Goal: Complete Application Form: Complete application form

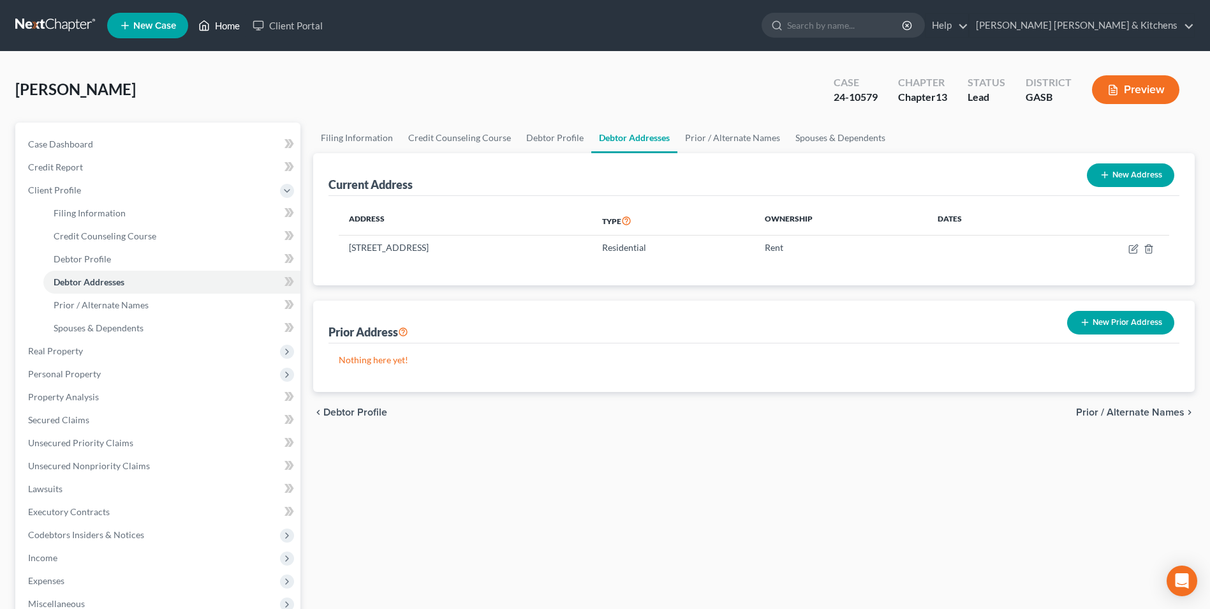
drag, startPoint x: 218, startPoint y: 26, endPoint x: 434, endPoint y: 170, distance: 260.2
click at [218, 26] on link "Home" at bounding box center [219, 25] width 54 height 23
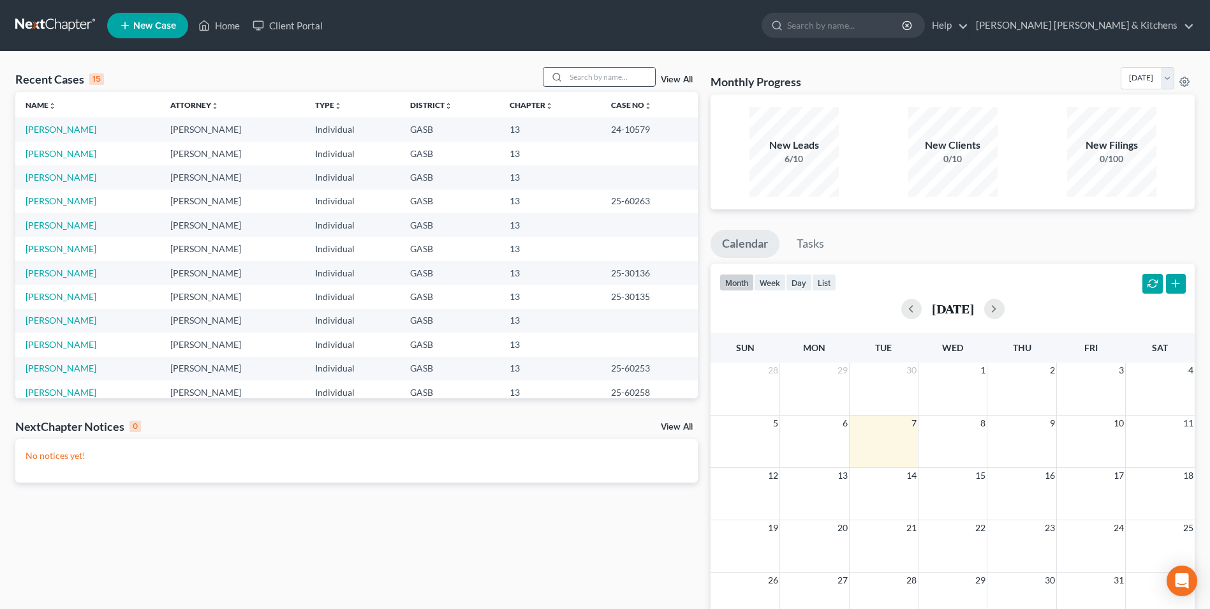
click at [609, 70] on input "search" at bounding box center [610, 77] width 89 height 18
type input "[PERSON_NAME]"
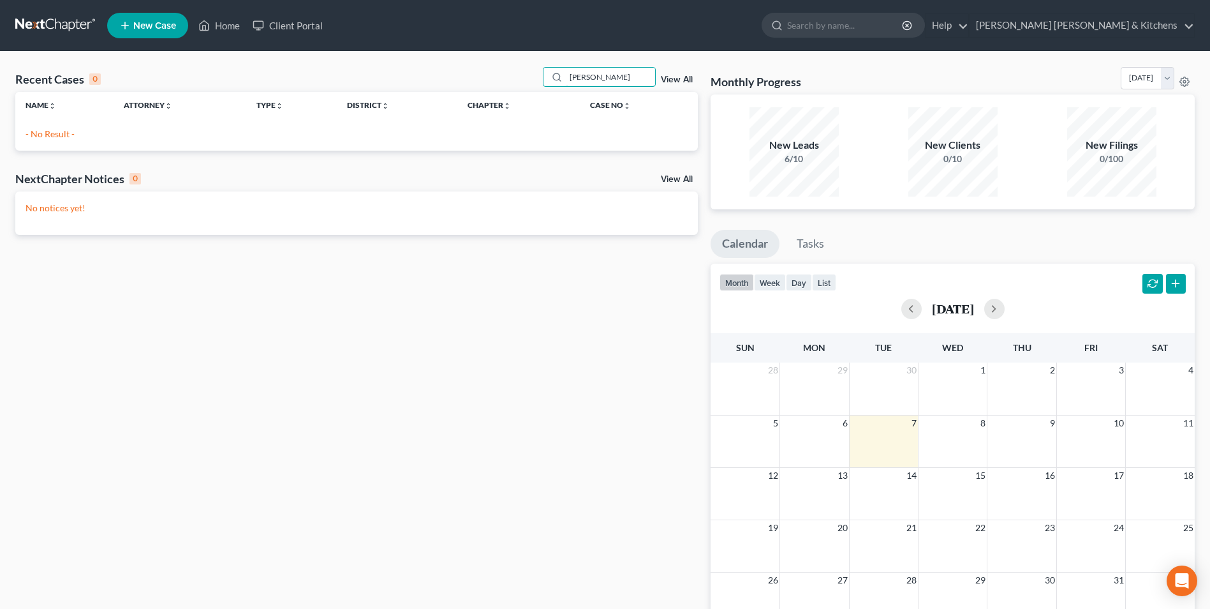
drag, startPoint x: 602, startPoint y: 78, endPoint x: 541, endPoint y: 82, distance: 61.4
click at [545, 84] on div "[PERSON_NAME]" at bounding box center [600, 77] width 114 height 20
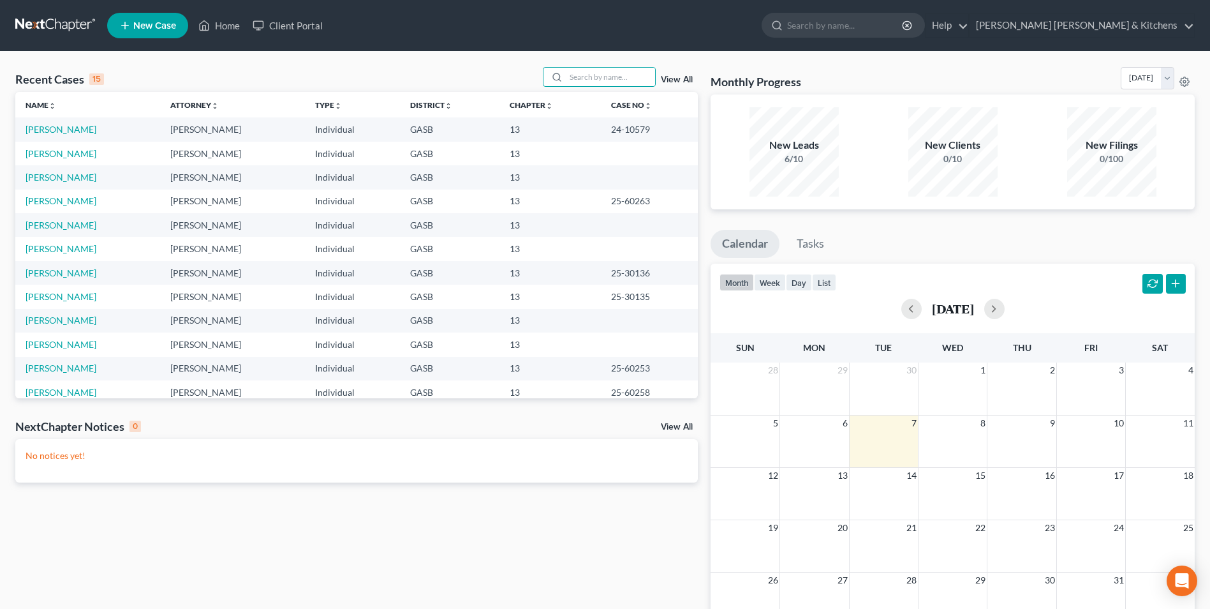
click at [156, 24] on span "New Case" at bounding box center [154, 26] width 43 height 10
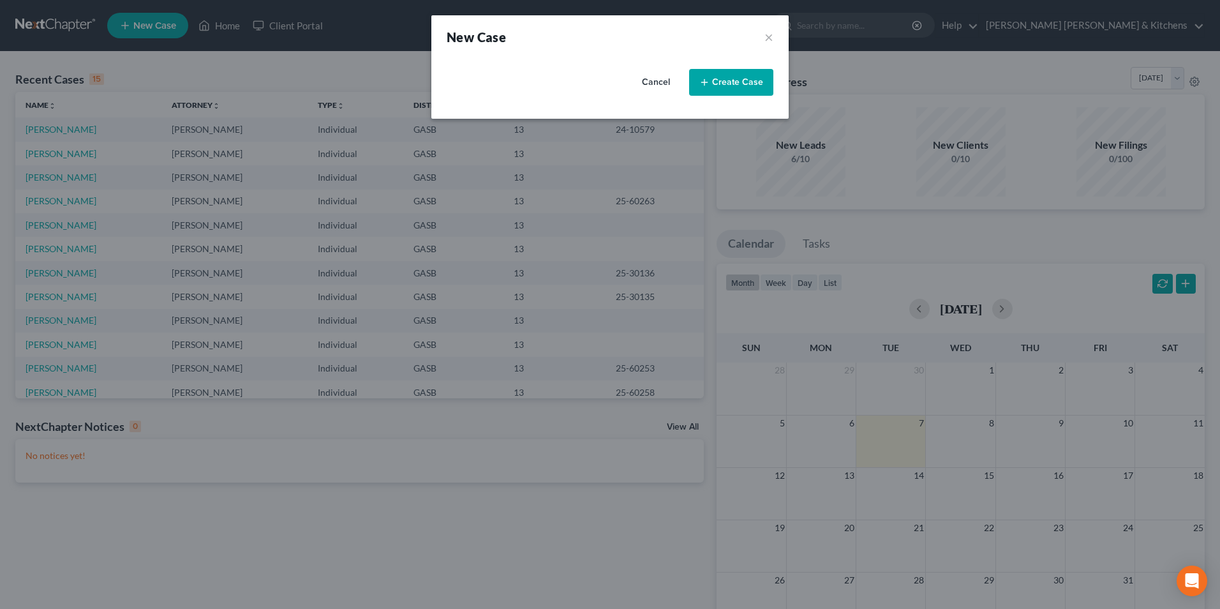
click at [733, 82] on button "Create Case" at bounding box center [731, 82] width 84 height 27
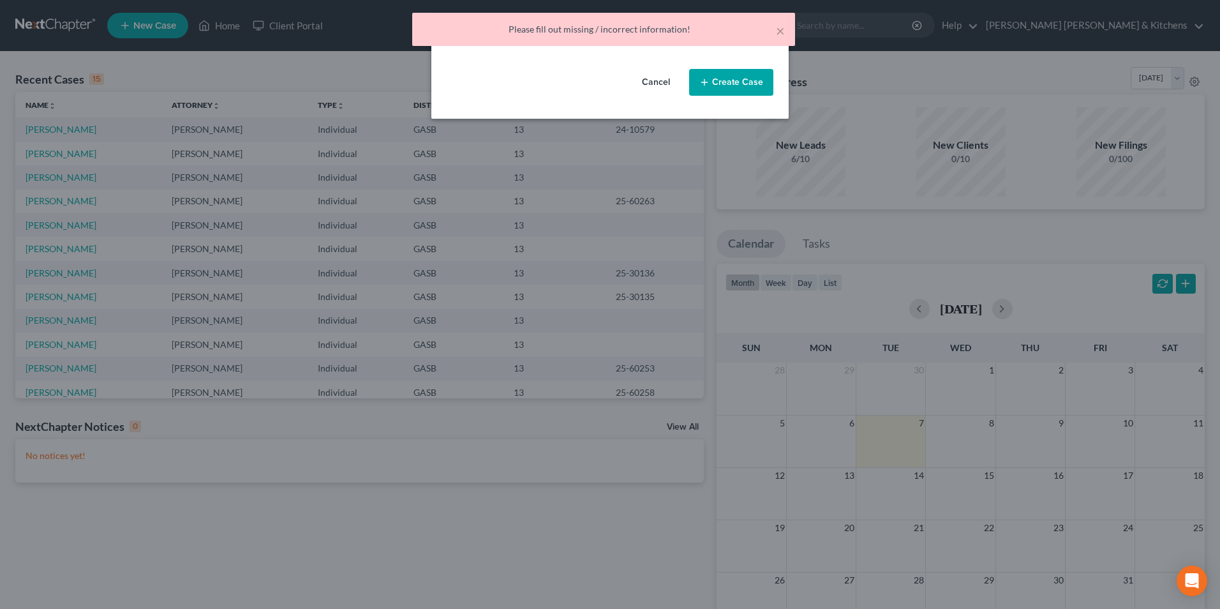
select select "20"
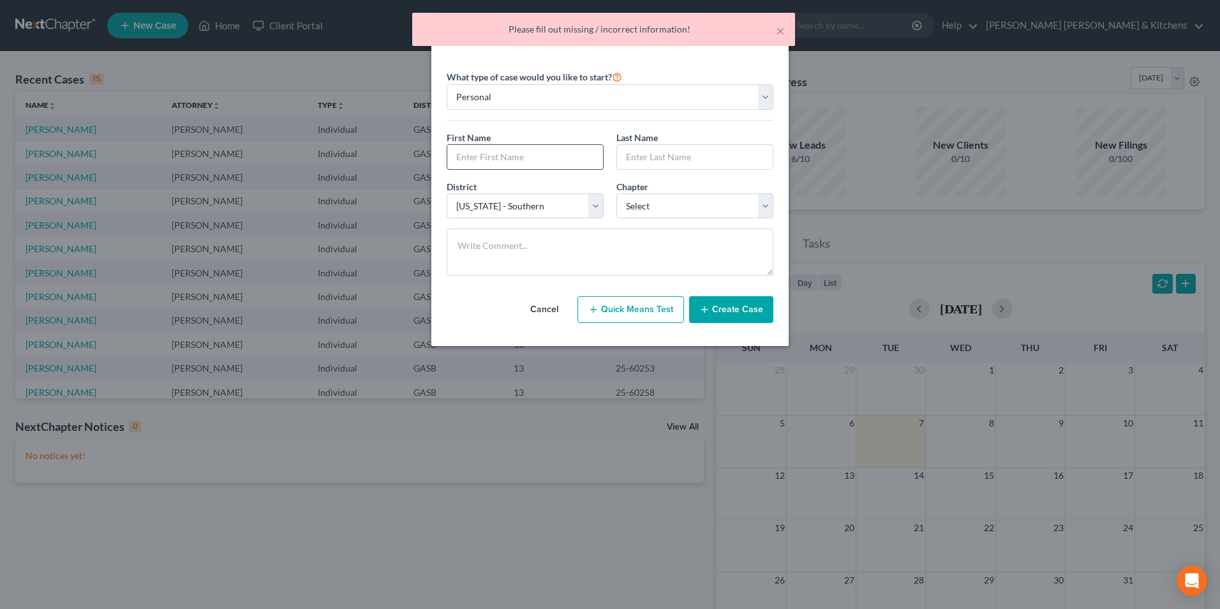
click at [479, 157] on input "text" at bounding box center [525, 157] width 156 height 24
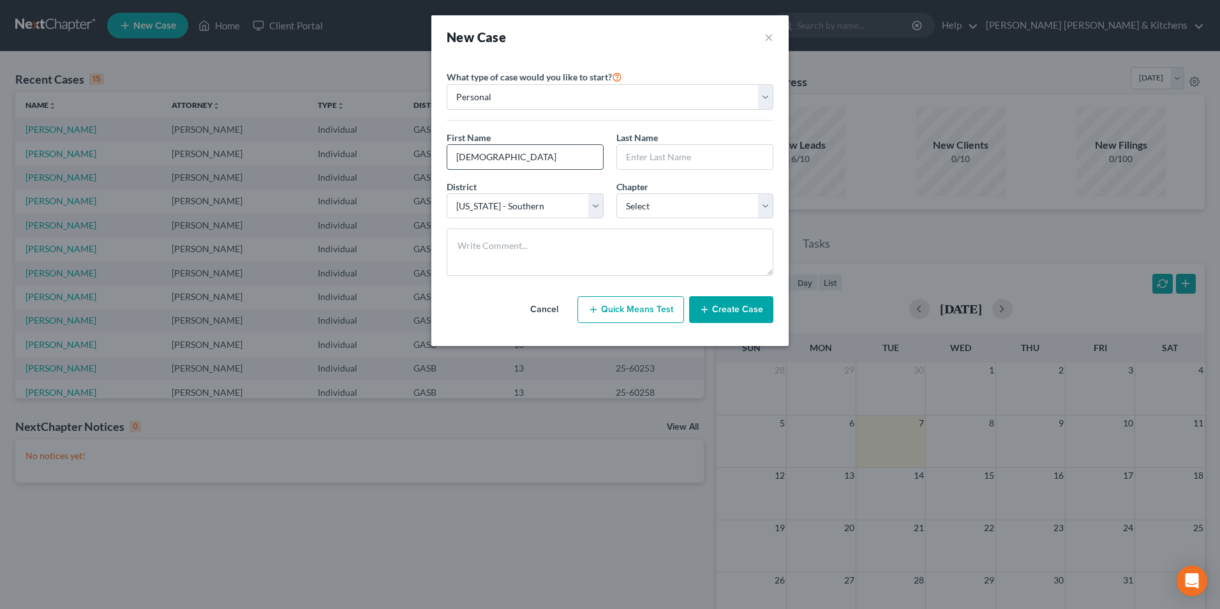
type input "[DEMOGRAPHIC_DATA]"
type input "[PERSON_NAME]"
click at [677, 211] on select "Select 7 11 12 13" at bounding box center [694, 206] width 157 height 26
select select "3"
click at [616, 193] on select "Select 7 11 12 13" at bounding box center [694, 206] width 157 height 26
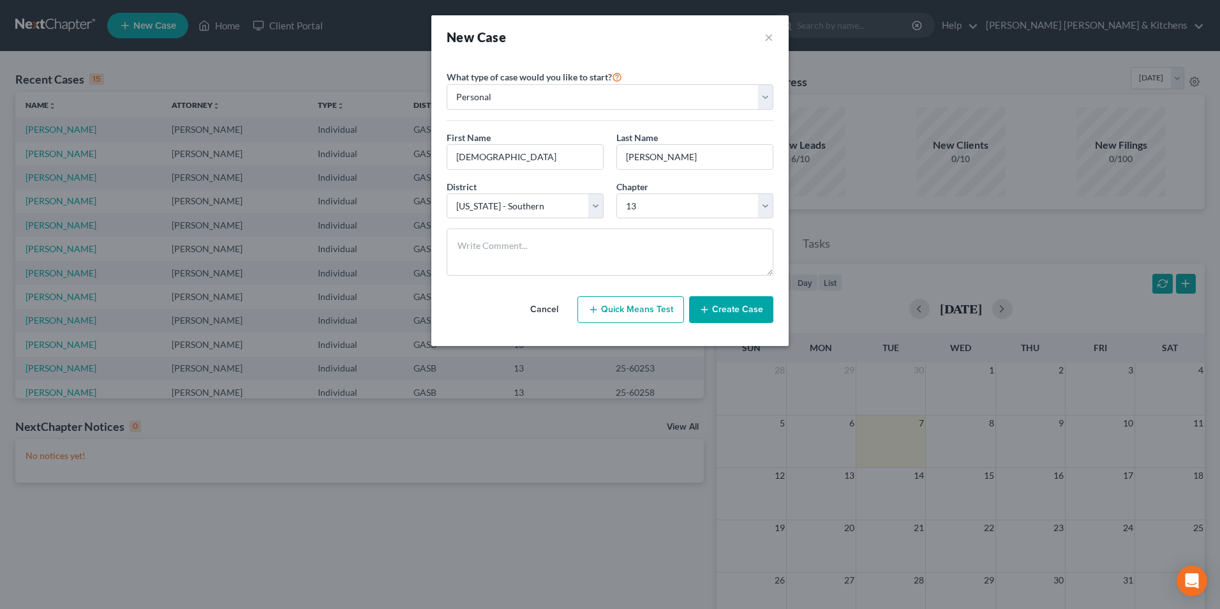
click at [737, 311] on button "Create Case" at bounding box center [731, 309] width 84 height 27
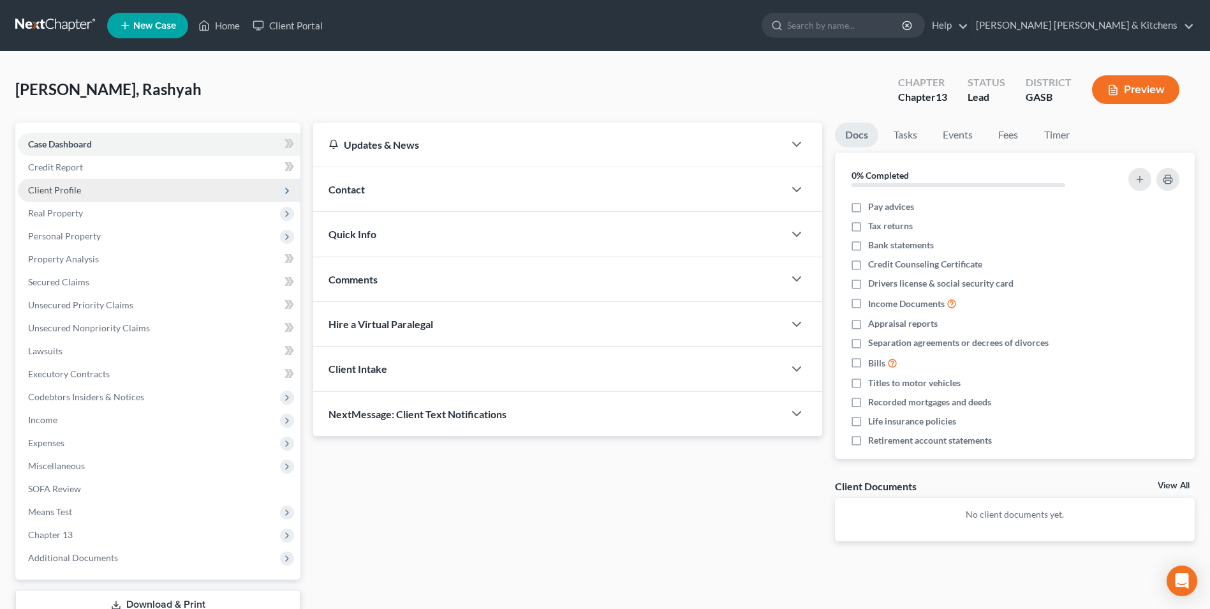
click at [50, 184] on span "Client Profile" at bounding box center [54, 189] width 53 height 11
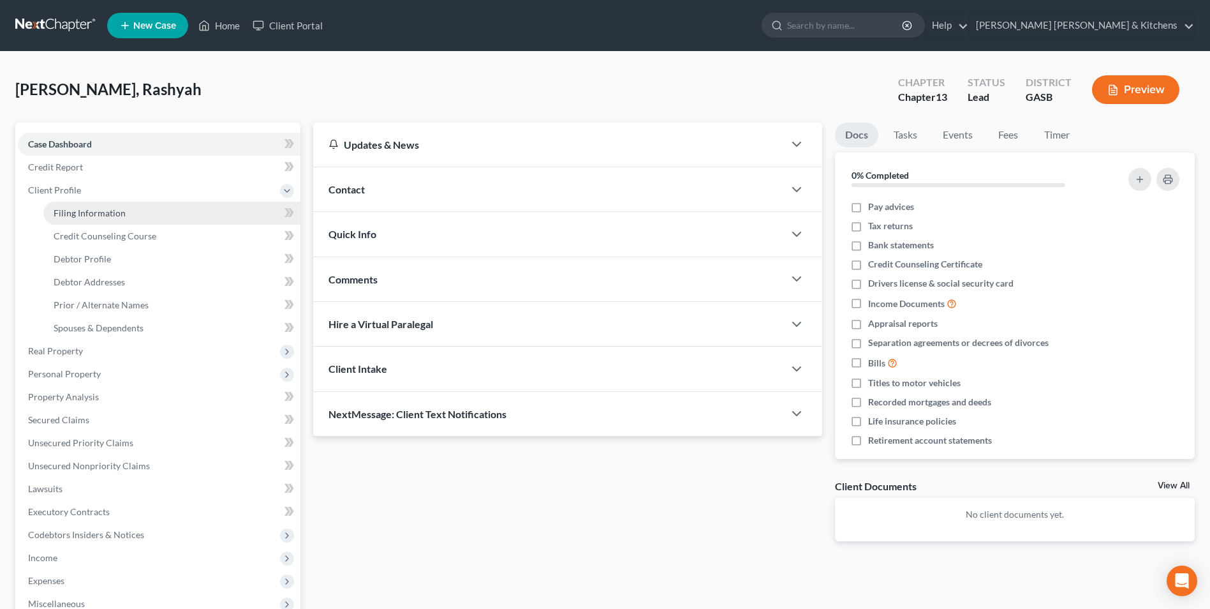
click at [114, 213] on span "Filing Information" at bounding box center [90, 212] width 72 height 11
select select "1"
select select "0"
select select "3"
select select "20"
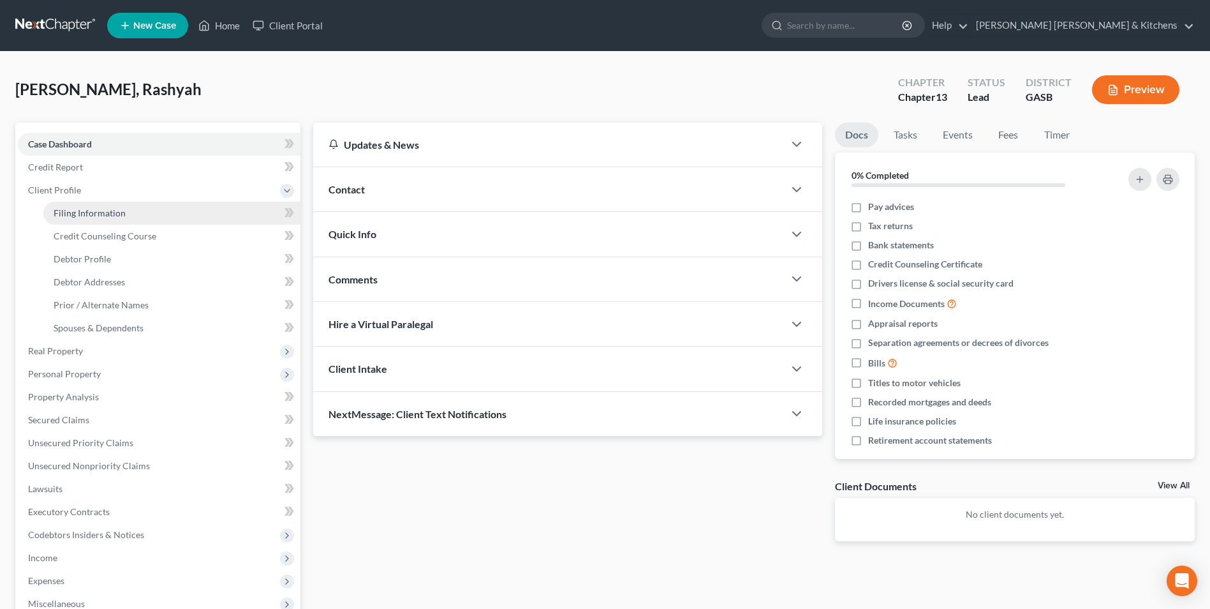
select select "0"
select select "10"
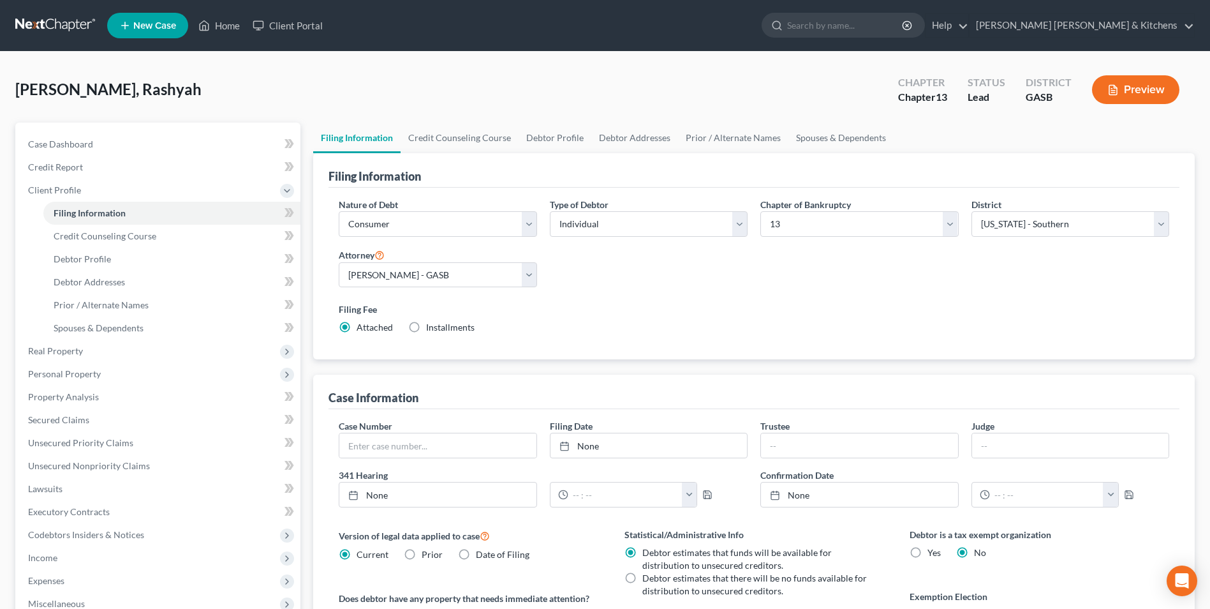
click at [426, 330] on label "Installments Installments" at bounding box center [450, 327] width 48 height 13
click at [431, 329] on input "Installments Installments" at bounding box center [435, 325] width 8 height 8
radio input "true"
radio input "false"
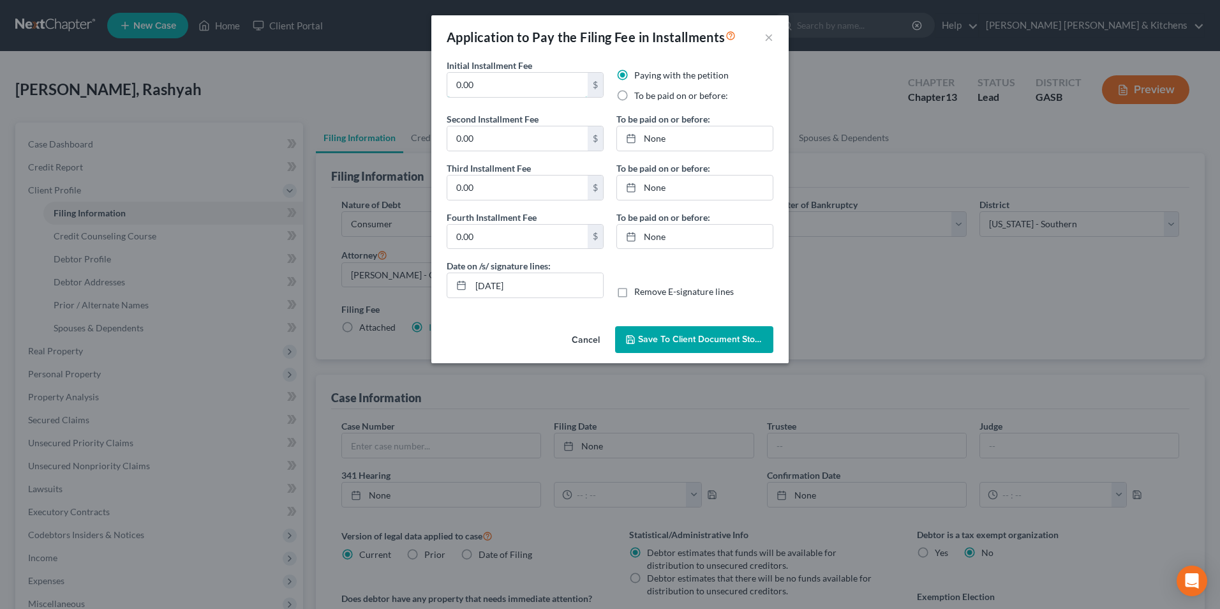
drag, startPoint x: 486, startPoint y: 88, endPoint x: 434, endPoint y: 82, distance: 52.7
click at [434, 82] on div "Initial Installment Fee 0.00 $ Paying with the petition To be paid on or before…" at bounding box center [609, 190] width 357 height 262
type input "313.00"
click at [634, 95] on label "To be paid on or before:" at bounding box center [681, 95] width 94 height 13
click at [639, 95] on input "To be paid on or before:" at bounding box center [643, 93] width 8 height 8
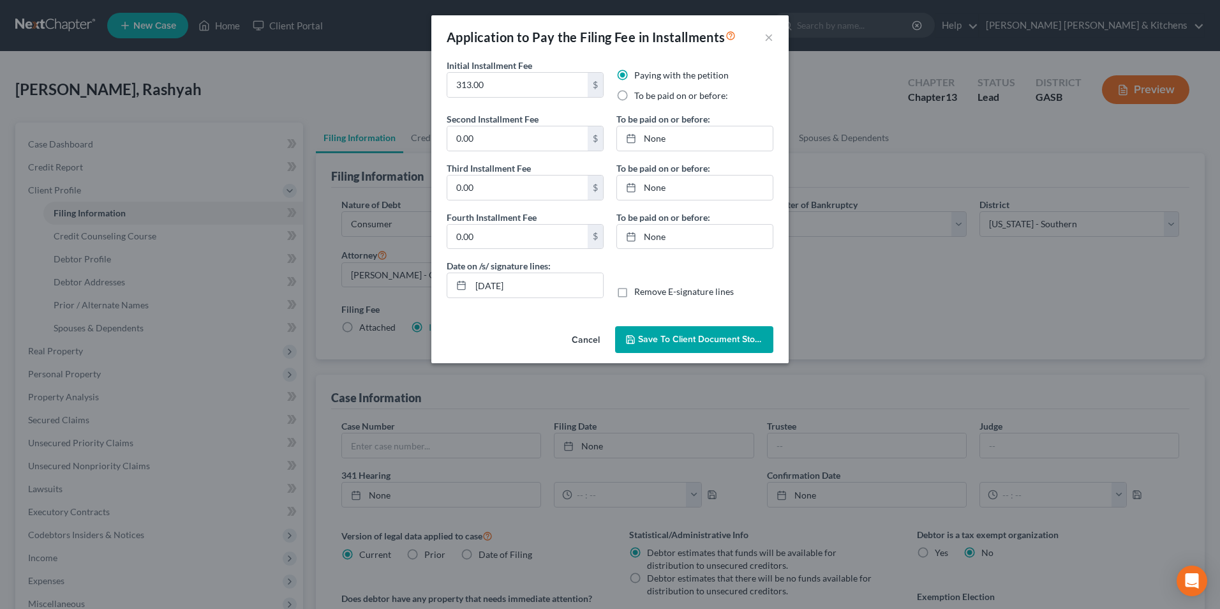
radio input "true"
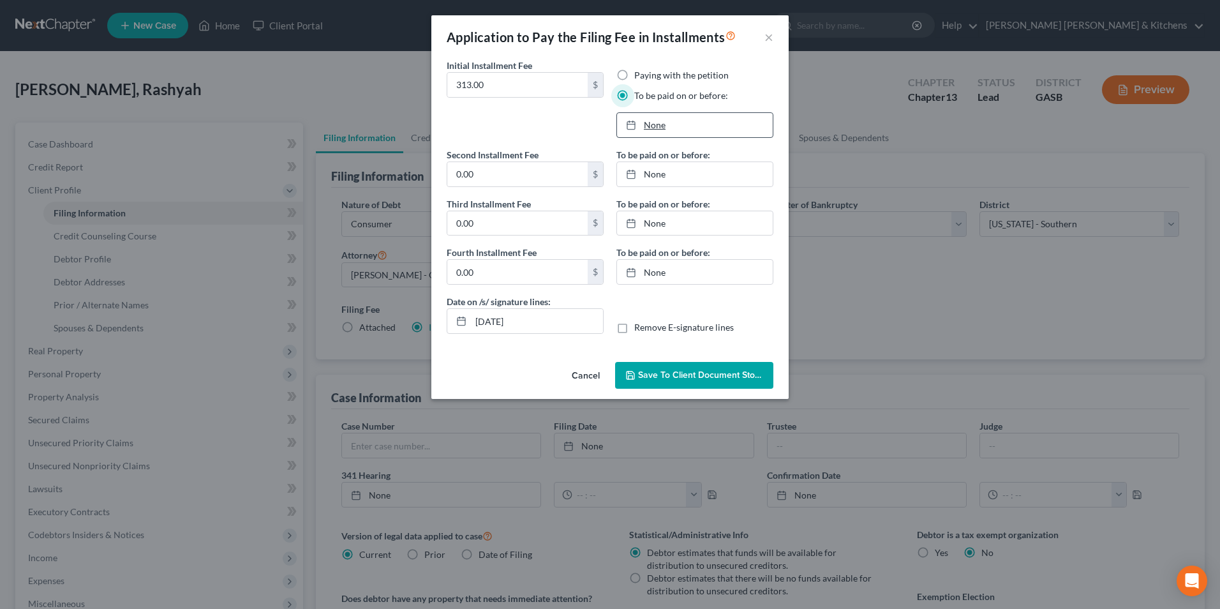
type input "[DATE]"
click at [645, 124] on link "None" at bounding box center [695, 125] width 156 height 24
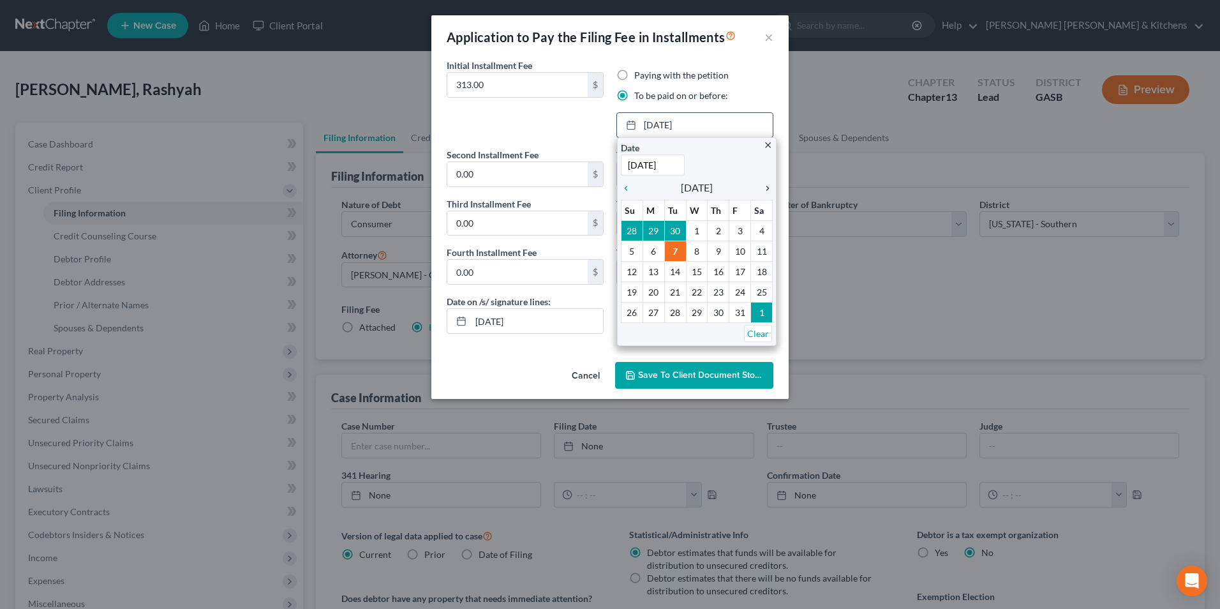
click at [764, 191] on icon "chevron_right" at bounding box center [764, 188] width 17 height 10
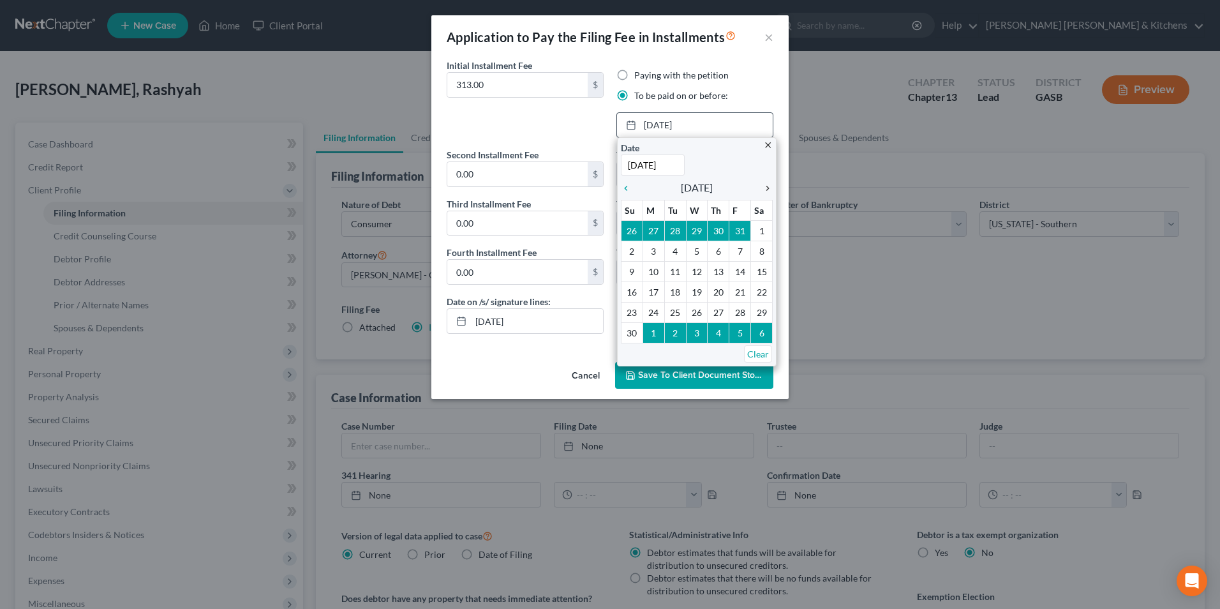
click at [764, 191] on icon "chevron_right" at bounding box center [764, 188] width 17 height 10
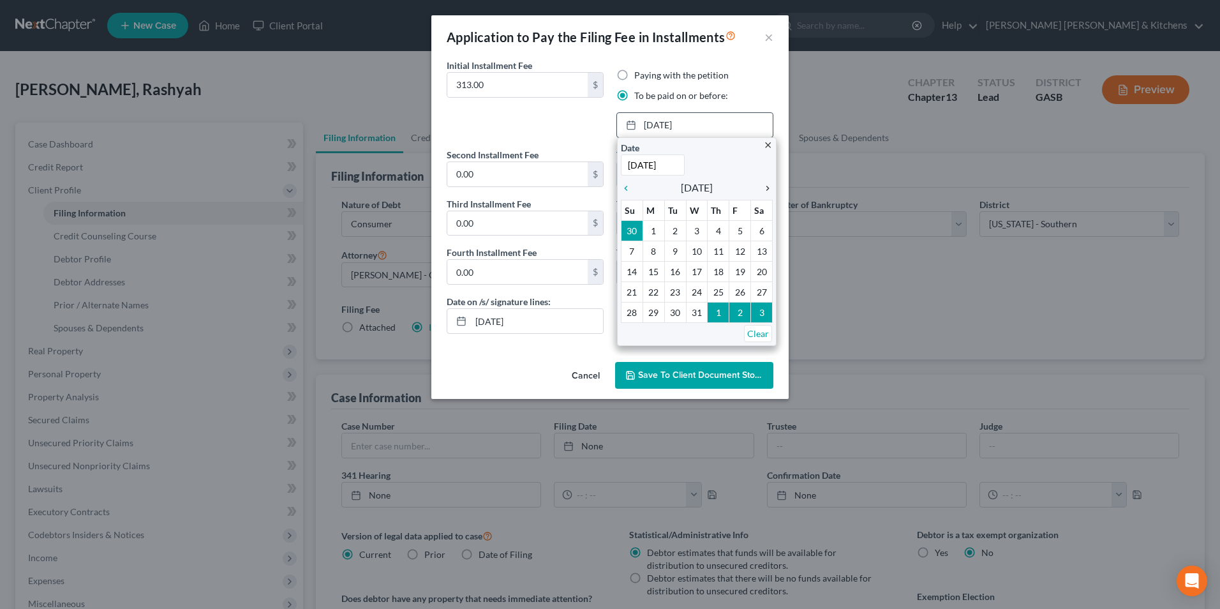
click at [764, 191] on icon "chevron_right" at bounding box center [764, 188] width 17 height 10
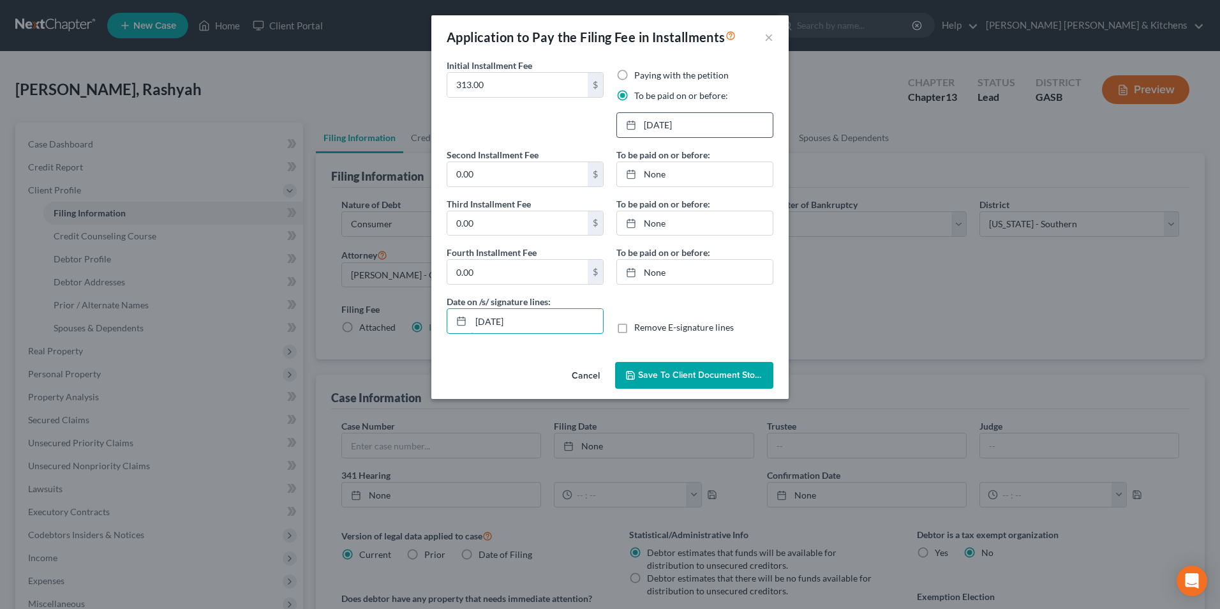
drag, startPoint x: 528, startPoint y: 328, endPoint x: 400, endPoint y: 324, distance: 128.3
click at [408, 326] on div "Application to Pay the Filing Fee in Installments × Initial Installment Fee 313…" at bounding box center [610, 304] width 1220 height 609
drag, startPoint x: 622, startPoint y: 323, endPoint x: 639, endPoint y: 352, distance: 34.0
click at [634, 332] on label "Remove E-signature lines" at bounding box center [684, 327] width 100 height 13
click at [639, 329] on input "Remove E-signature lines" at bounding box center [643, 325] width 8 height 8
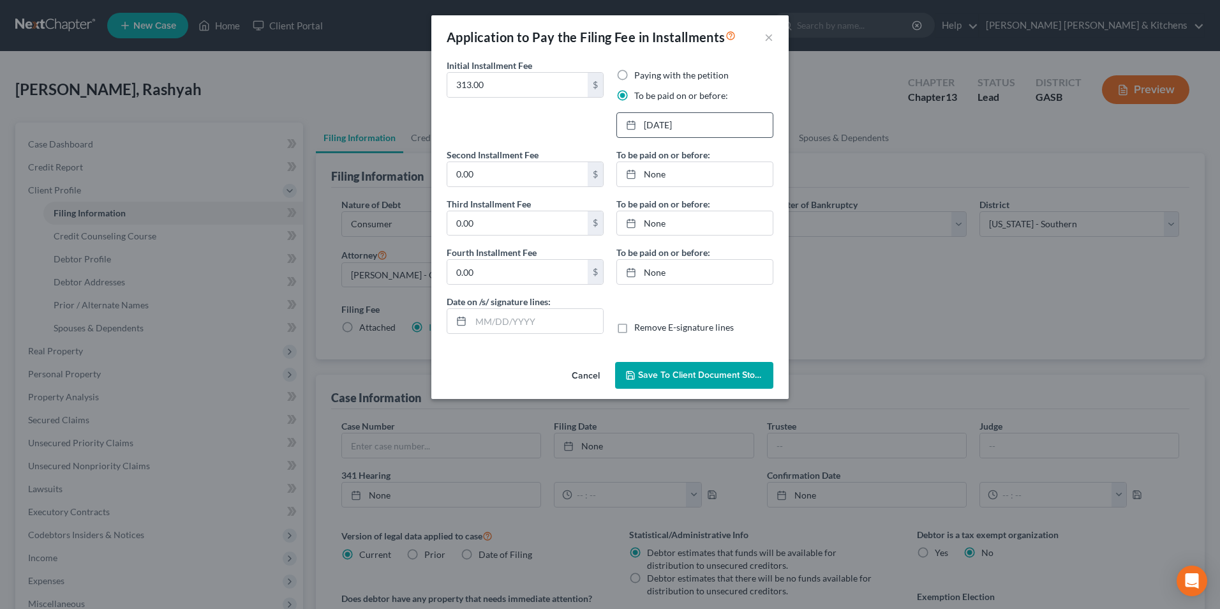
checkbox input "true"
click at [650, 368] on button "Save to Client Document Storage" at bounding box center [694, 375] width 158 height 27
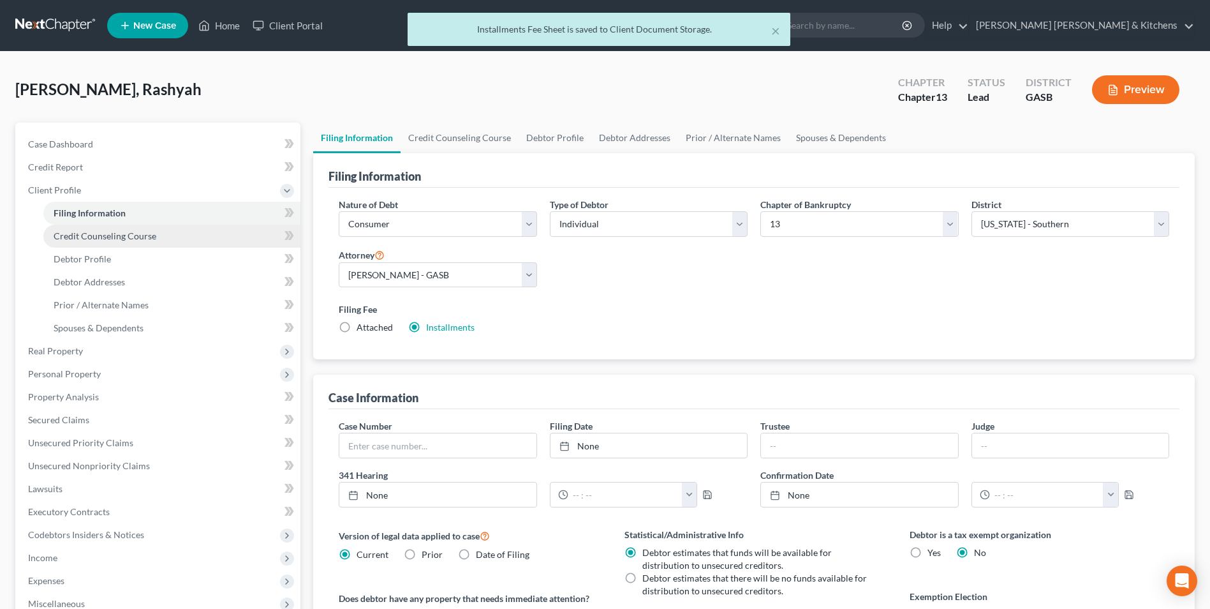
click at [70, 241] on link "Credit Counseling Course" at bounding box center [171, 236] width 257 height 23
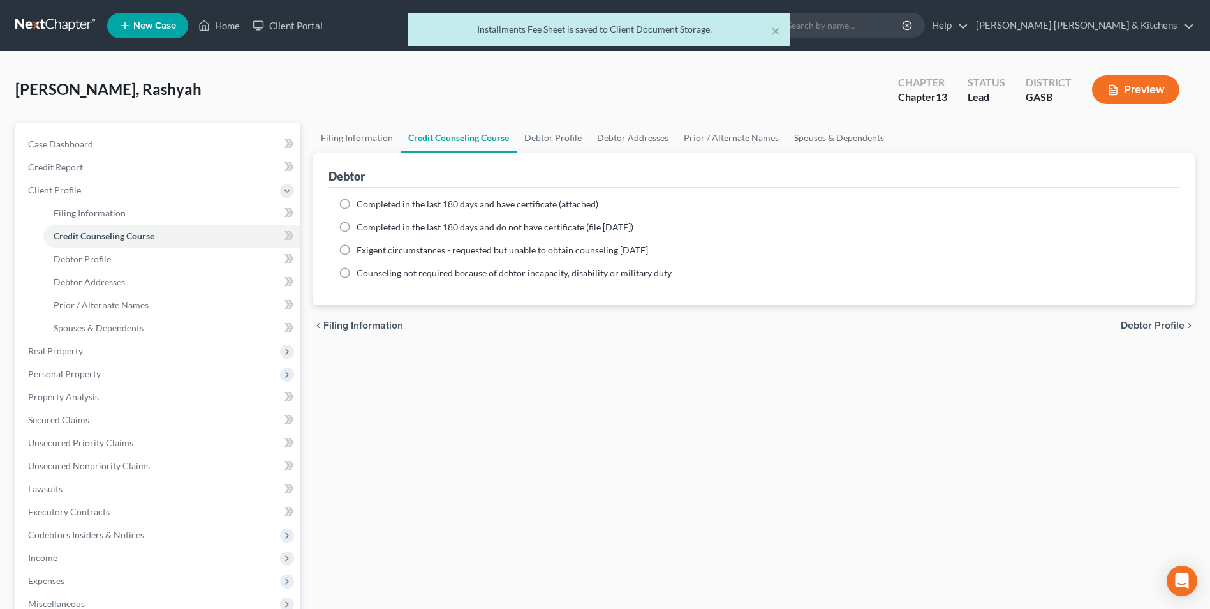
click at [357, 203] on label "Completed in the last 180 days and have certificate (attached)" at bounding box center [478, 204] width 242 height 13
click at [362, 203] on input "Completed in the last 180 days and have certificate (attached)" at bounding box center [366, 202] width 8 height 8
radio input "true"
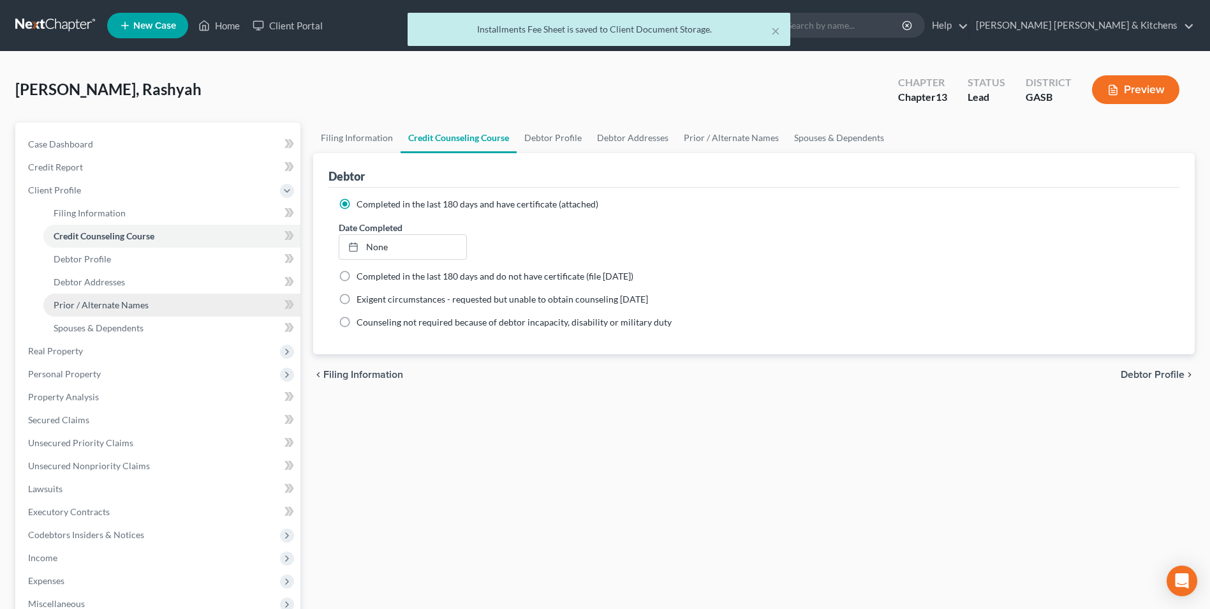
click at [134, 302] on span "Prior / Alternate Names" at bounding box center [101, 304] width 95 height 11
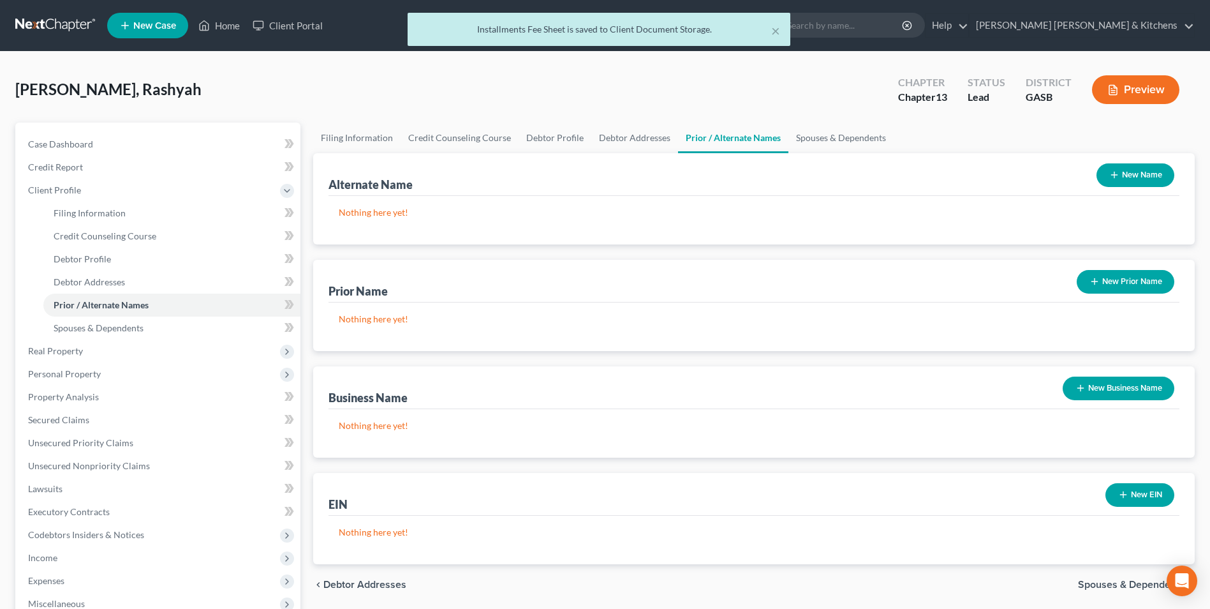
click at [1137, 175] on button "New Name" at bounding box center [1136, 175] width 78 height 24
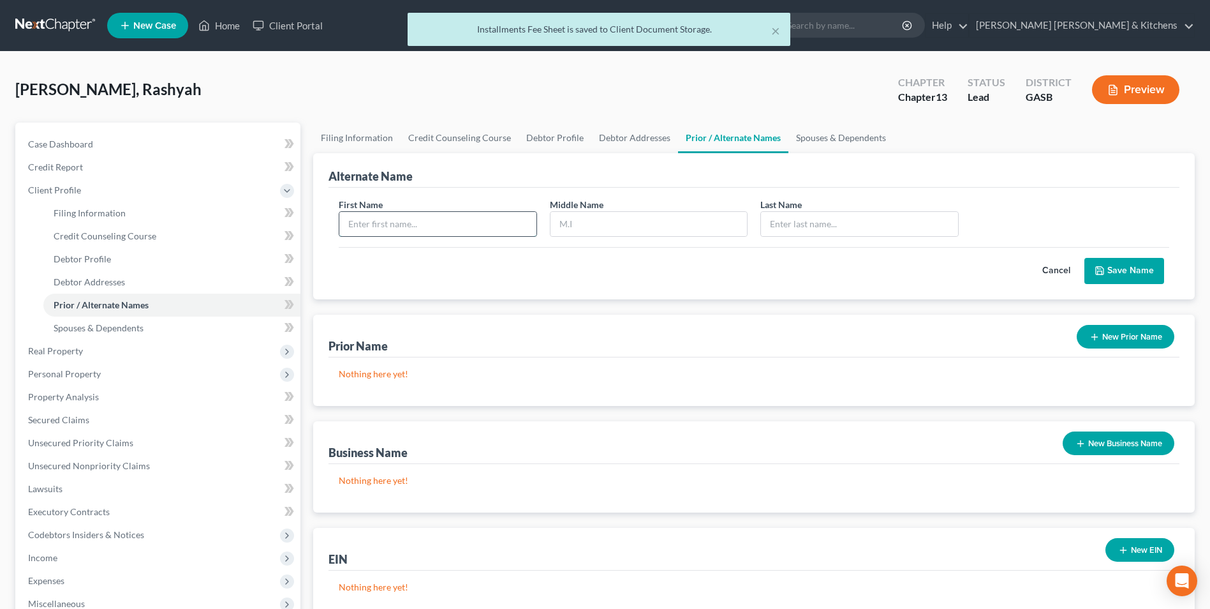
click at [408, 226] on input "text" at bounding box center [437, 224] width 196 height 24
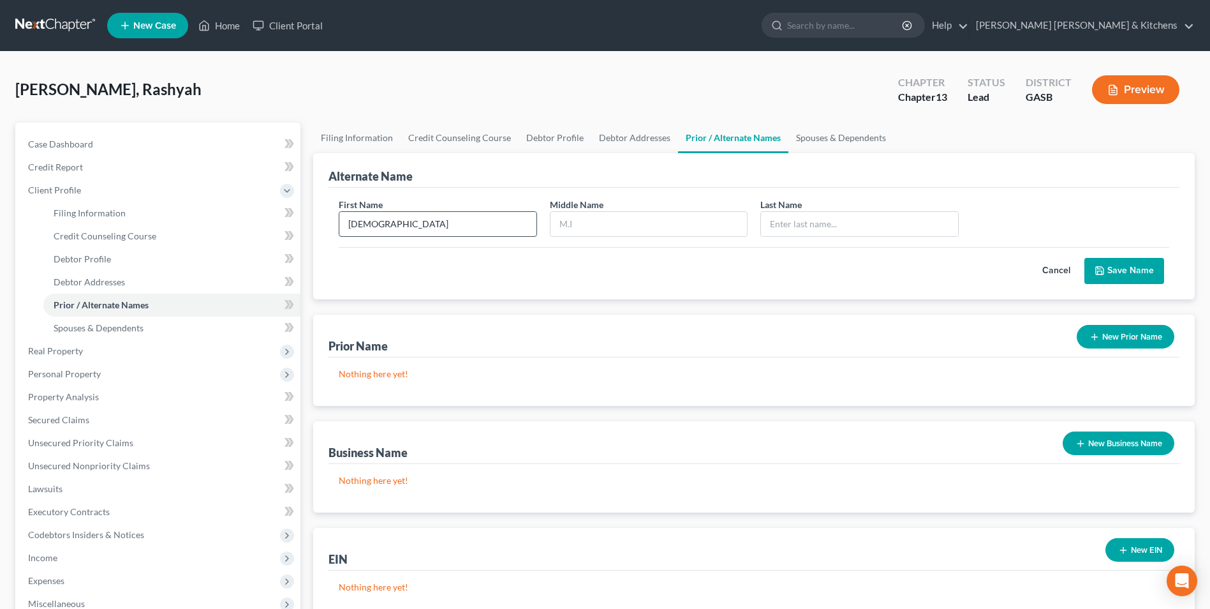
type input "[DEMOGRAPHIC_DATA]"
type input "Allnasia"
type input "[PERSON_NAME]"
click at [1143, 274] on button "Save Name" at bounding box center [1124, 271] width 80 height 27
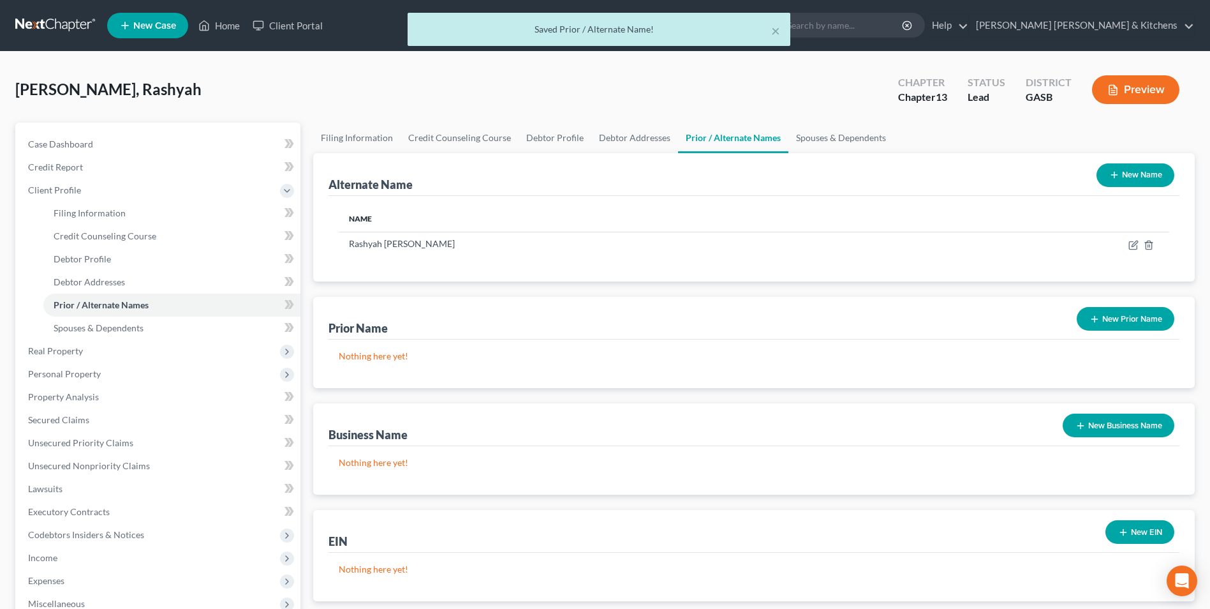
click at [1140, 173] on button "New Name" at bounding box center [1136, 175] width 78 height 24
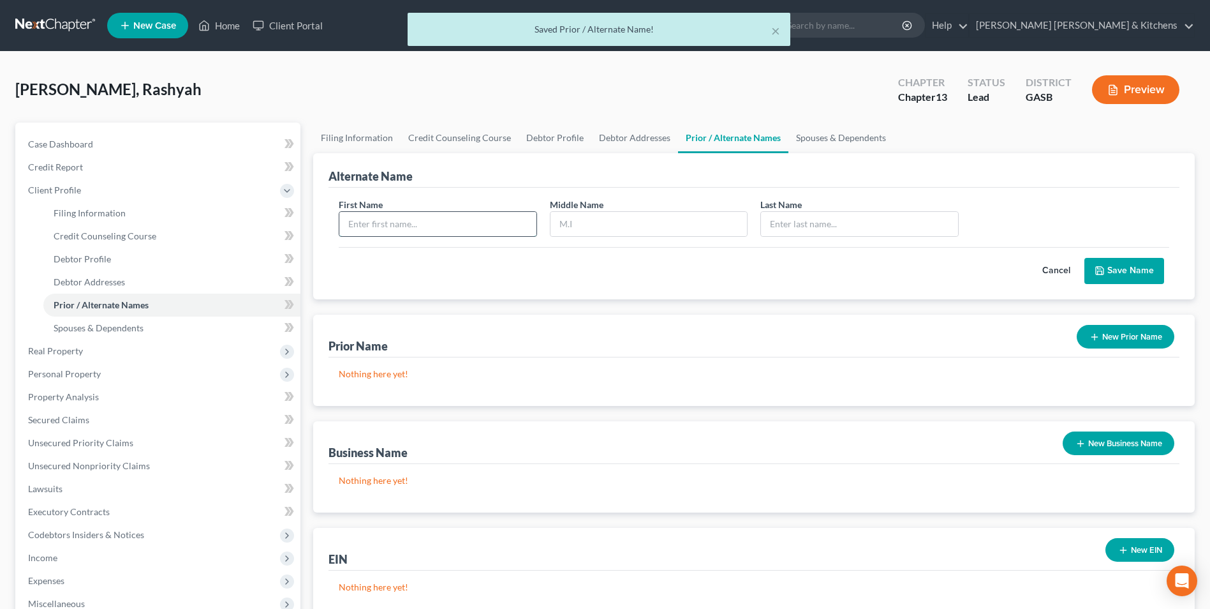
click at [360, 231] on input "text" at bounding box center [437, 224] width 196 height 24
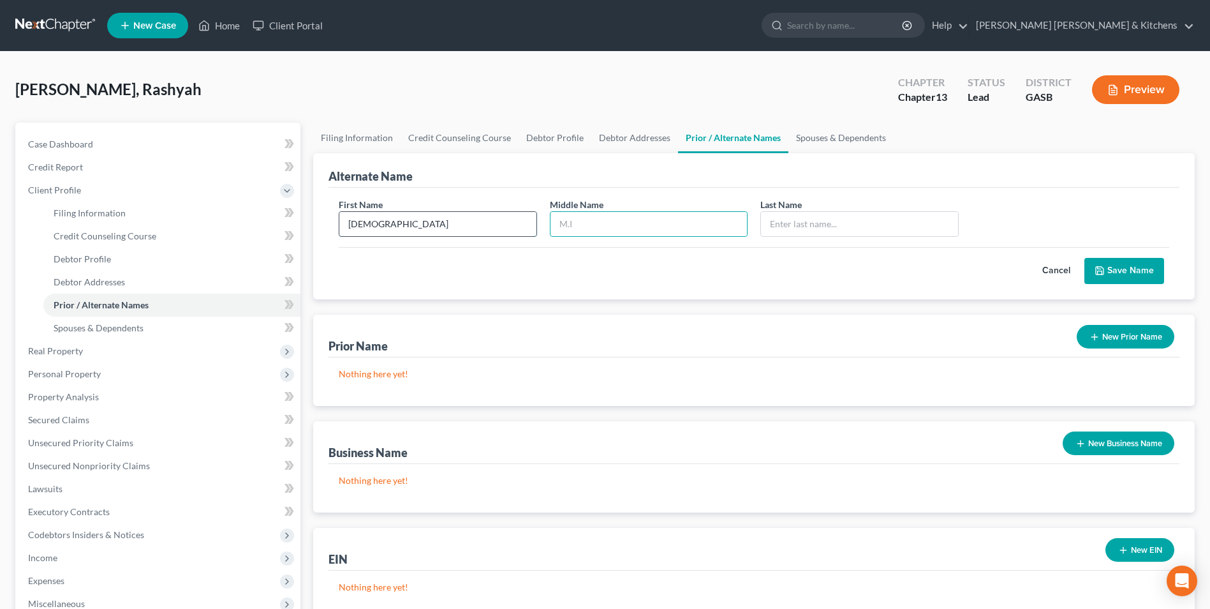
click at [400, 223] on input "[DEMOGRAPHIC_DATA]" at bounding box center [437, 224] width 196 height 24
type input "Rashya"
type input "H"
type input "[PERSON_NAME]"
click at [1097, 270] on icon "submit" at bounding box center [1100, 270] width 10 height 10
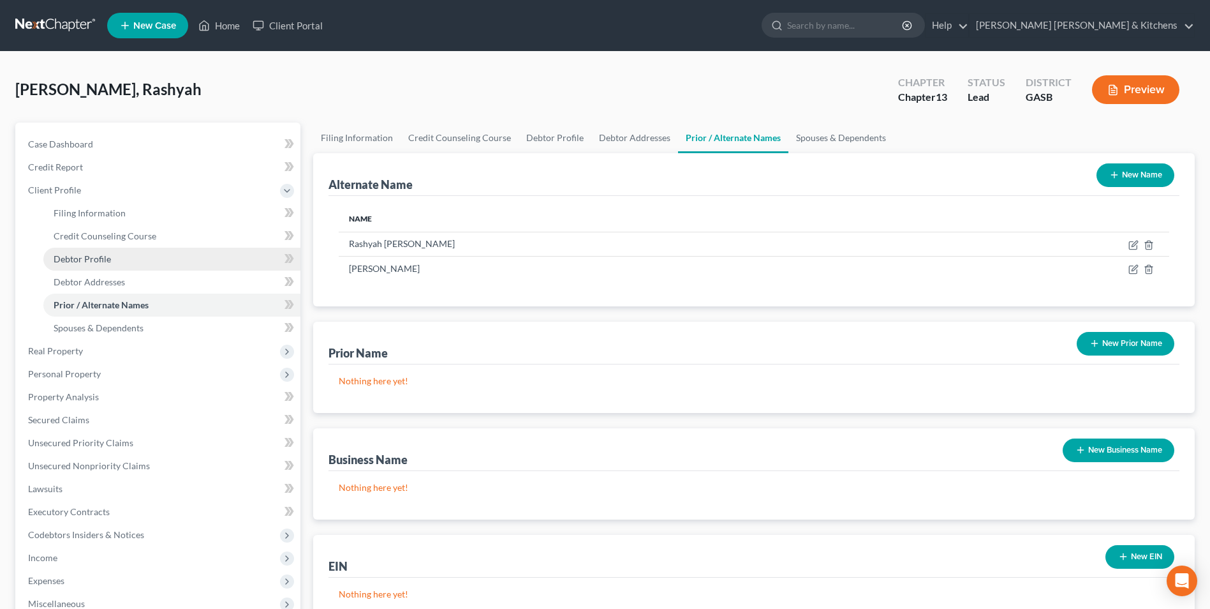
click at [106, 258] on span "Debtor Profile" at bounding box center [82, 258] width 57 height 11
select select "0"
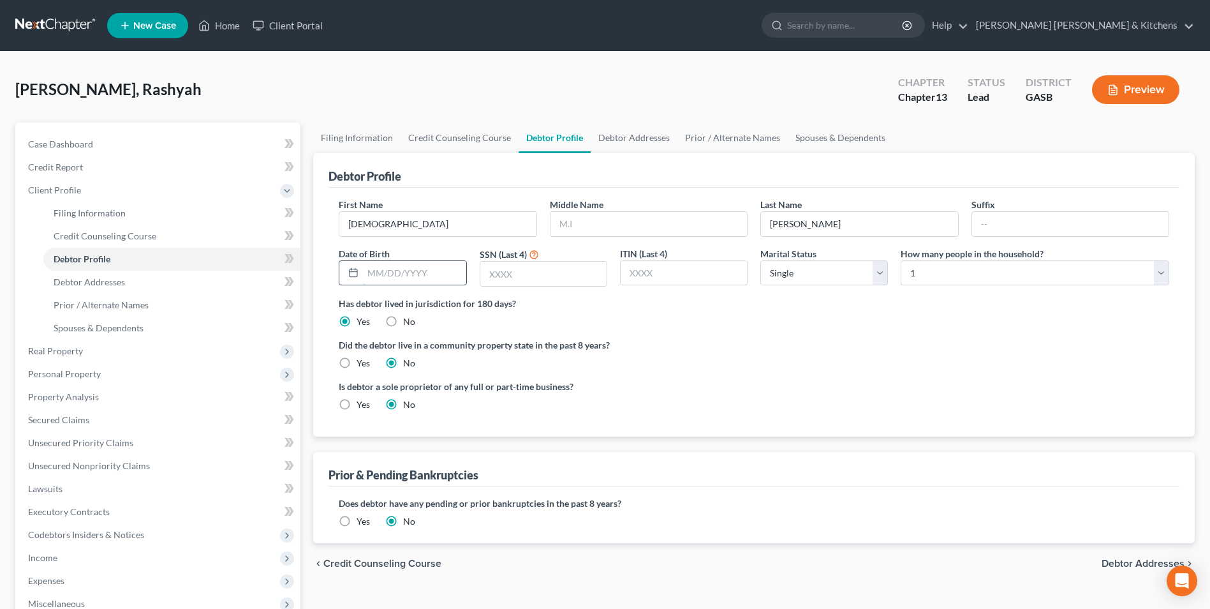
click at [425, 278] on input "text" at bounding box center [414, 273] width 103 height 24
type input "[DATE]"
type input "3954"
click at [95, 285] on span "Debtor Addresses" at bounding box center [89, 281] width 71 height 11
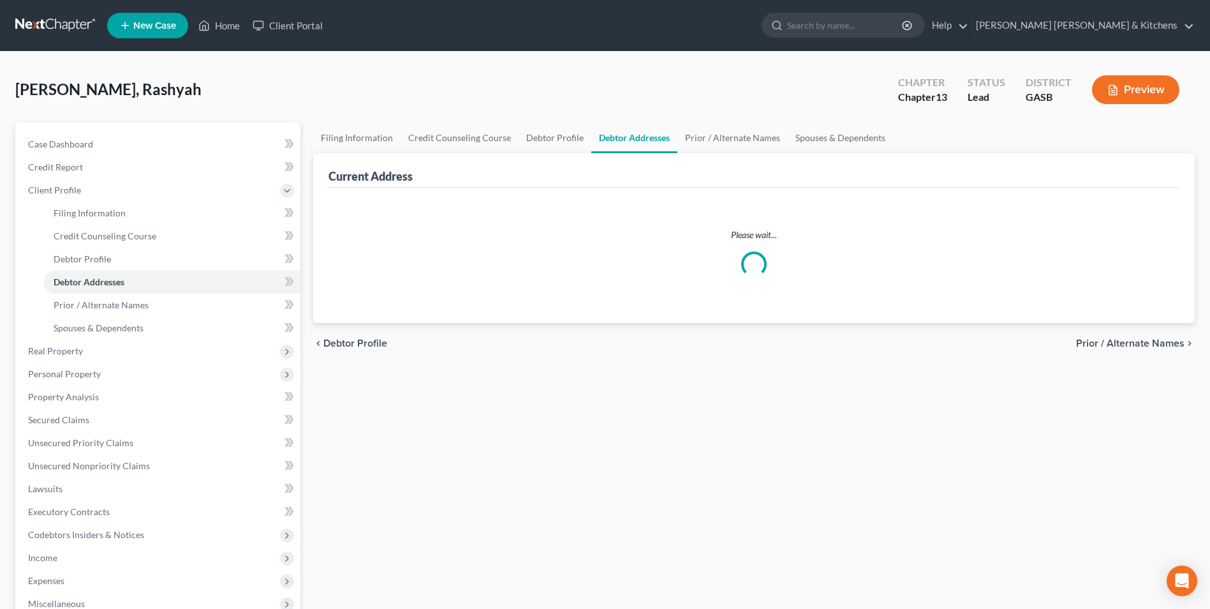
select select "0"
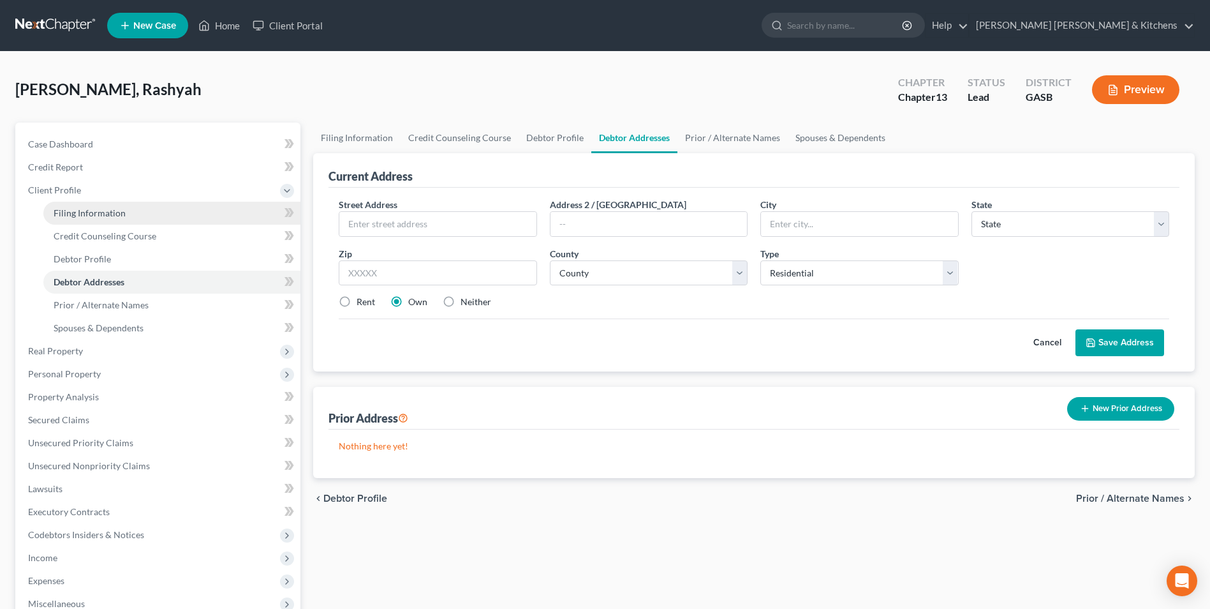
click at [77, 222] on link "Filing Information" at bounding box center [171, 213] width 257 height 23
select select "1"
select select "0"
select select "3"
select select "20"
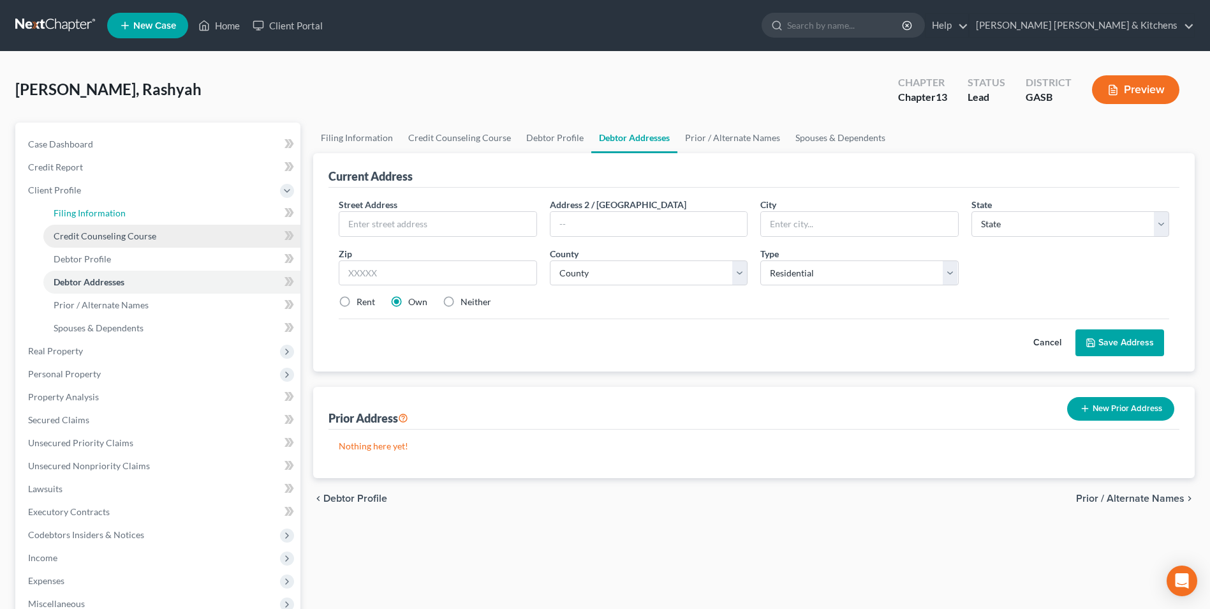
select select "0"
select select "10"
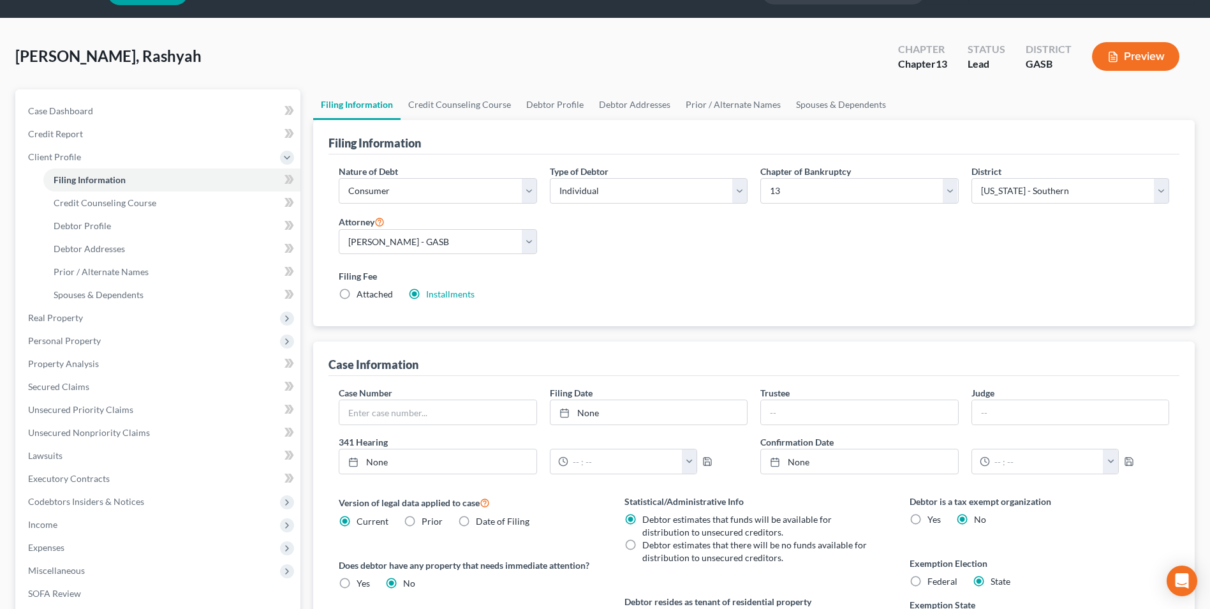
scroll to position [64, 0]
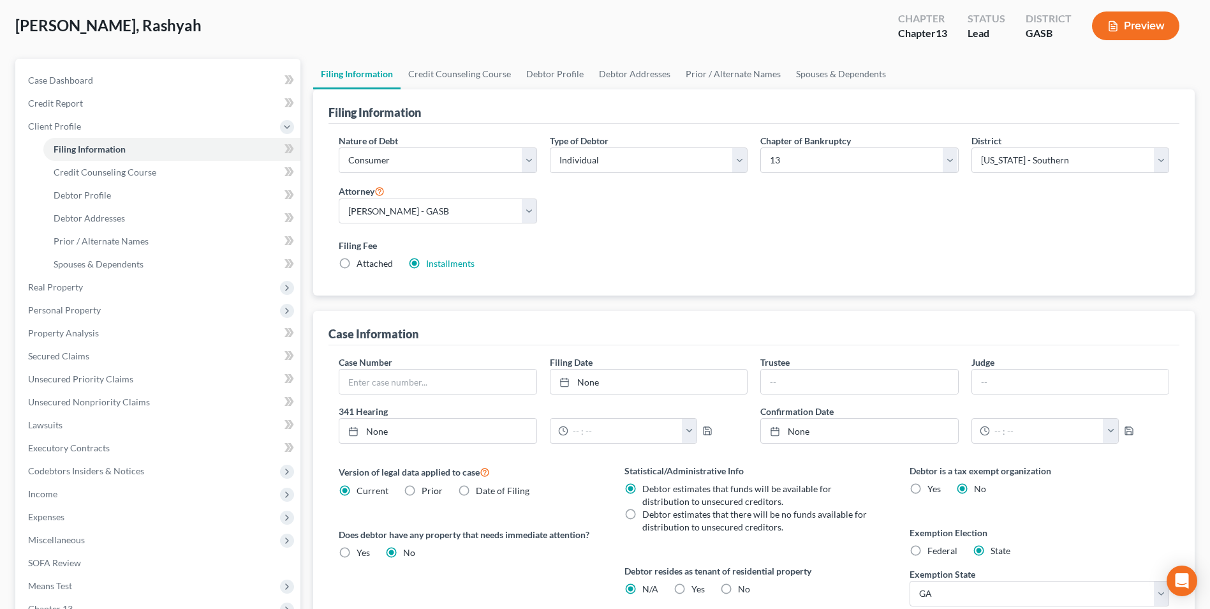
click at [691, 587] on label "Yes Yes" at bounding box center [697, 588] width 13 height 13
click at [697, 587] on input "Yes Yes" at bounding box center [701, 586] width 8 height 8
radio input "true"
radio input "false"
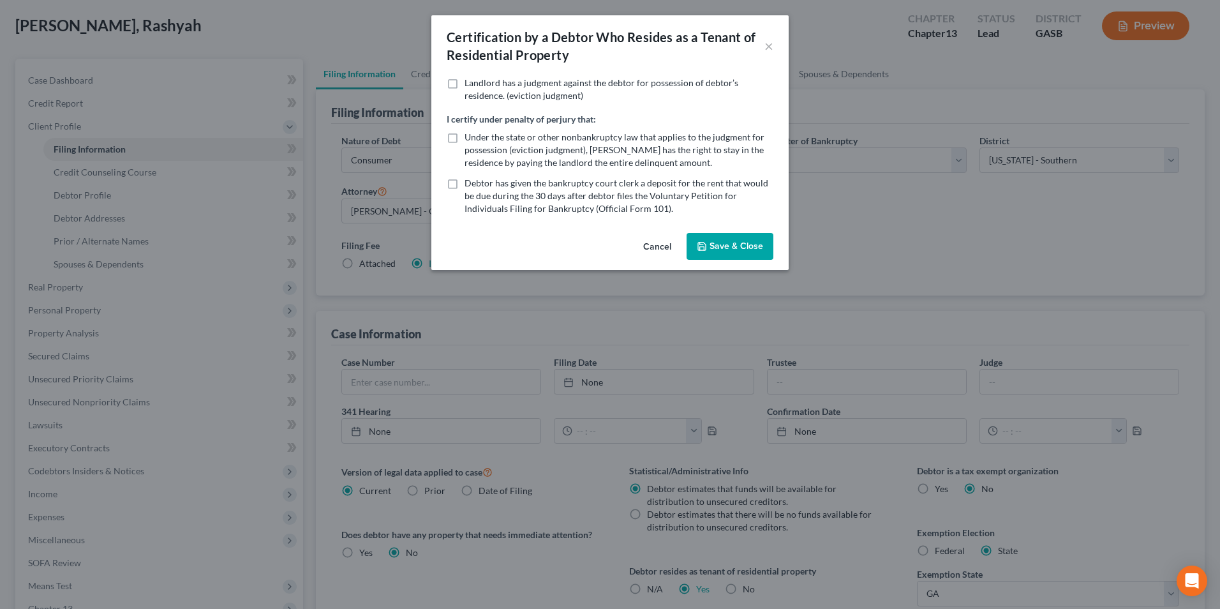
click at [716, 253] on button "Save & Close" at bounding box center [729, 246] width 87 height 27
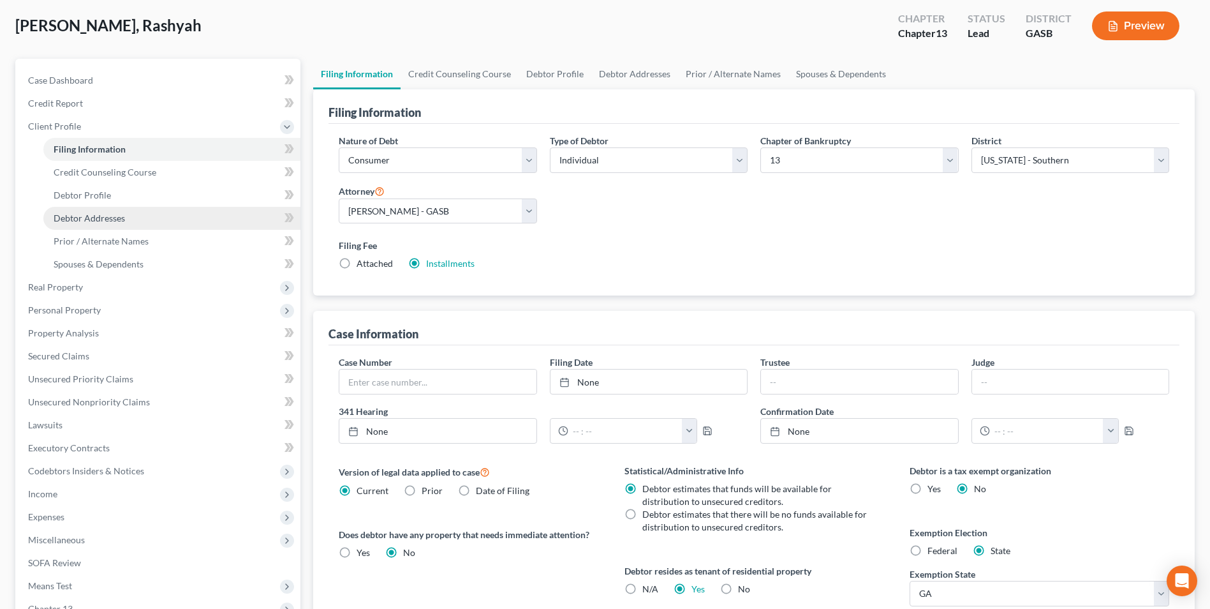
click at [80, 217] on span "Debtor Addresses" at bounding box center [89, 217] width 71 height 11
select select "0"
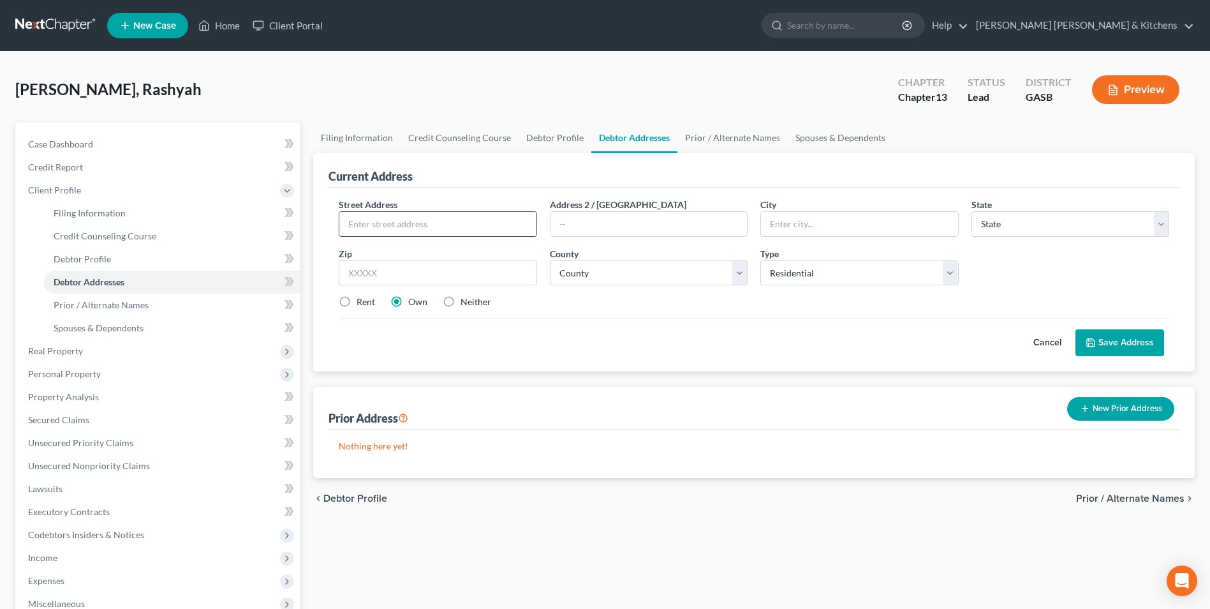
click at [401, 234] on input "text" at bounding box center [437, 224] width 196 height 24
type input "[STREET_ADDRESS]"
type input "Apt 210"
type input "30458"
type input "Statesboro"
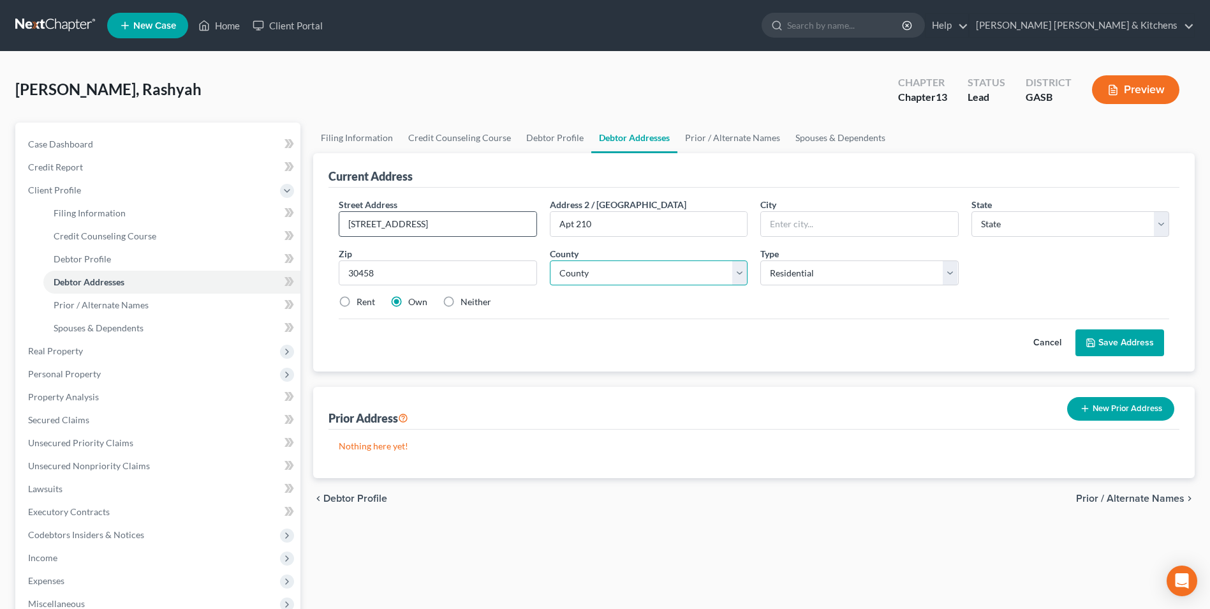
select select "10"
click at [416, 274] on input "30458" at bounding box center [438, 273] width 198 height 26
select select "15"
drag, startPoint x: 343, startPoint y: 300, endPoint x: 686, endPoint y: 365, distance: 349.3
click at [357, 300] on label "Rent" at bounding box center [366, 301] width 18 height 13
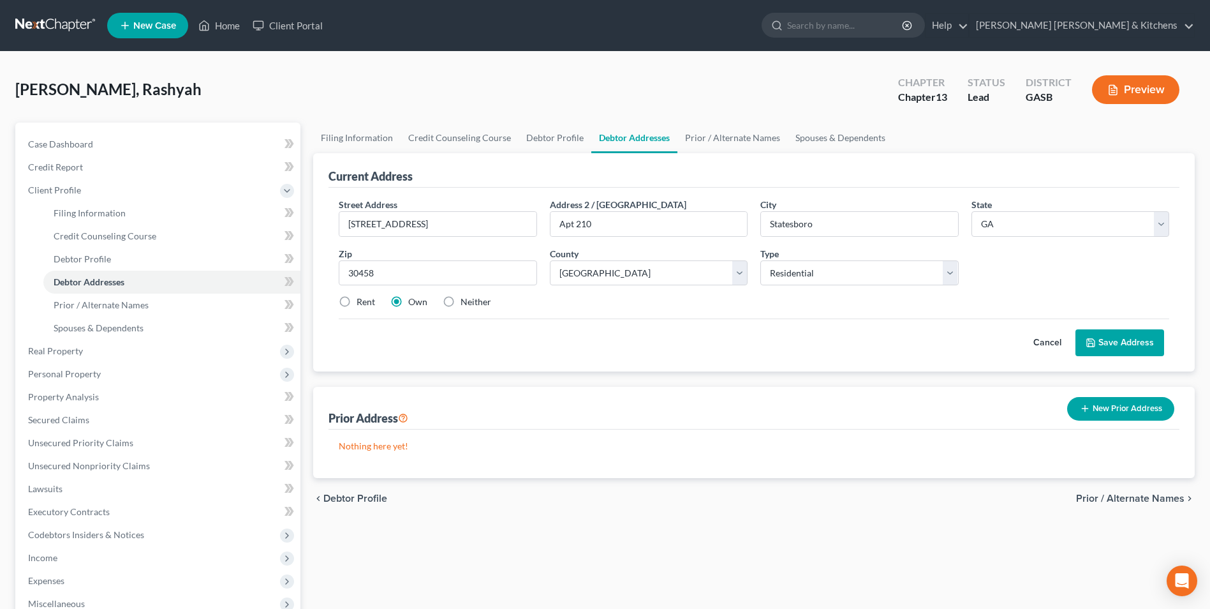
click at [362, 300] on input "Rent" at bounding box center [366, 299] width 8 height 8
radio input "true"
click at [1100, 346] on button "Save Address" at bounding box center [1119, 342] width 89 height 27
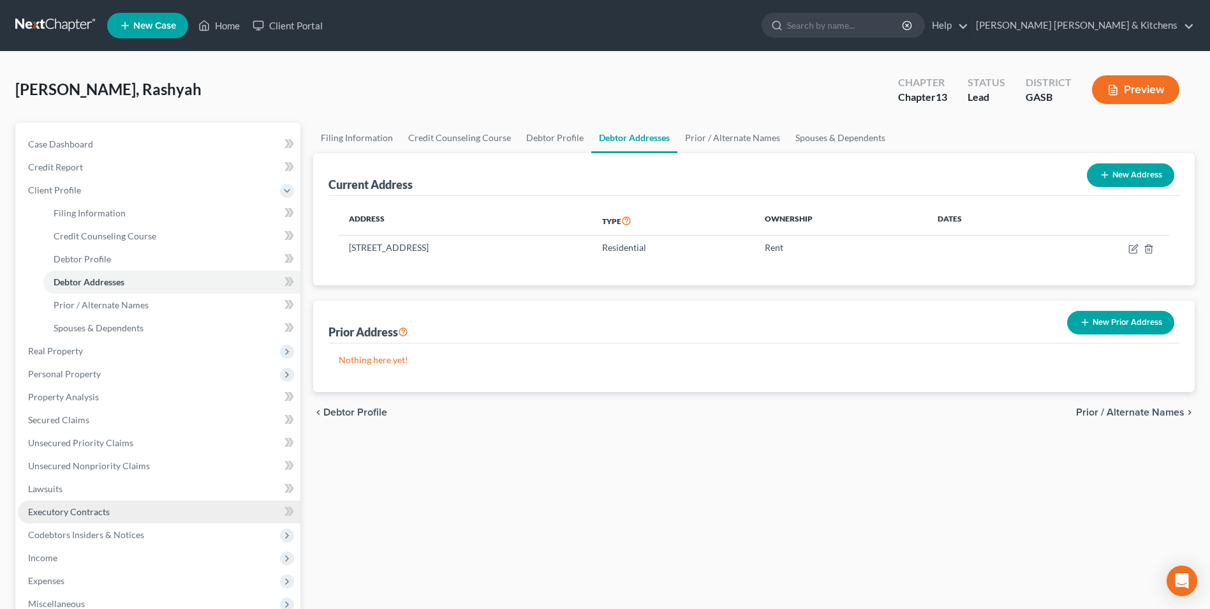
click at [50, 514] on span "Executory Contracts" at bounding box center [69, 511] width 82 height 11
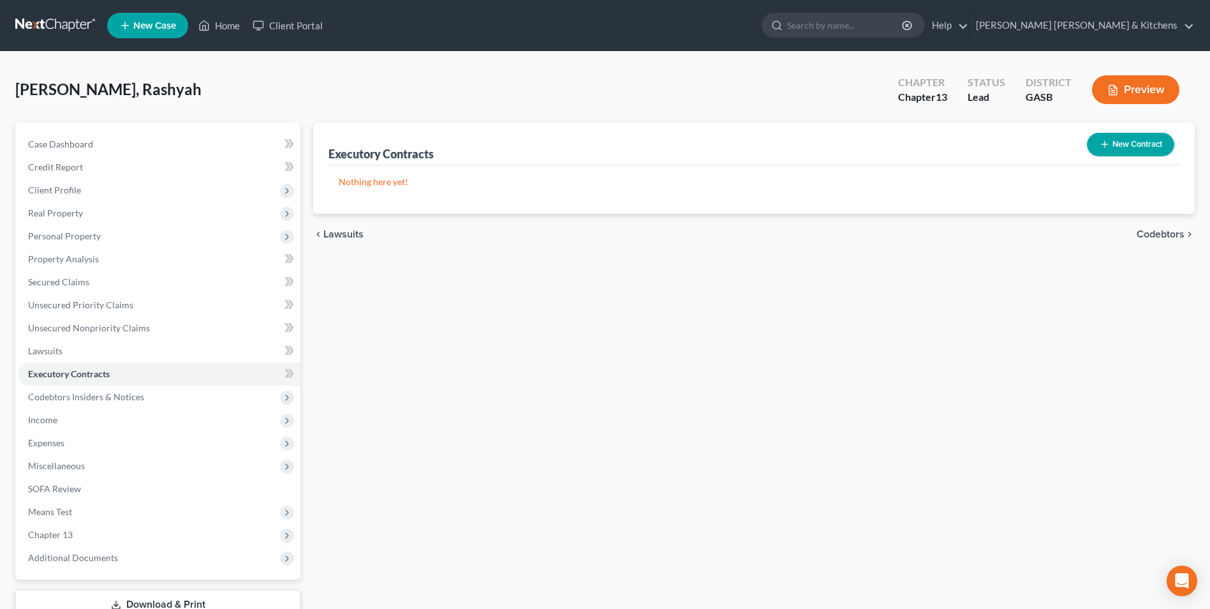
click at [1148, 145] on button "New Contract" at bounding box center [1130, 145] width 87 height 24
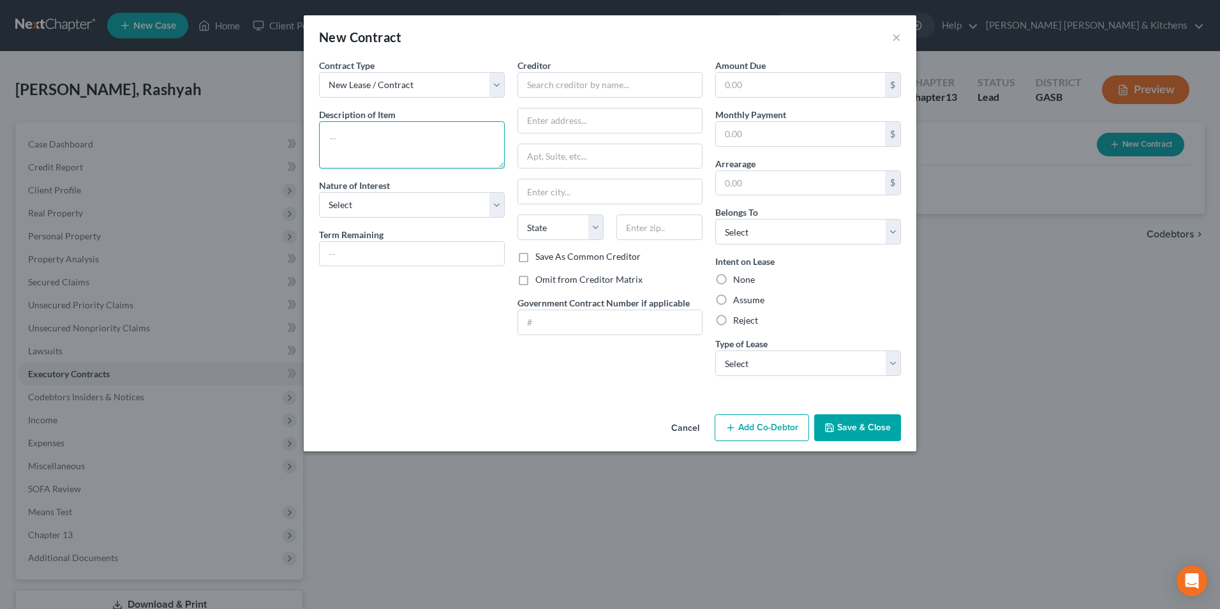
click at [367, 152] on textarea at bounding box center [412, 144] width 186 height 47
type textarea "assume rental agreement"
click at [558, 82] on input "text" at bounding box center [610, 85] width 186 height 26
type input "Southern Downs"
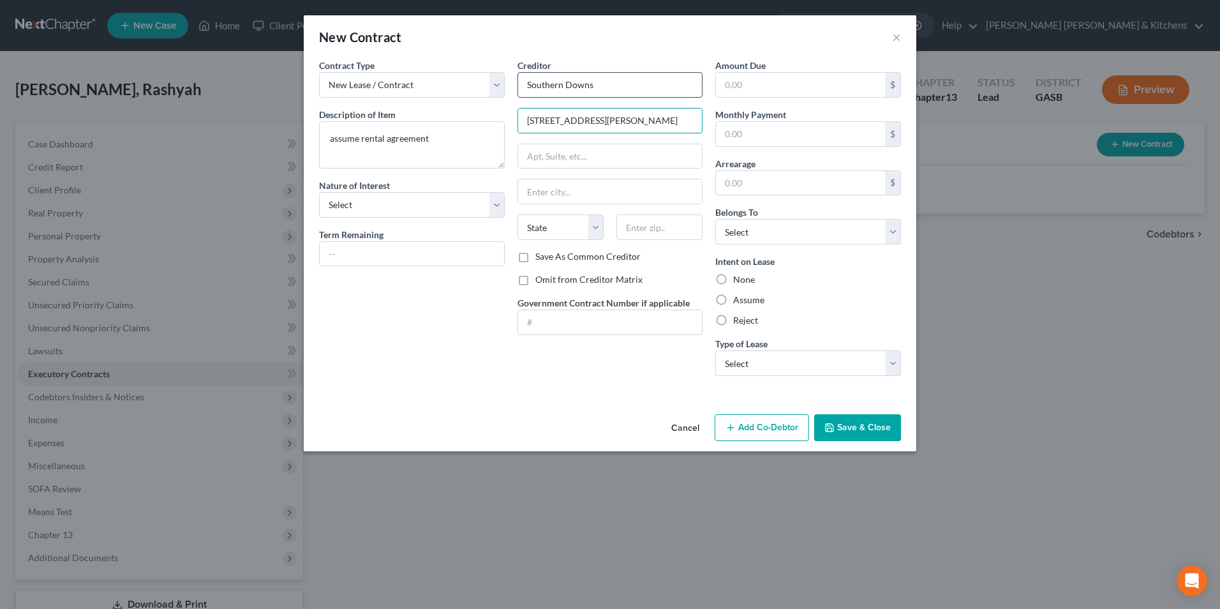
type input "[STREET_ADDRESS][PERSON_NAME]"
type input "[STREET_ADDRESS]"
type input "15017"
type input "[GEOGRAPHIC_DATA]"
select select "39"
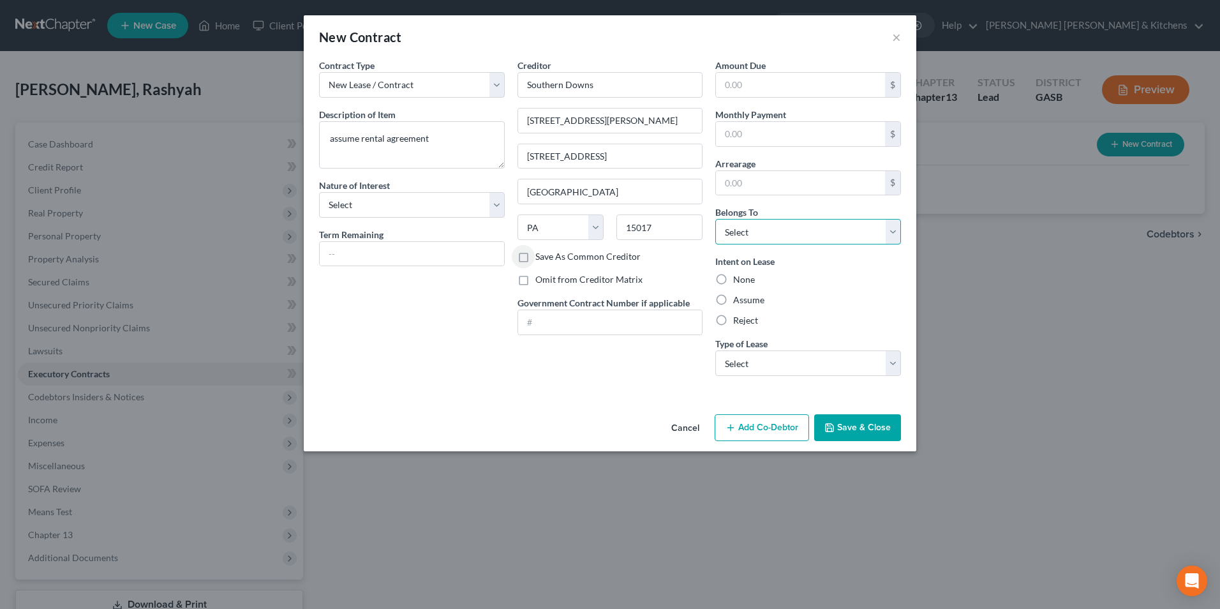
drag, startPoint x: 728, startPoint y: 228, endPoint x: 733, endPoint y: 243, distance: 15.3
click at [728, 228] on select "Select Debtor 1 Only Debtor 2 Only Debtor 1 And Debtor 2 Only At Least One Of T…" at bounding box center [808, 232] width 186 height 26
select select "0"
click at [715, 219] on select "Select Debtor 1 Only Debtor 2 Only Debtor 1 And Debtor 2 Only At Least One Of T…" at bounding box center [808, 232] width 186 height 26
click at [733, 299] on label "Assume" at bounding box center [748, 299] width 31 height 13
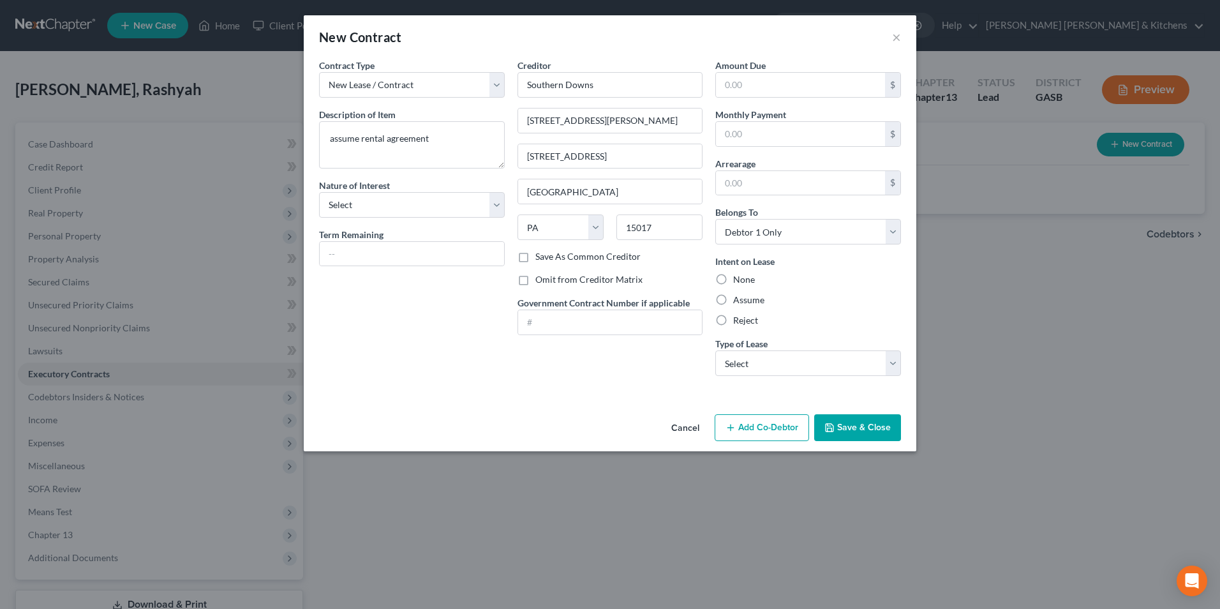
click at [738, 299] on input "Assume" at bounding box center [742, 297] width 8 height 8
radio input "true"
click at [730, 373] on select "Select Real Estate Car Other" at bounding box center [808, 363] width 186 height 26
select select "2"
click at [715, 350] on select "Select Real Estate Car Other" at bounding box center [808, 363] width 186 height 26
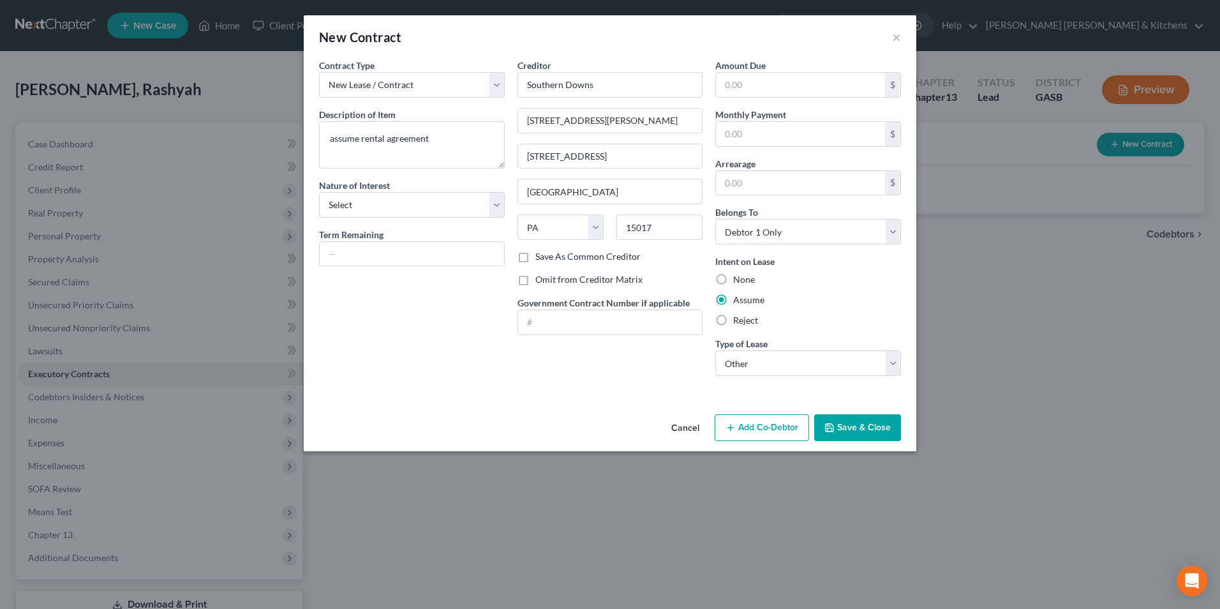
click at [876, 428] on button "Save & Close" at bounding box center [857, 427] width 87 height 27
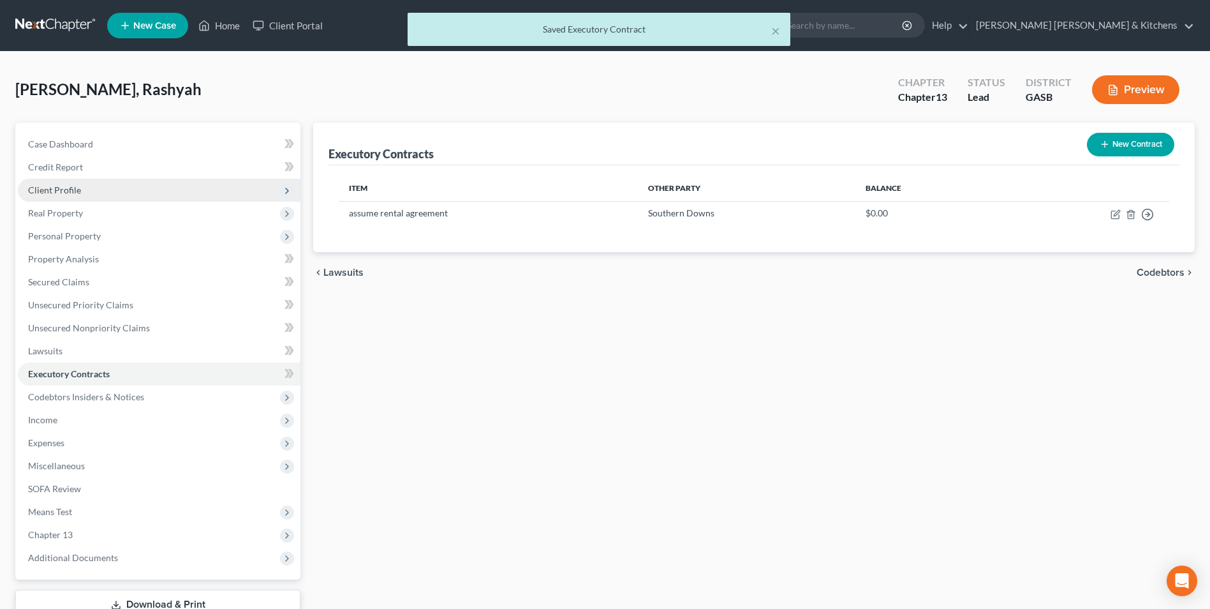
click at [63, 190] on span "Client Profile" at bounding box center [54, 189] width 53 height 11
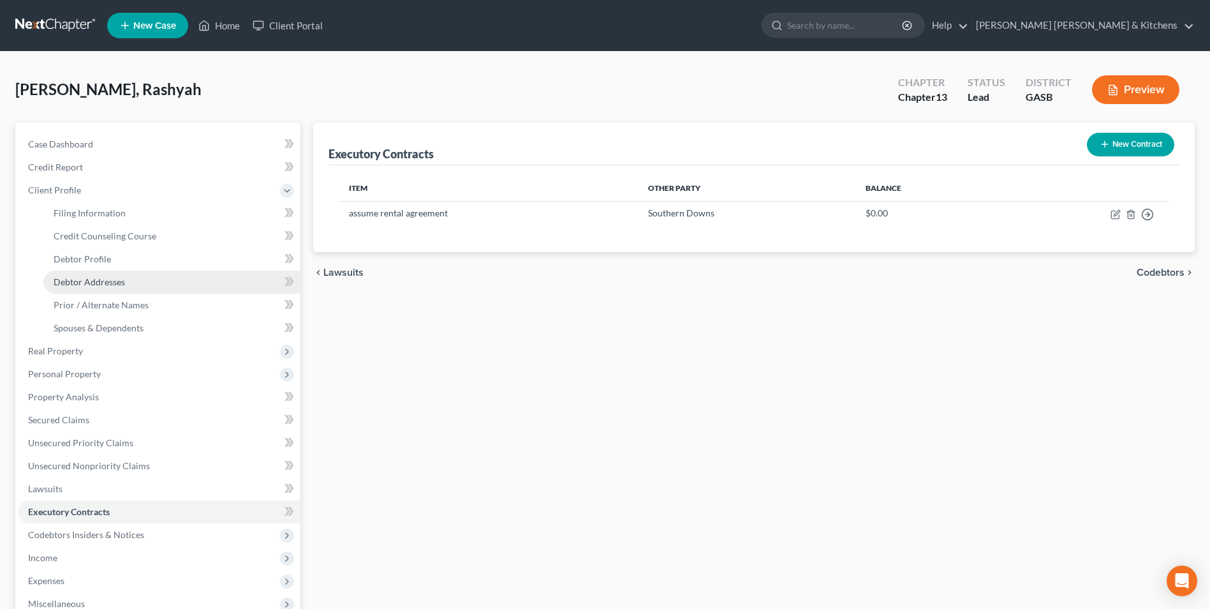
click at [70, 279] on span "Debtor Addresses" at bounding box center [89, 281] width 71 height 11
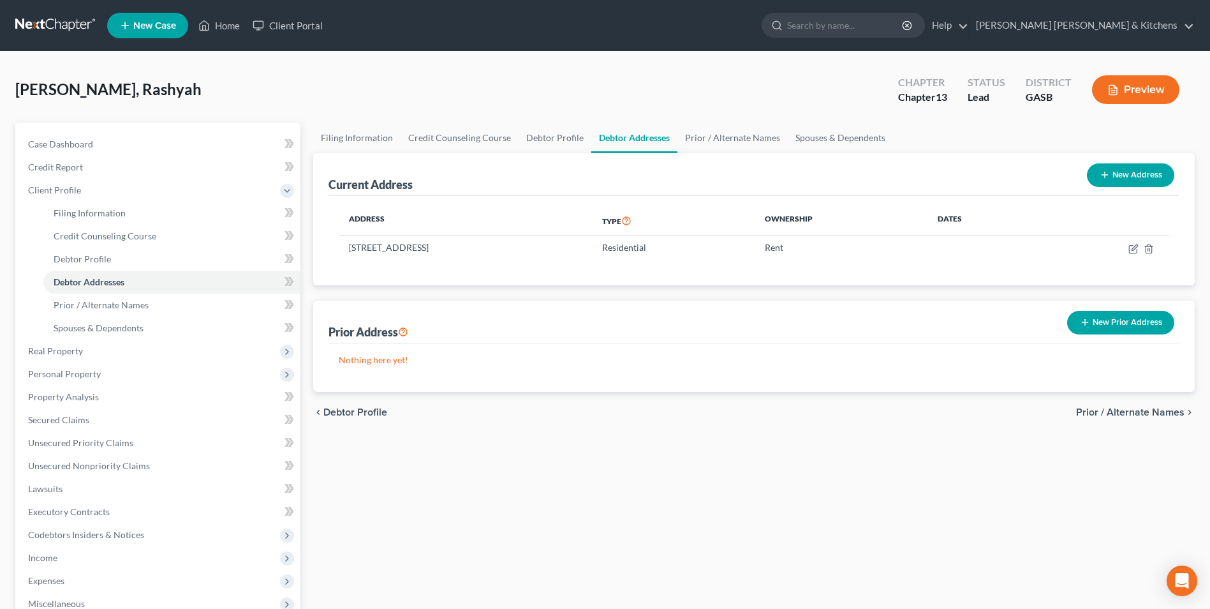
click at [1137, 325] on button "New Prior Address" at bounding box center [1120, 323] width 107 height 24
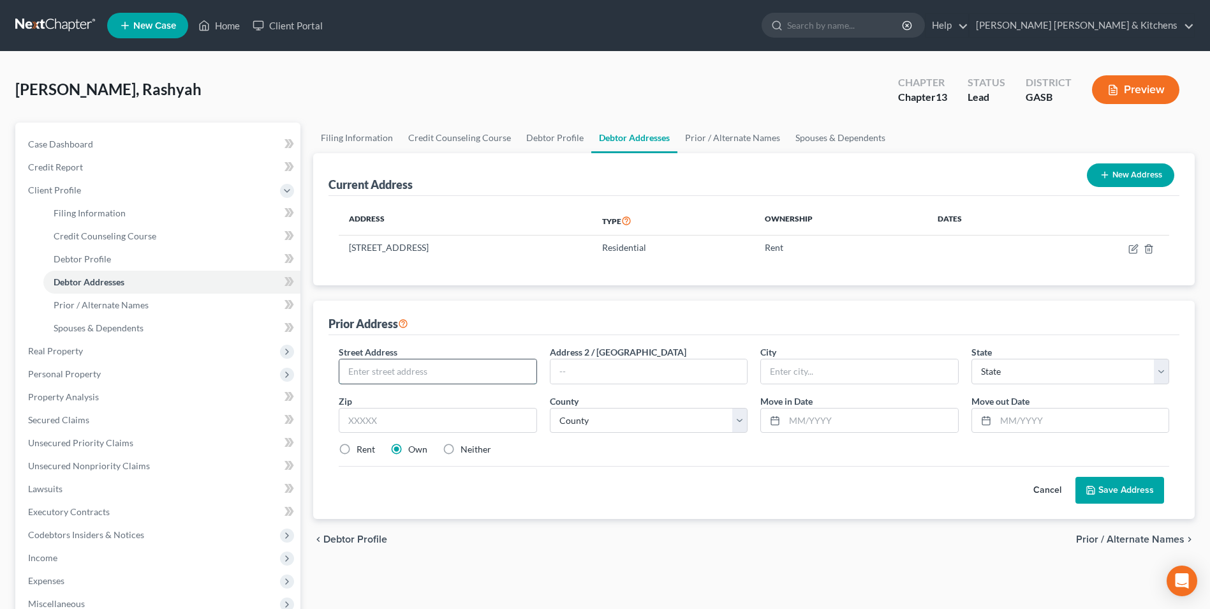
click at [433, 376] on input "text" at bounding box center [437, 371] width 196 height 24
type input "100 Bermuda Run"
type input "Apt D4"
type input "30458"
type input "Statesboro"
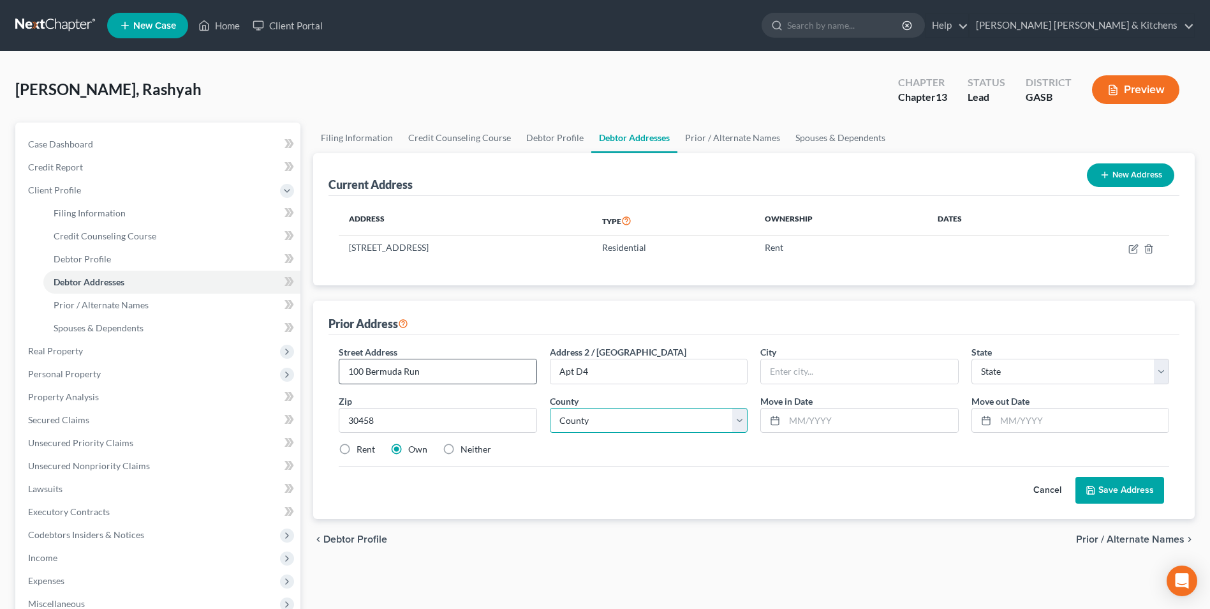
select select "10"
click at [422, 428] on input "30458" at bounding box center [438, 421] width 198 height 26
select select "15"
type input "10/2020"
type input "10/2024"
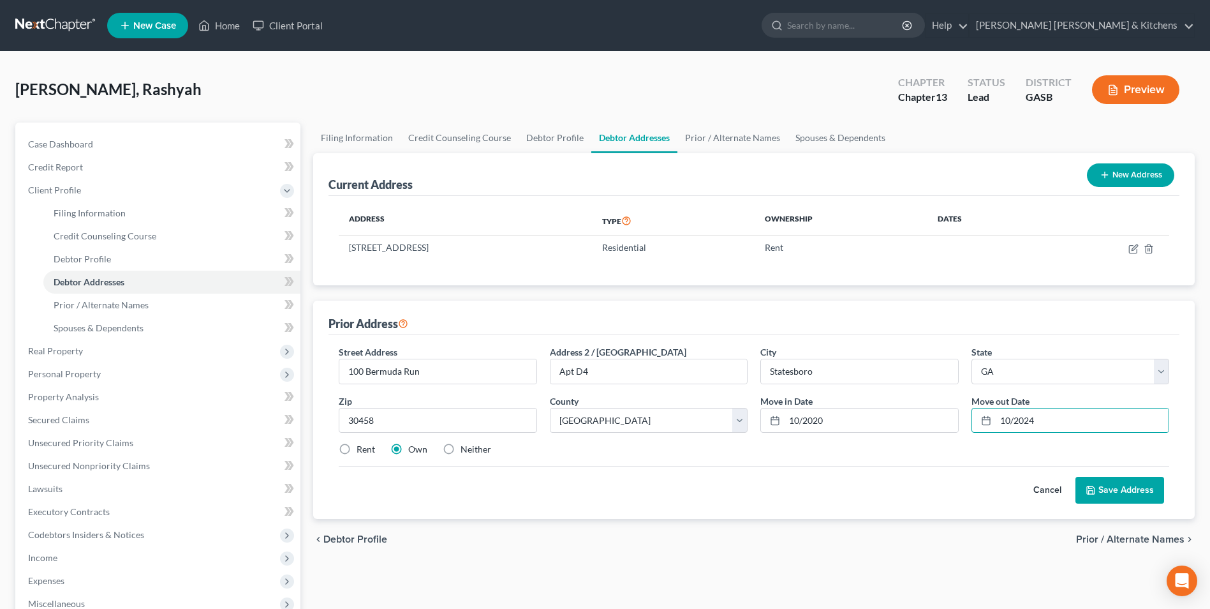
click at [461, 449] on label "Neither" at bounding box center [476, 449] width 31 height 13
click at [466, 449] on input "Neither" at bounding box center [470, 447] width 8 height 8
radio input "true"
click at [1114, 487] on button "Save Address" at bounding box center [1119, 490] width 89 height 27
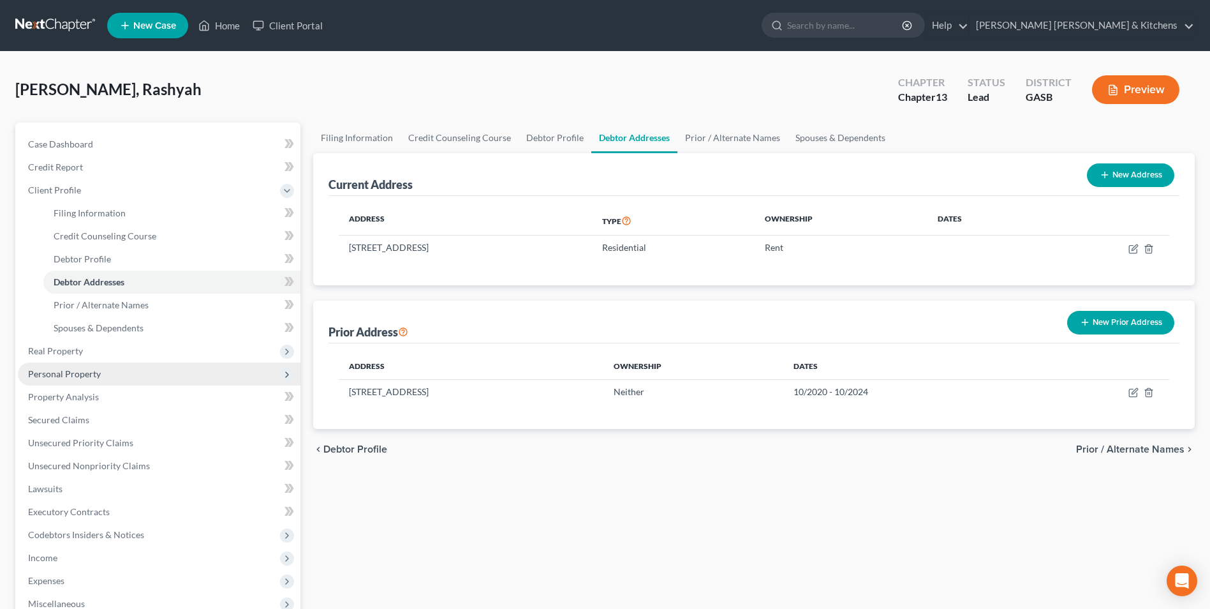
click at [61, 373] on span "Personal Property" at bounding box center [64, 373] width 73 height 11
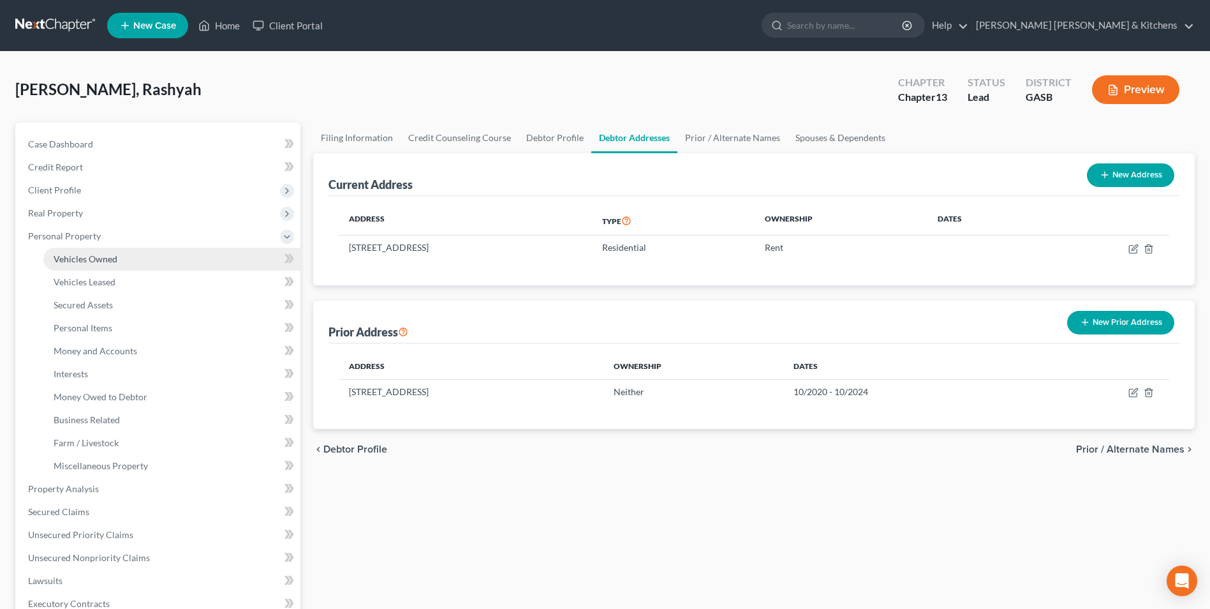
click at [87, 260] on span "Vehicles Owned" at bounding box center [86, 258] width 64 height 11
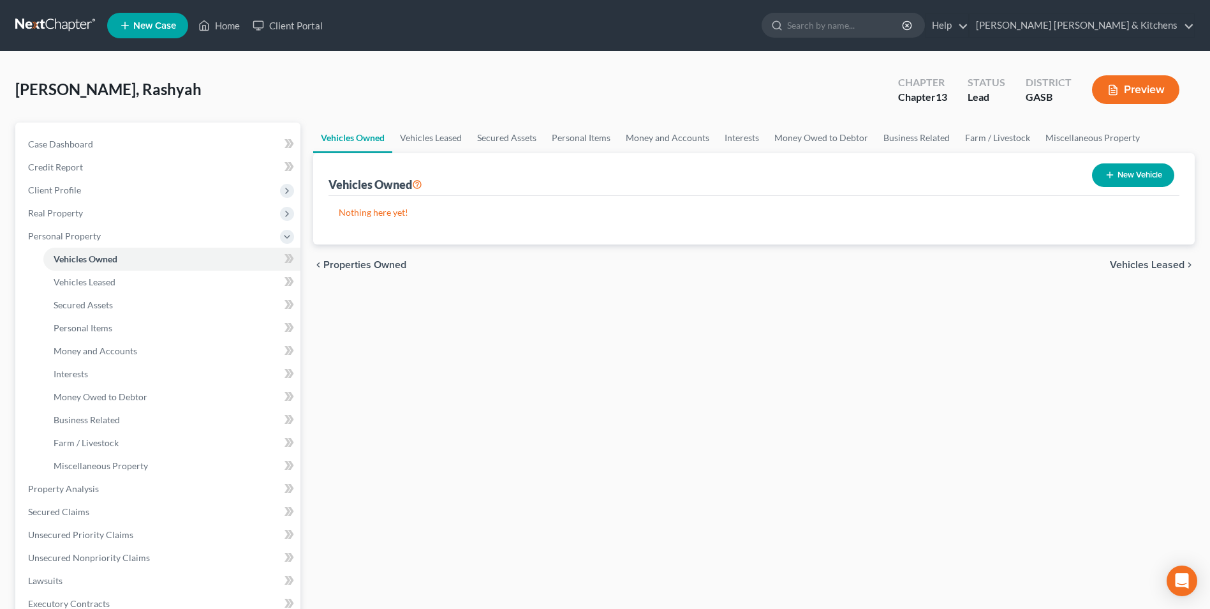
click at [1152, 172] on button "New Vehicle" at bounding box center [1133, 175] width 82 height 24
select select "0"
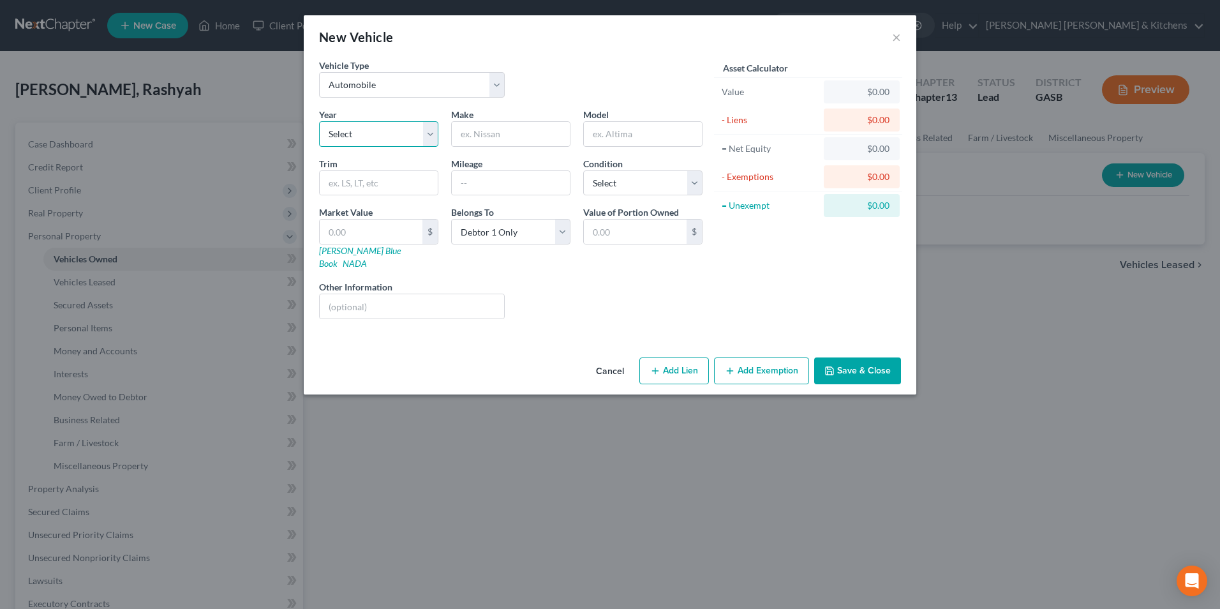
click at [361, 137] on select "Select 2026 2025 2024 2023 2022 2021 2020 2019 2018 2017 2016 2015 2014 2013 20…" at bounding box center [378, 134] width 119 height 26
select select "8"
click at [319, 121] on select "Select 2026 2025 2024 2023 2022 2021 2020 2019 2018 2017 2016 2015 2014 2013 20…" at bounding box center [378, 134] width 119 height 26
click at [464, 139] on input "text" at bounding box center [511, 134] width 118 height 24
type input "Nissan"
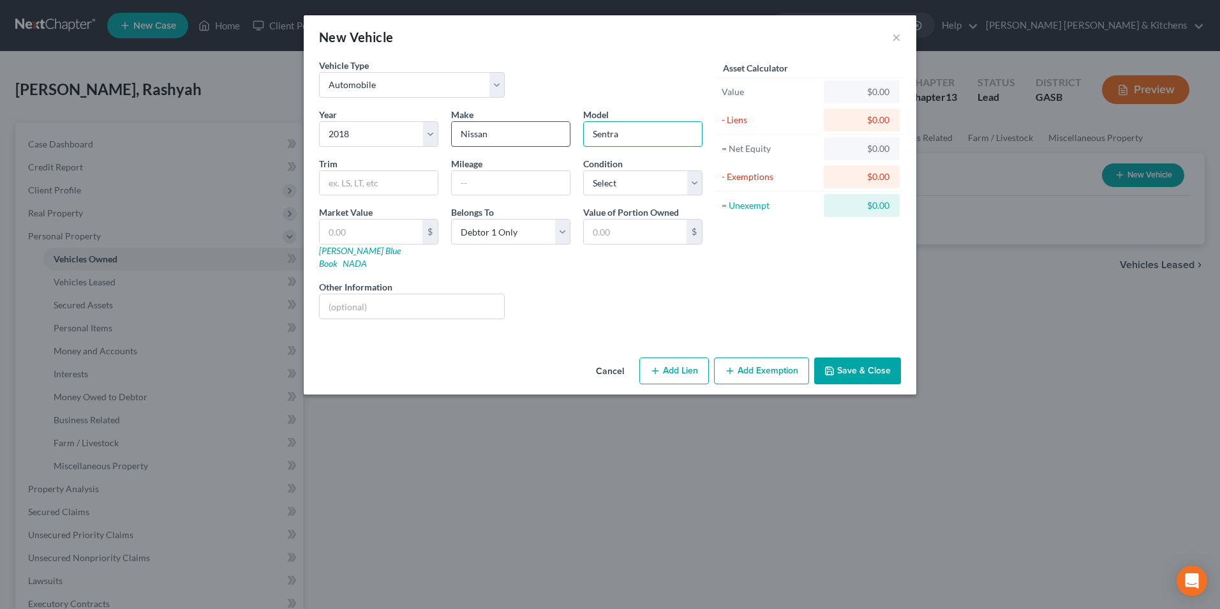
type input "Sentra"
type input "8"
type input "8.00"
type input "81"
type input "81.00"
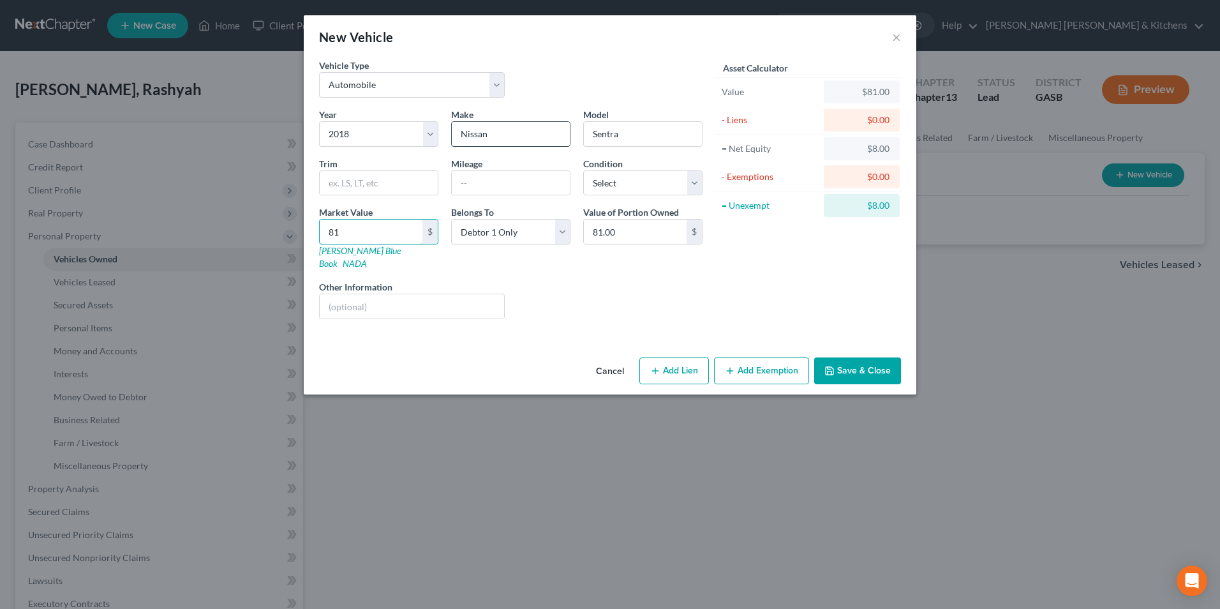
type input "818"
type input "818.00"
type input "8186"
type input "8,186.00"
type input "8,186"
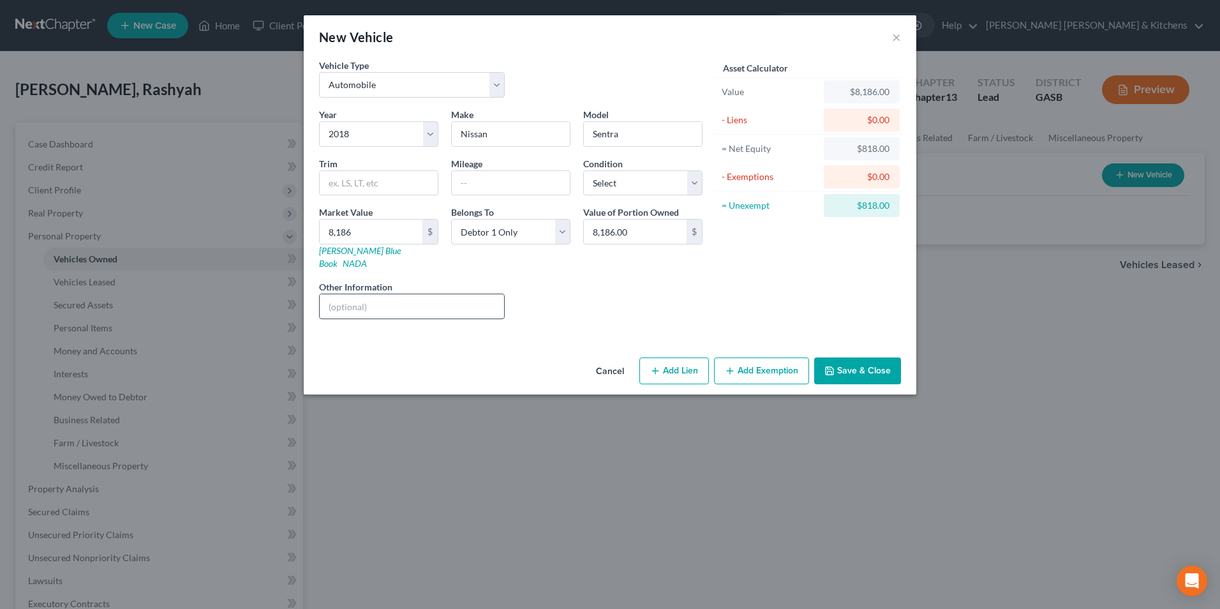
click at [347, 299] on input "text" at bounding box center [412, 306] width 184 height 24
drag, startPoint x: 432, startPoint y: 295, endPoint x: 598, endPoint y: 295, distance: 165.2
click at [593, 295] on div "Year Select 2026 2025 2024 2023 2022 2021 2020 2019 2018 2017 2016 2015 2014 20…" at bounding box center [511, 218] width 396 height 221
type input "full coverage insurance w/Hugo"
click at [674, 364] on button "Add Lien" at bounding box center [674, 370] width 70 height 27
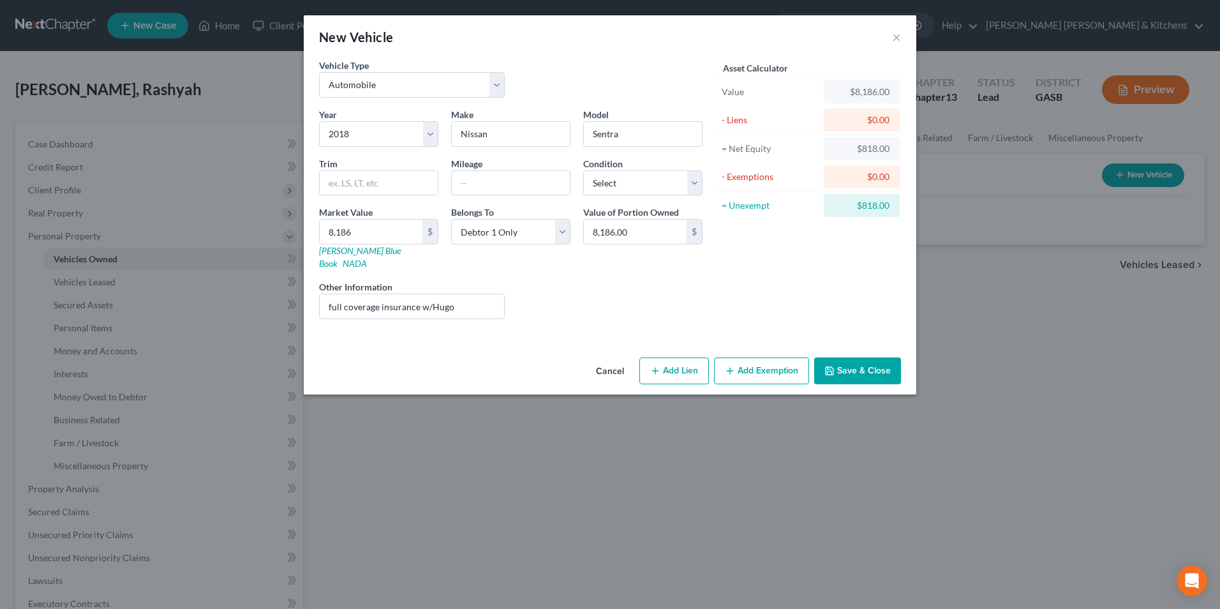
select select "0"
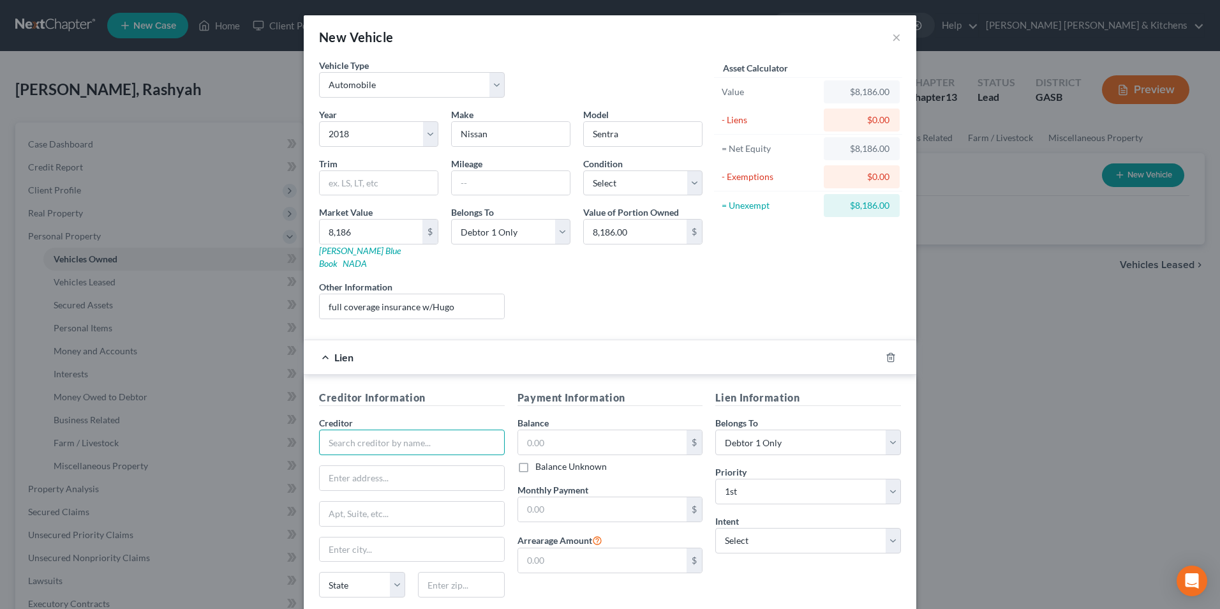
click at [470, 429] on input "text" at bounding box center [412, 442] width 186 height 26
click at [410, 477] on div "GM Financial/Americredit" at bounding box center [395, 483] width 133 height 13
type input "GM Financial/Americredit"
type input "Attn: Servicing Agent/Officer"
type input "PO Box 181145"
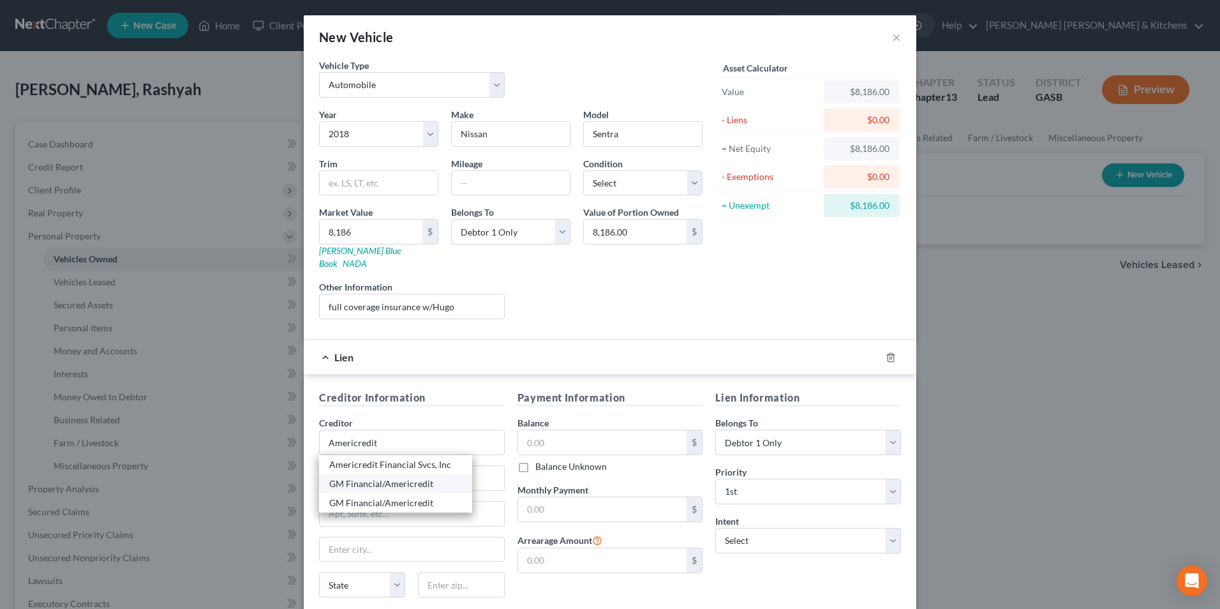
type input "[GEOGRAPHIC_DATA]"
select select "45"
type input "76096"
click at [538, 430] on input "text" at bounding box center [602, 442] width 169 height 24
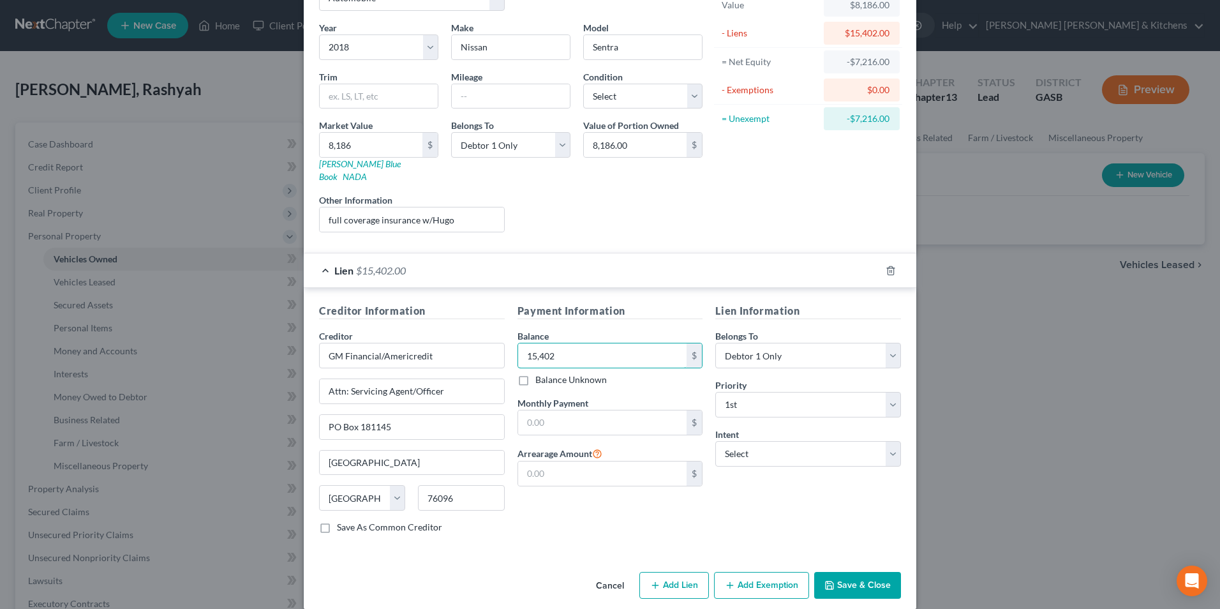
scroll to position [89, 0]
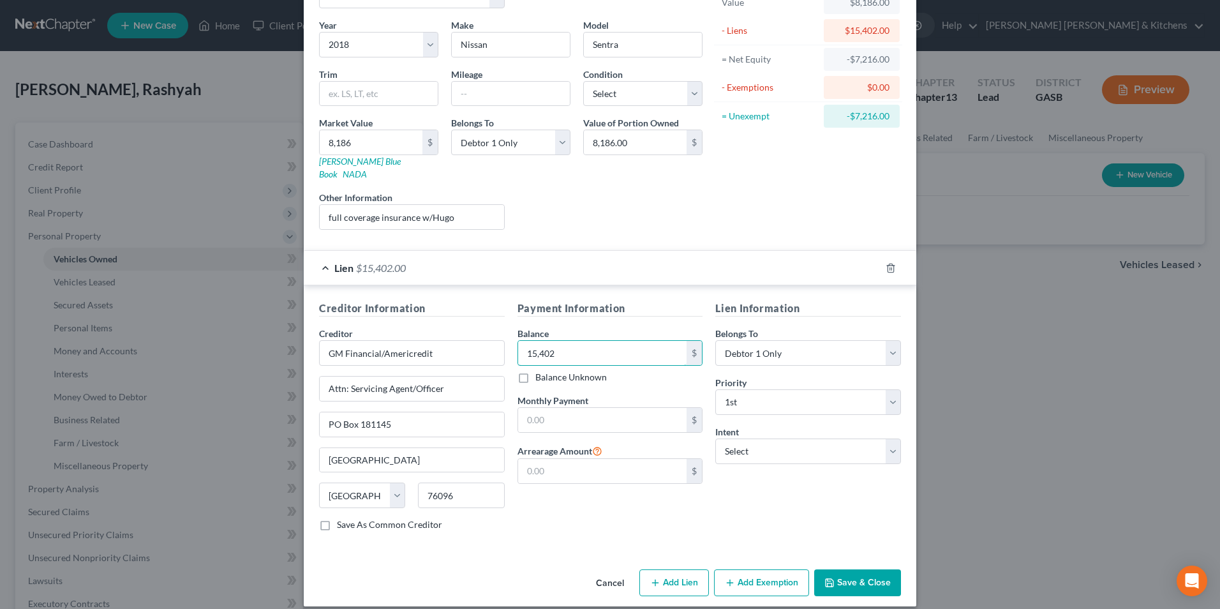
type input "15,402"
click at [873, 569] on button "Save & Close" at bounding box center [857, 582] width 87 height 27
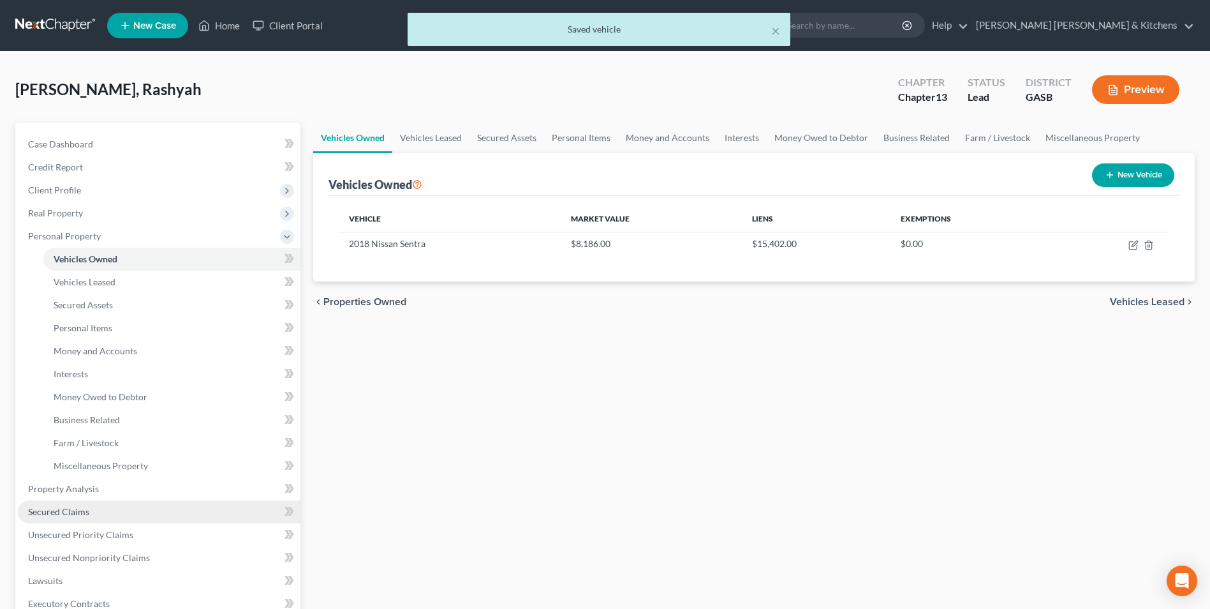
drag, startPoint x: 65, startPoint y: 508, endPoint x: 194, endPoint y: 517, distance: 129.2
click at [65, 508] on span "Secured Claims" at bounding box center [58, 511] width 61 height 11
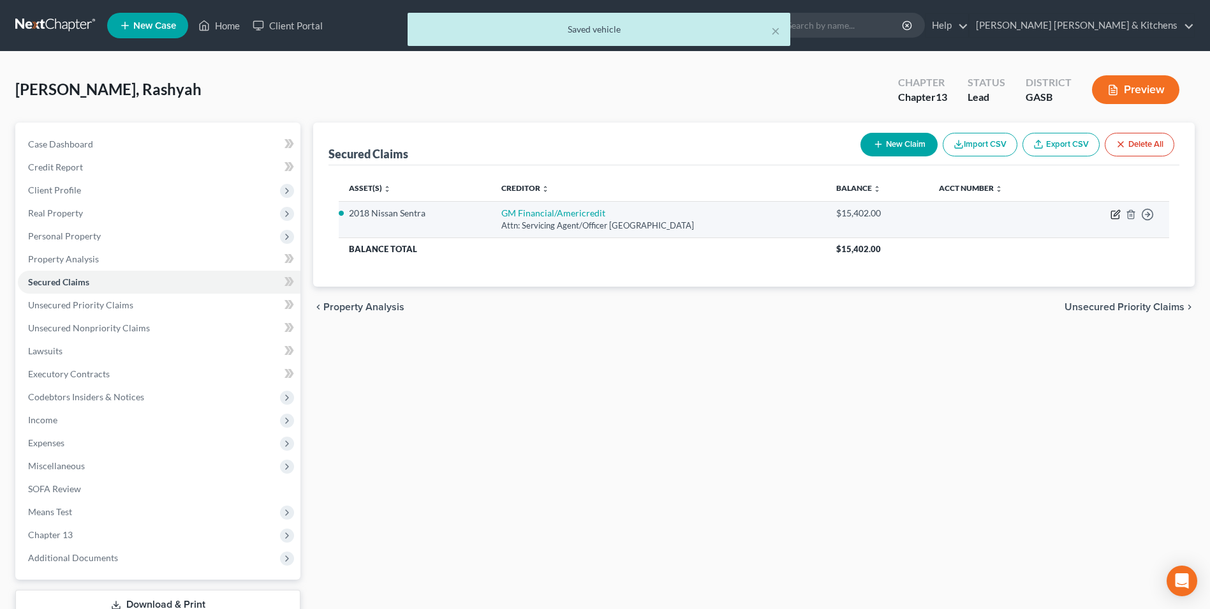
click at [1118, 212] on icon "button" at bounding box center [1116, 214] width 10 height 10
select select "45"
select select "0"
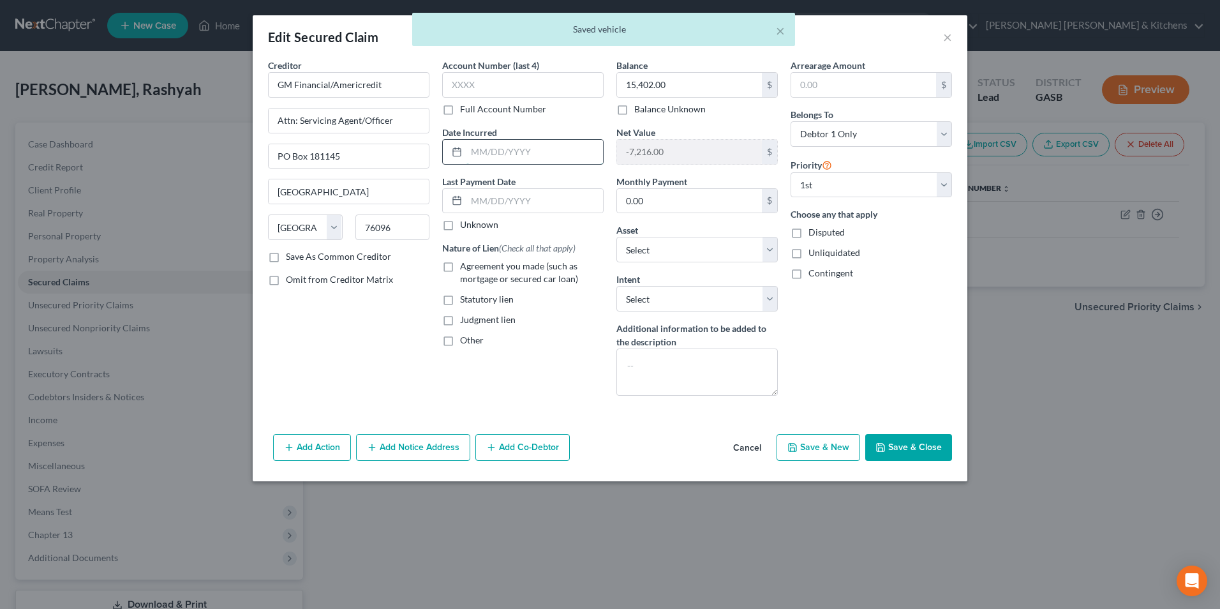
click at [553, 147] on input "text" at bounding box center [534, 152] width 137 height 24
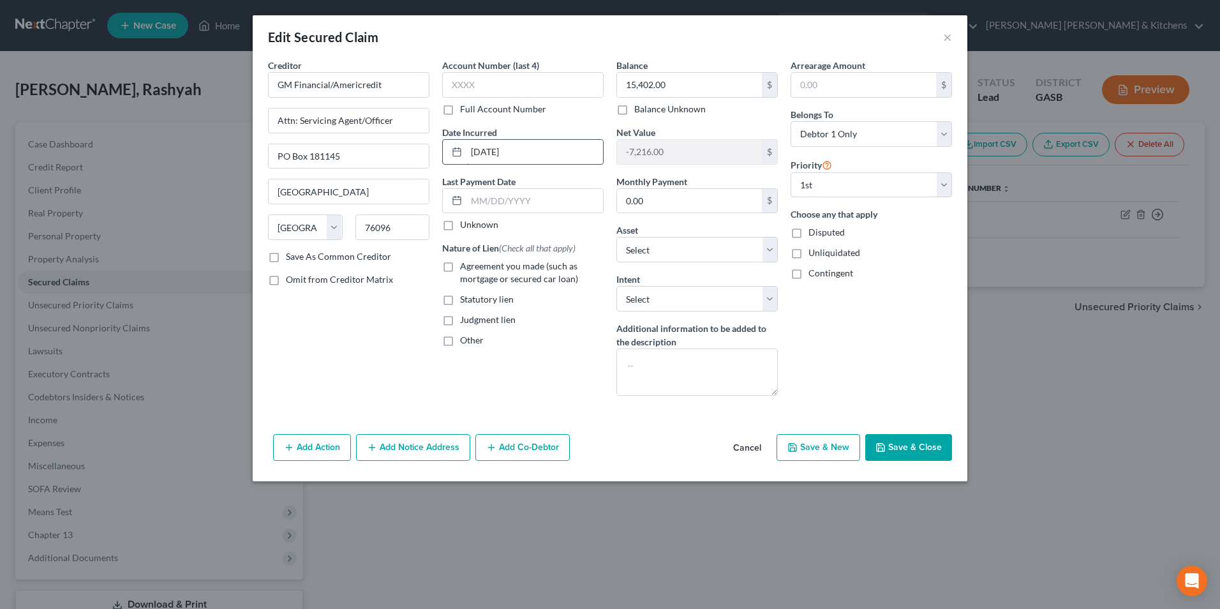
type input "[DATE]"
click at [460, 265] on label "Agreement you made (such as mortgage or secured car loan)" at bounding box center [532, 273] width 144 height 26
click at [465, 265] on input "Agreement you made (such as mortgage or secured car loan)" at bounding box center [469, 264] width 8 height 8
checkbox input "true"
click at [917, 443] on button "Save & Close" at bounding box center [908, 447] width 87 height 27
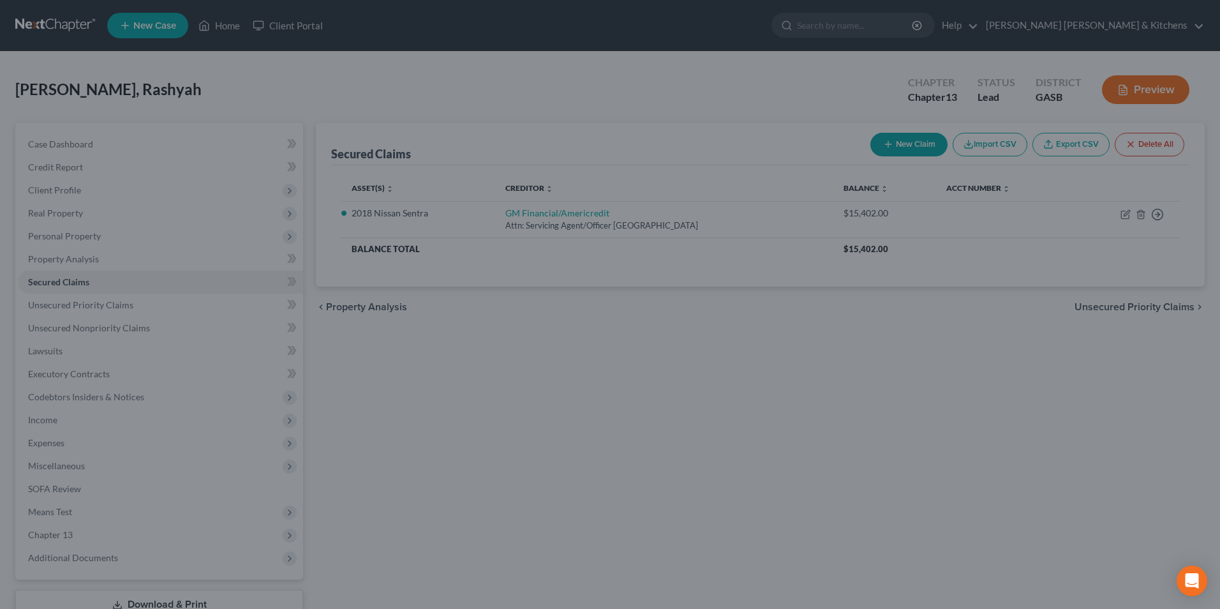
select select "2"
type input "0"
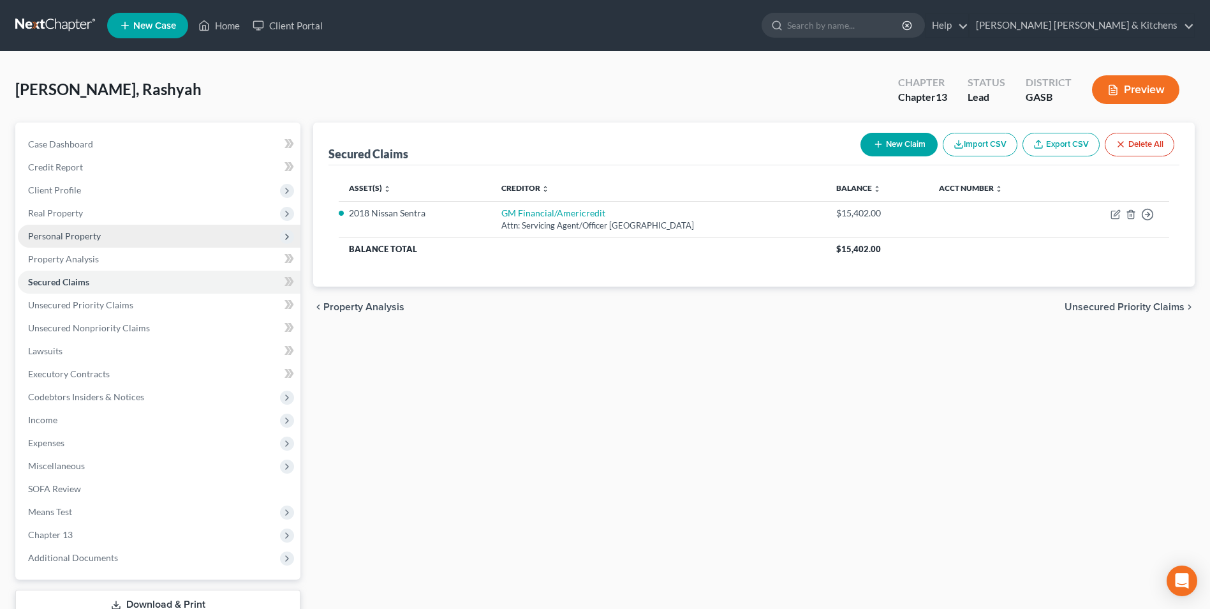
click at [77, 237] on span "Personal Property" at bounding box center [64, 235] width 73 height 11
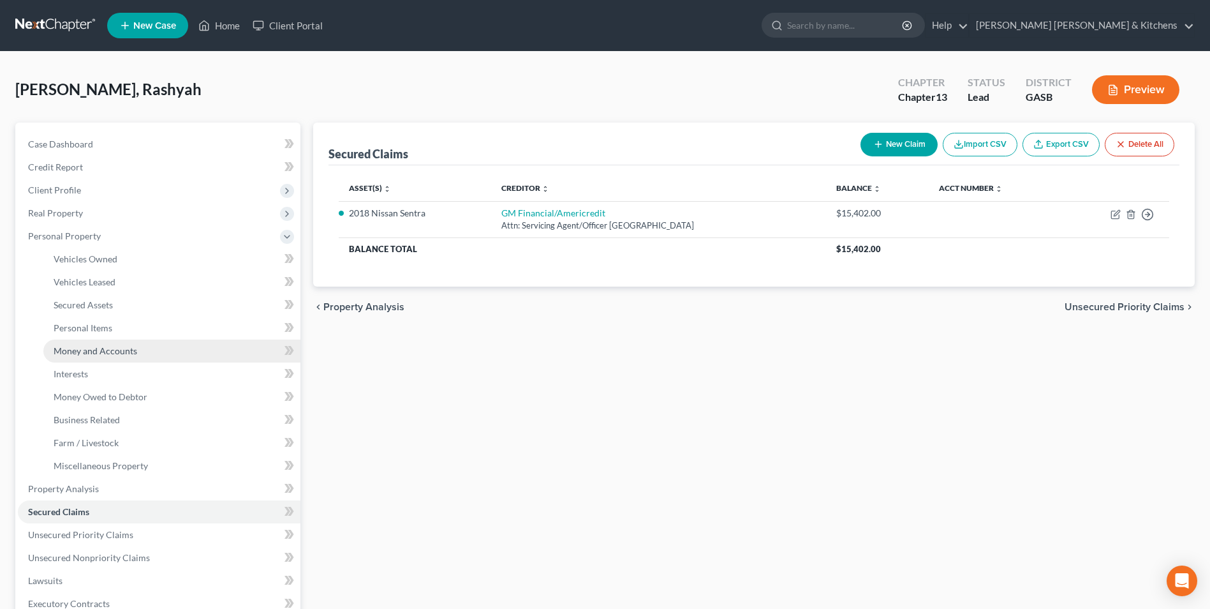
click at [84, 350] on span "Money and Accounts" at bounding box center [96, 350] width 84 height 11
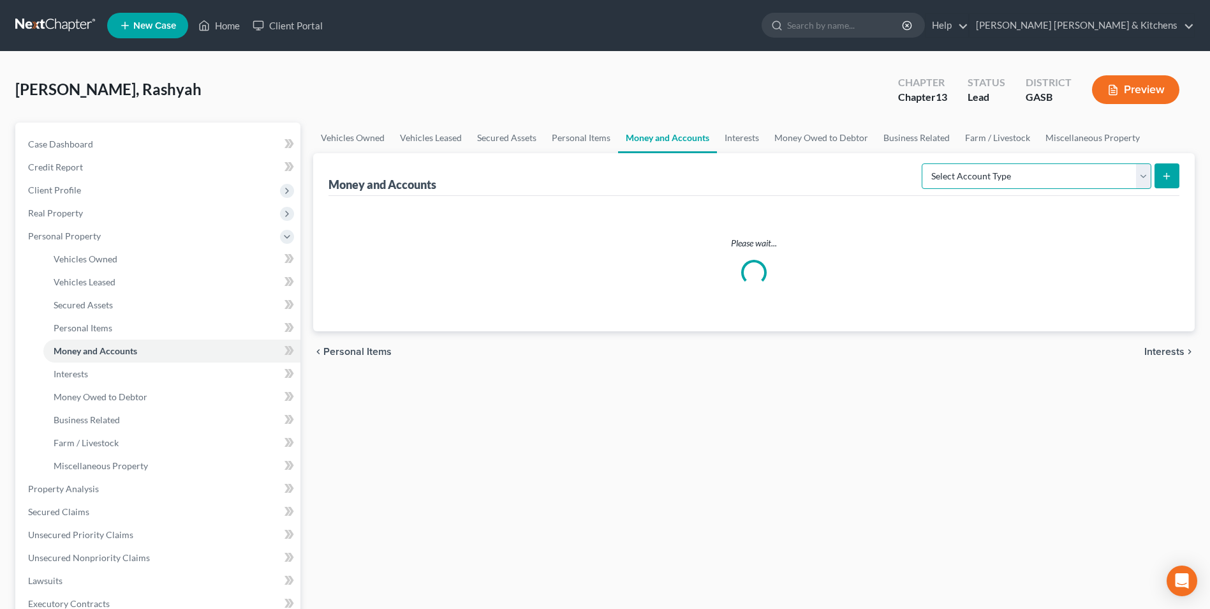
click at [969, 175] on select "Select Account Type Brokerage Cash on Hand Certificates of Deposit Checking Acc…" at bounding box center [1037, 176] width 230 height 26
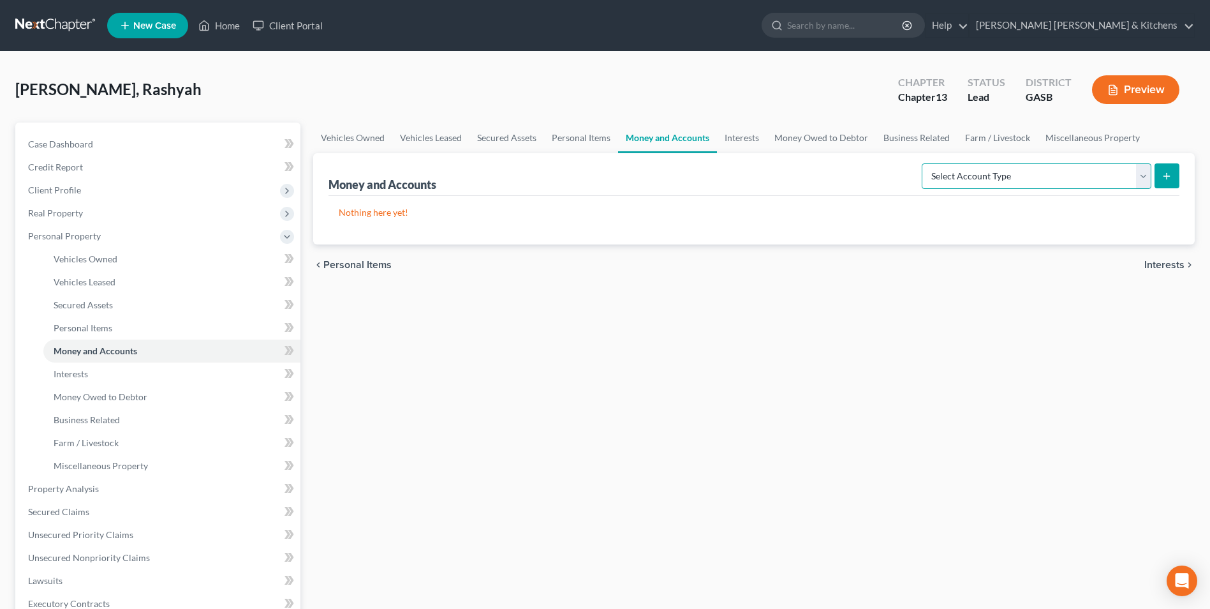
select select "checking"
click at [924, 163] on select "Select Account Type Brokerage Cash on Hand Certificates of Deposit Checking Acc…" at bounding box center [1037, 176] width 230 height 26
click at [1169, 182] on button "submit" at bounding box center [1167, 175] width 25 height 25
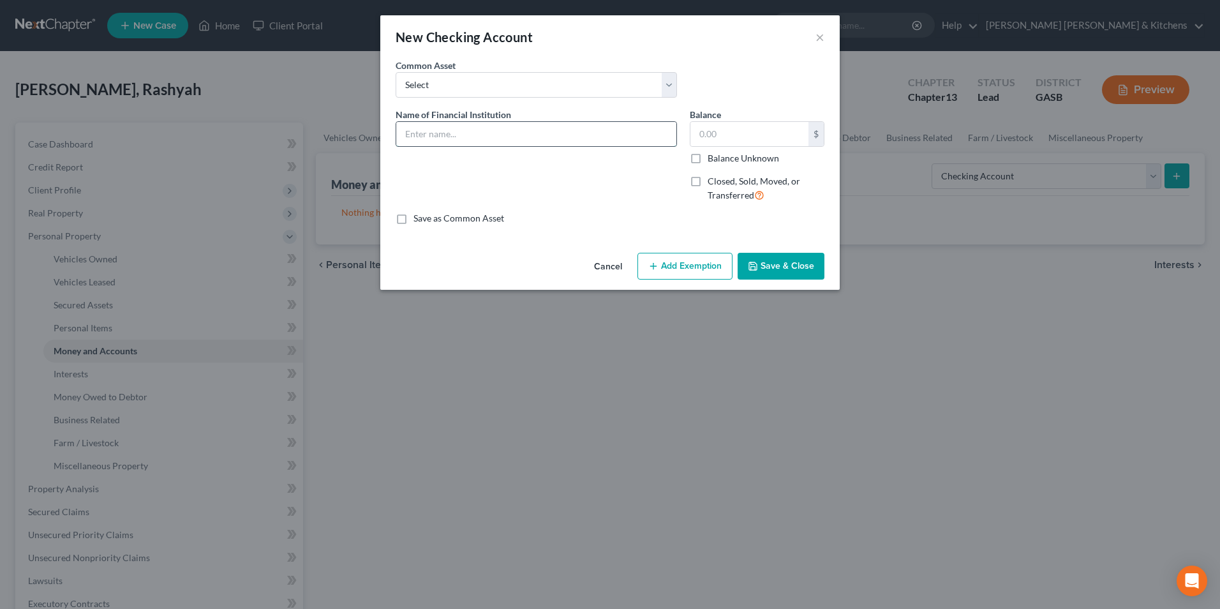
click at [451, 135] on input "text" at bounding box center [536, 134] width 280 height 24
type input "Chime"
type input "0.00"
click at [781, 265] on button "Save & Close" at bounding box center [780, 266] width 87 height 27
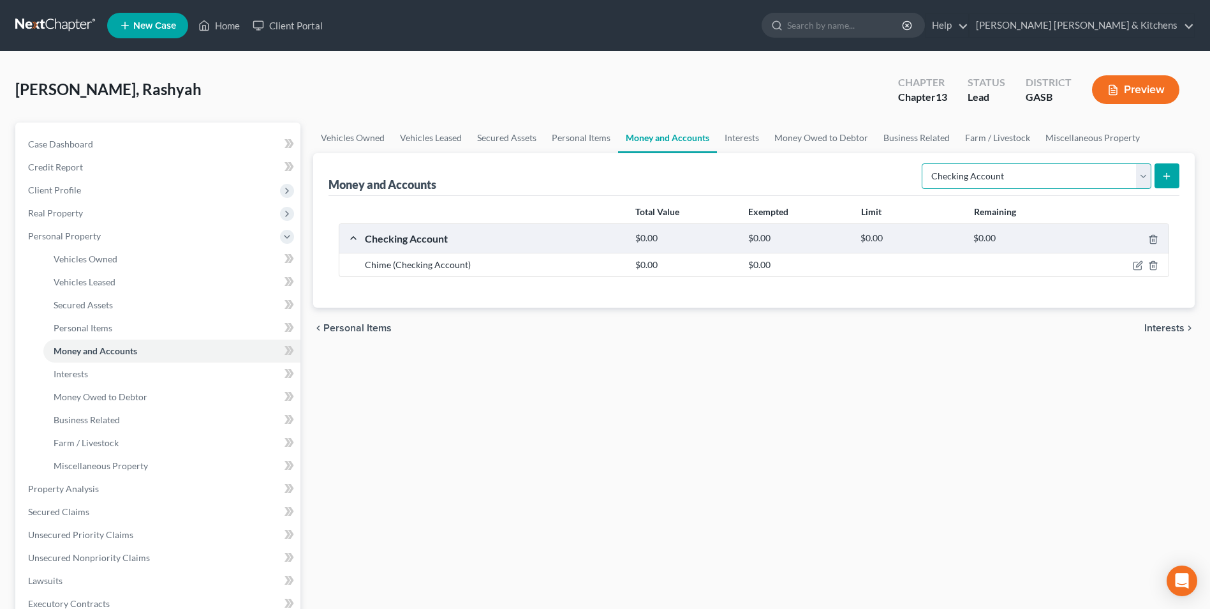
click at [1031, 183] on select "Select Account Type Brokerage Cash on Hand Certificates of Deposit Checking Acc…" at bounding box center [1037, 176] width 230 height 26
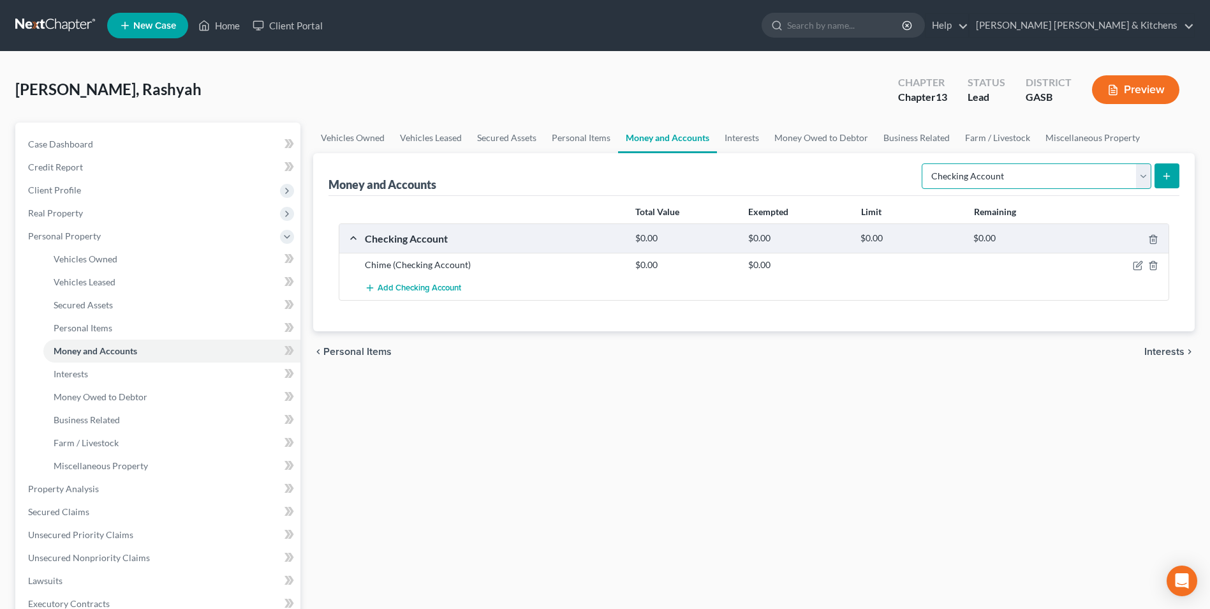
select select "savings"
click at [924, 163] on select "Select Account Type Brokerage Cash on Hand Certificates of Deposit Checking Acc…" at bounding box center [1037, 176] width 230 height 26
click at [1164, 179] on icon "submit" at bounding box center [1167, 176] width 10 height 10
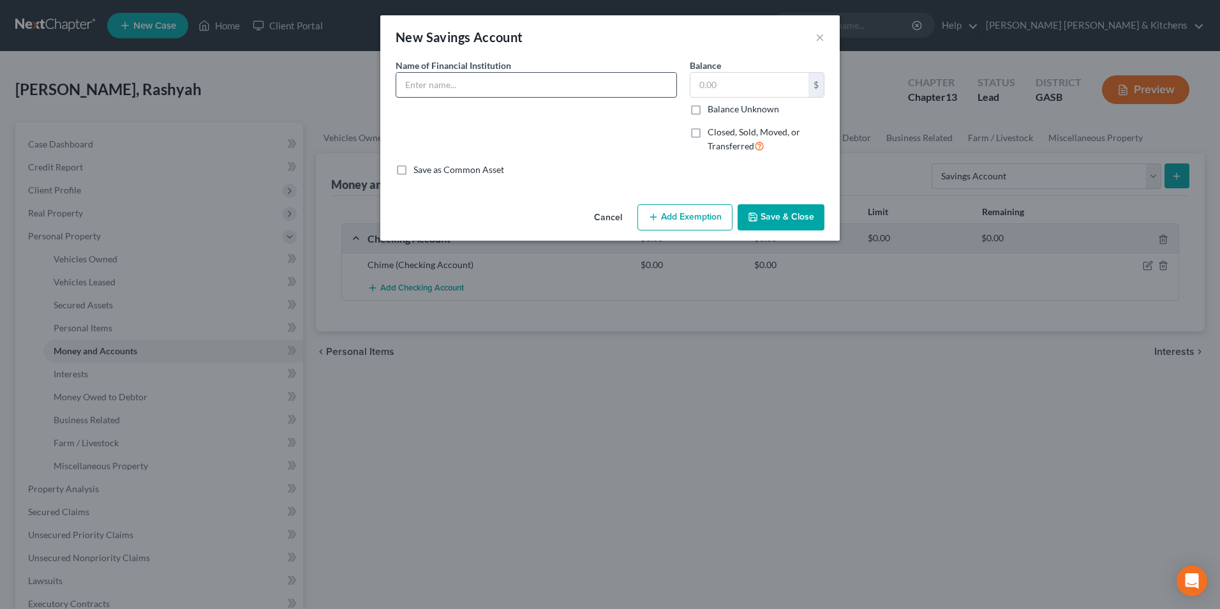
click at [447, 90] on input "text" at bounding box center [536, 85] width 280 height 24
type input "Chime"
type input "0.00"
click at [766, 218] on button "Save & Close" at bounding box center [780, 217] width 87 height 27
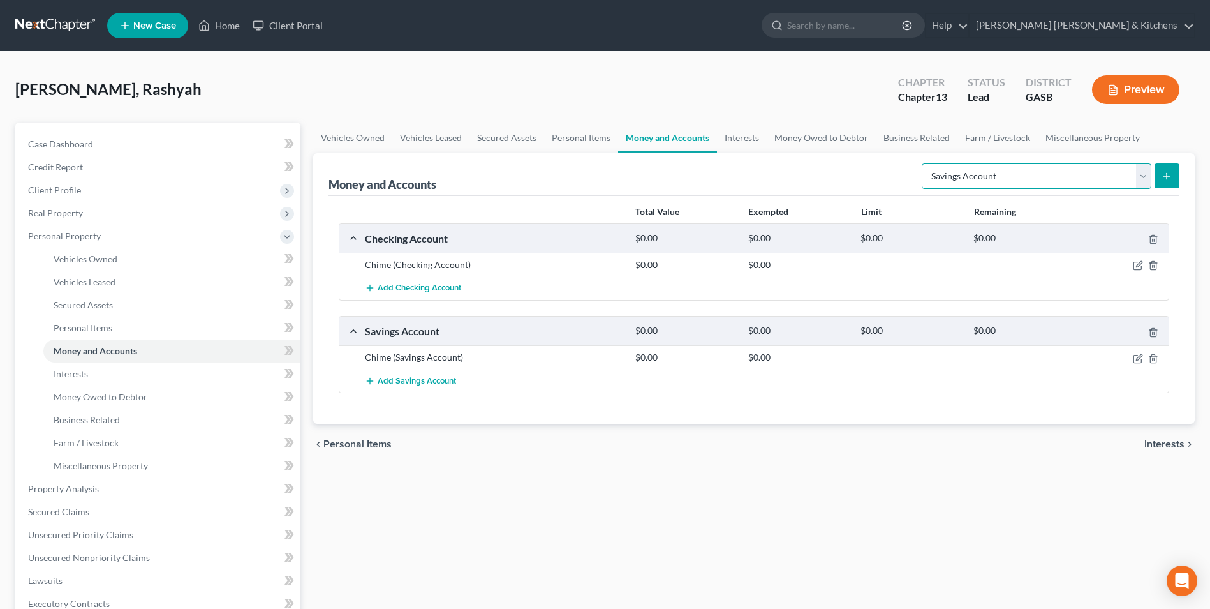
click at [967, 175] on select "Select Account Type Brokerage Cash on Hand Certificates of Deposit Checking Acc…" at bounding box center [1037, 176] width 230 height 26
select select "other"
click at [924, 163] on select "Select Account Type Brokerage Cash on Hand Certificates of Deposit Checking Acc…" at bounding box center [1037, 176] width 230 height 26
click at [1175, 174] on button "submit" at bounding box center [1167, 175] width 25 height 25
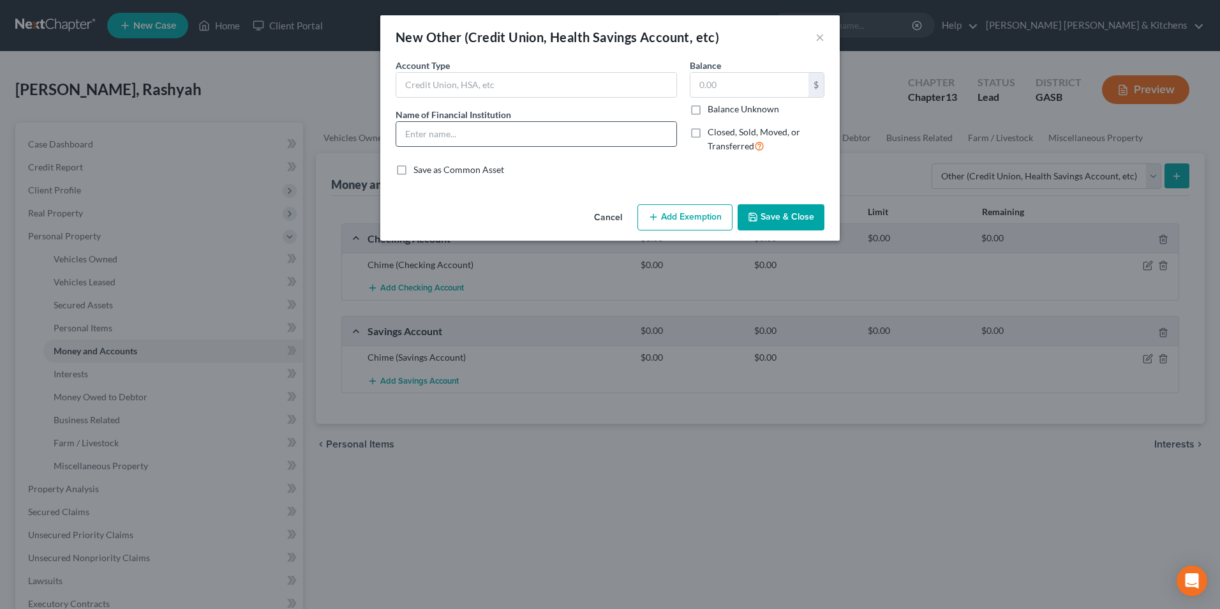
click at [495, 136] on input "text" at bounding box center [536, 134] width 280 height 24
type input "cash app"
click at [739, 92] on input "text" at bounding box center [749, 85] width 118 height 24
type input "0.00"
click at [785, 218] on button "Save & Close" at bounding box center [780, 217] width 87 height 27
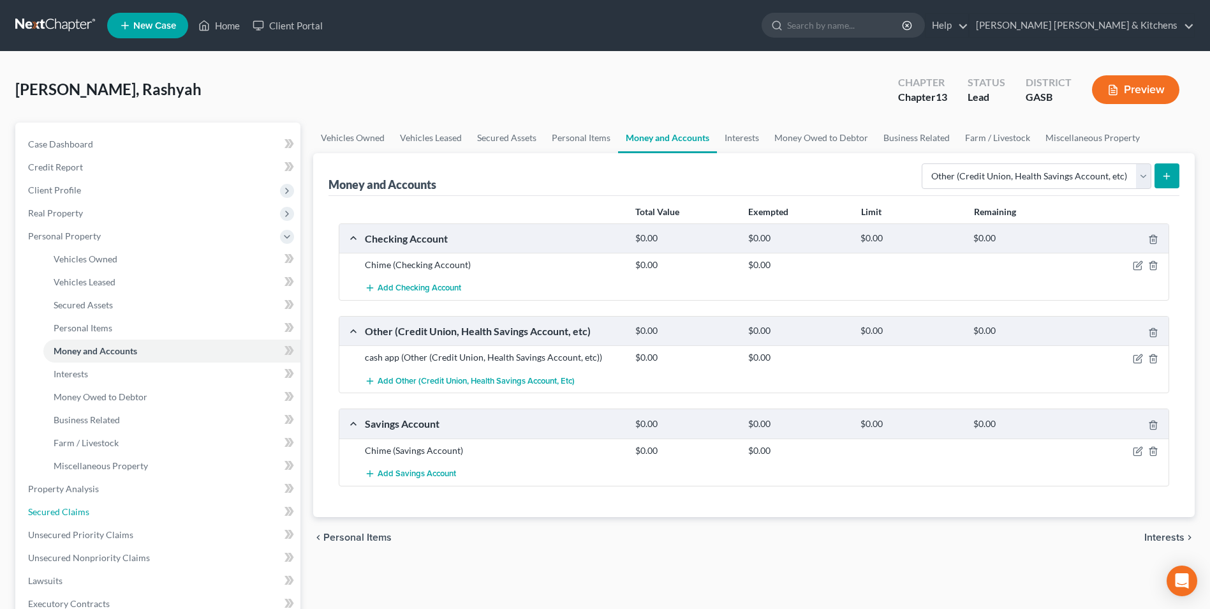
drag, startPoint x: 59, startPoint y: 512, endPoint x: 469, endPoint y: 561, distance: 413.8
click at [59, 512] on span "Secured Claims" at bounding box center [58, 511] width 61 height 11
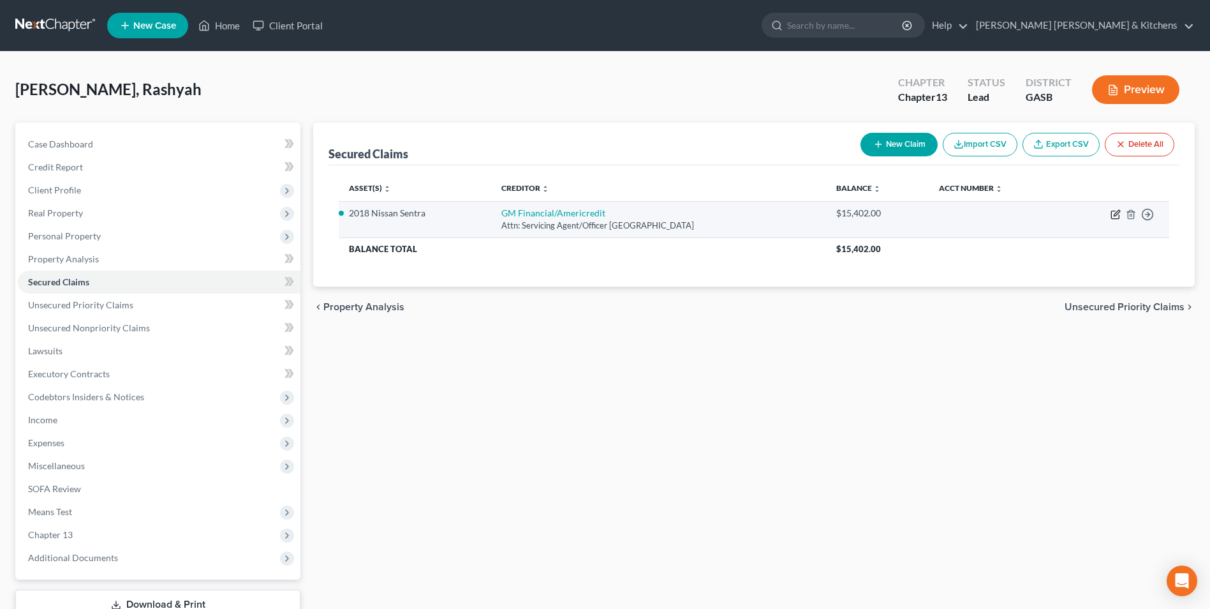
click at [1118, 212] on icon "button" at bounding box center [1116, 214] width 10 height 10
select select "45"
select select "0"
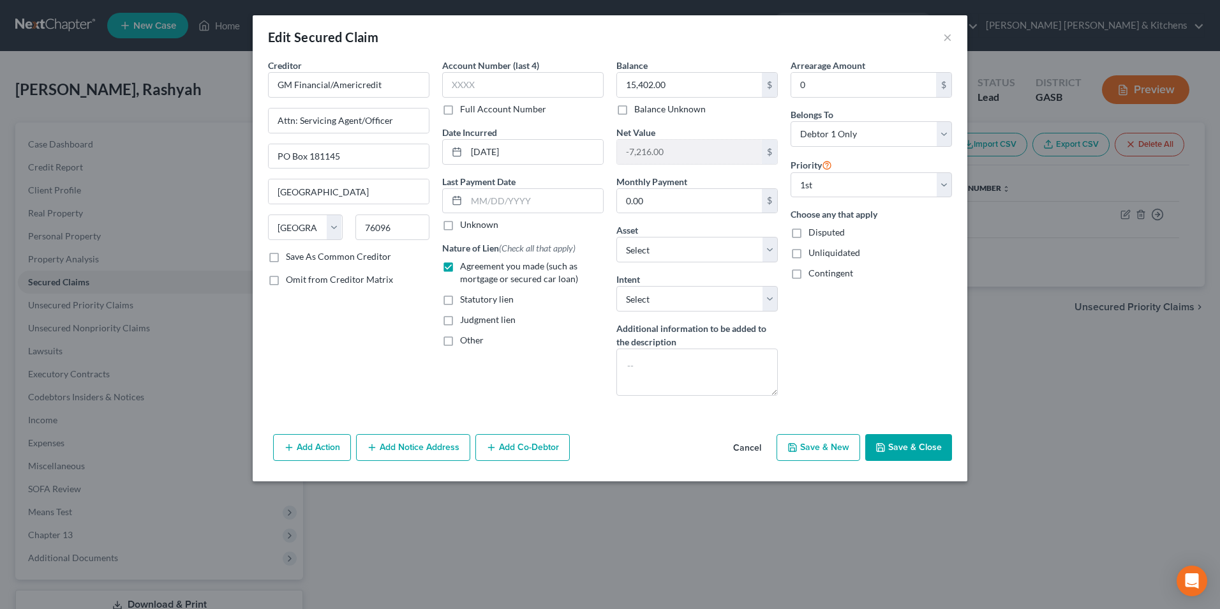
click at [322, 444] on button "Add Action" at bounding box center [312, 447] width 78 height 27
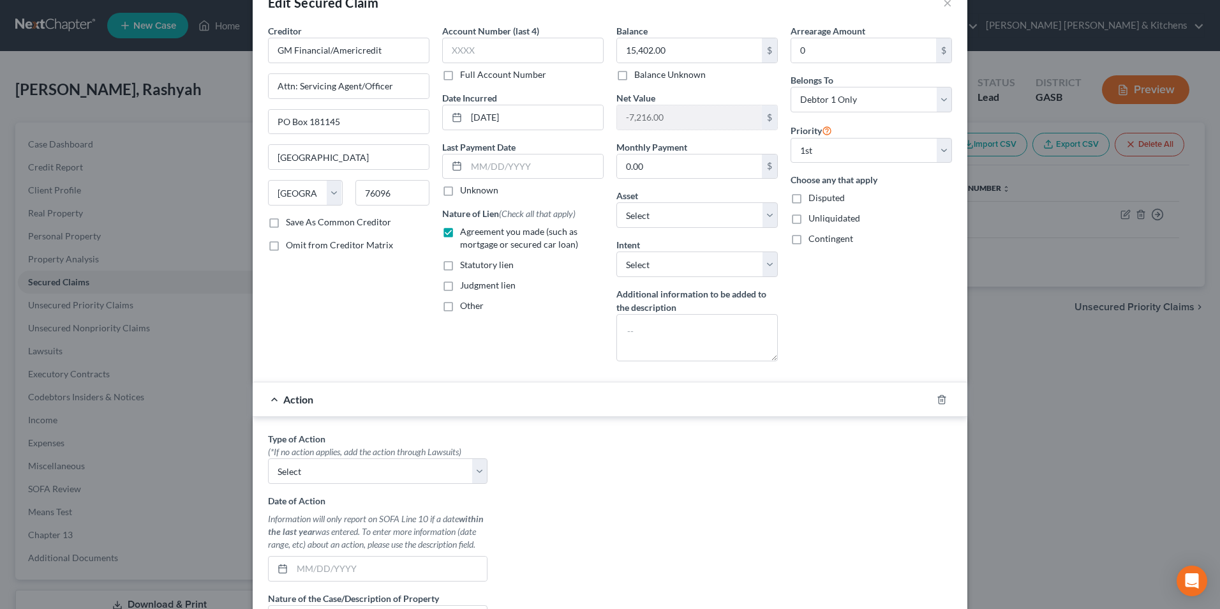
scroll to position [64, 0]
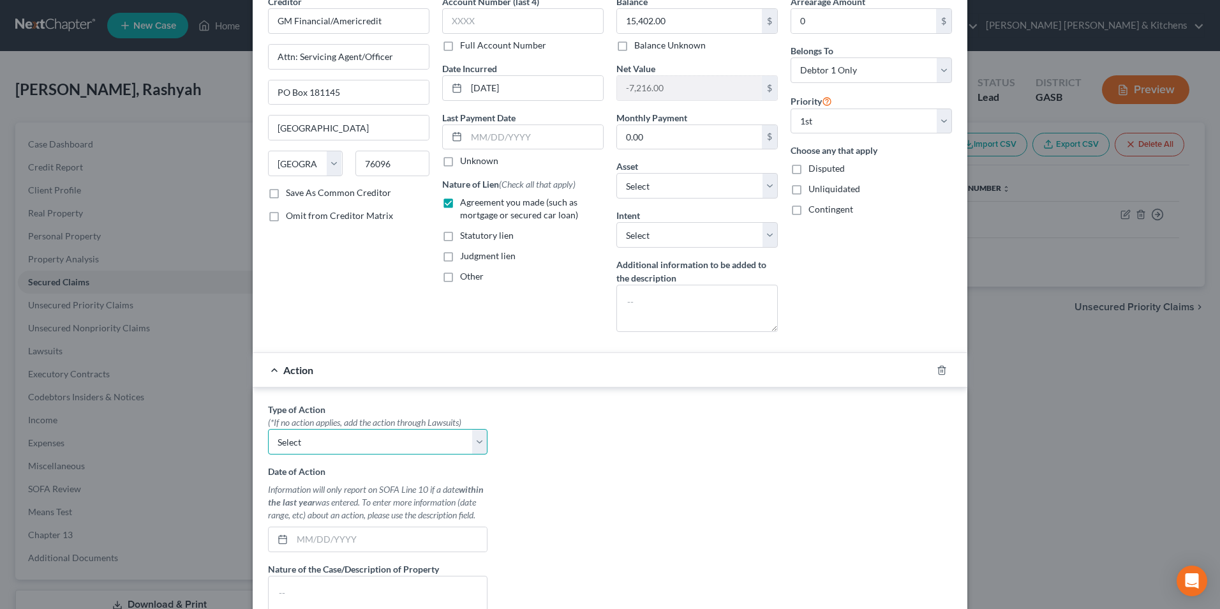
drag, startPoint x: 321, startPoint y: 447, endPoint x: 321, endPoint y: 455, distance: 8.3
click at [321, 447] on select "Select Repossession Garnishment Foreclosure Personal Injury Attached, Seized, O…" at bounding box center [377, 442] width 219 height 26
click at [290, 444] on select "Select Repossession Garnishment Foreclosure Personal Injury Attached, Seized, O…" at bounding box center [377, 442] width 219 height 26
select select "0"
click at [268, 429] on select "Select Repossession Garnishment Foreclosure Personal Injury Attached, Seized, O…" at bounding box center [377, 442] width 219 height 26
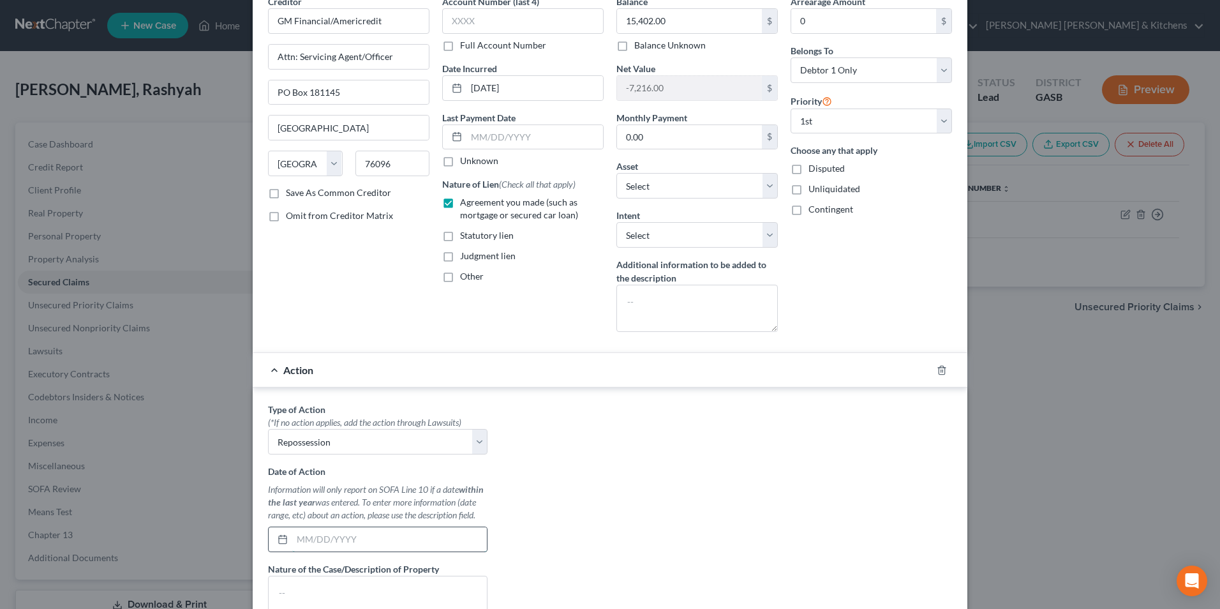
click at [299, 533] on input "text" at bounding box center [389, 539] width 195 height 24
type input "[DATE]"
type textarea "2018 Nissan Sentra"
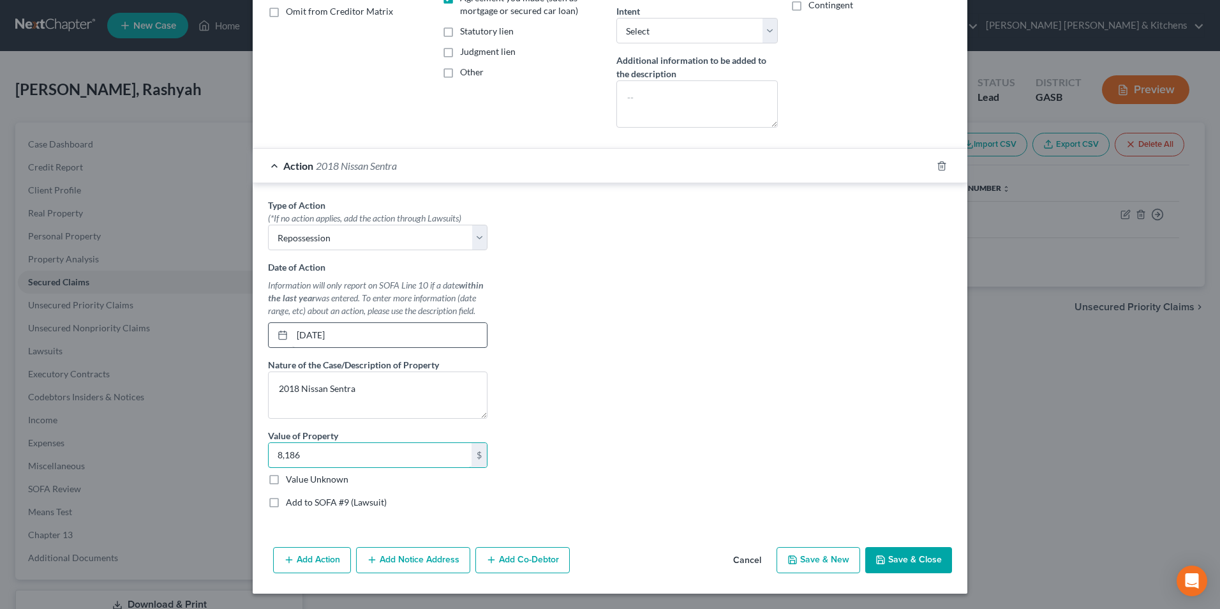
type input "8,186"
click at [917, 558] on button "Save & Close" at bounding box center [908, 560] width 87 height 27
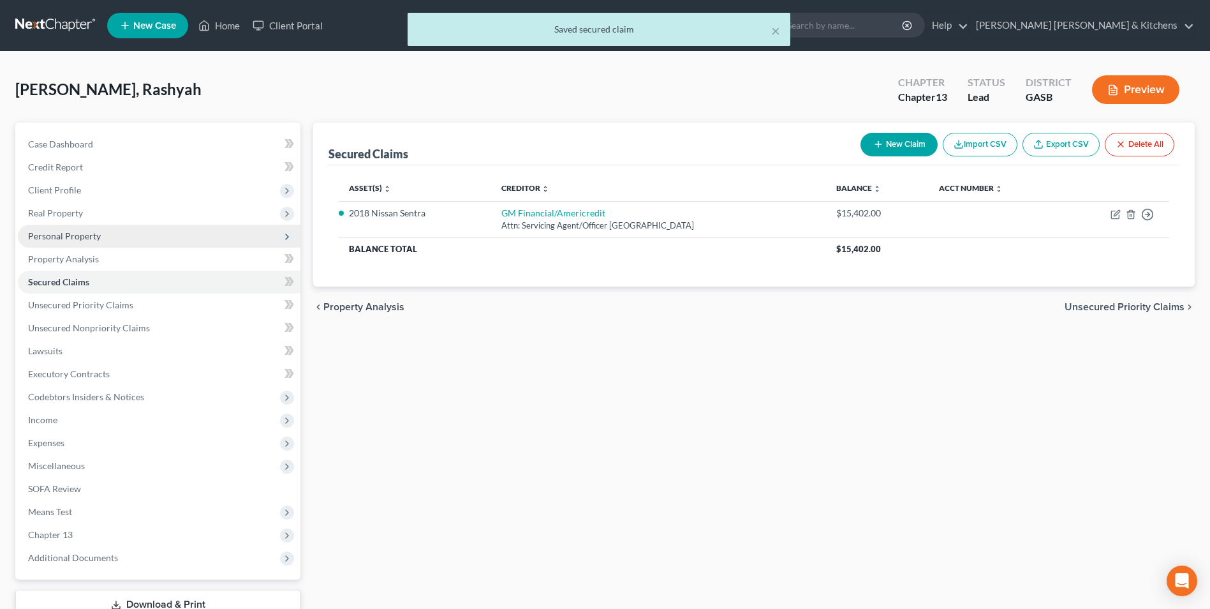
click at [69, 241] on span "Personal Property" at bounding box center [159, 236] width 283 height 23
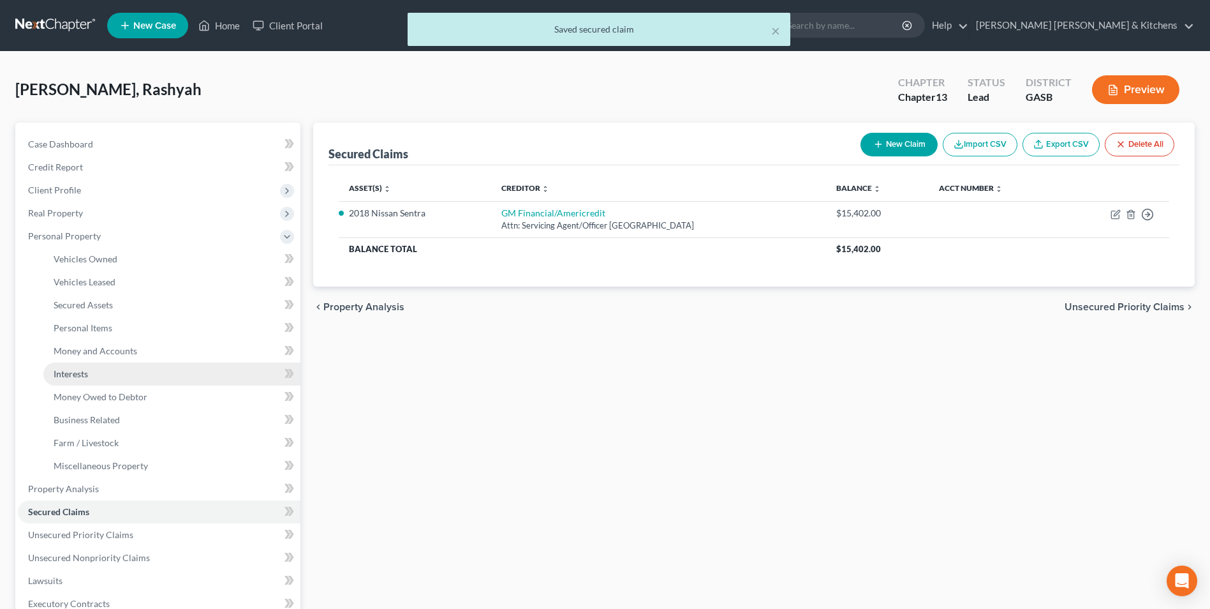
click at [77, 376] on span "Interests" at bounding box center [71, 373] width 34 height 11
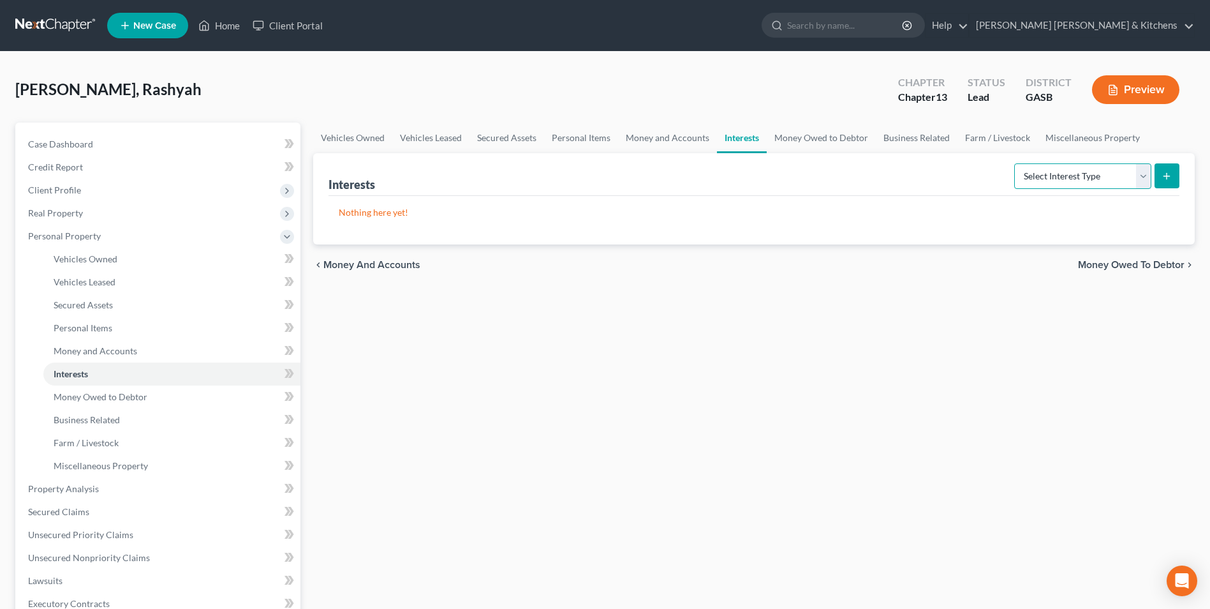
click at [1031, 168] on select "Select Interest Type 401K Annuity Bond Education IRA Government Bond Government…" at bounding box center [1082, 176] width 137 height 26
select select "401k"
click at [1016, 163] on select "Select Interest Type 401K Annuity Bond Education IRA Government Bond Government…" at bounding box center [1082, 176] width 137 height 26
click at [1171, 181] on button "submit" at bounding box center [1167, 175] width 25 height 25
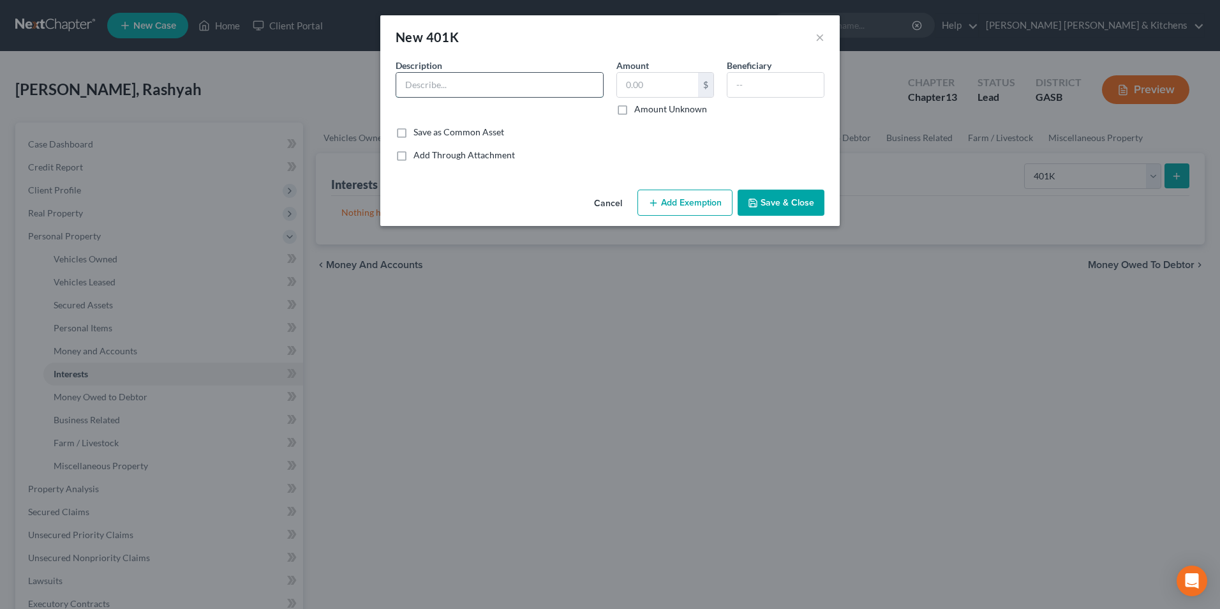
click at [423, 83] on input "text" at bounding box center [499, 85] width 207 height 24
type input "retirement"
click at [767, 209] on button "Save & Close" at bounding box center [780, 202] width 87 height 27
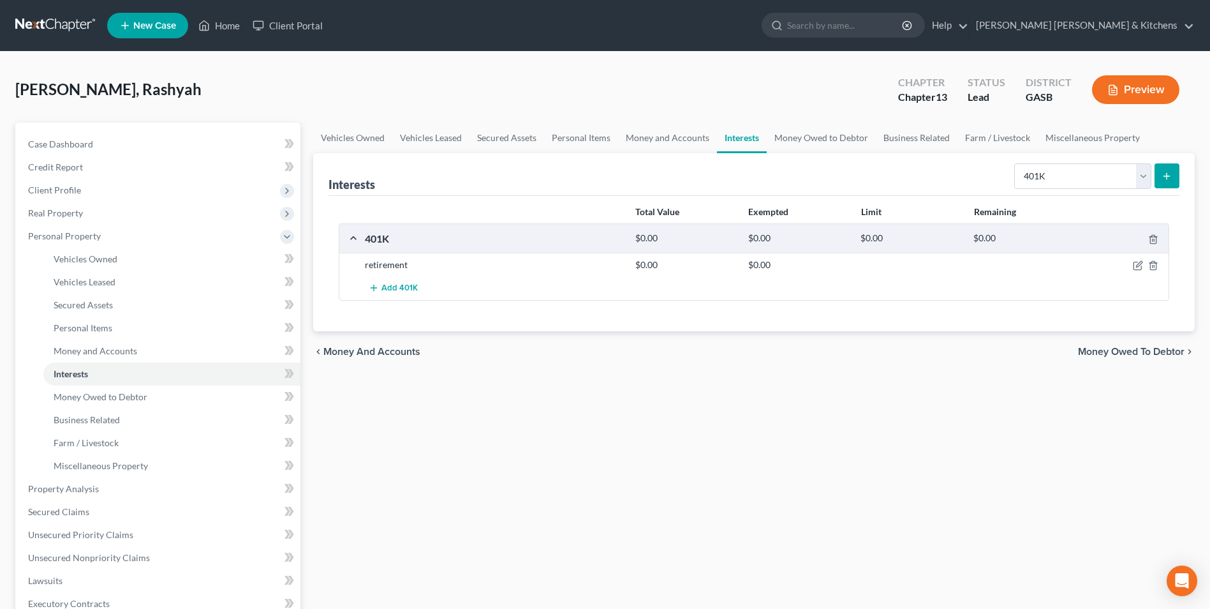
click at [1134, 100] on button "Preview" at bounding box center [1135, 89] width 87 height 29
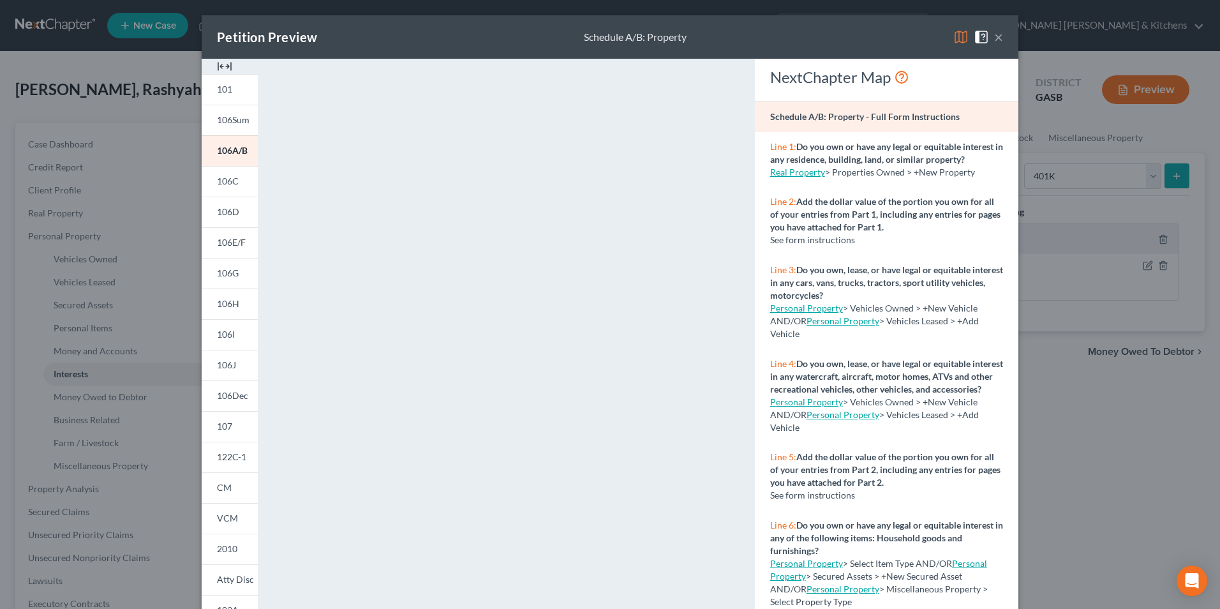
click at [1047, 482] on div "Petition Preview Schedule A/B: Property × 101 106Sum 106A/B 106C 106D 106E/F 10…" at bounding box center [610, 304] width 1220 height 609
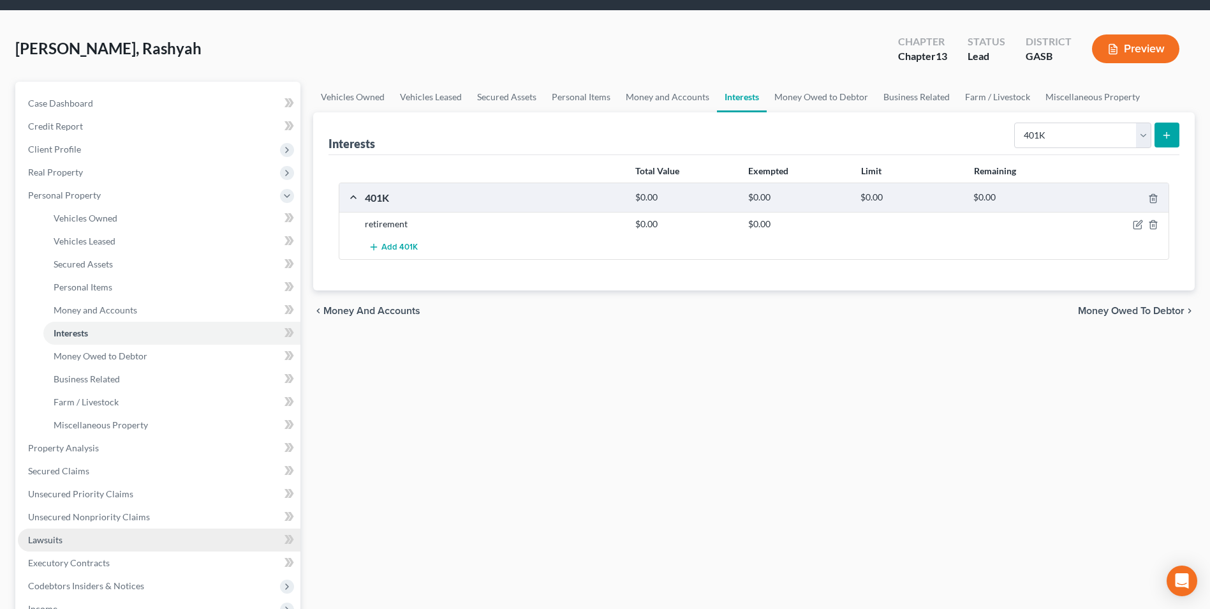
scroll to position [64, 0]
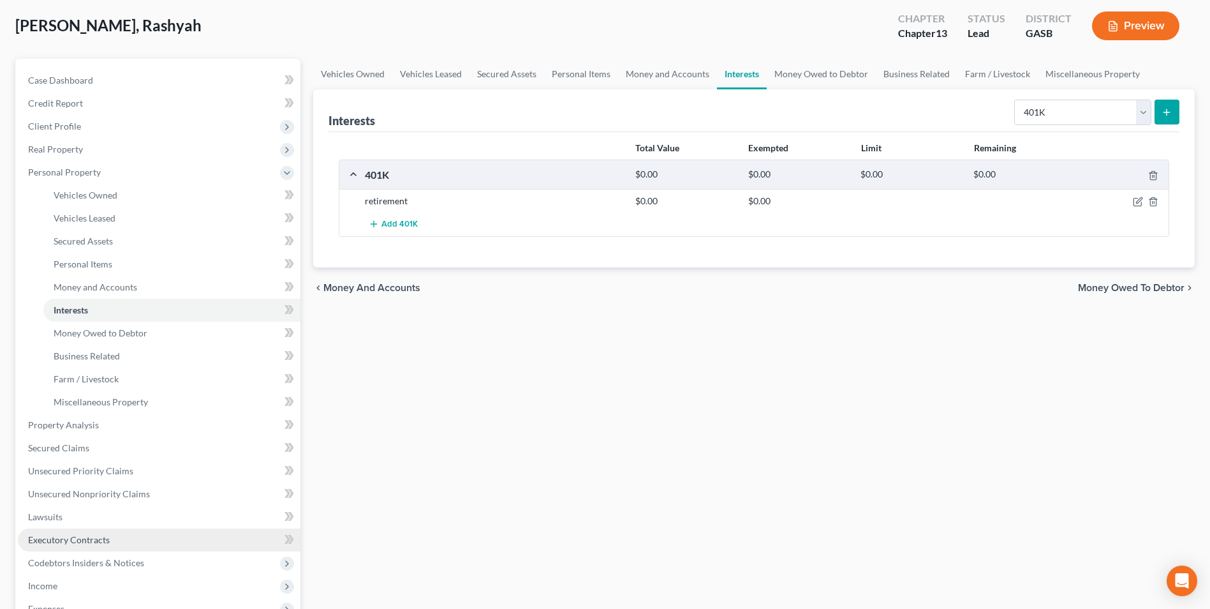
click at [73, 543] on span "Executory Contracts" at bounding box center [69, 539] width 82 height 11
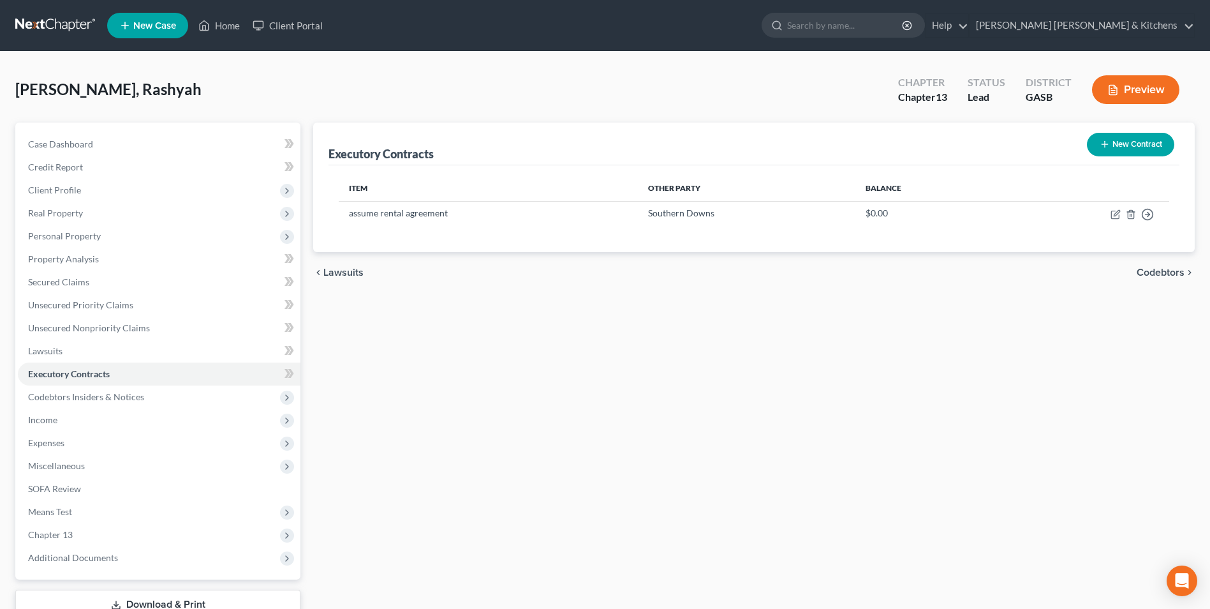
click at [1124, 151] on button "New Contract" at bounding box center [1130, 145] width 87 height 24
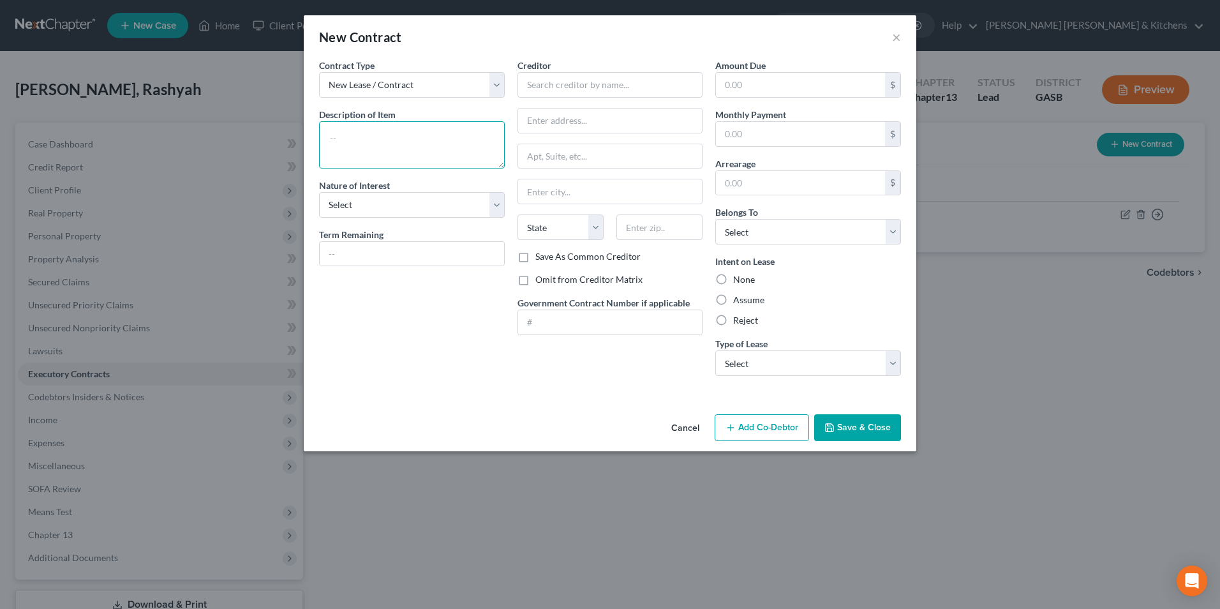
click at [358, 166] on textarea at bounding box center [412, 144] width 186 height 47
type textarea "assume phone contract"
click at [585, 71] on div "Creditor *" at bounding box center [610, 78] width 186 height 39
click at [559, 89] on input "text" at bounding box center [610, 85] width 186 height 26
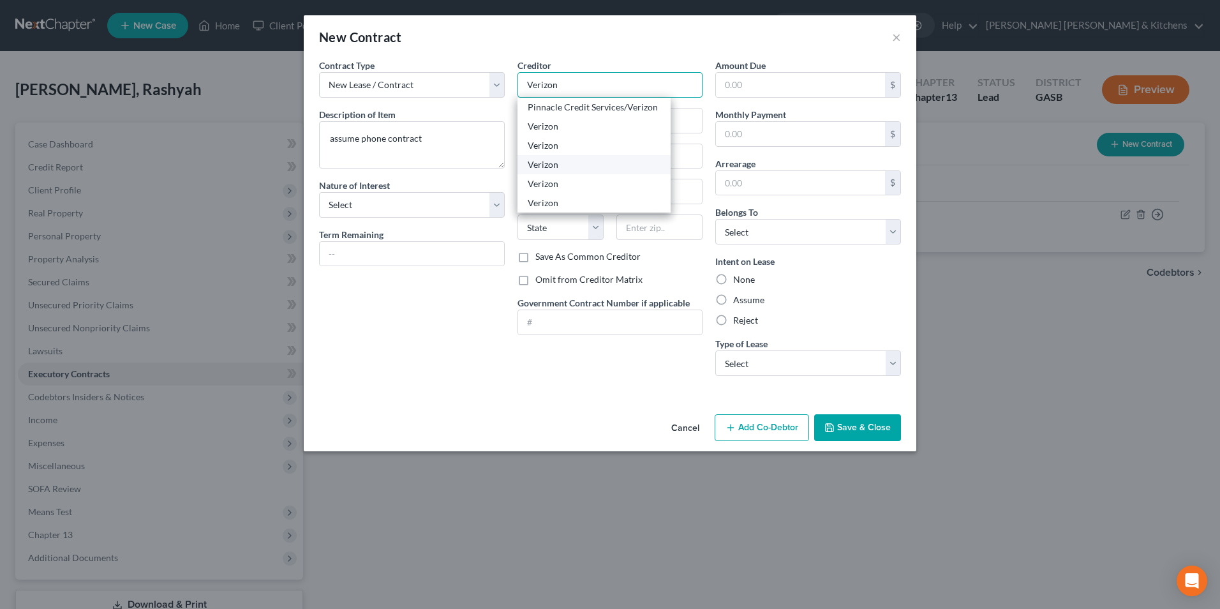
type input "Verizon"
click at [549, 165] on div "Verizon" at bounding box center [594, 164] width 133 height 13
type input "PO Box 650051"
type input "[GEOGRAPHIC_DATA]"
select select "45"
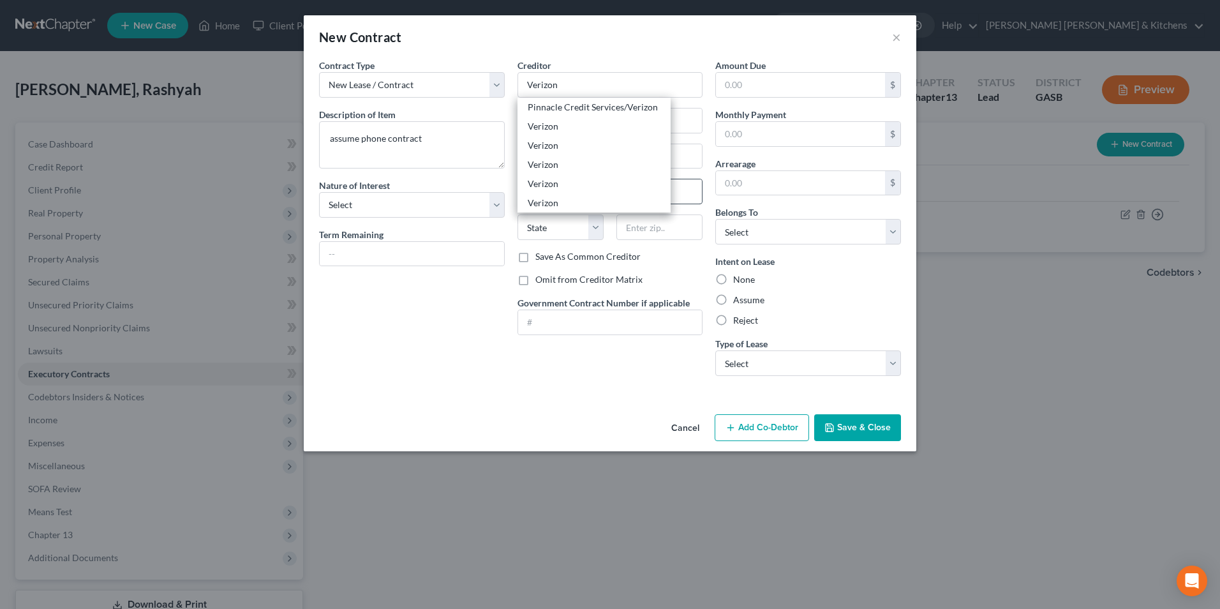
type input "75265"
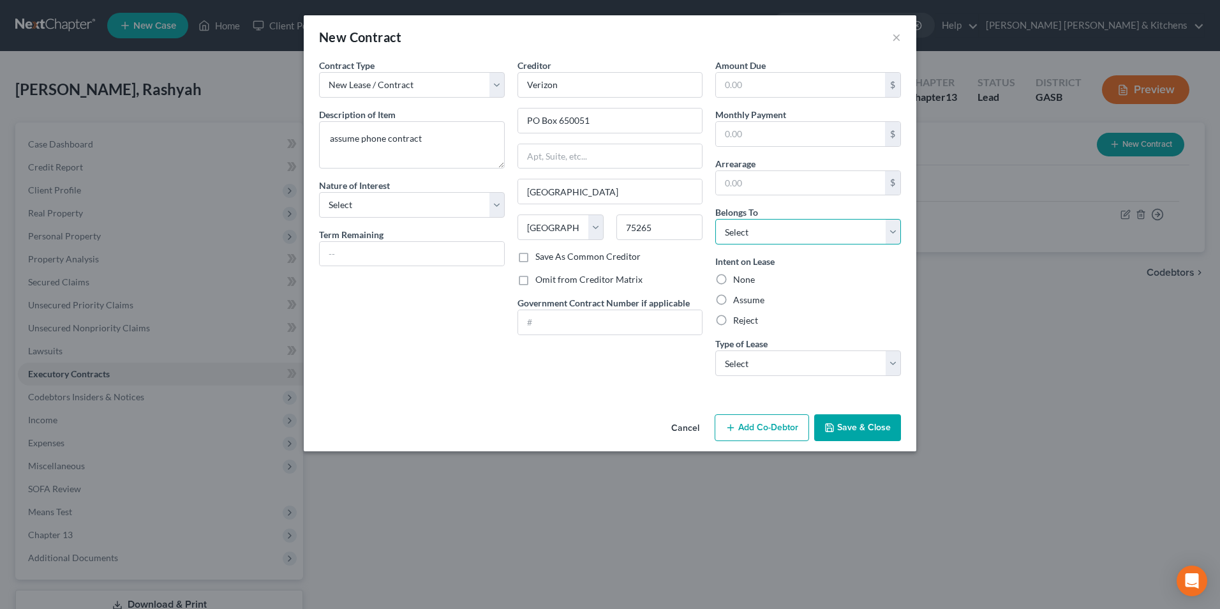
click at [751, 238] on select "Select Debtor 1 Only Debtor 2 Only Debtor 1 And Debtor 2 Only At Least One Of T…" at bounding box center [808, 232] width 186 height 26
select select "0"
click at [715, 219] on select "Select Debtor 1 Only Debtor 2 Only Debtor 1 And Debtor 2 Only At Least One Of T…" at bounding box center [808, 232] width 186 height 26
click at [733, 297] on label "Assume" at bounding box center [748, 299] width 31 height 13
click at [738, 297] on input "Assume" at bounding box center [742, 297] width 8 height 8
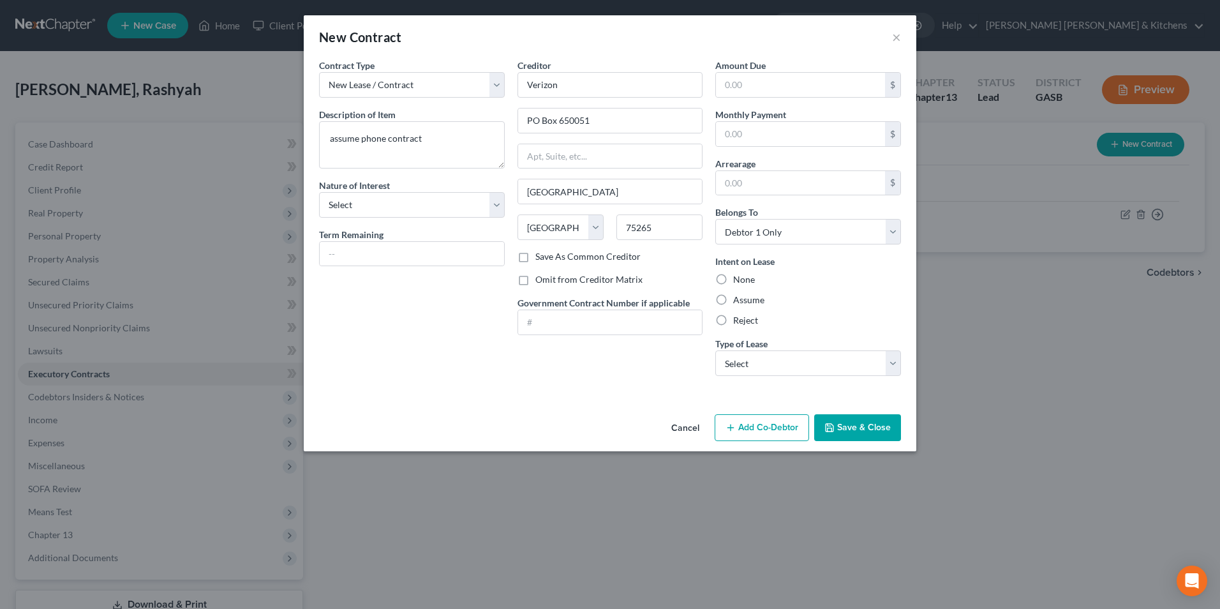
radio input "true"
drag, startPoint x: 738, startPoint y: 360, endPoint x: 738, endPoint y: 374, distance: 14.7
click at [738, 360] on select "Select Real Estate Car Other" at bounding box center [808, 363] width 186 height 26
select select "2"
click at [715, 350] on select "Select Real Estate Car Other" at bounding box center [808, 363] width 186 height 26
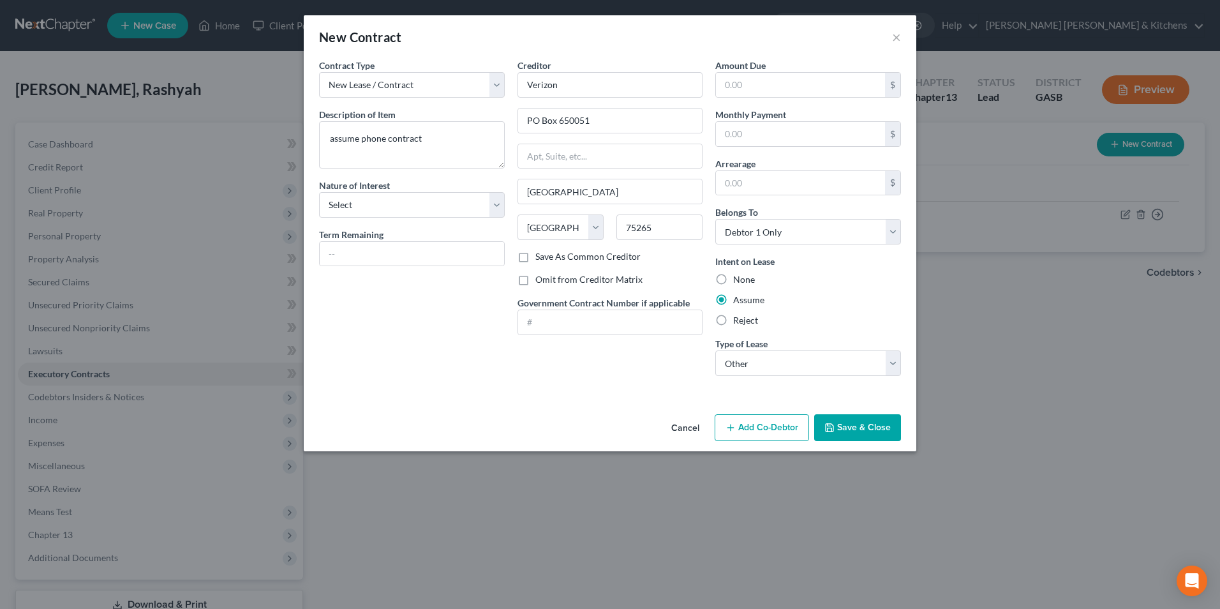
drag, startPoint x: 852, startPoint y: 417, endPoint x: 808, endPoint y: 403, distance: 46.6
click at [852, 418] on button "Save & Close" at bounding box center [857, 427] width 87 height 27
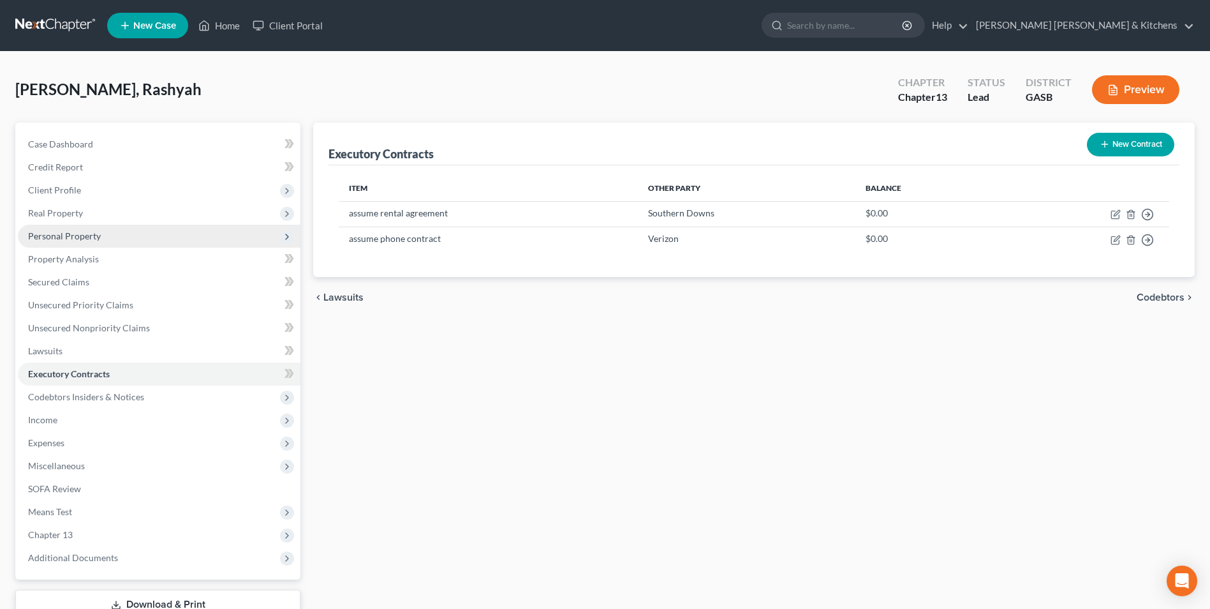
click at [95, 238] on span "Personal Property" at bounding box center [64, 235] width 73 height 11
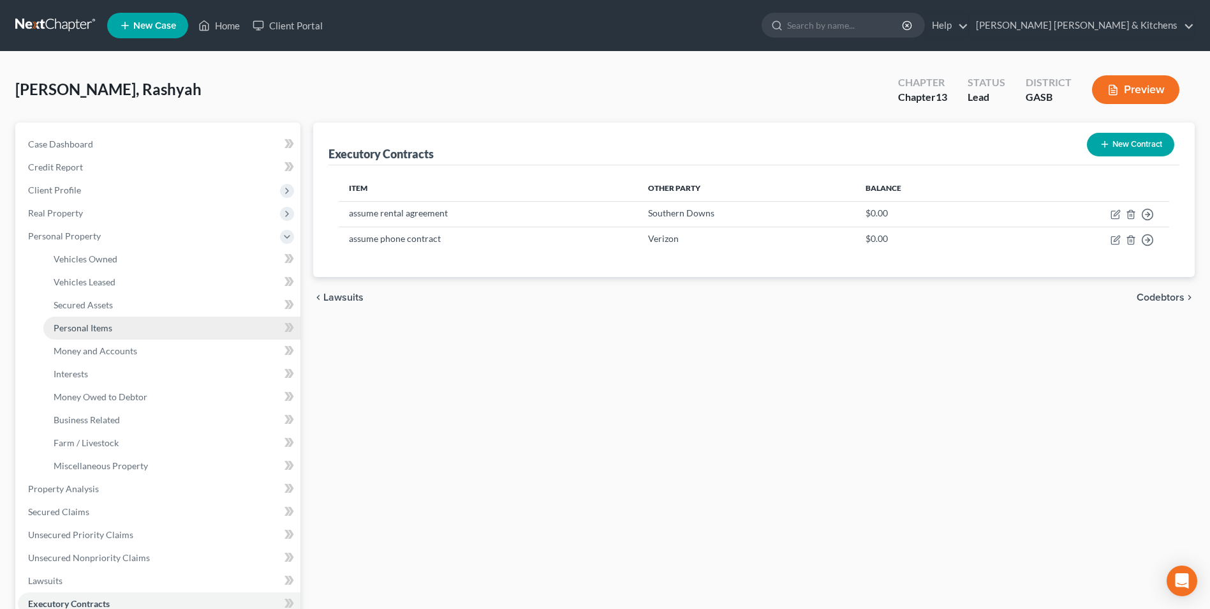
click at [85, 323] on span "Personal Items" at bounding box center [83, 327] width 59 height 11
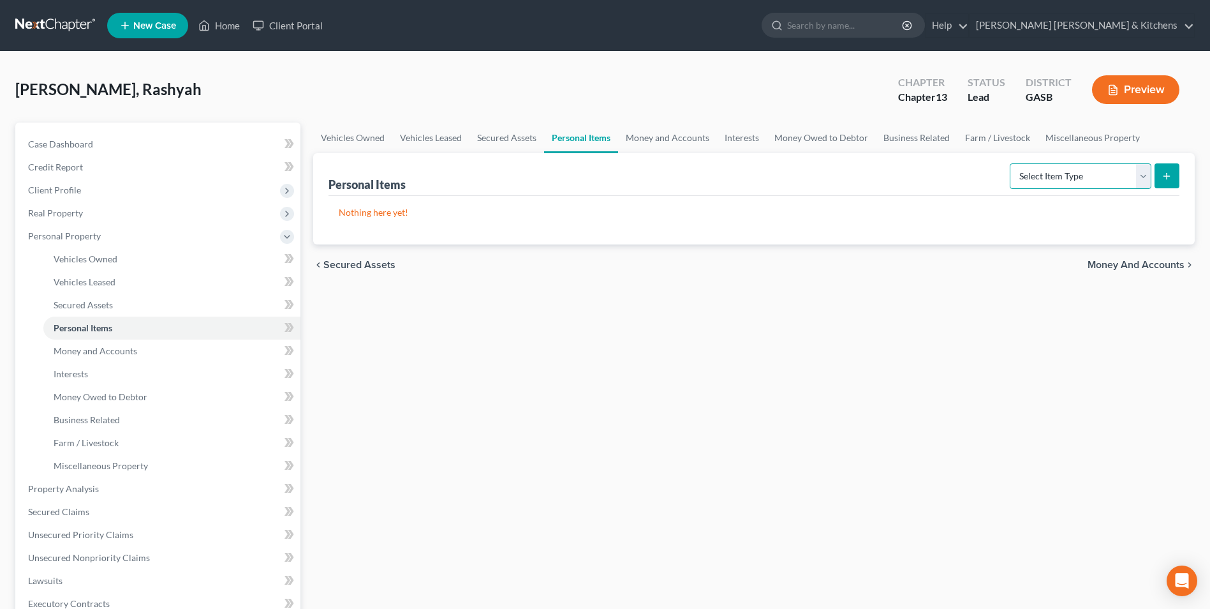
drag, startPoint x: 1057, startPoint y: 179, endPoint x: 1055, endPoint y: 189, distance: 11.0
click at [1056, 178] on select "Select Item Type Clothing Collectibles Of Value Electronics Firearms Household …" at bounding box center [1081, 176] width 142 height 26
click at [1011, 163] on select "Select Item Type Clothing Collectibles Of Value Electronics Firearms Household …" at bounding box center [1081, 176] width 142 height 26
click at [1064, 184] on select "Select Item Type Clothing Collectibles Of Value Electronics Firearms Household …" at bounding box center [1081, 176] width 142 height 26
select select "clothing"
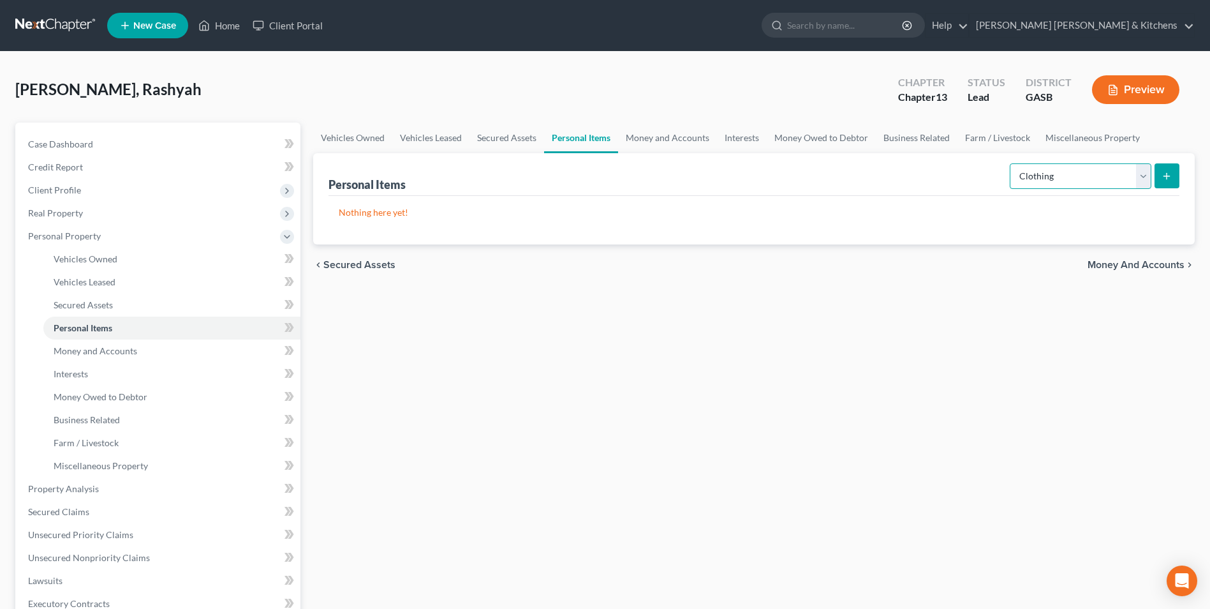
click at [1011, 163] on select "Select Item Type Clothing Collectibles Of Value Electronics Firearms Household …" at bounding box center [1081, 176] width 142 height 26
click at [1158, 179] on button "submit" at bounding box center [1167, 175] width 25 height 25
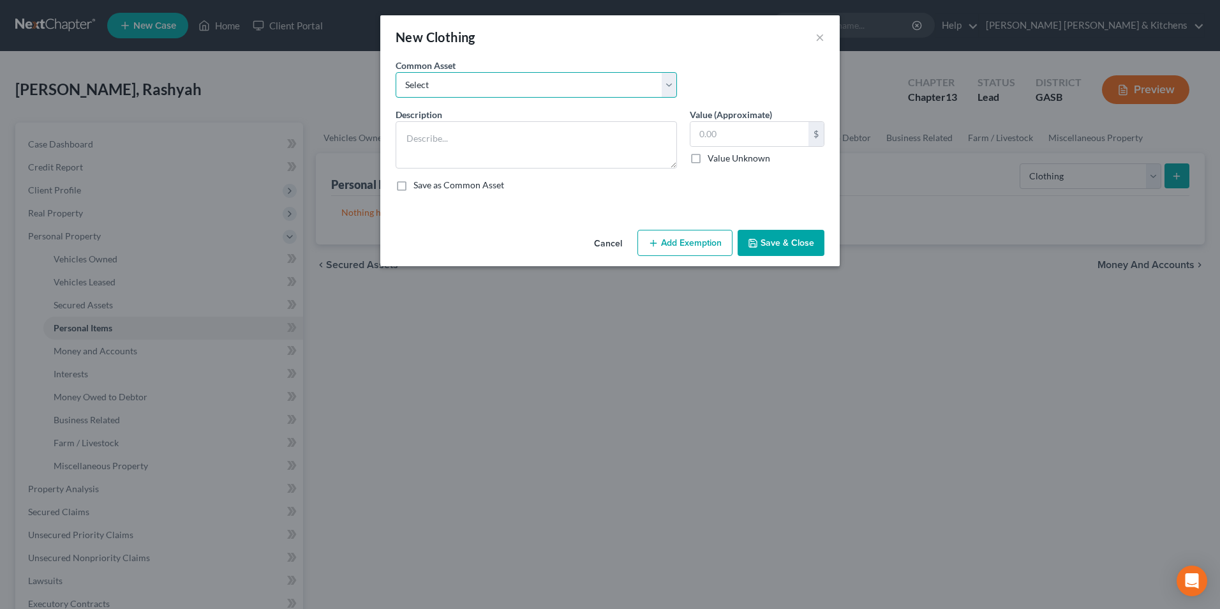
drag, startPoint x: 457, startPoint y: 87, endPoint x: 457, endPoint y: 97, distance: 9.6
click at [457, 87] on select "Select misc wearing apparel on person & at residence" at bounding box center [535, 85] width 281 height 26
select select "0"
click at [395, 72] on select "Select misc wearing apparel on person & at residence" at bounding box center [535, 85] width 281 height 26
type textarea "misc wearing apparel on person & at residence"
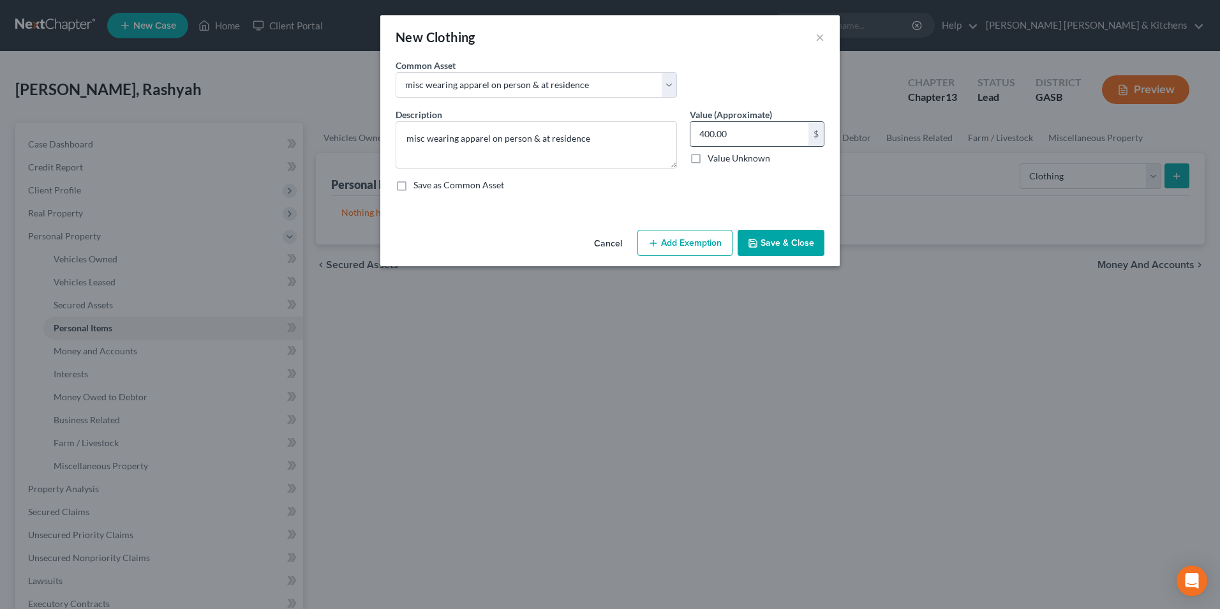
click at [770, 137] on input "400.00" at bounding box center [749, 134] width 118 height 24
type input "500"
click at [665, 248] on button "Add Exemption" at bounding box center [684, 243] width 95 height 27
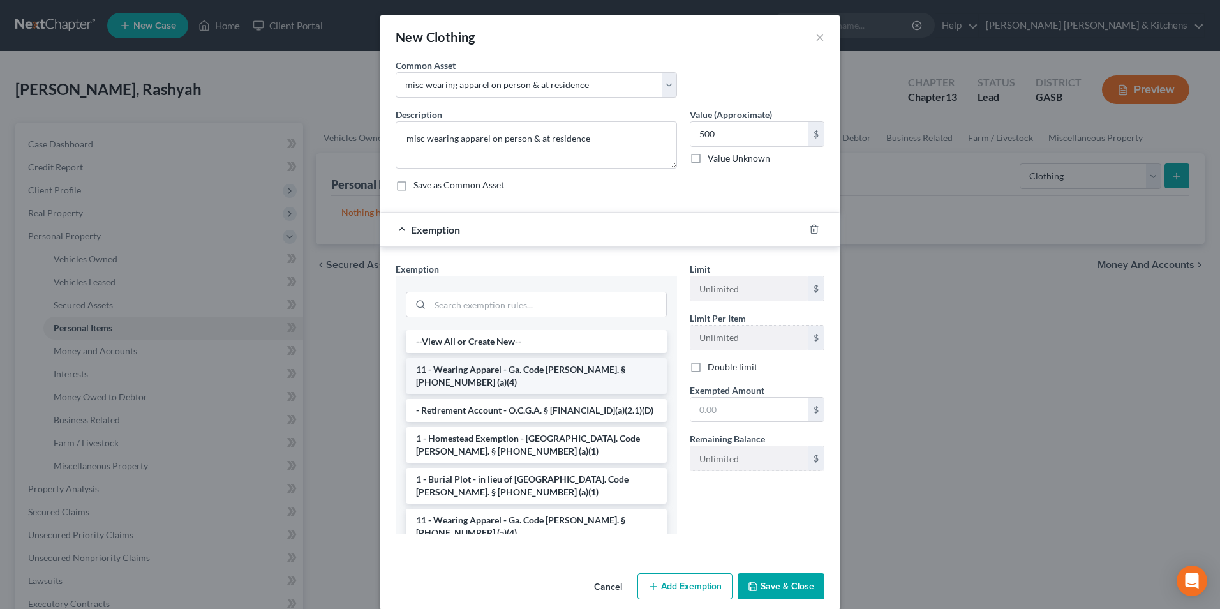
click at [503, 363] on li "11 - Wearing Apparel - Ga. Code [PERSON_NAME]. § [PHONE_NUMBER] (a)(4)" at bounding box center [536, 376] width 261 height 36
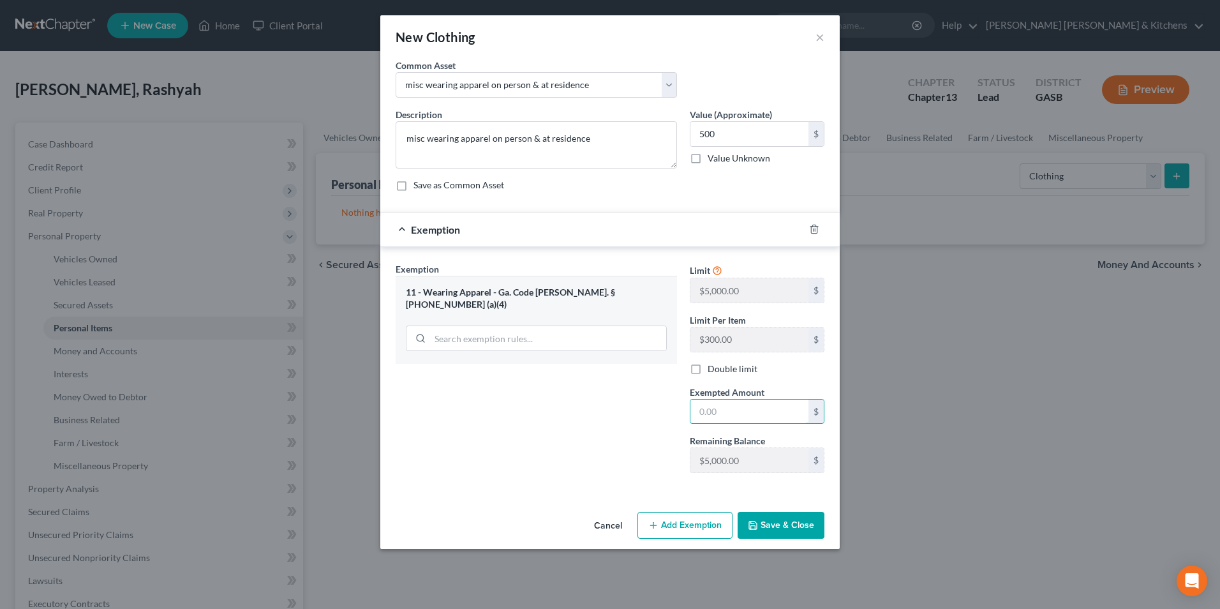
drag, startPoint x: 715, startPoint y: 412, endPoint x: 703, endPoint y: 378, distance: 35.9
click at [715, 412] on input "text" at bounding box center [749, 411] width 118 height 24
type input "500"
click at [785, 528] on button "Save & Close" at bounding box center [780, 525] width 87 height 27
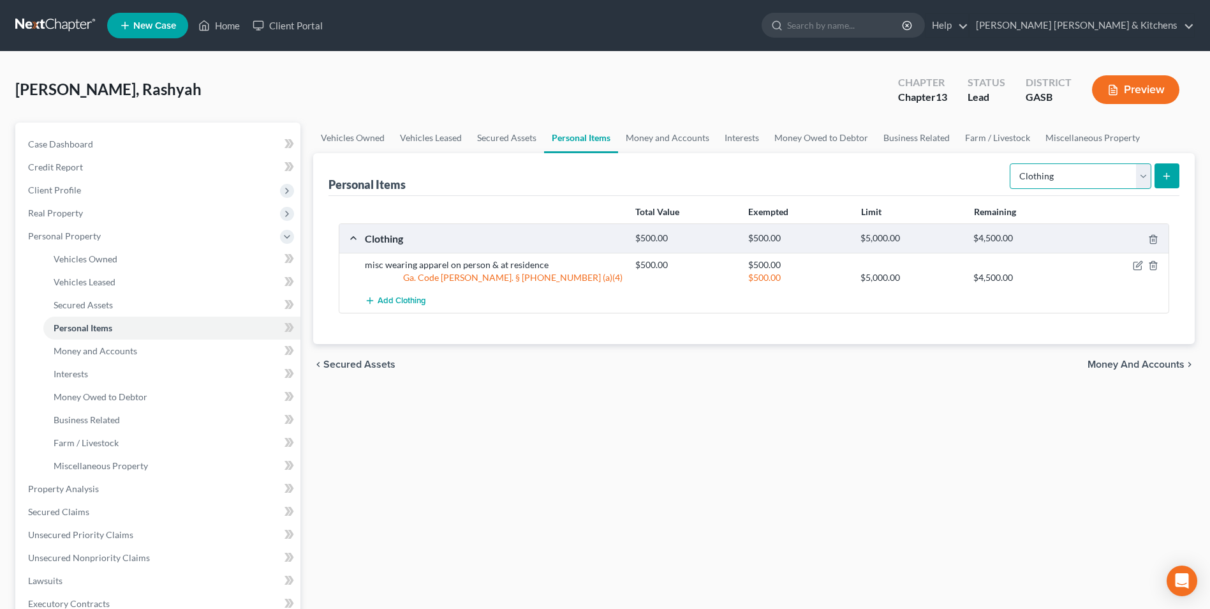
click at [1049, 173] on select "Select Item Type Clothing Collectibles Of Value Electronics Firearms Household …" at bounding box center [1081, 176] width 142 height 26
select select "electronics"
click at [1011, 163] on select "Select Item Type Clothing Collectibles Of Value Electronics Firearms Household …" at bounding box center [1081, 176] width 142 height 26
click at [1167, 175] on icon "submit" at bounding box center [1167, 176] width 10 height 10
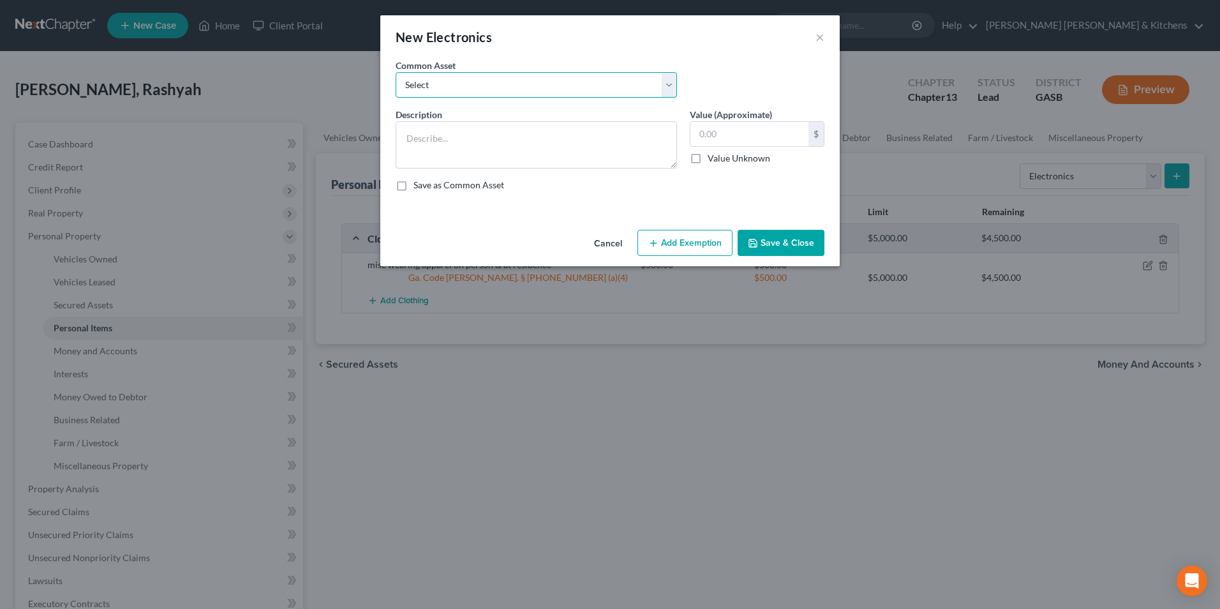
drag, startPoint x: 455, startPoint y: 88, endPoint x: 446, endPoint y: 100, distance: 14.5
click at [455, 88] on select "Select misc electronics located at residence 1/2 interest w/spouse - misc elect…" at bounding box center [535, 85] width 281 height 26
select select "2"
click at [395, 72] on select "Select misc electronics located at residence 1/2 interest w/spouse - misc elect…" at bounding box center [535, 85] width 281 height 26
type textarea "misc electronics located at residence (no single item value more than $300)"
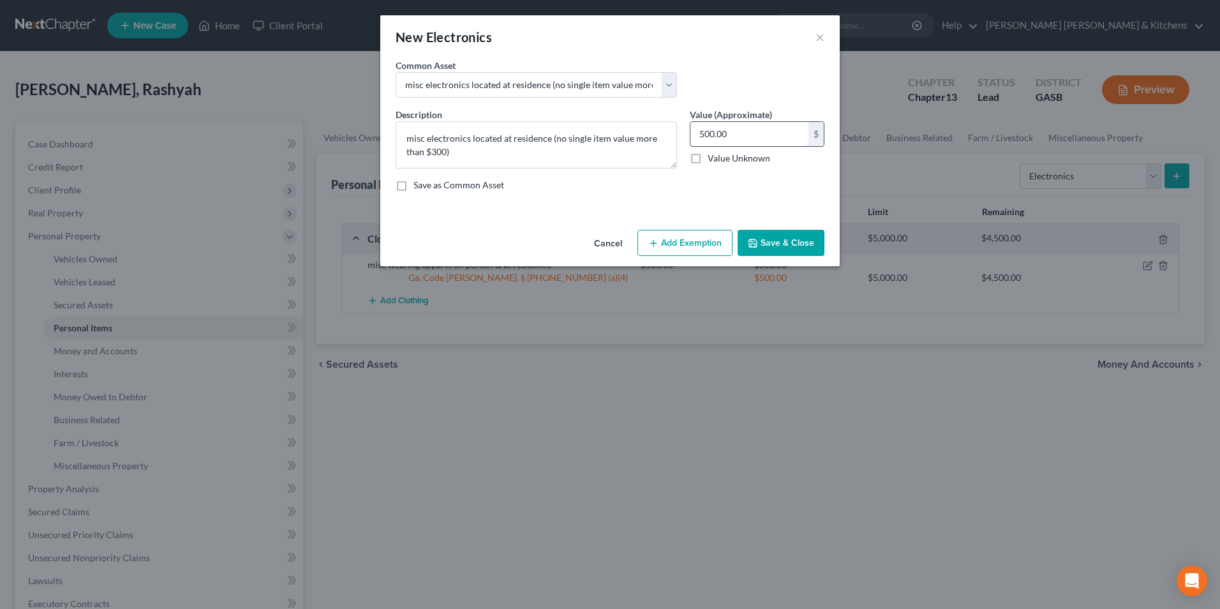
click at [754, 138] on input "500.00" at bounding box center [749, 134] width 118 height 24
type input "400"
click at [701, 253] on button "Add Exemption" at bounding box center [684, 243] width 95 height 27
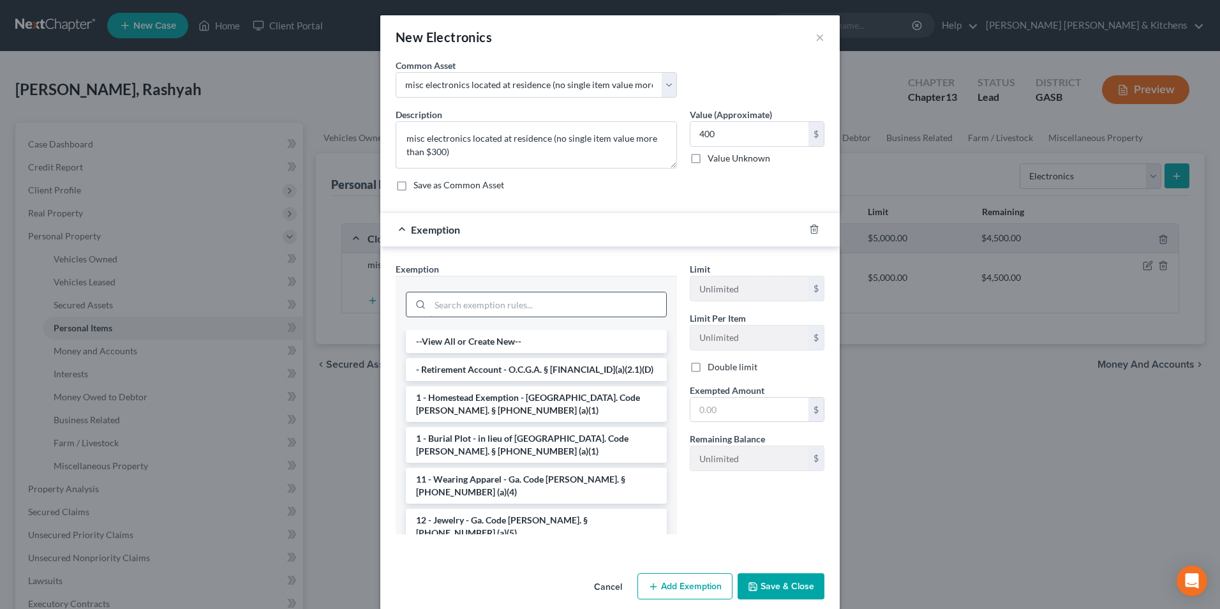
click at [454, 306] on input "search" at bounding box center [548, 304] width 236 height 24
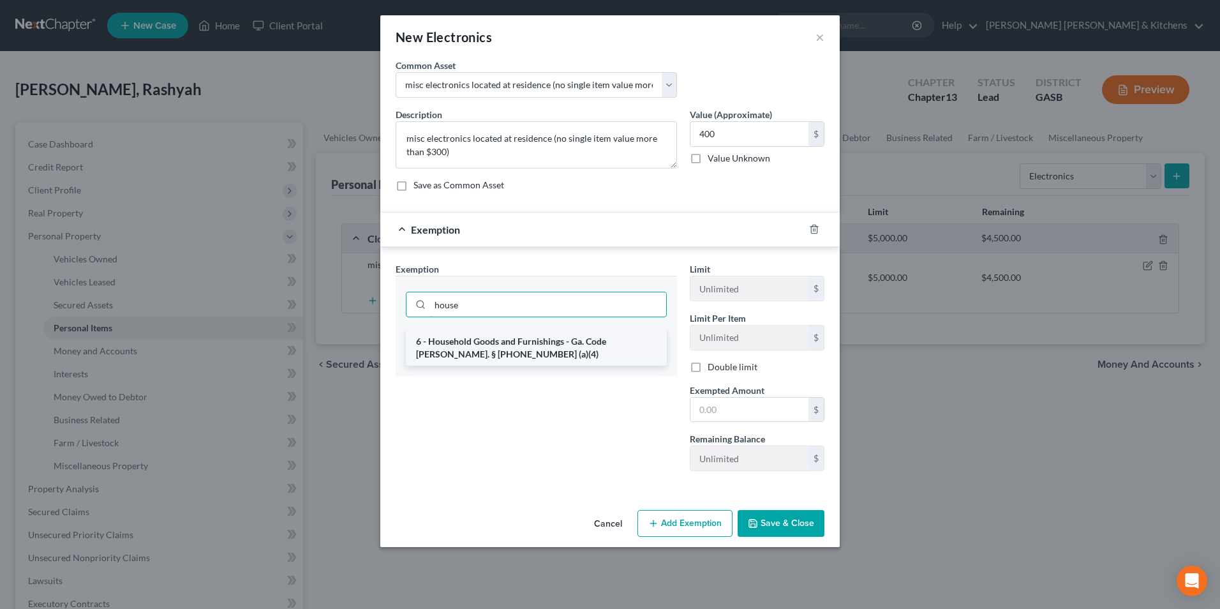
type input "house"
click at [465, 346] on li "6 - Household Goods and Furnishings - Ga. Code [PERSON_NAME]. § [PHONE_NUMBER] …" at bounding box center [536, 348] width 261 height 36
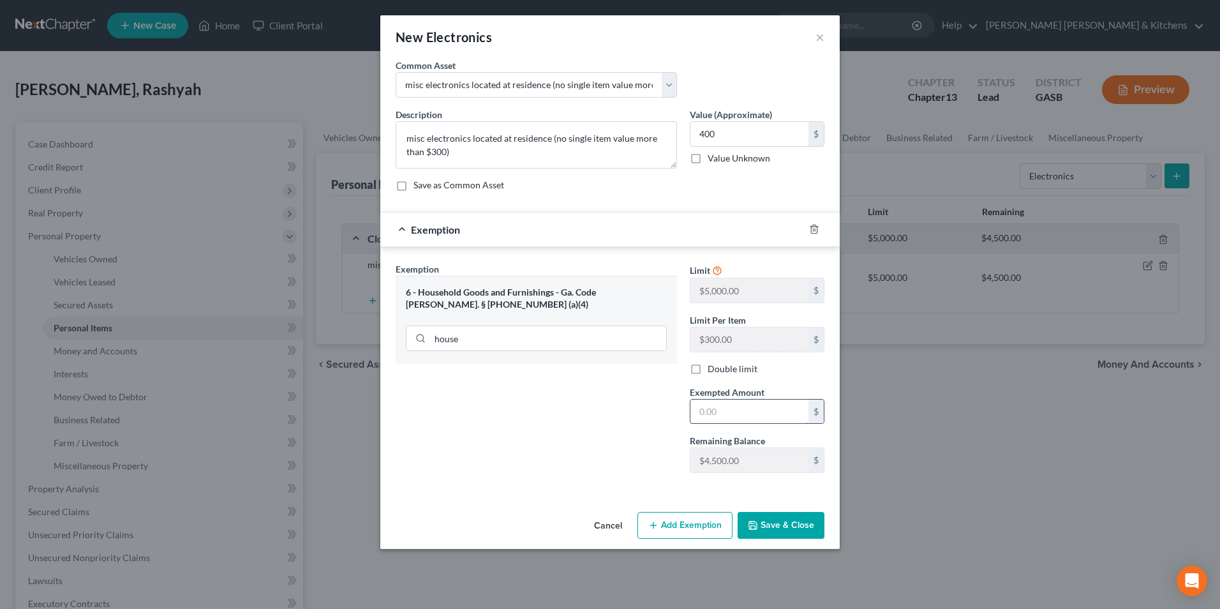
click at [695, 408] on input "text" at bounding box center [749, 411] width 118 height 24
type input "400"
click at [781, 525] on button "Save & Close" at bounding box center [780, 525] width 87 height 27
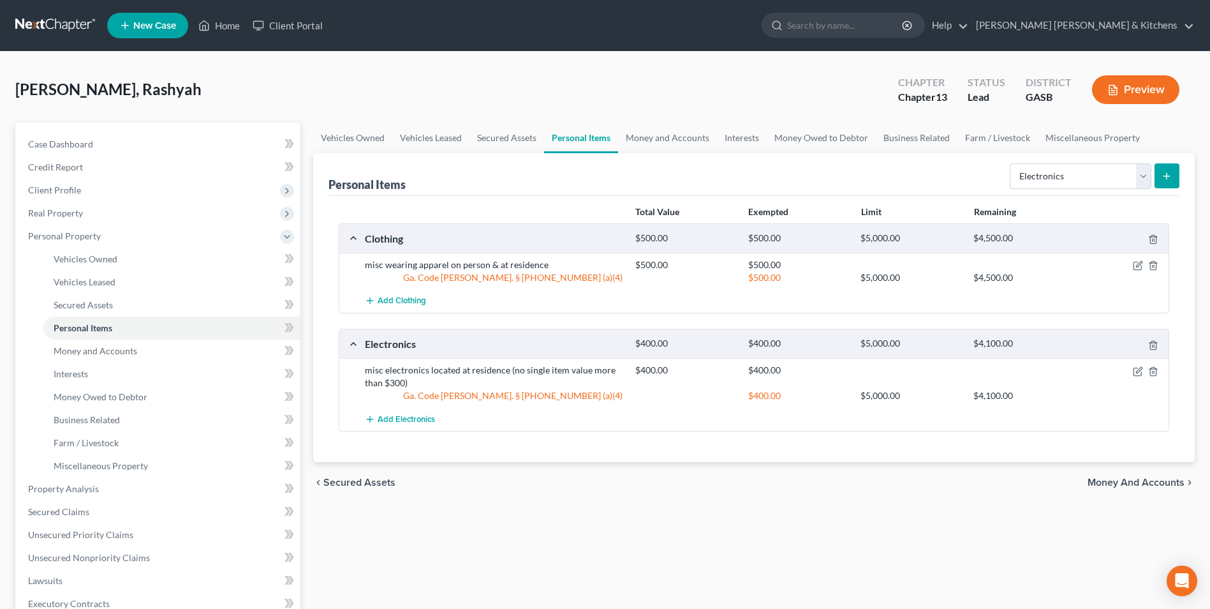
click at [1047, 190] on div "Select Item Type Clothing Collectibles Of Value Electronics Firearms Household …" at bounding box center [1092, 175] width 175 height 34
drag, startPoint x: 1050, startPoint y: 182, endPoint x: 1052, endPoint y: 191, distance: 9.1
click at [1050, 182] on select "Select Item Type Clothing Collectibles Of Value Electronics Firearms Household …" at bounding box center [1081, 176] width 142 height 26
select select "household_goods"
click at [1011, 163] on select "Select Item Type Clothing Collectibles Of Value Electronics Firearms Household …" at bounding box center [1081, 176] width 142 height 26
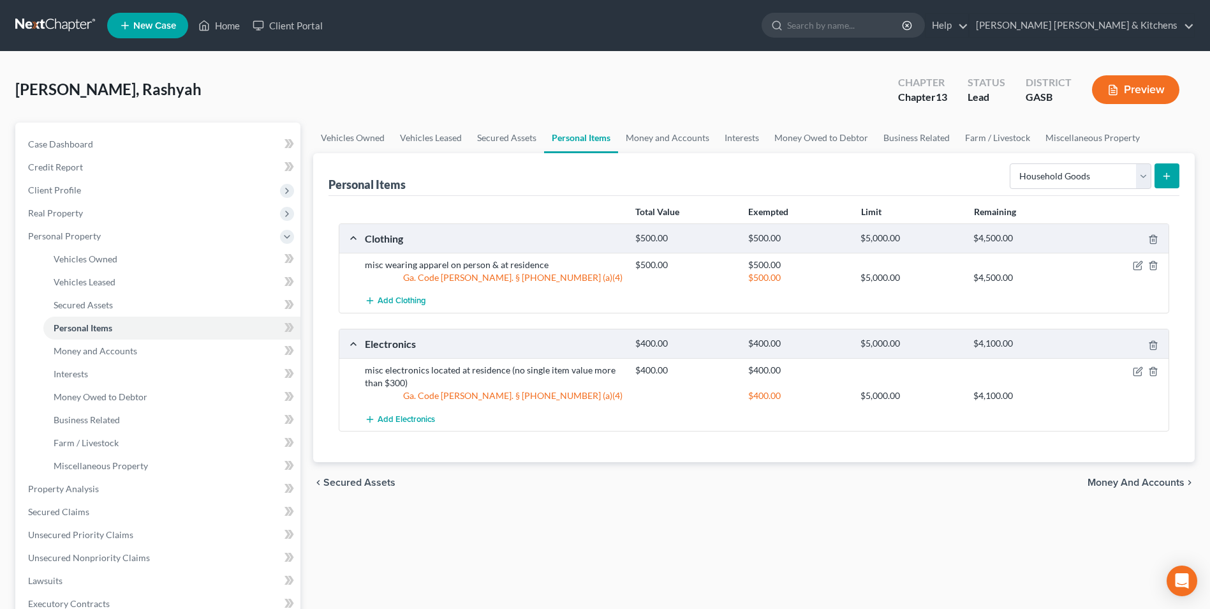
click at [1160, 175] on button "submit" at bounding box center [1167, 175] width 25 height 25
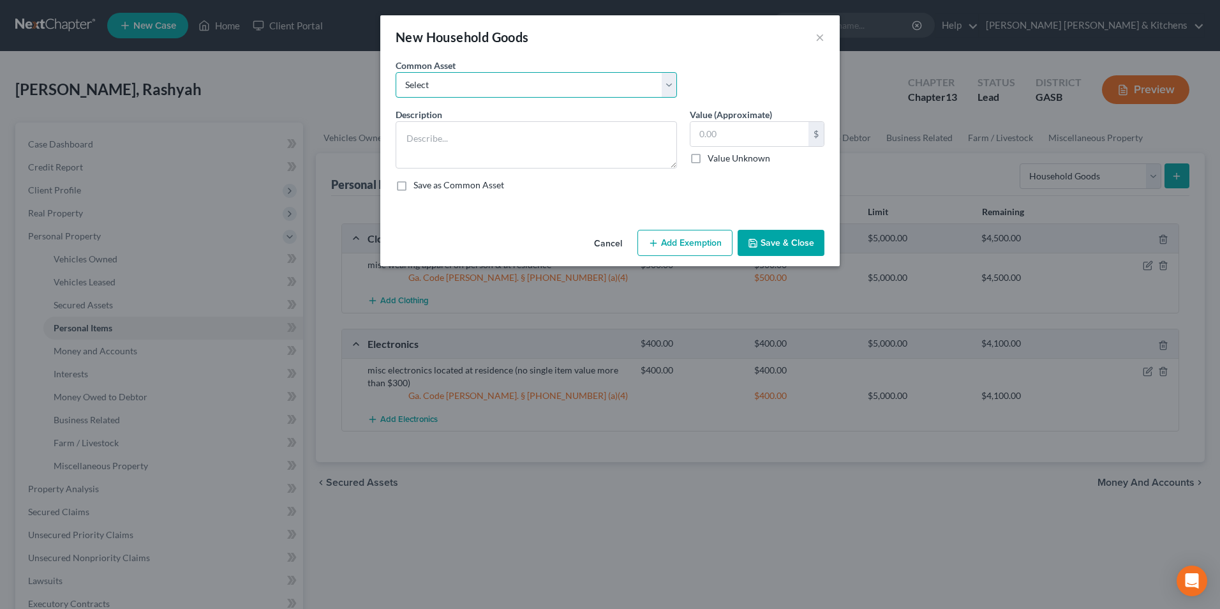
drag, startPoint x: 438, startPoint y: 83, endPoint x: 438, endPoint y: 98, distance: 15.3
click at [438, 83] on select "Select misc furnishings & appliances at residence misc furnishings & appliances…" at bounding box center [535, 85] width 281 height 26
select select "1"
click at [395, 72] on select "Select misc furnishings & appliances at residence misc furnishings & appliances…" at bounding box center [535, 85] width 281 height 26
type textarea "misc furnishings & appliances at residence (no single item valued over $300)"
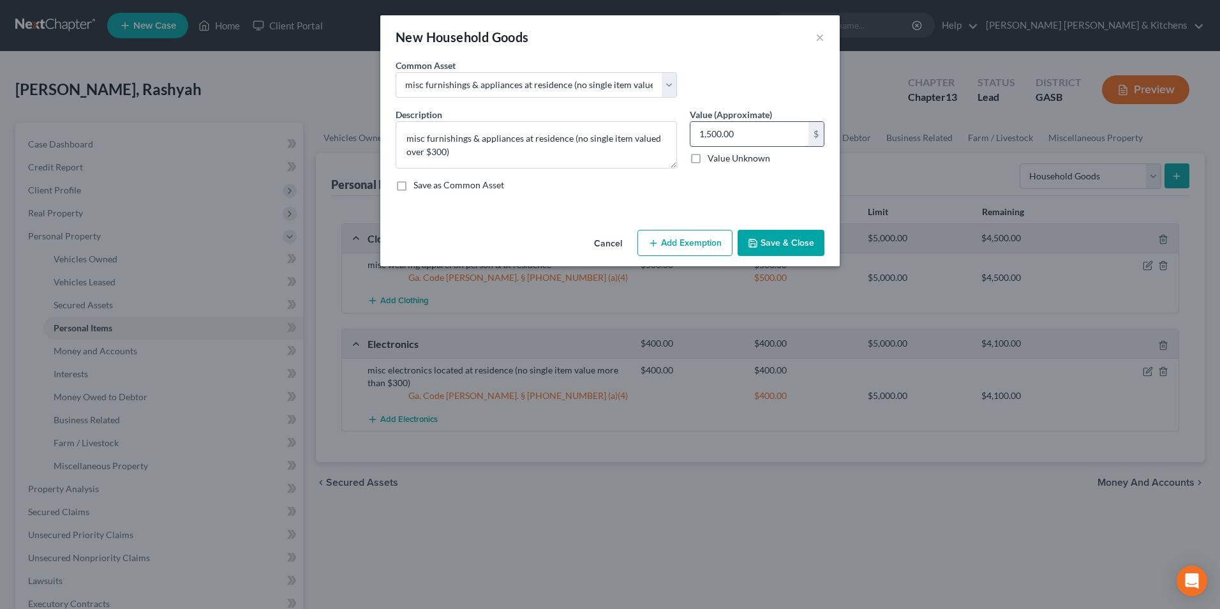
click at [753, 137] on input "1,500.00" at bounding box center [749, 134] width 118 height 24
type input "500"
click at [709, 249] on button "Add Exemption" at bounding box center [684, 243] width 95 height 27
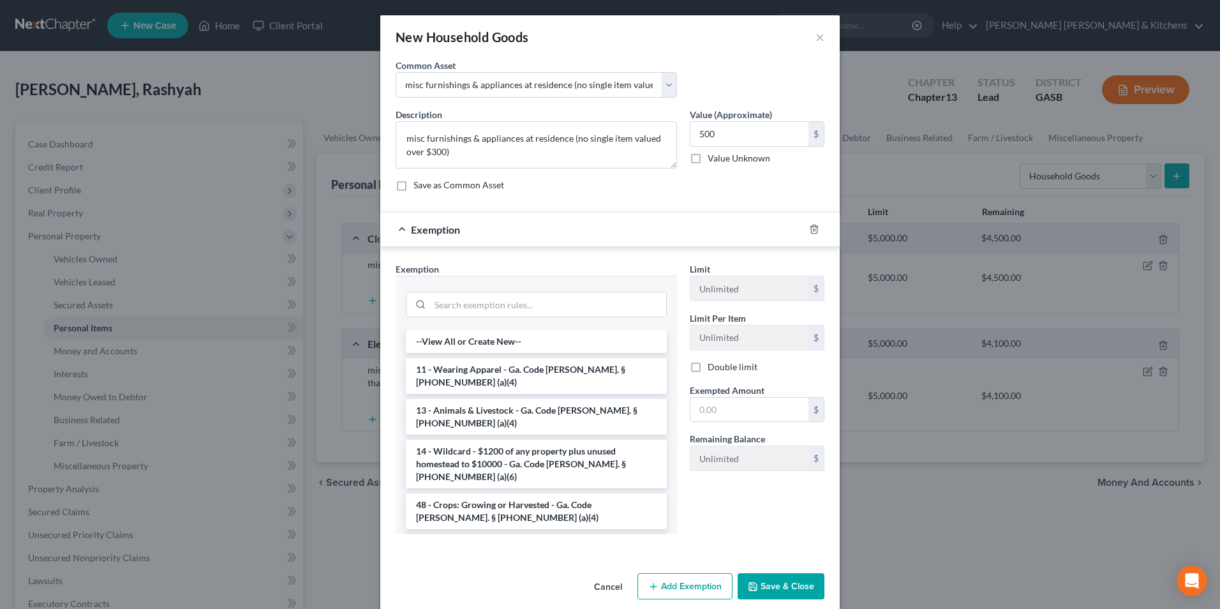
click at [466, 534] on li "6 - Household Goods and Furnishings - Ga. Code [PERSON_NAME]. § [PHONE_NUMBER] …" at bounding box center [536, 552] width 261 height 36
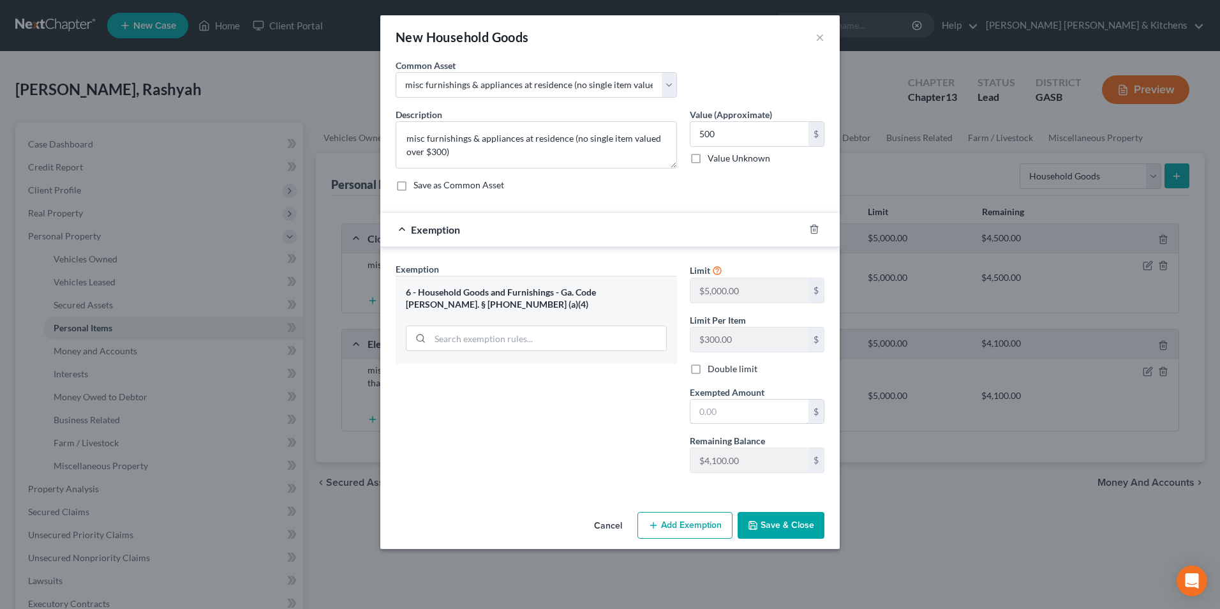
drag, startPoint x: 747, startPoint y: 417, endPoint x: 734, endPoint y: 388, distance: 31.1
click at [747, 417] on input "text" at bounding box center [749, 411] width 118 height 24
type input "500"
click at [772, 531] on button "Save & Close" at bounding box center [780, 525] width 87 height 27
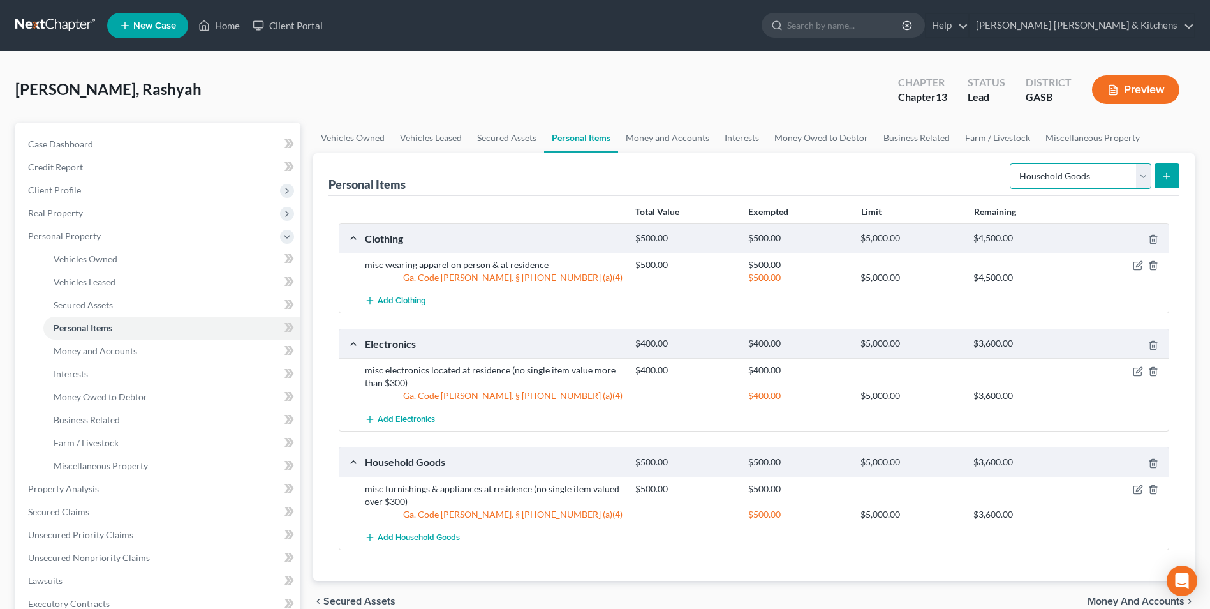
click at [1030, 182] on select "Select Item Type Clothing Collectibles Of Value Electronics Firearms Household …" at bounding box center [1081, 176] width 142 height 26
select select "jewelry"
click at [1011, 163] on select "Select Item Type Clothing Collectibles Of Value Electronics Firearms Household …" at bounding box center [1081, 176] width 142 height 26
click at [1171, 175] on icon "submit" at bounding box center [1167, 176] width 10 height 10
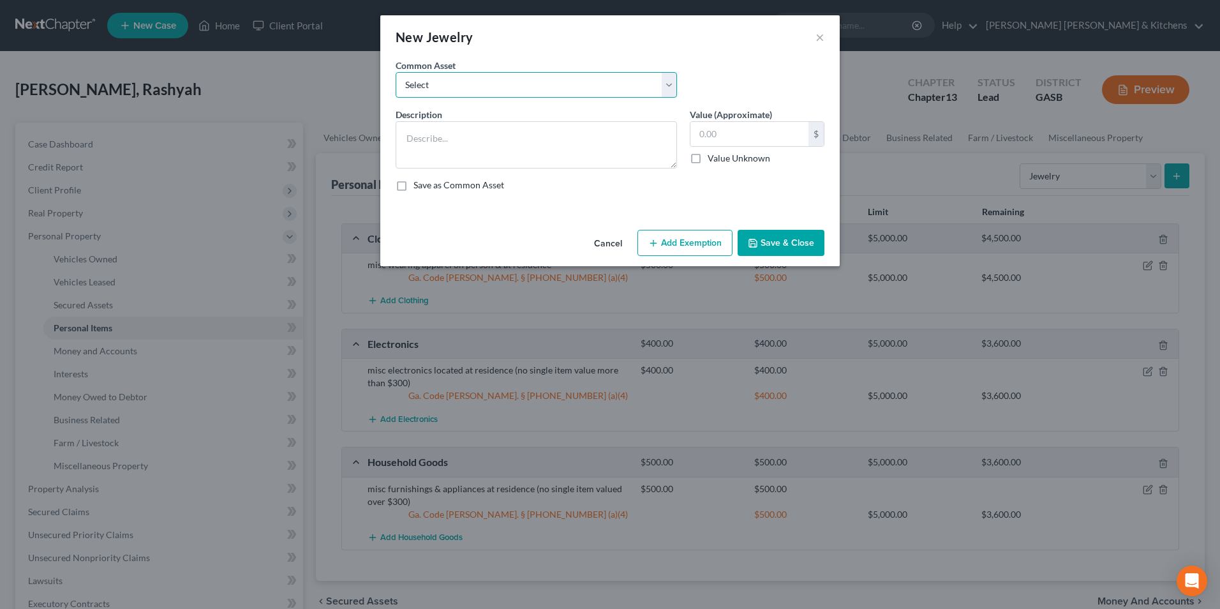
click at [478, 87] on select "Select misc jewelry on person & at residence" at bounding box center [535, 85] width 281 height 26
select select "0"
click at [395, 72] on select "Select misc jewelry on person & at residence" at bounding box center [535, 85] width 281 height 26
type textarea "misc jewelry on person & at residence"
click at [746, 142] on input "100.00" at bounding box center [749, 134] width 118 height 24
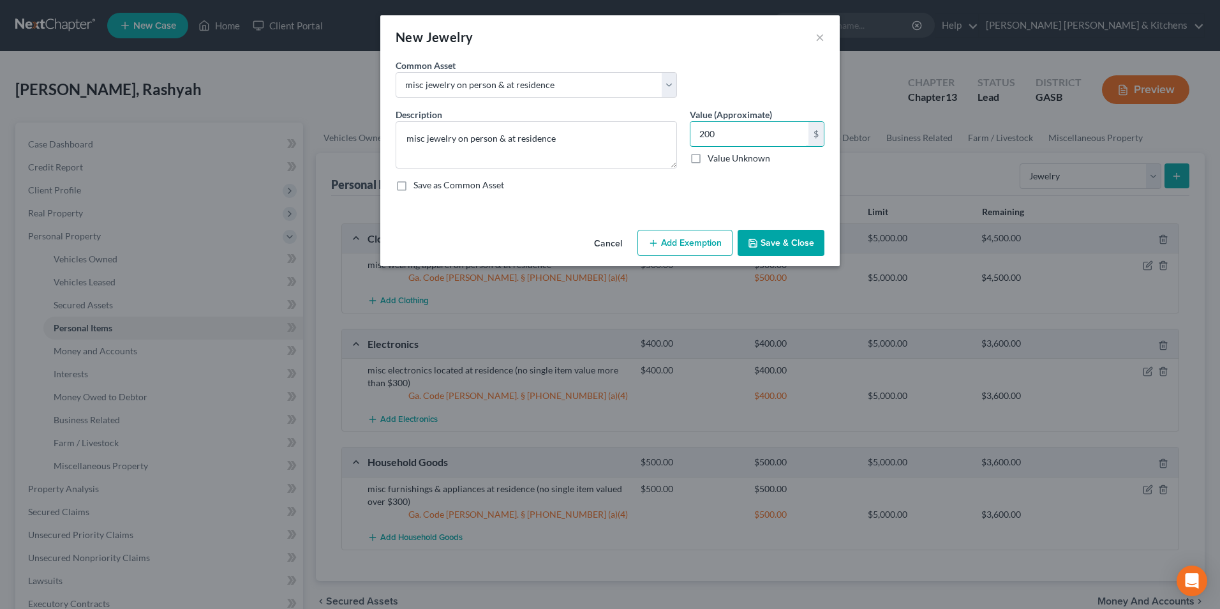
type input "200"
click at [684, 251] on button "Add Exemption" at bounding box center [684, 243] width 95 height 27
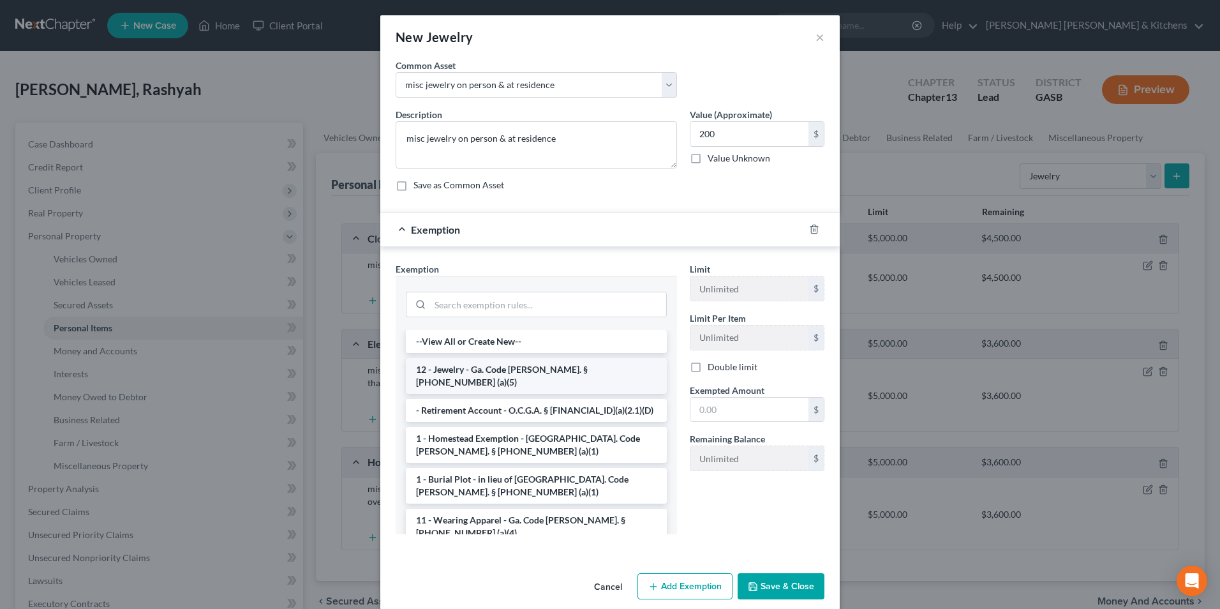
click at [478, 371] on li "12 - Jewelry - Ga. Code [PERSON_NAME]. § [PHONE_NUMBER] (a)(5)" at bounding box center [536, 376] width 261 height 36
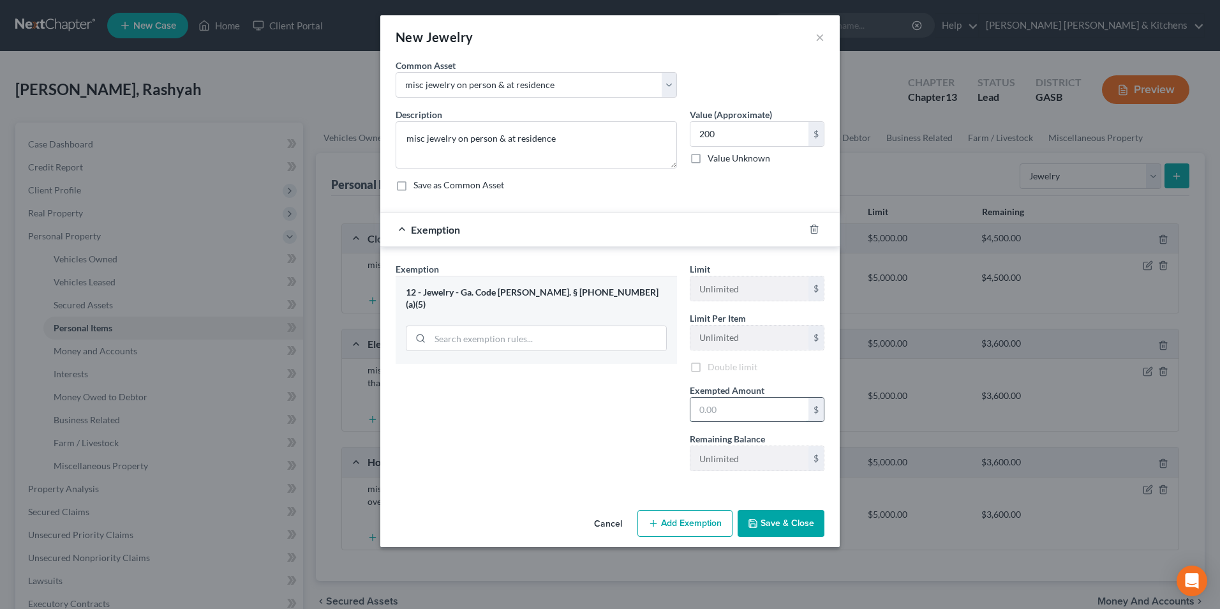
click at [751, 406] on input "text" at bounding box center [749, 409] width 118 height 24
type input "200"
click at [771, 534] on button "Save & Close" at bounding box center [780, 525] width 87 height 27
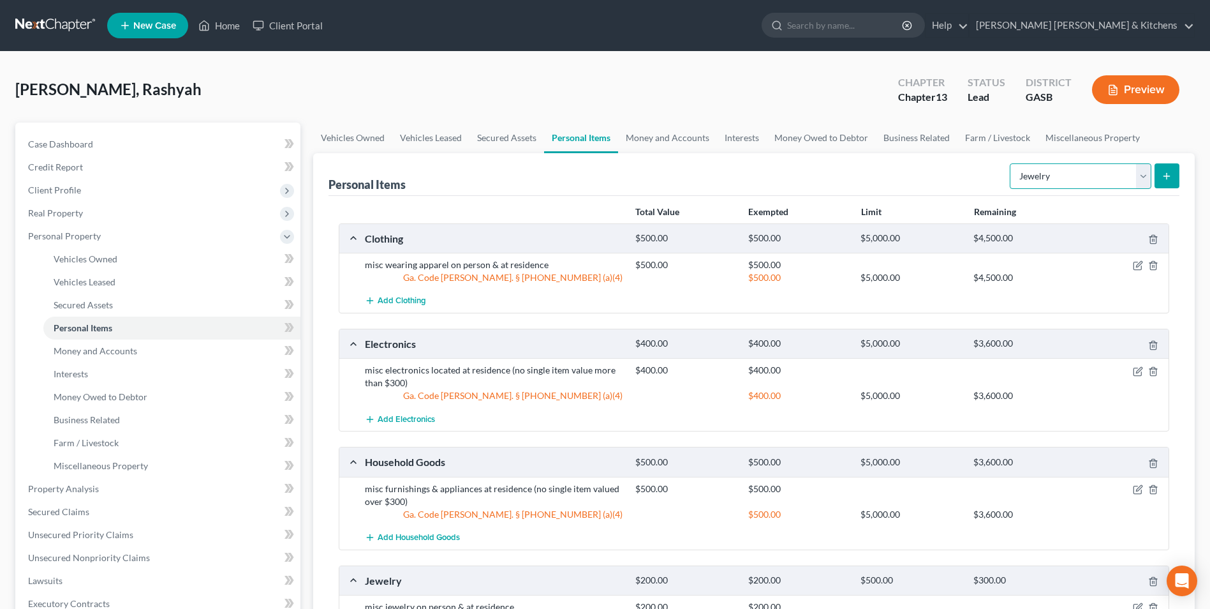
click at [1049, 180] on select "Select Item Type Clothing Collectibles Of Value Electronics Firearms Household …" at bounding box center [1081, 176] width 142 height 26
select select "sports_and_hobby_equipment"
click at [1011, 163] on select "Select Item Type Clothing Collectibles Of Value Electronics Firearms Household …" at bounding box center [1081, 176] width 142 height 26
click at [1164, 182] on button "submit" at bounding box center [1167, 175] width 25 height 25
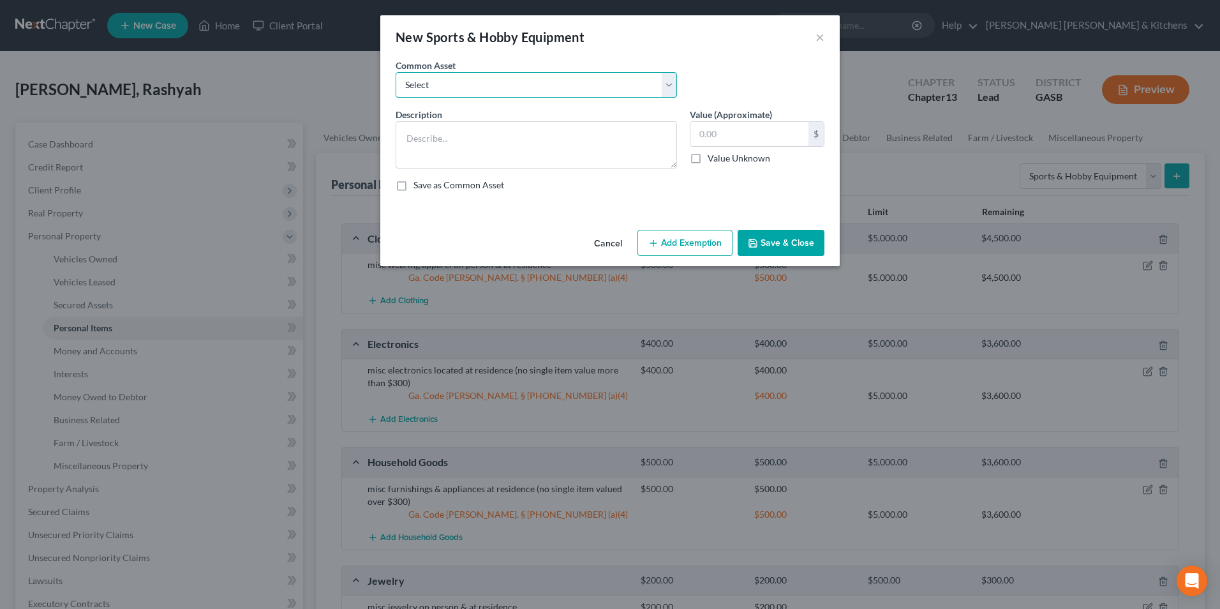
click at [466, 93] on select "Select misc items located at residence" at bounding box center [535, 85] width 281 height 26
select select "0"
click at [395, 72] on select "Select misc items located at residence" at bounding box center [535, 85] width 281 height 26
type textarea "misc items located at residence"
type input "100.00"
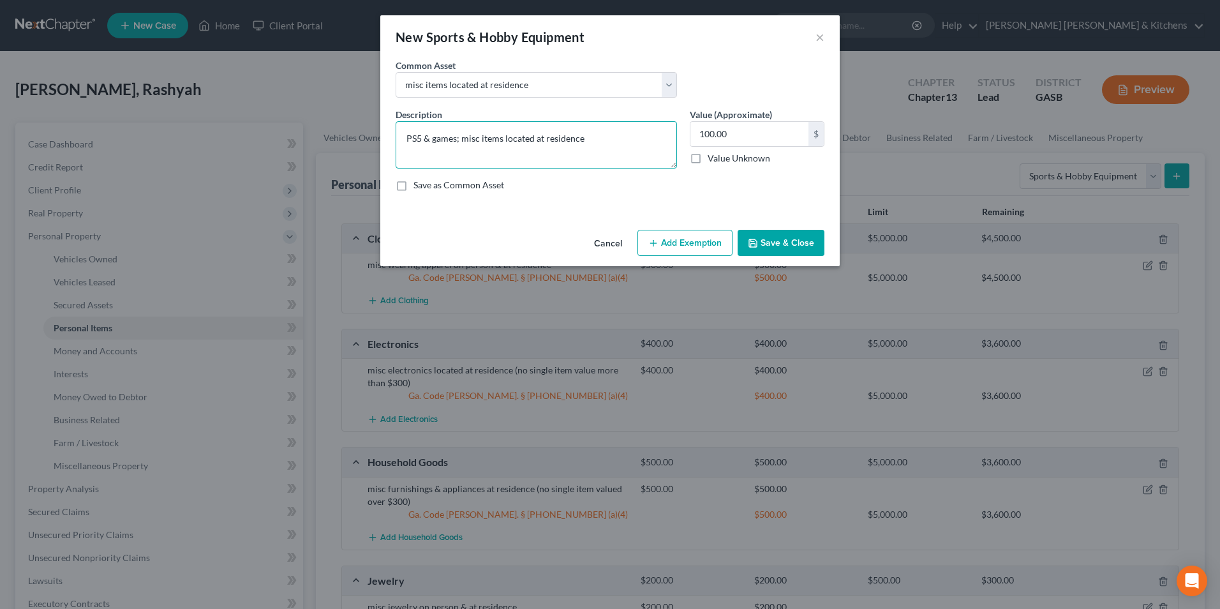
type textarea "PS5 & games; misc items located at residence"
type input "500"
drag, startPoint x: 668, startPoint y: 249, endPoint x: 667, endPoint y: 265, distance: 16.6
click at [669, 249] on button "Add Exemption" at bounding box center [684, 243] width 95 height 27
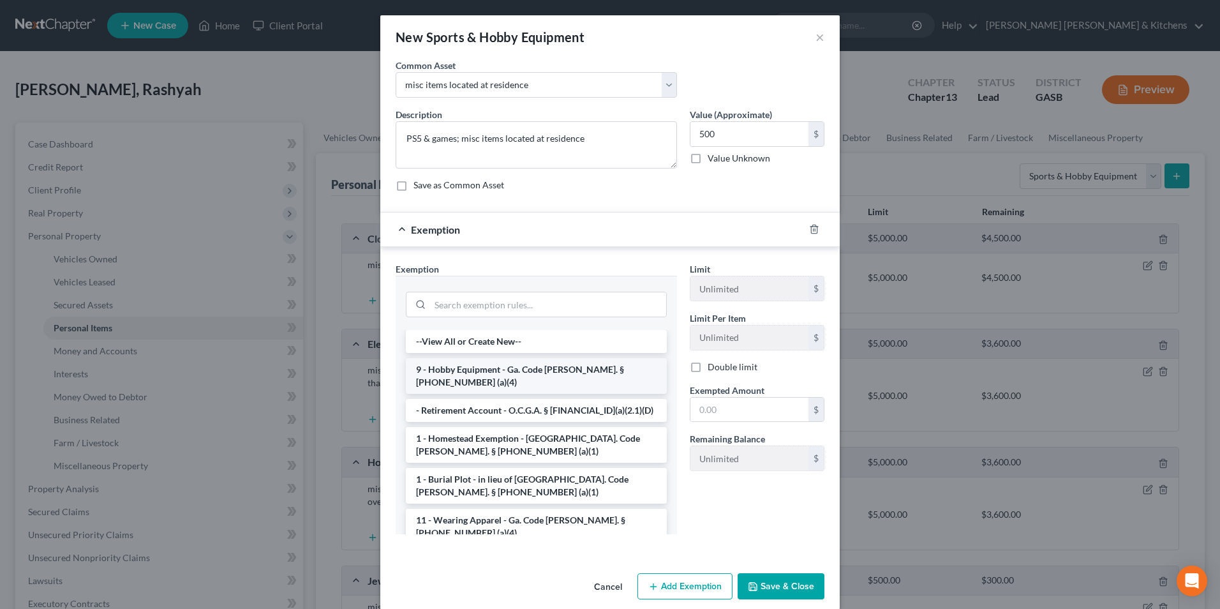
click at [504, 369] on li "9 - Hobby Equipment - Ga. Code [PERSON_NAME]. § [PHONE_NUMBER] (a)(4)" at bounding box center [536, 376] width 261 height 36
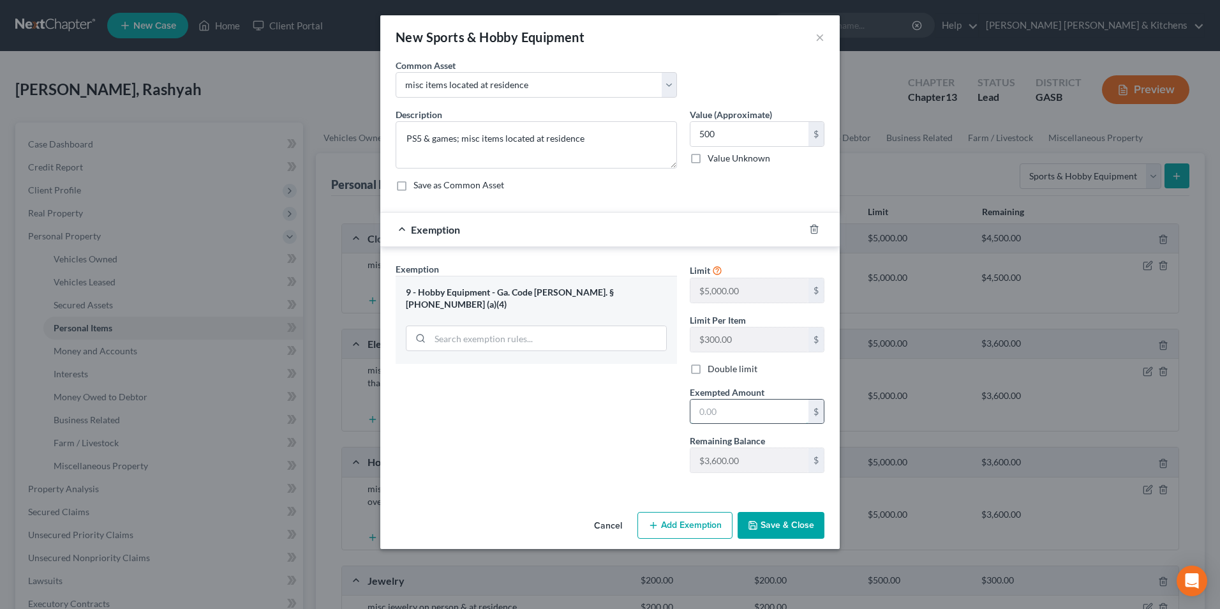
click at [788, 417] on input "text" at bounding box center [749, 411] width 118 height 24
type input "500"
click at [789, 528] on button "Save & Close" at bounding box center [780, 525] width 87 height 27
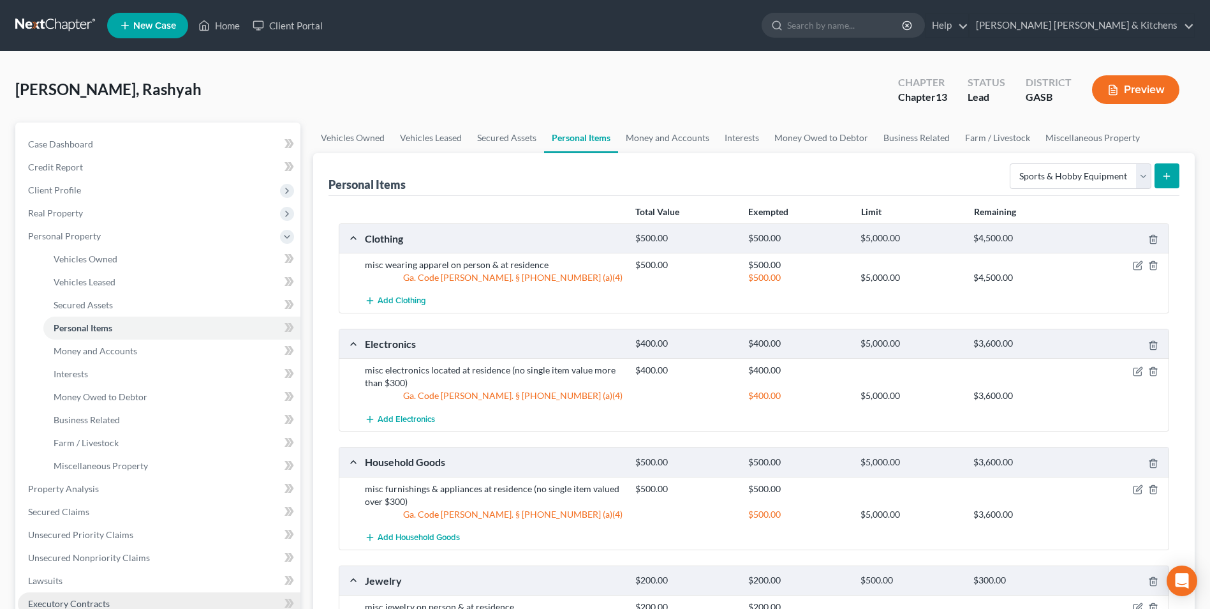
drag, startPoint x: 184, startPoint y: 595, endPoint x: 195, endPoint y: 593, distance: 10.3
click at [184, 595] on link "Executory Contracts" at bounding box center [159, 603] width 283 height 23
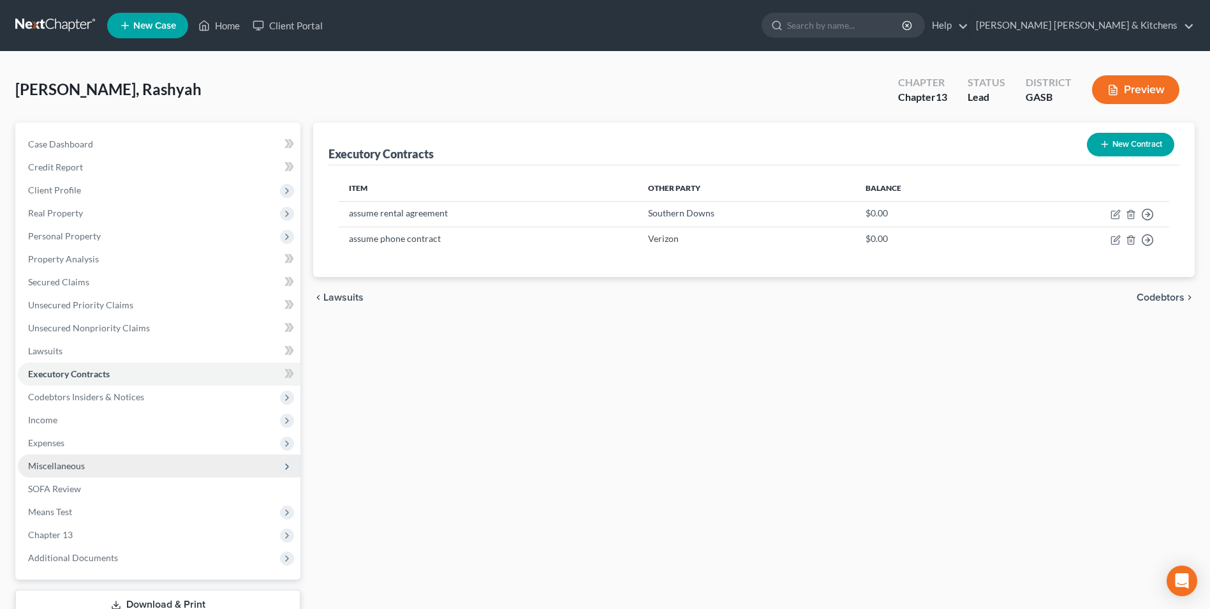
click at [71, 466] on span "Miscellaneous" at bounding box center [56, 465] width 57 height 11
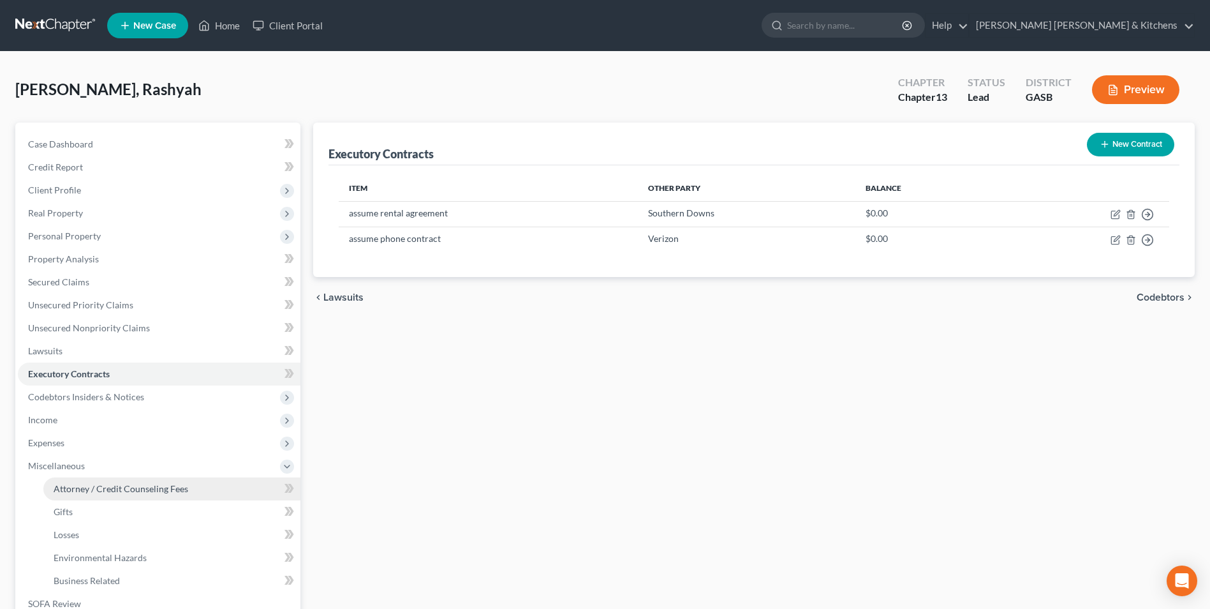
click at [71, 484] on span "Attorney / Credit Counseling Fees" at bounding box center [121, 488] width 135 height 11
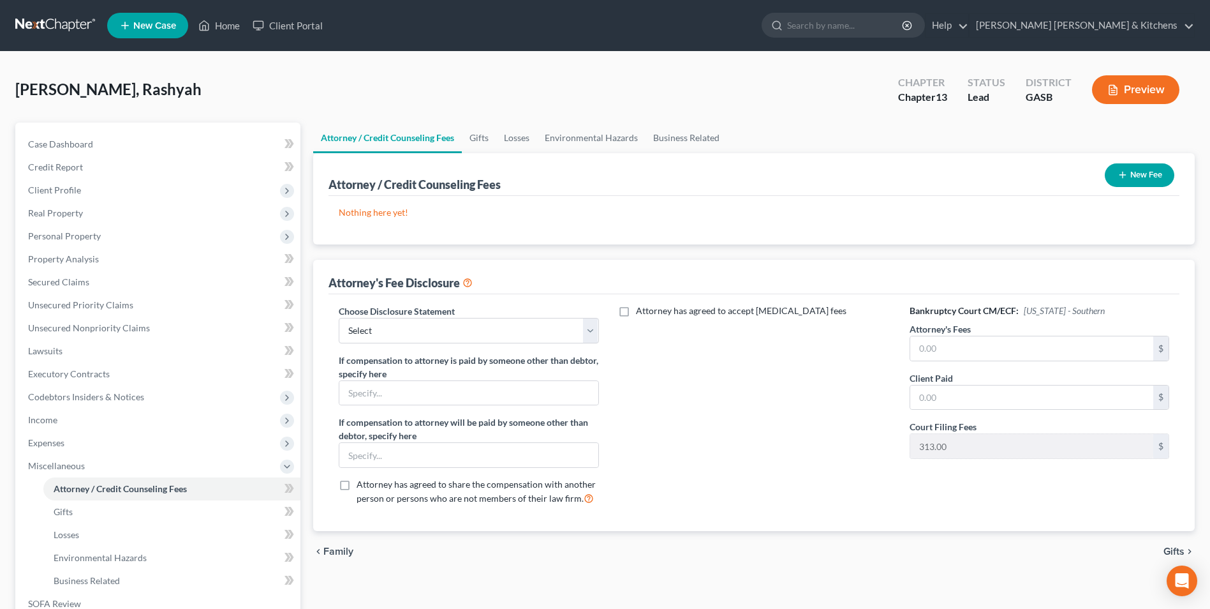
click at [1139, 172] on button "New Fee" at bounding box center [1140, 175] width 70 height 24
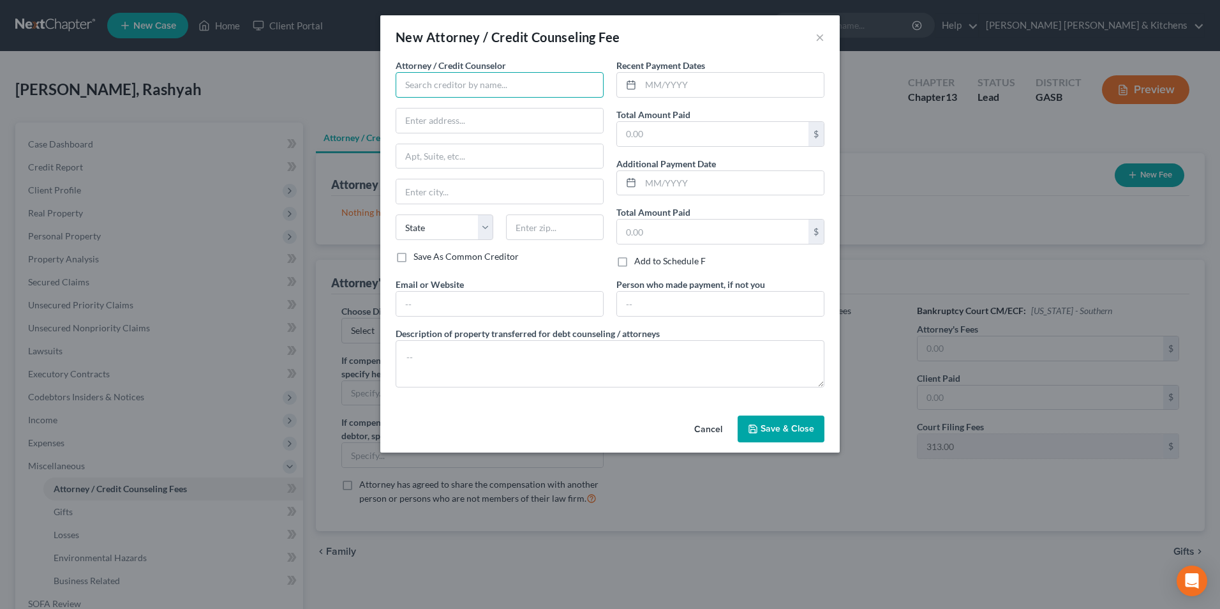
click at [492, 80] on input "text" at bounding box center [499, 85] width 208 height 26
type input "[PERSON_NAME] Credit & Debt Counseling"
type input "online"
click at [652, 138] on input "text" at bounding box center [712, 134] width 191 height 24
type input "25.00"
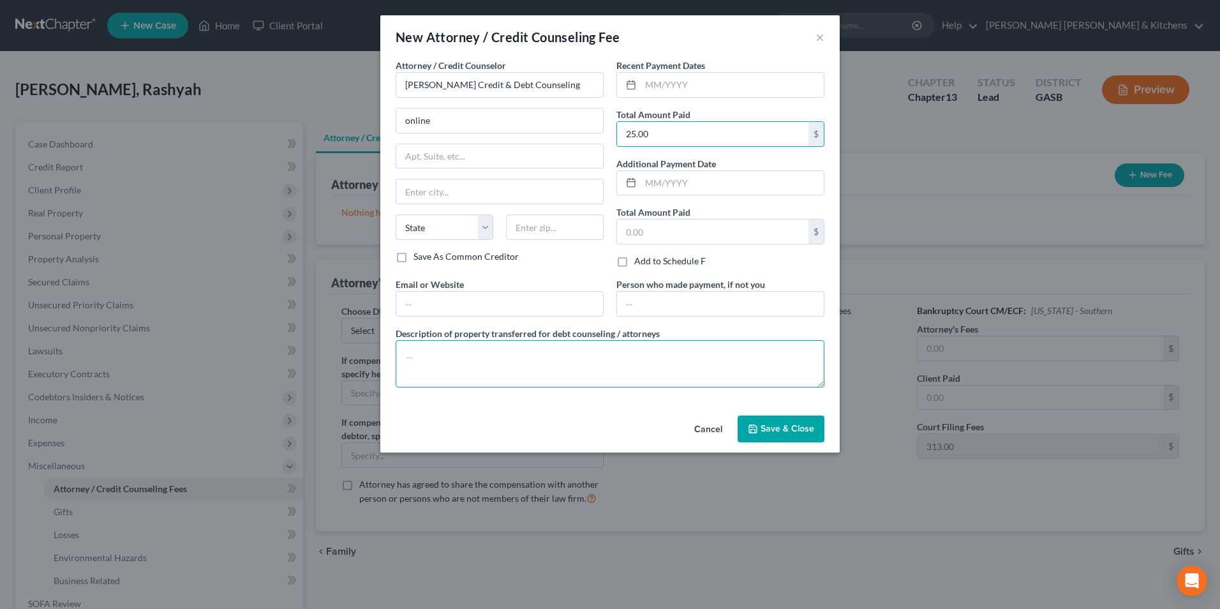
click at [497, 371] on textarea at bounding box center [609, 363] width 429 height 47
type textarea "$25 for pre counseling"
click at [772, 435] on button "Save & Close" at bounding box center [780, 428] width 87 height 27
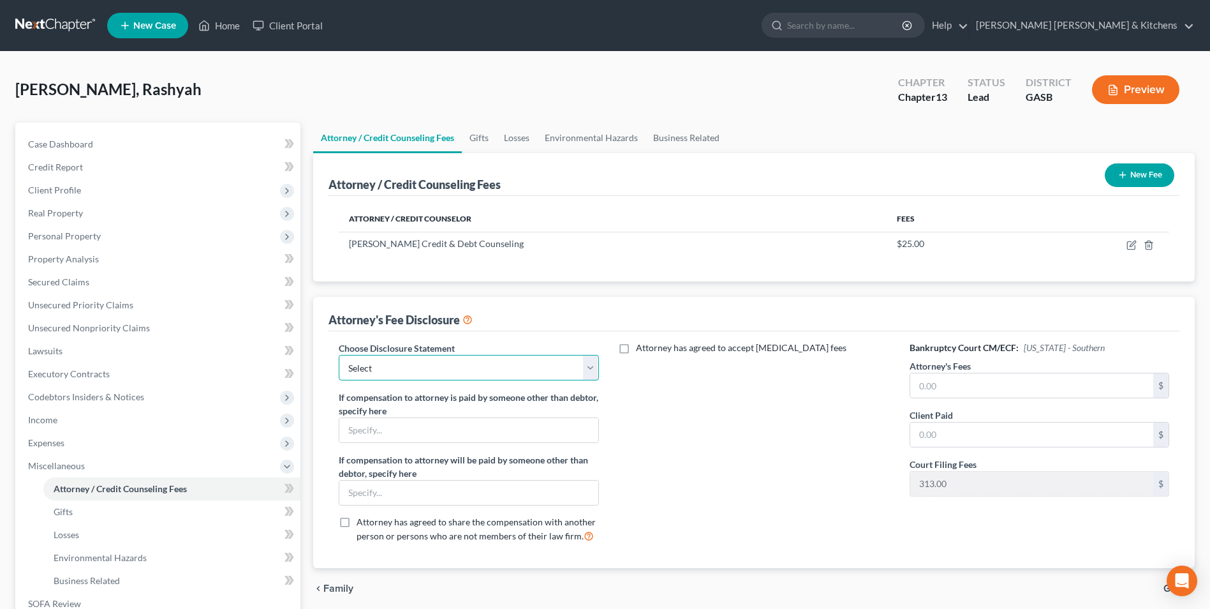
click at [408, 378] on select "Select Disclosure of Compensation of Attorney For Debtors" at bounding box center [469, 368] width 260 height 26
select select "0"
click at [339, 355] on select "Select Disclosure of Compensation of Attorney For Debtors" at bounding box center [469, 368] width 260 height 26
click at [979, 394] on input "text" at bounding box center [1031, 385] width 243 height 24
type input "4,500.00"
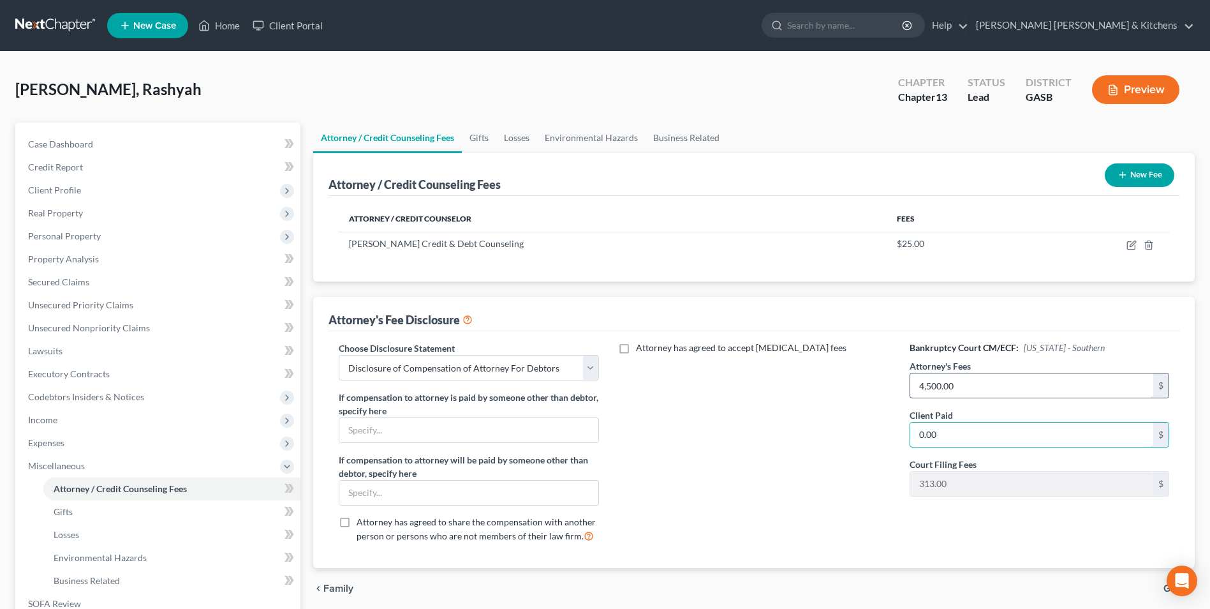
type input "0.00"
click at [38, 421] on span "Income" at bounding box center [42, 419] width 29 height 11
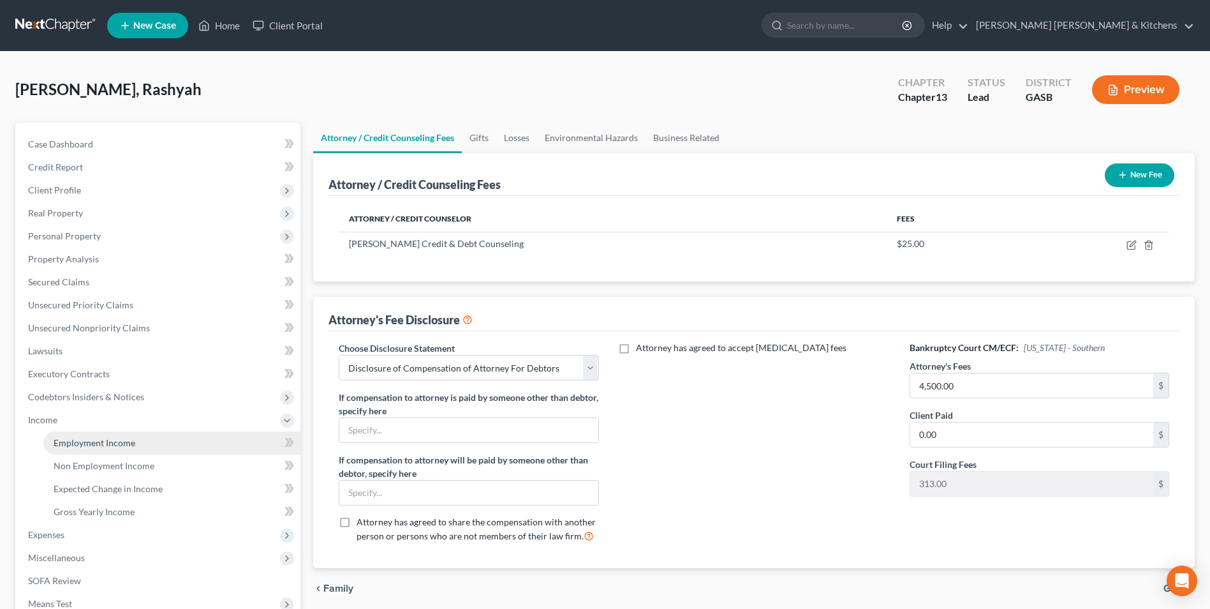
click at [77, 439] on span "Employment Income" at bounding box center [95, 442] width 82 height 11
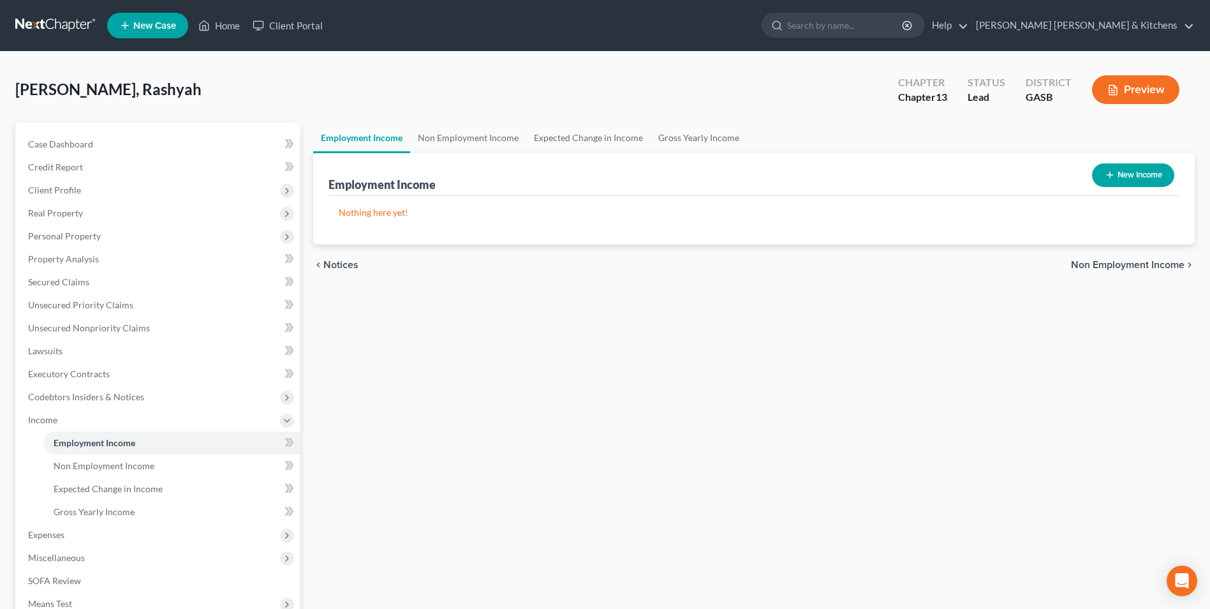
click at [1127, 171] on button "New Income" at bounding box center [1133, 175] width 82 height 24
select select "0"
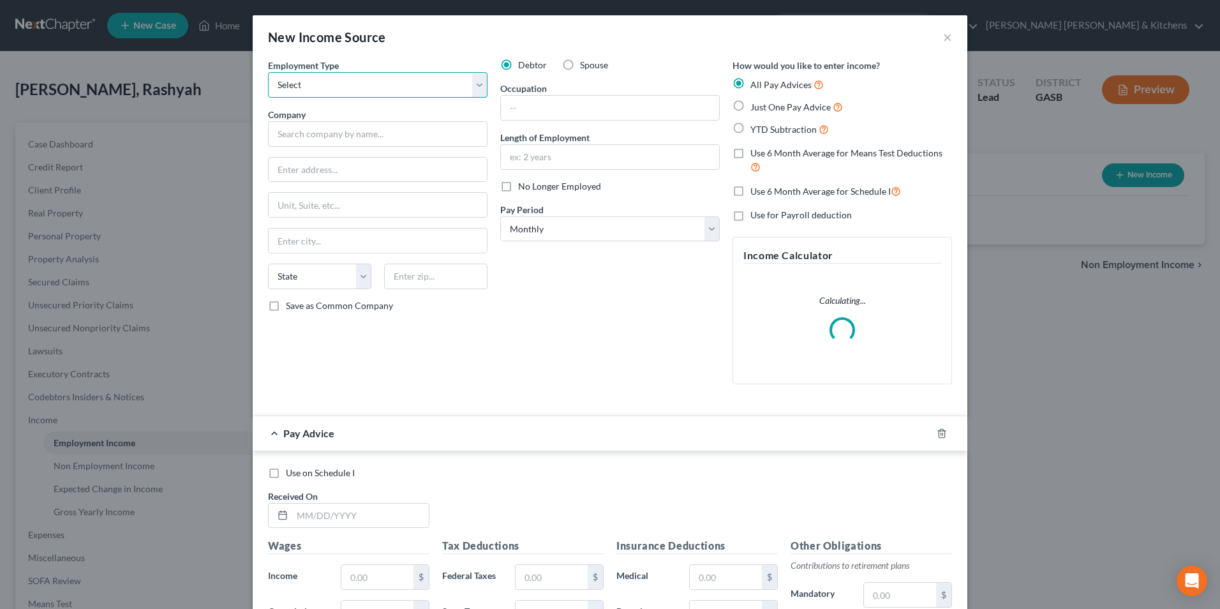
drag, startPoint x: 320, startPoint y: 88, endPoint x: 319, endPoint y: 99, distance: 10.9
click at [320, 88] on select "Select Full or [DEMOGRAPHIC_DATA] Employment Self Employment" at bounding box center [377, 85] width 219 height 26
select select "0"
click at [268, 72] on select "Select Full or [DEMOGRAPHIC_DATA] Employment Self Employment" at bounding box center [377, 85] width 219 height 26
drag, startPoint x: 320, startPoint y: 131, endPoint x: 321, endPoint y: 140, distance: 9.1
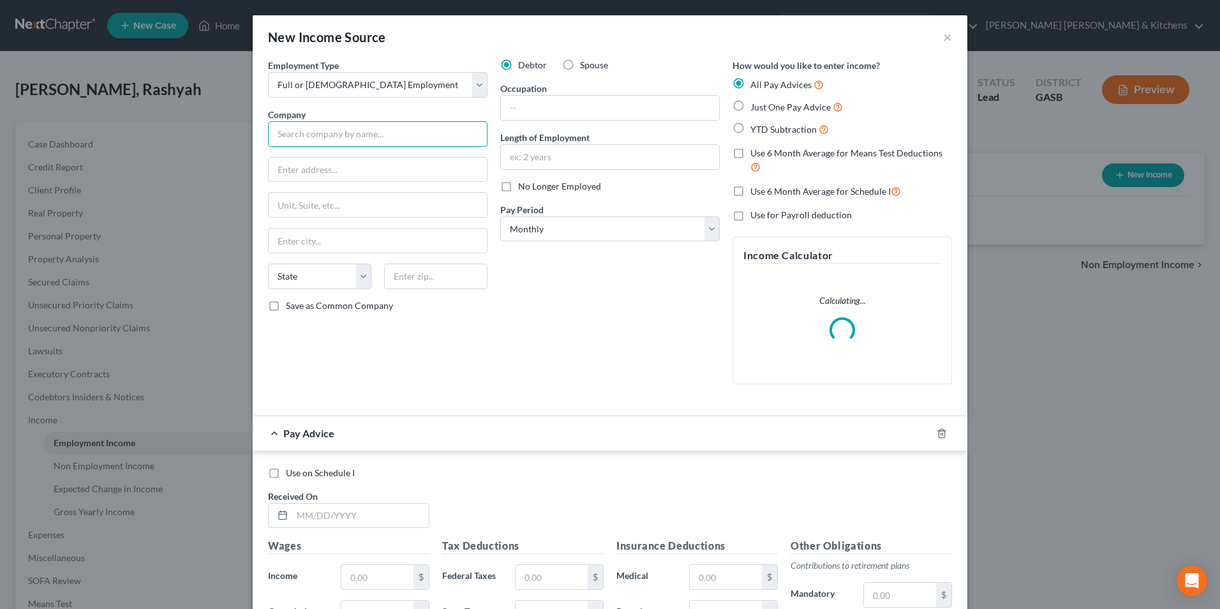
click at [320, 131] on input "text" at bounding box center [377, 134] width 219 height 26
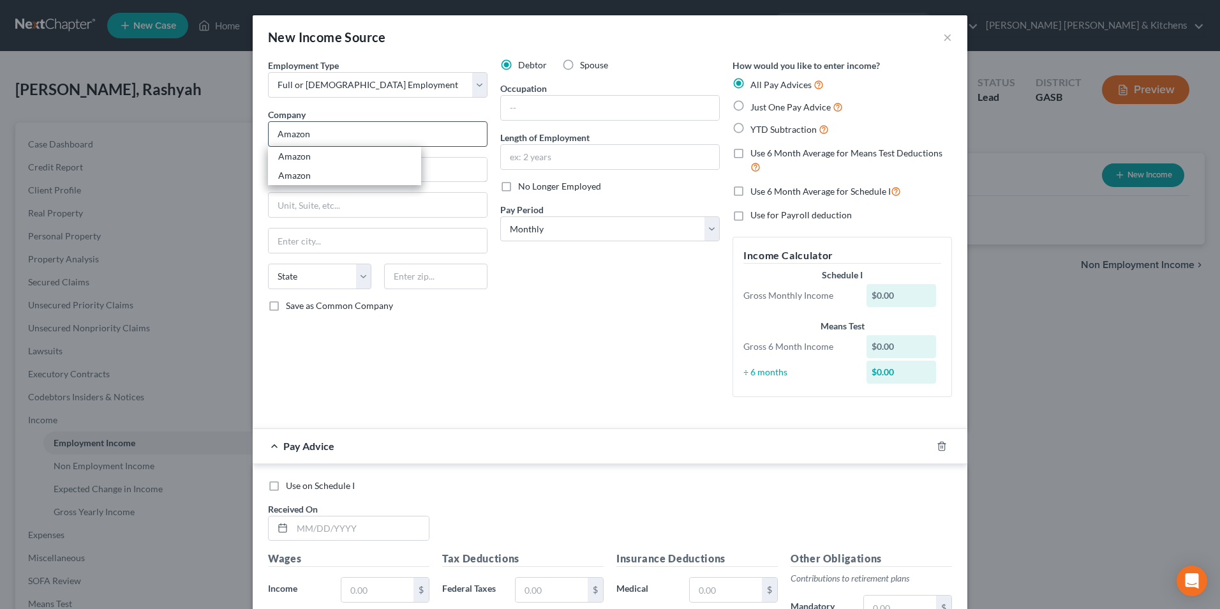
type input "Amazon"
type input "2020 [PERSON_NAME] Industrial"
type input "[GEOGRAPHIC_DATA]"
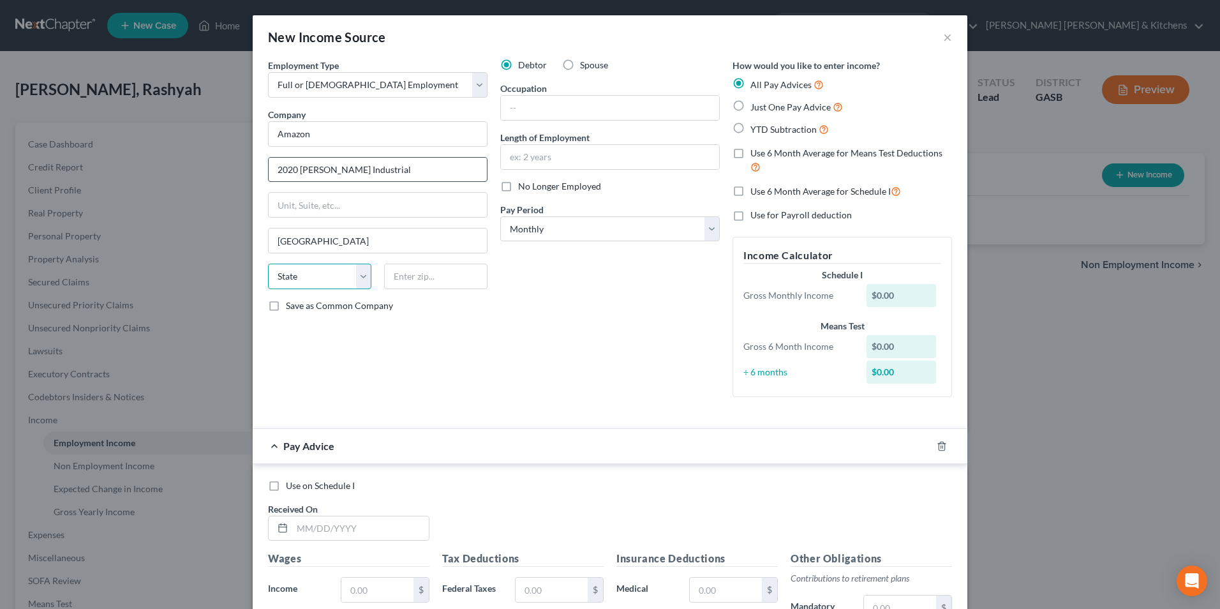
select select "10"
type input "31021"
click at [381, 172] on input "2020 [PERSON_NAME] Industrial" at bounding box center [378, 170] width 218 height 24
drag, startPoint x: 381, startPoint y: 172, endPoint x: 250, endPoint y: 172, distance: 131.4
click at [253, 172] on div "Employment Type * Select Full or [DEMOGRAPHIC_DATA] Employment Self Employment …" at bounding box center [610, 459] width 714 height 801
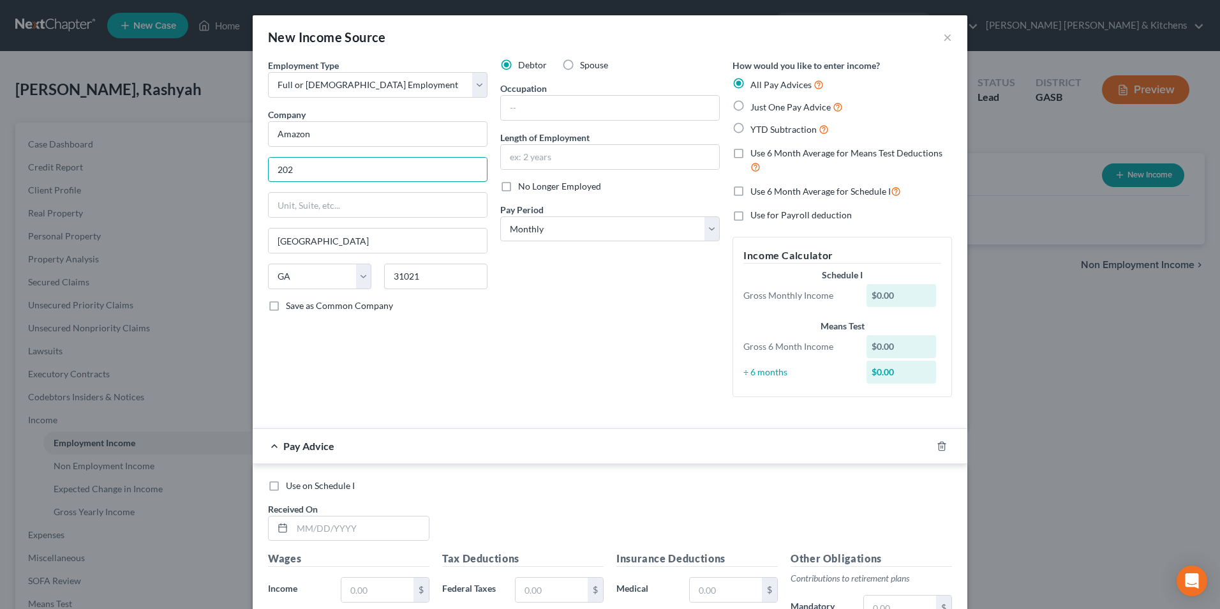
type input "[STREET_ADDRESS]"
type input "98109"
type input "[GEOGRAPHIC_DATA]"
select select "50"
click at [517, 115] on input "text" at bounding box center [610, 108] width 218 height 24
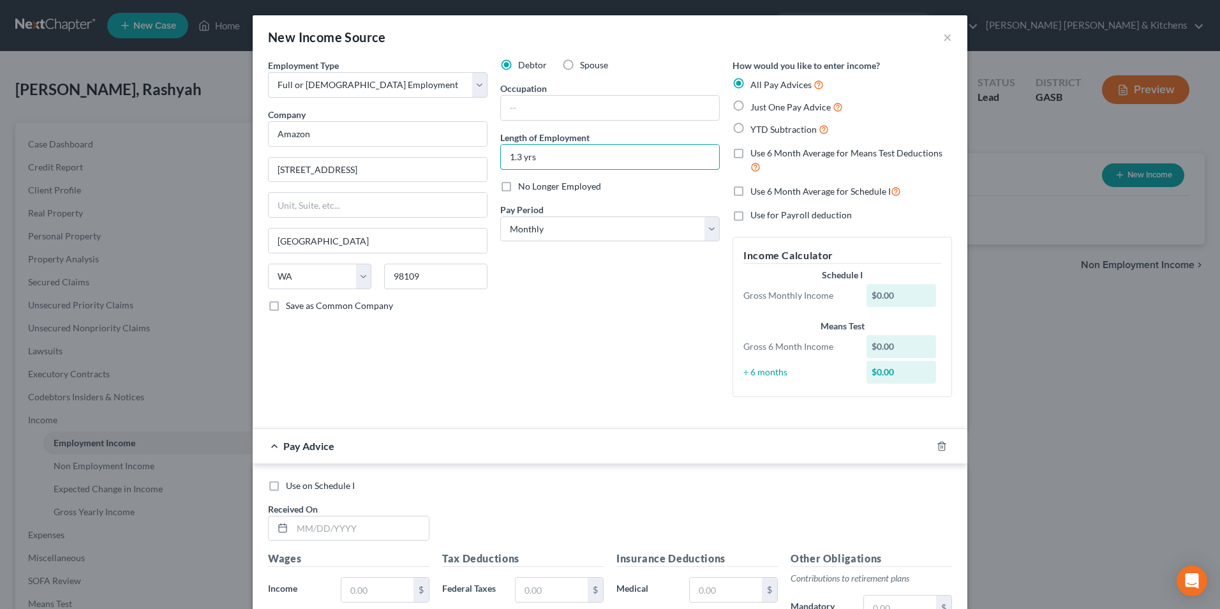
type input "1.3 yrs"
click at [750, 110] on label "Just One Pay Advice" at bounding box center [796, 107] width 92 height 15
click at [755, 108] on input "Just One Pay Advice" at bounding box center [759, 104] width 8 height 8
radio input "true"
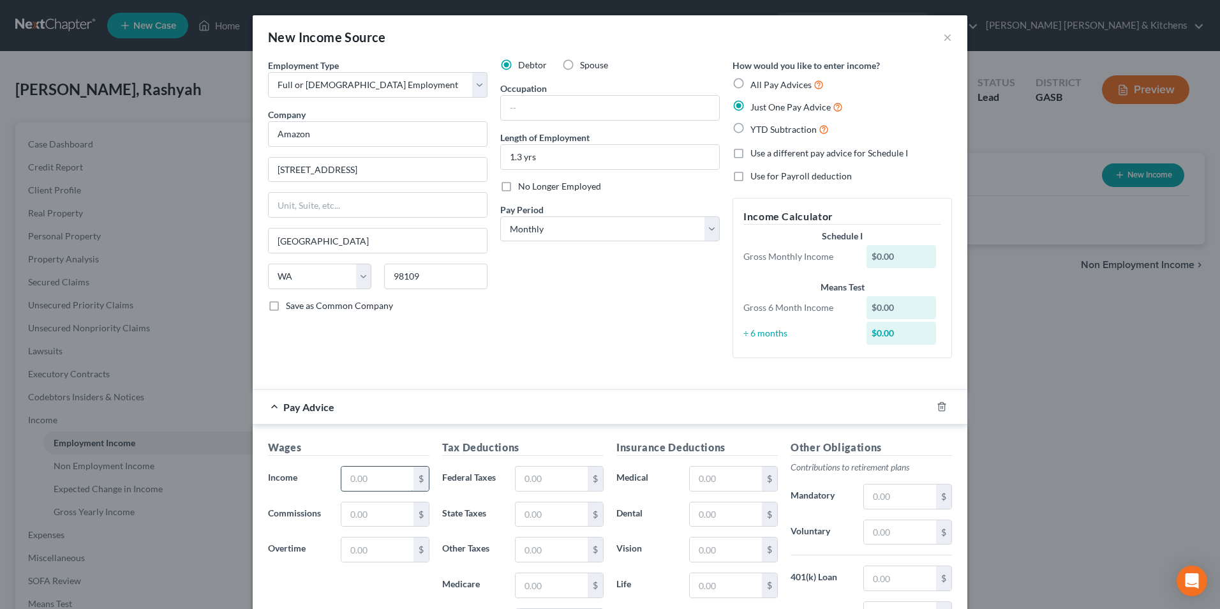
click at [390, 480] on input "text" at bounding box center [377, 478] width 72 height 24
type input "3,144.04"
click at [571, 471] on input "text" at bounding box center [551, 478] width 72 height 24
type input "355"
click at [737, 471] on input "text" at bounding box center [726, 478] width 72 height 24
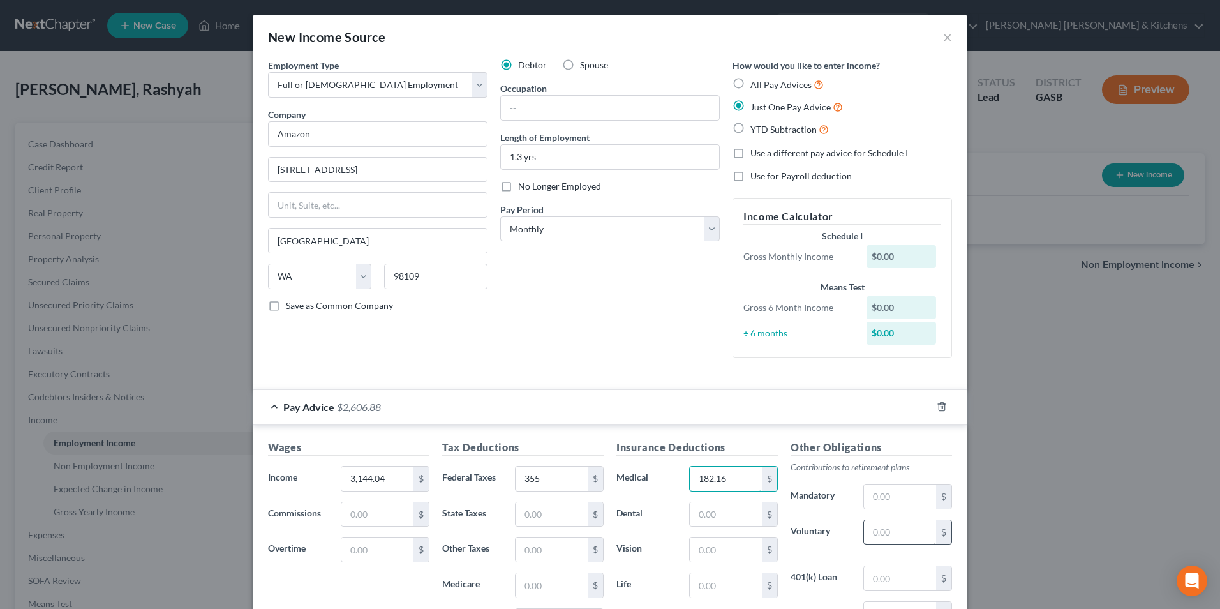
type input "182.16"
click at [890, 536] on input "text" at bounding box center [900, 532] width 72 height 24
type input "188.80"
click at [878, 575] on input "text" at bounding box center [900, 578] width 72 height 24
type input "259.80"
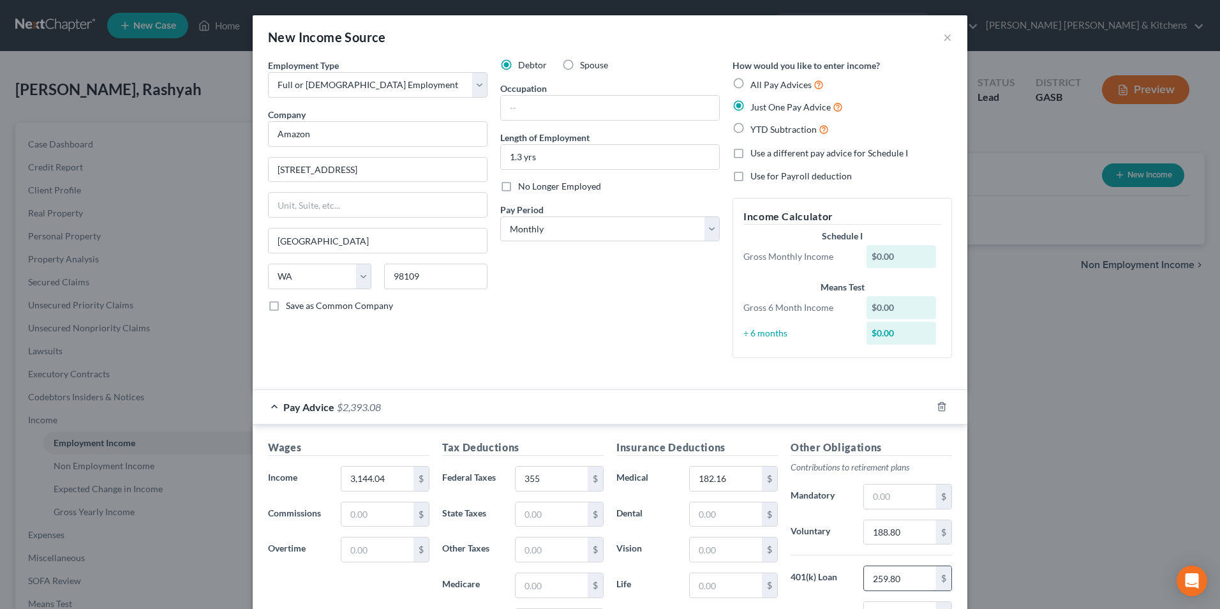
scroll to position [17, 0]
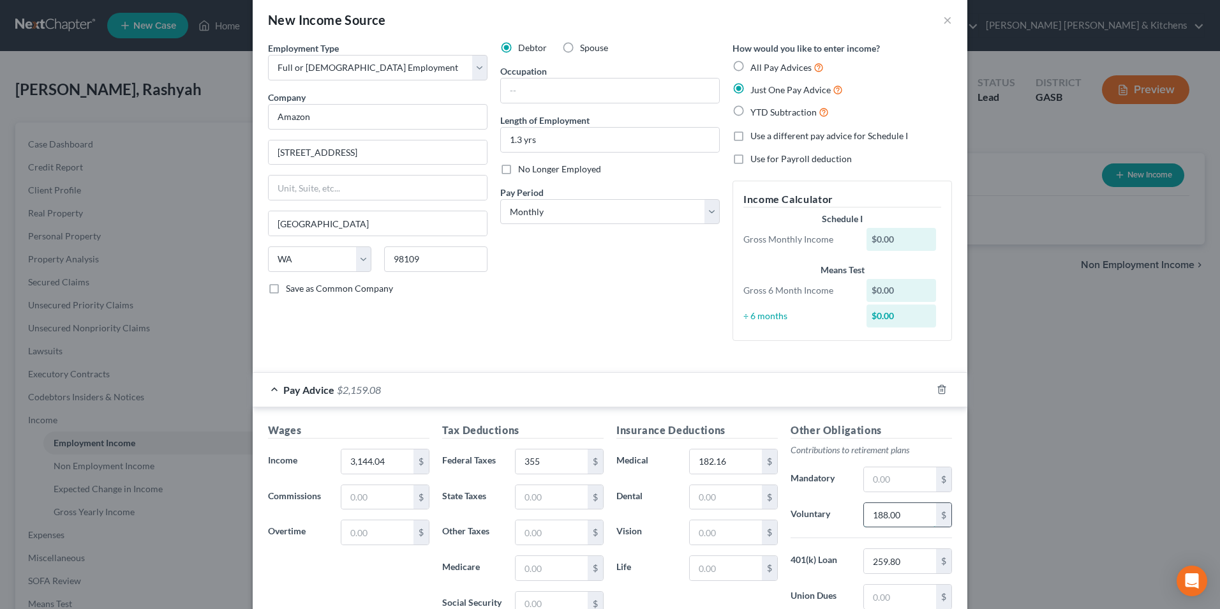
type input "188.00"
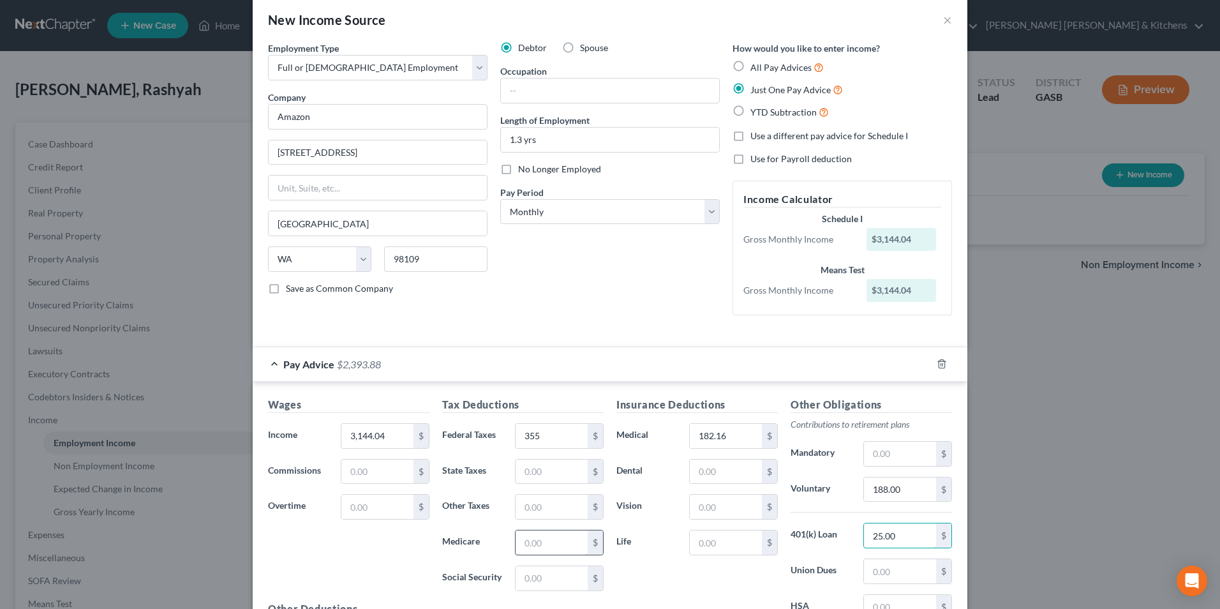
type input "25.00"
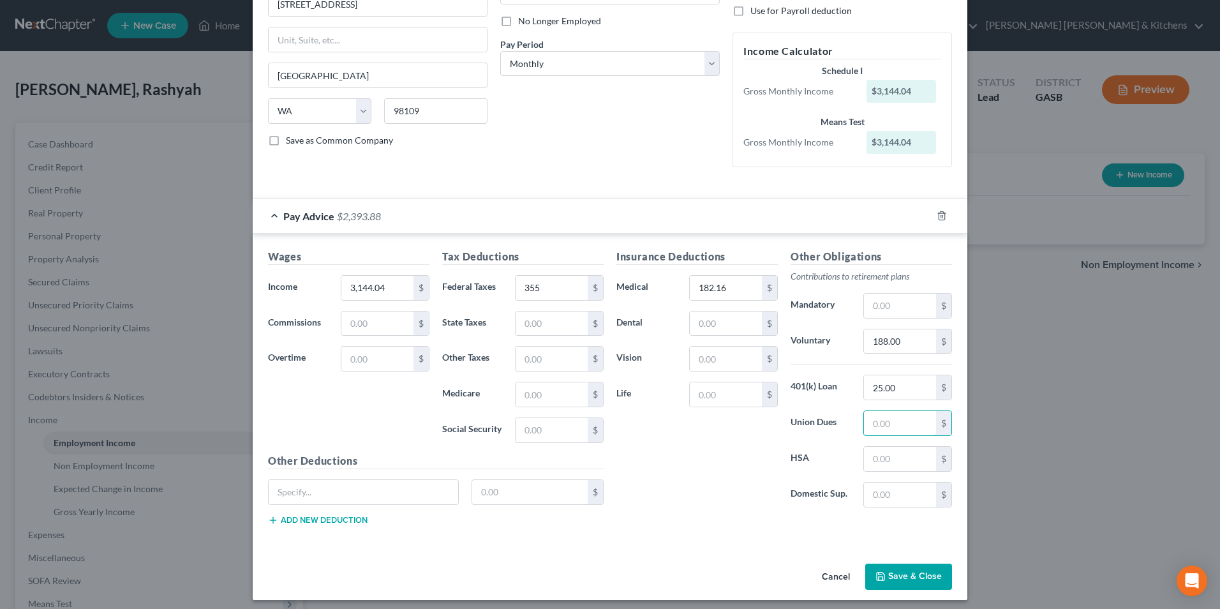
scroll to position [172, 0]
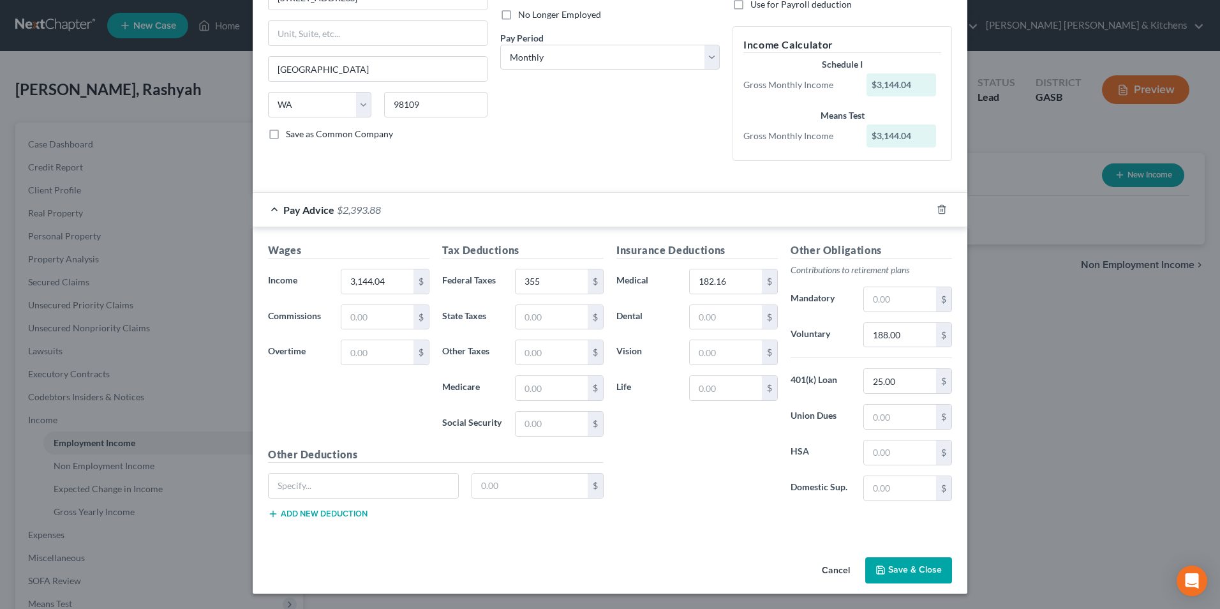
click at [906, 578] on button "Save & Close" at bounding box center [908, 570] width 87 height 27
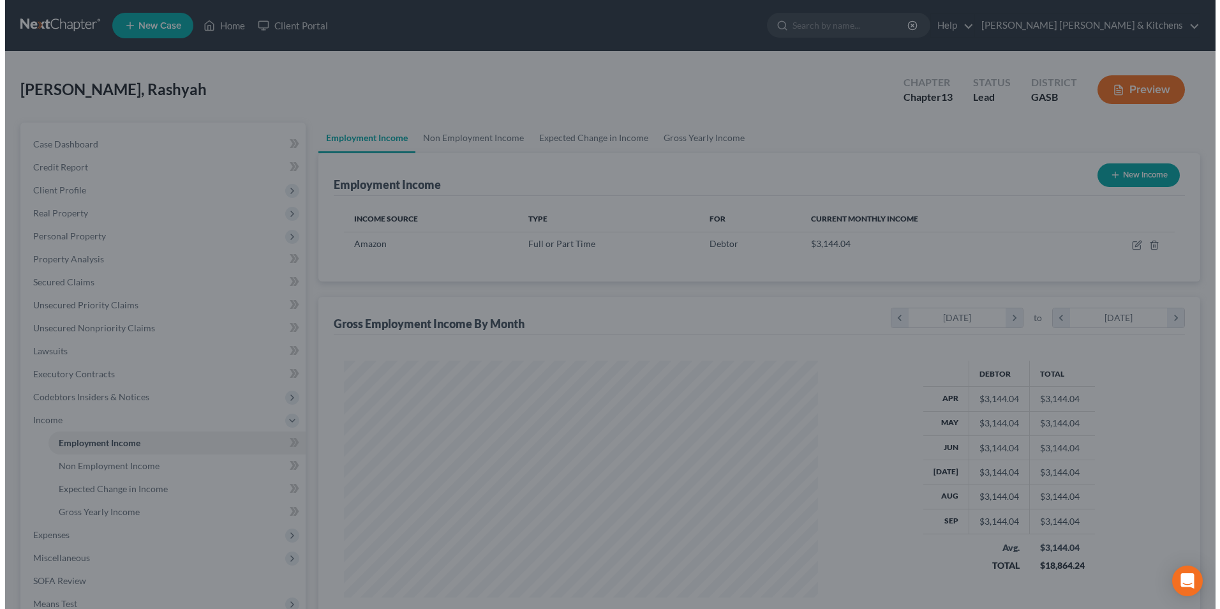
scroll to position [637655, 637392]
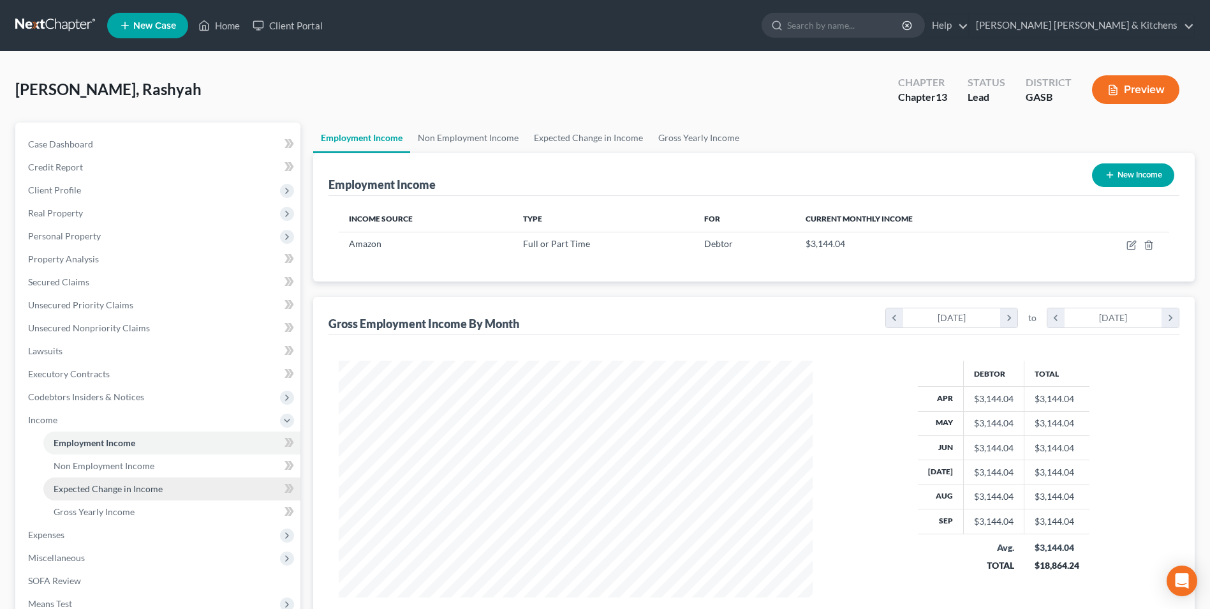
click at [125, 489] on span "Expected Change in Income" at bounding box center [108, 488] width 109 height 11
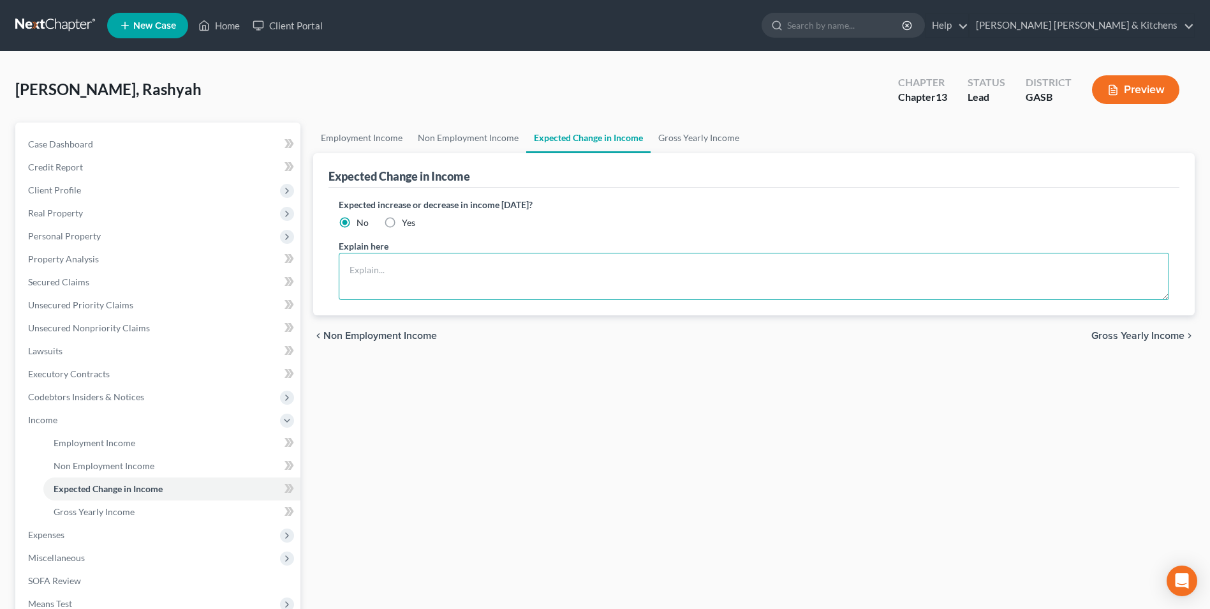
click at [383, 292] on textarea at bounding box center [754, 276] width 831 height 47
click at [461, 270] on textarea "Debtor paid weekly at $19.8 an hour. Sch I calculated using 6 month average." at bounding box center [754, 276] width 831 height 47
type textarea "Debtor paid weekly at $19.80 an hour. Sch I calculated using 6 month average."
click at [74, 465] on span "Non Employment Income" at bounding box center [104, 465] width 101 height 11
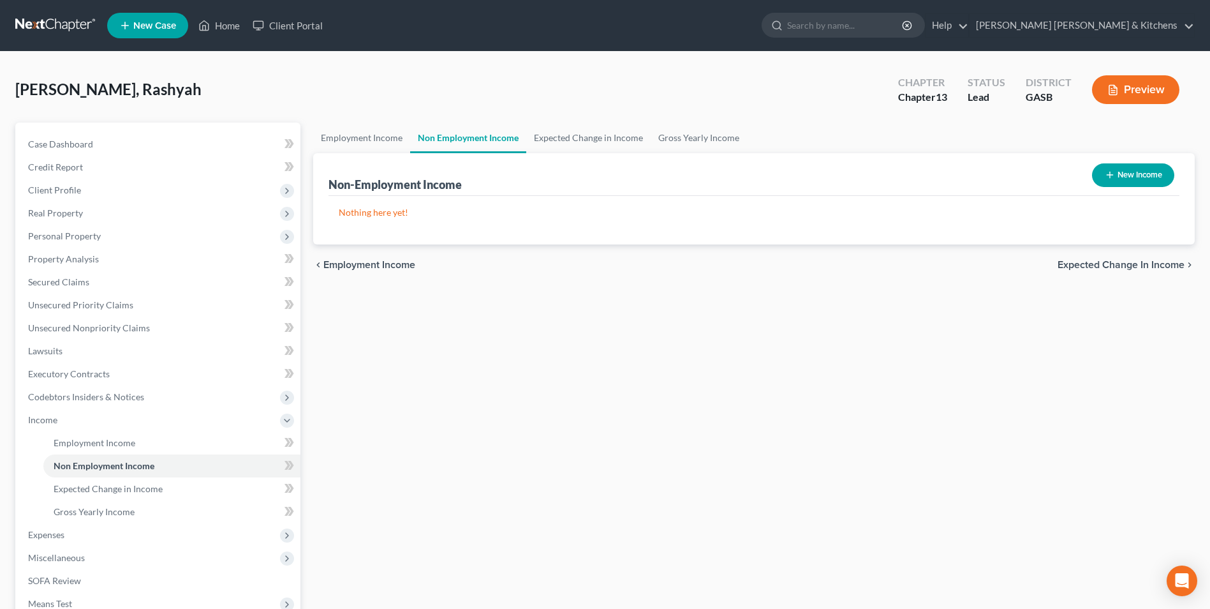
click at [1118, 175] on button "New Income" at bounding box center [1133, 175] width 82 height 24
select select "0"
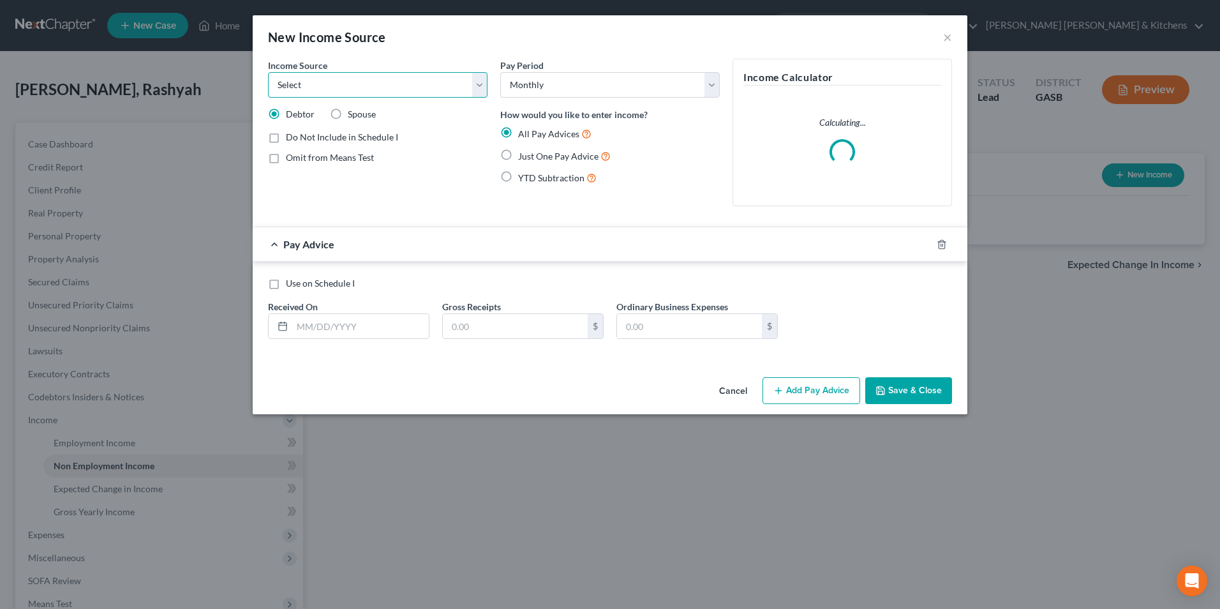
drag, startPoint x: 283, startPoint y: 88, endPoint x: 311, endPoint y: 98, distance: 29.7
click at [284, 88] on select "Select Unemployment Disability (from employer) Pension Retirement Social Securi…" at bounding box center [377, 85] width 219 height 26
select select "13"
click at [268, 72] on select "Select Unemployment Disability (from employer) Pension Retirement Social Securi…" at bounding box center [377, 85] width 219 height 26
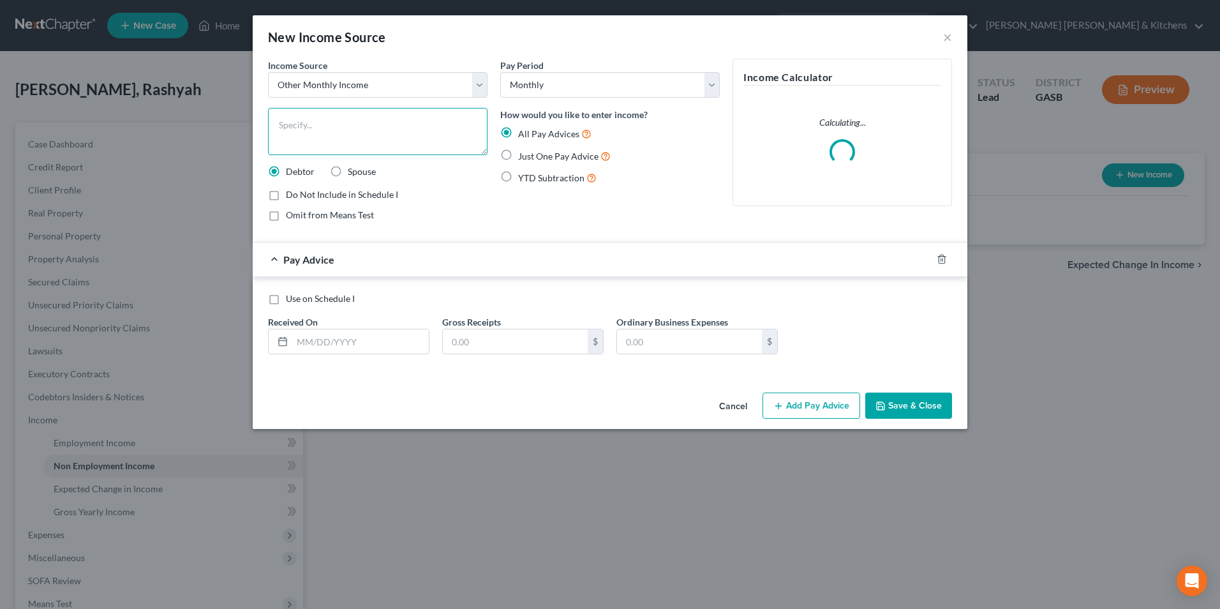
click at [314, 140] on textarea at bounding box center [377, 131] width 219 height 47
type textarea "prorated tax refund"
click at [518, 157] on label "Just One Pay Advice" at bounding box center [564, 156] width 92 height 15
click at [523, 157] on input "Just One Pay Advice" at bounding box center [527, 153] width 8 height 8
radio input "true"
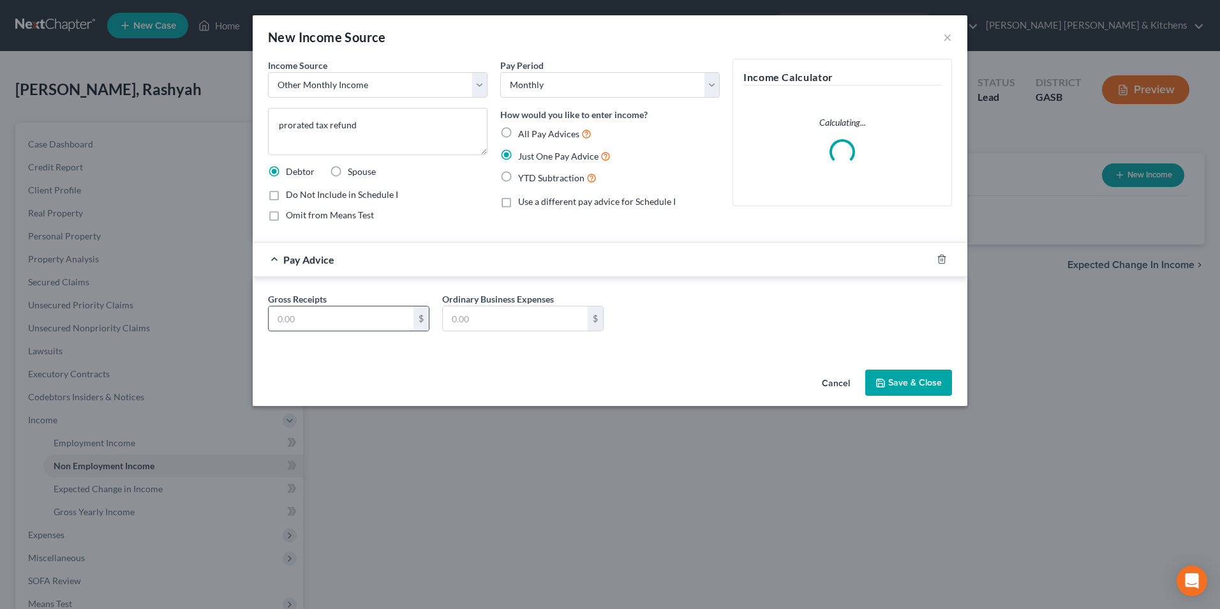
click at [343, 318] on input "text" at bounding box center [341, 318] width 145 height 24
type input "100.00"
type input "0.00"
click at [920, 382] on button "Save & Close" at bounding box center [908, 382] width 87 height 27
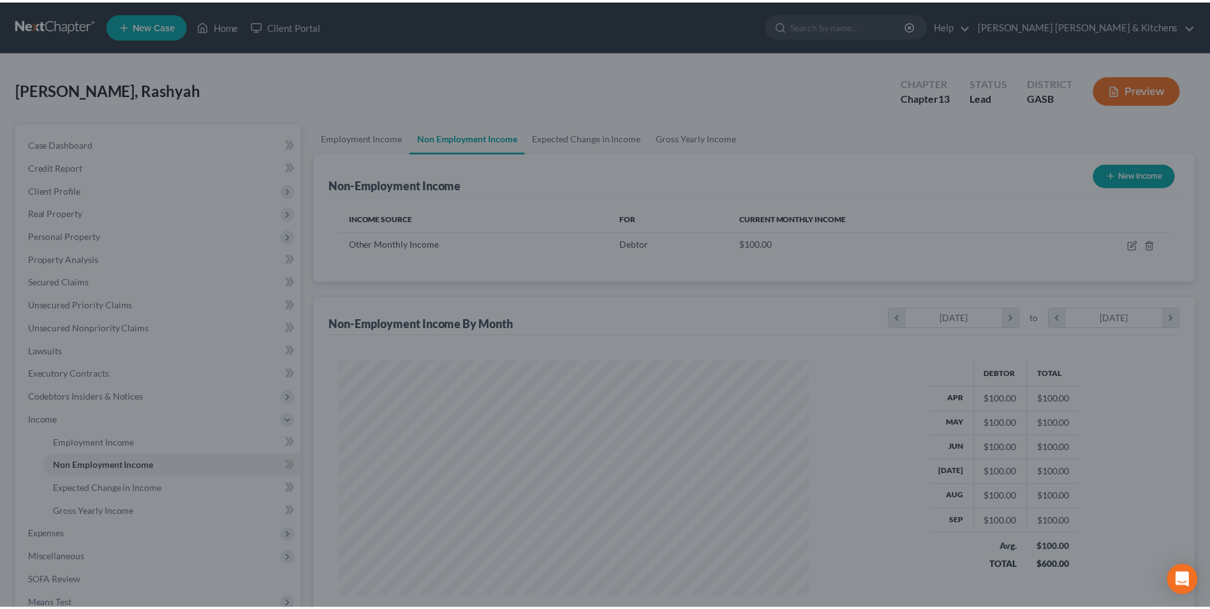
scroll to position [237, 499]
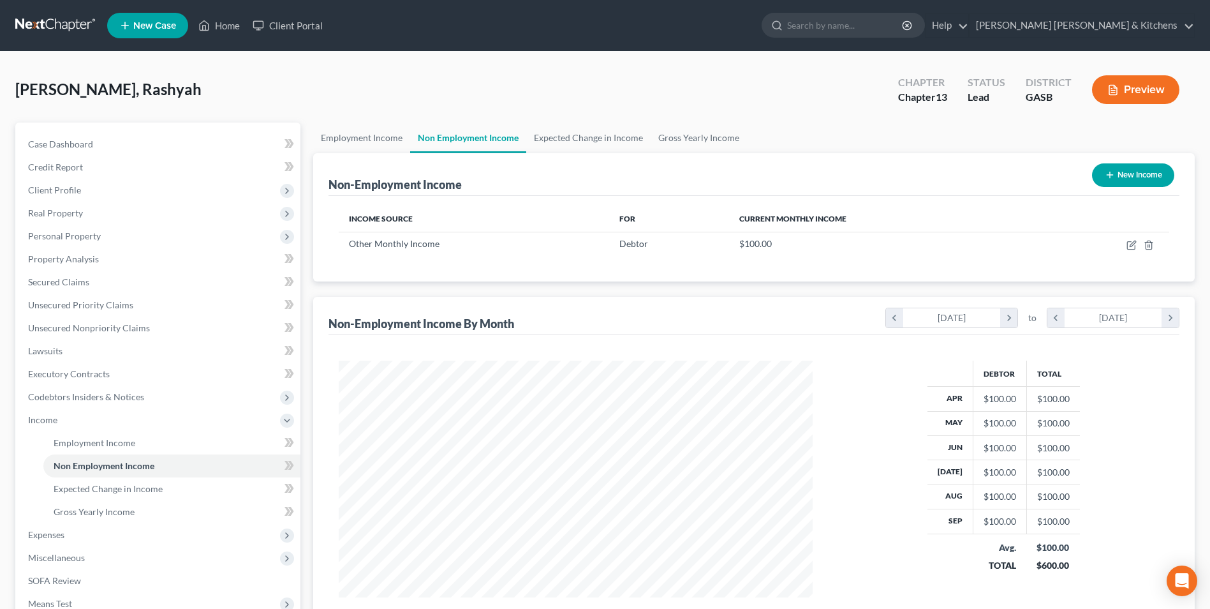
click at [1128, 181] on button "New Income" at bounding box center [1133, 175] width 82 height 24
select select "0"
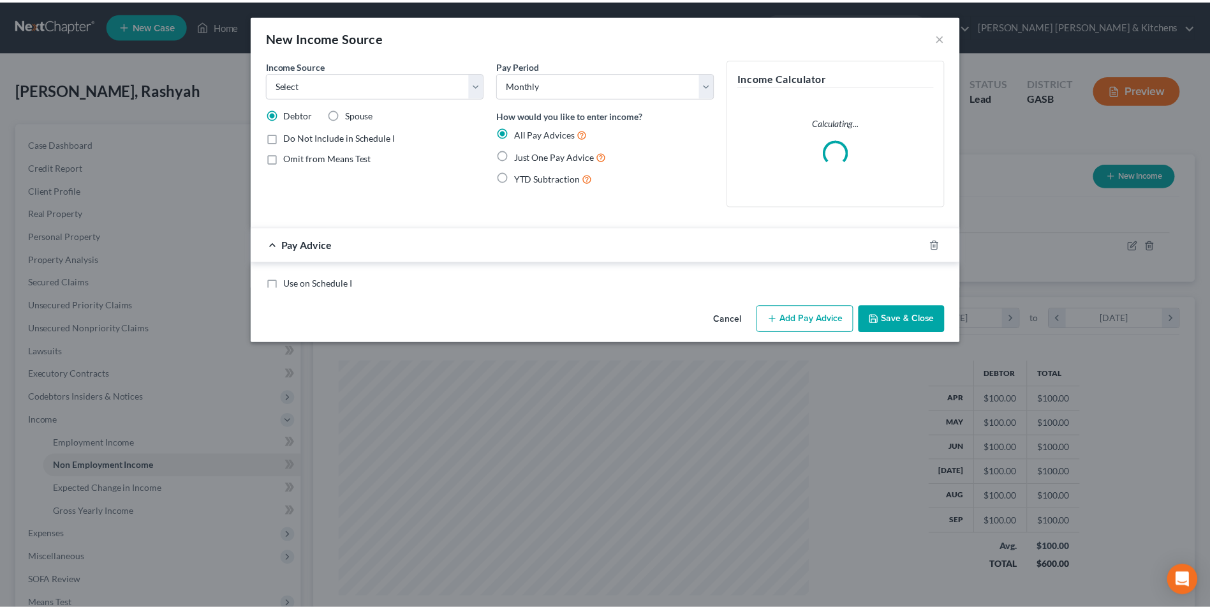
scroll to position [239, 504]
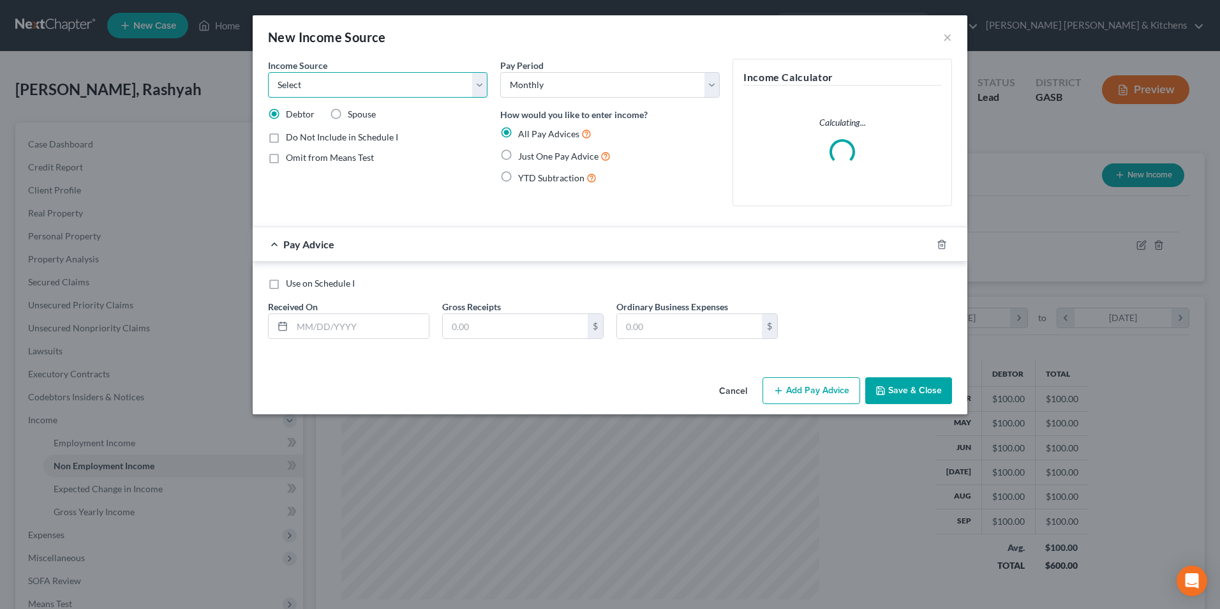
drag, startPoint x: 310, startPoint y: 80, endPoint x: 310, endPoint y: 94, distance: 13.4
click at [310, 80] on select "Select Unemployment Disability (from employer) Pension Retirement Social Securi…" at bounding box center [377, 85] width 219 height 26
select select "13"
click at [268, 72] on select "Select Unemployment Disability (from employer) Pension Retirement Social Securi…" at bounding box center [377, 85] width 219 height 26
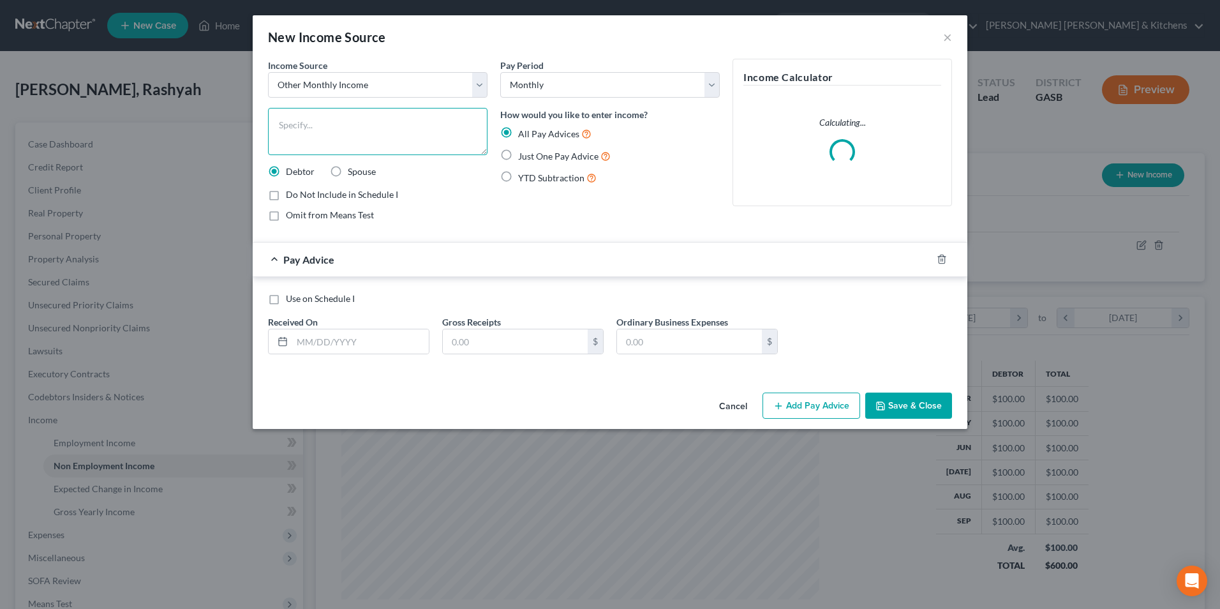
click at [289, 140] on textarea at bounding box center [377, 131] width 219 height 47
type textarea "anticipated OT"
drag, startPoint x: 508, startPoint y: 155, endPoint x: 253, endPoint y: 250, distance: 272.3
click at [518, 155] on label "Just One Pay Advice" at bounding box center [564, 156] width 92 height 15
click at [523, 155] on input "Just One Pay Advice" at bounding box center [527, 153] width 8 height 8
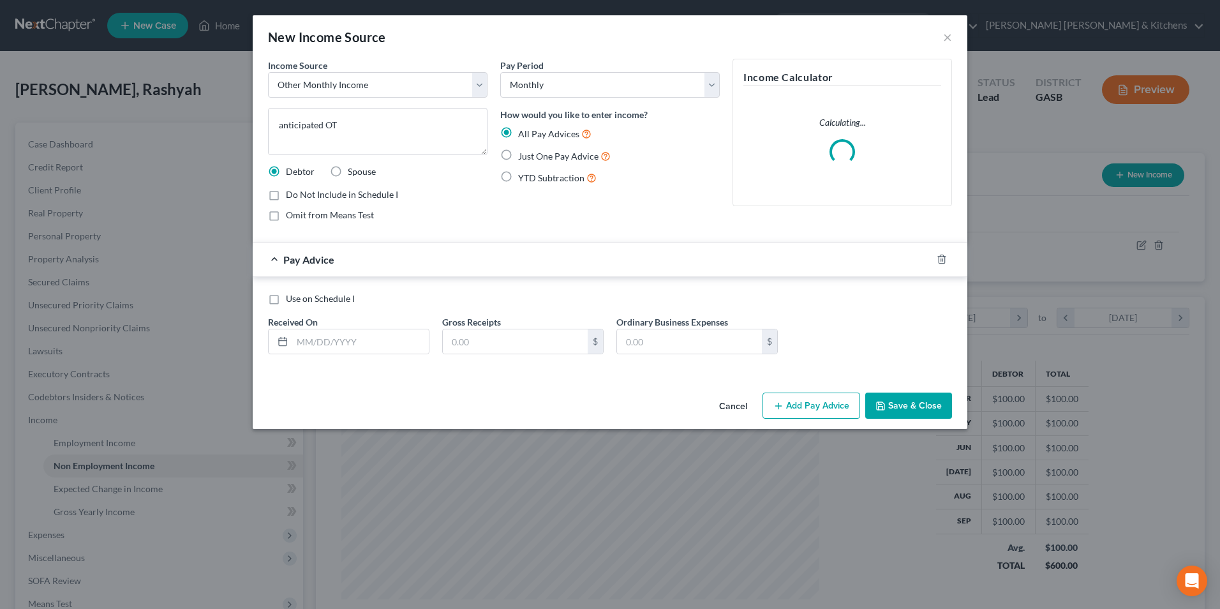
radio input "true"
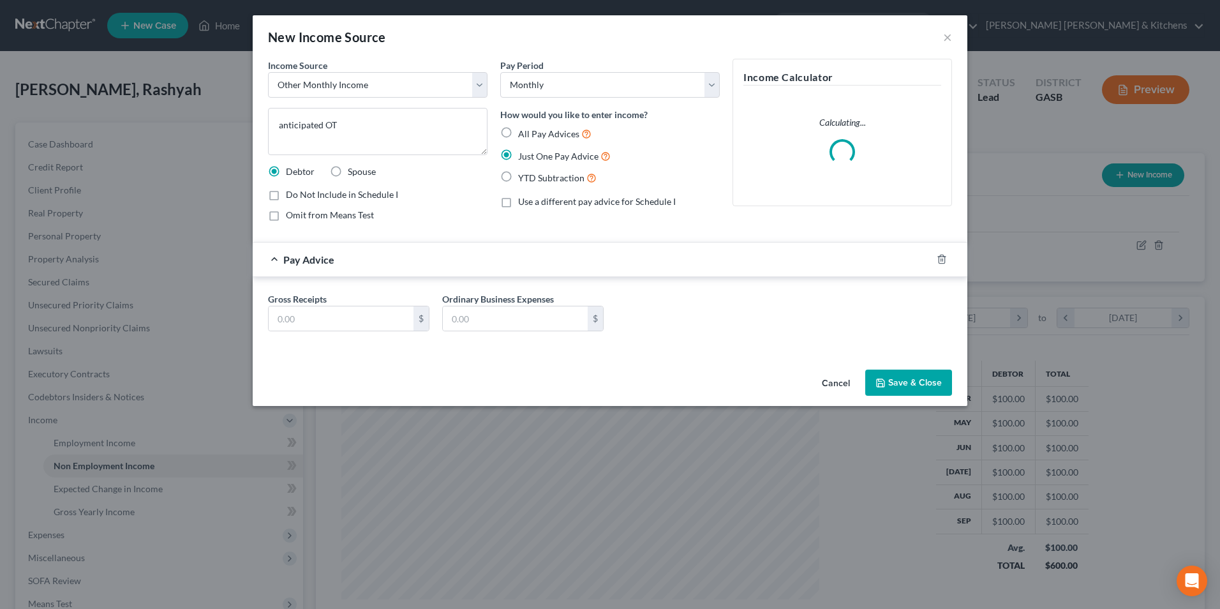
click at [286, 214] on label "Omit from Means Test" at bounding box center [330, 215] width 88 height 13
click at [291, 214] on input "Omit from Means Test" at bounding box center [295, 213] width 8 height 8
checkbox input "true"
click at [299, 328] on input "text" at bounding box center [341, 318] width 145 height 24
click at [927, 387] on button "Save & Close" at bounding box center [908, 382] width 87 height 27
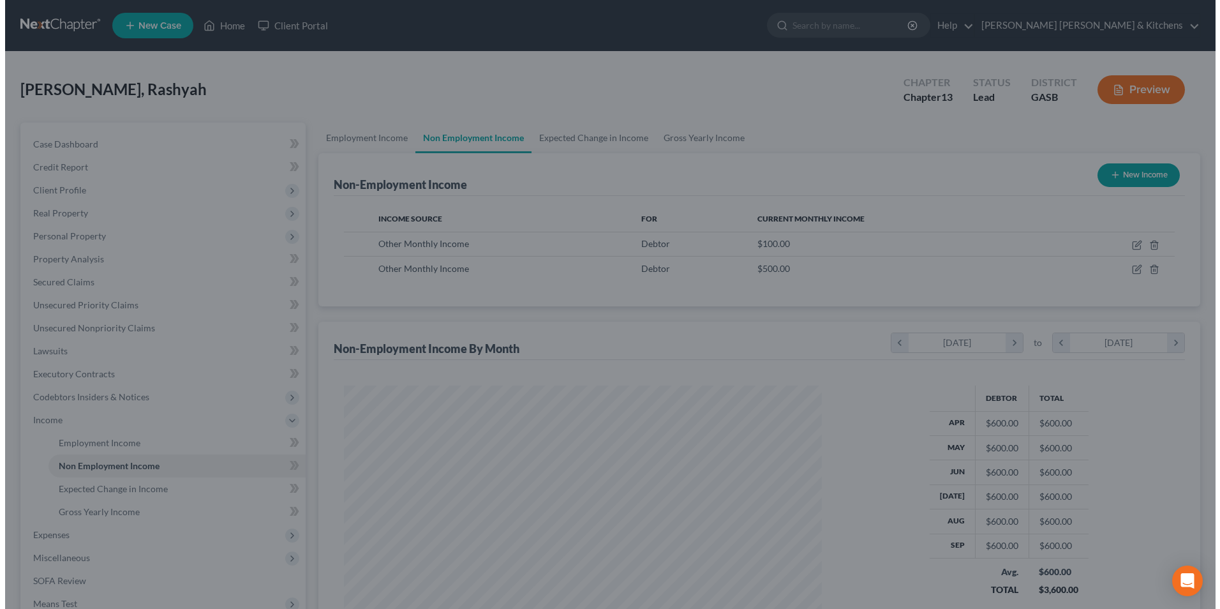
scroll to position [637655, 637392]
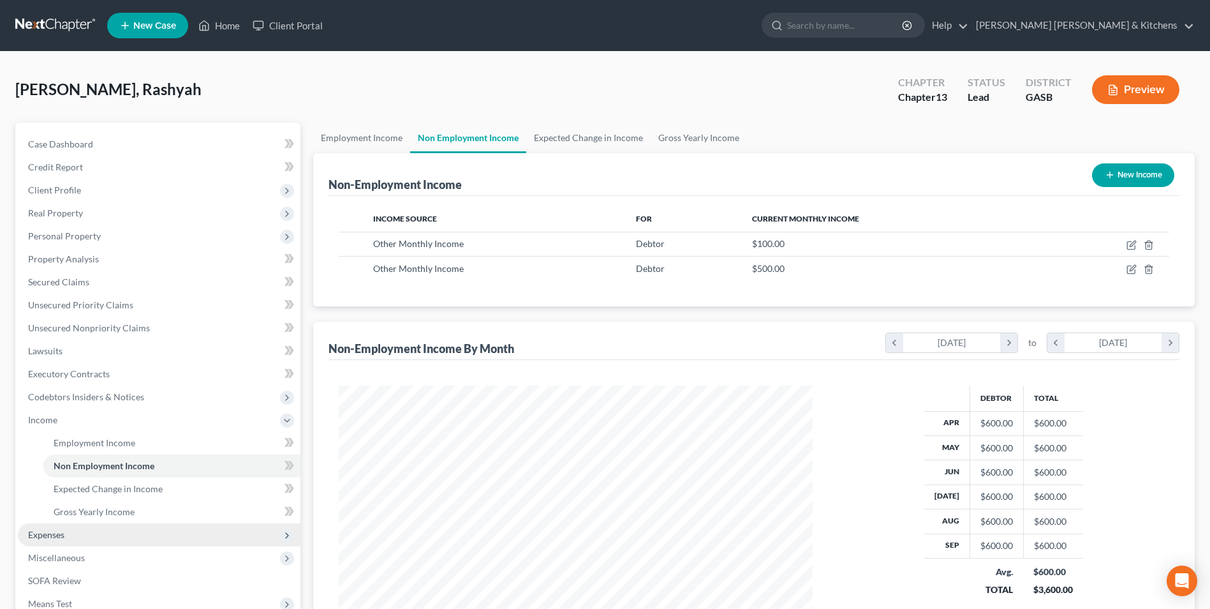
click at [54, 530] on span "Expenses" at bounding box center [46, 534] width 36 height 11
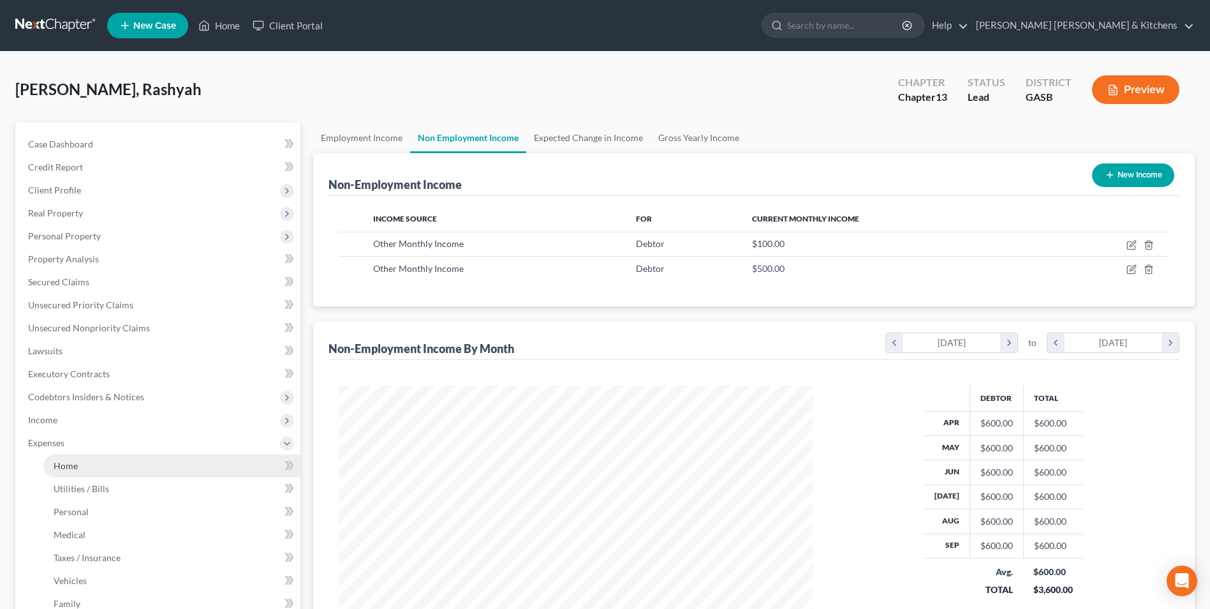
click at [71, 470] on span "Home" at bounding box center [66, 465] width 24 height 11
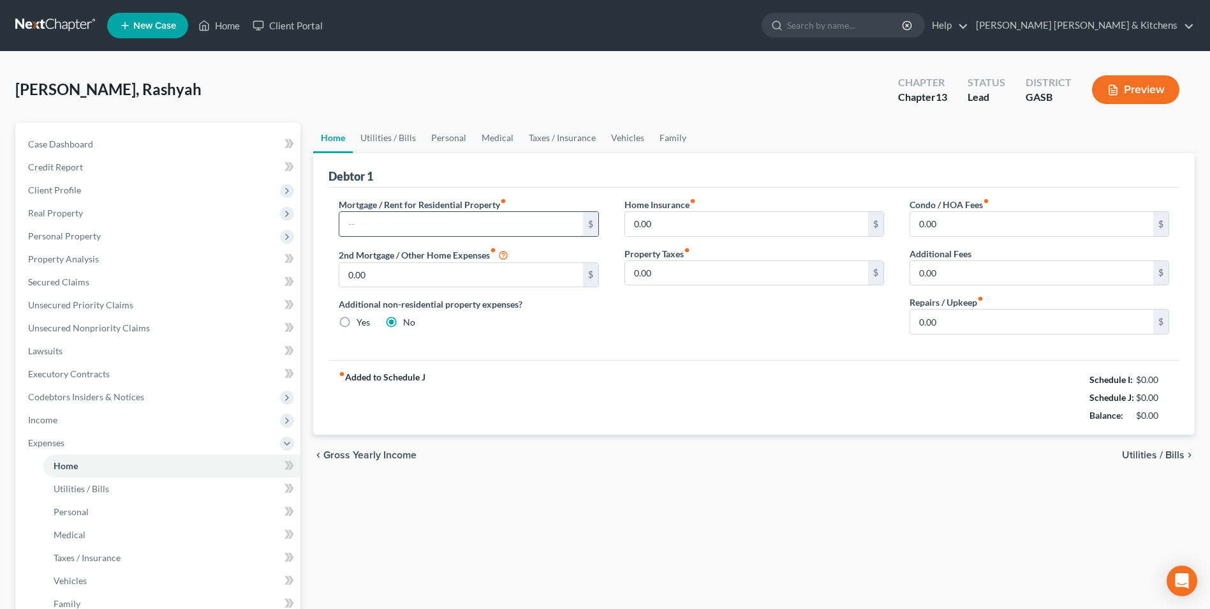
click at [368, 223] on input "text" at bounding box center [460, 224] width 243 height 24
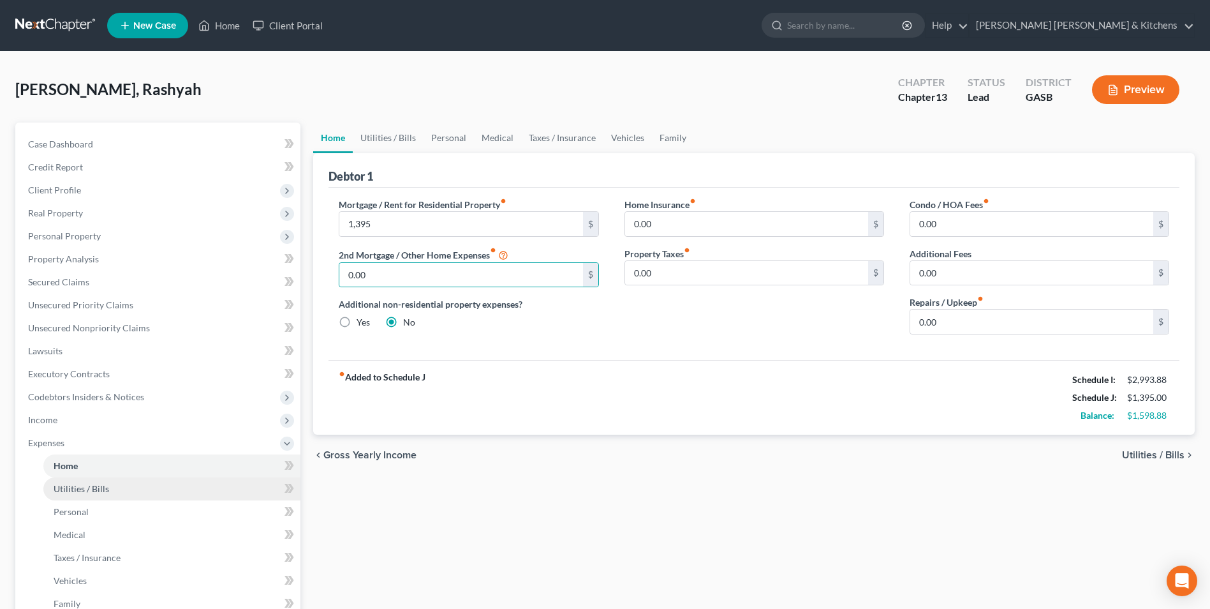
click at [100, 491] on span "Utilities / Bills" at bounding box center [81, 488] width 55 height 11
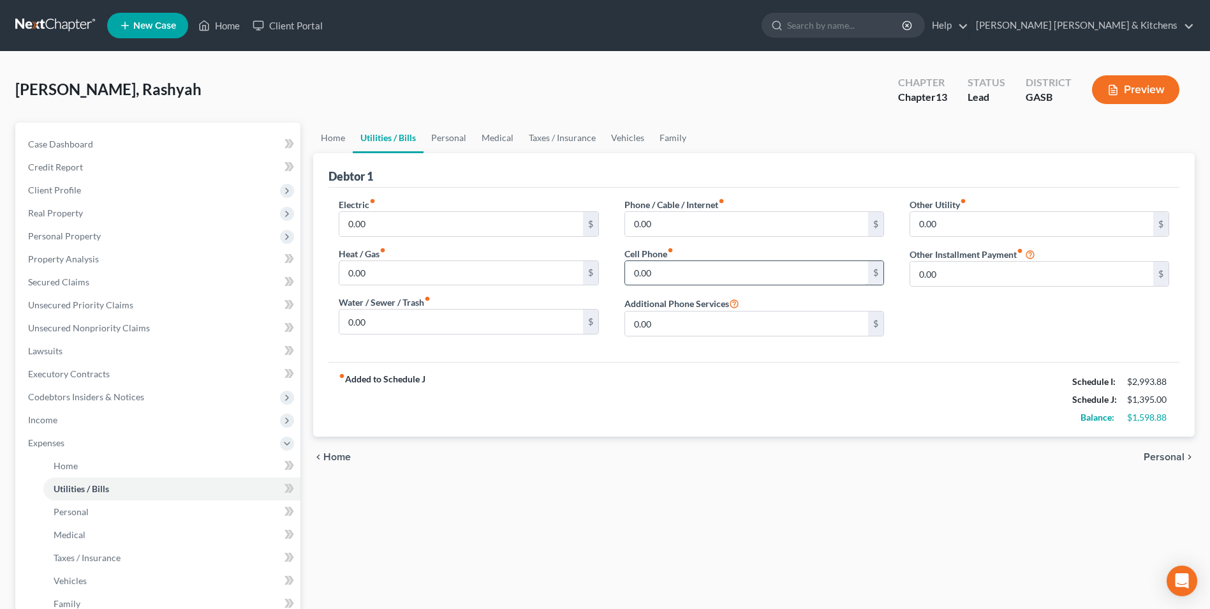
click at [672, 272] on input "0.00" at bounding box center [746, 273] width 243 height 24
click at [75, 510] on span "Personal" at bounding box center [71, 511] width 35 height 11
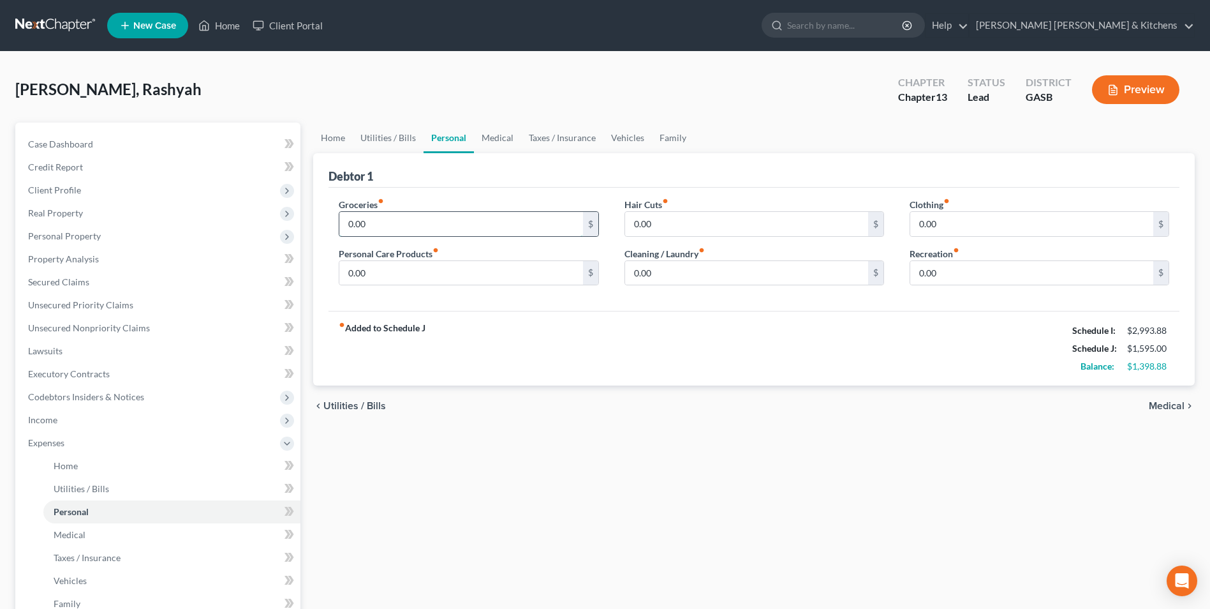
click at [415, 228] on input "0.00" at bounding box center [460, 224] width 243 height 24
click at [58, 584] on span "Vehicles" at bounding box center [70, 580] width 33 height 11
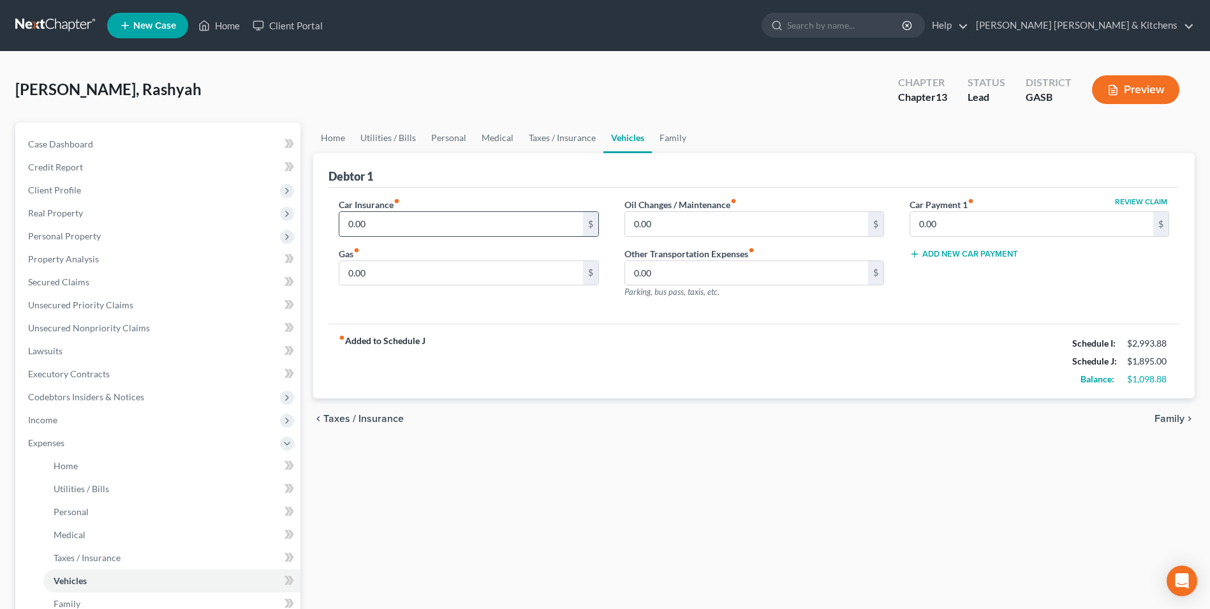
click at [390, 233] on input "0.00" at bounding box center [460, 224] width 243 height 24
click at [92, 513] on link "Personal" at bounding box center [171, 511] width 257 height 23
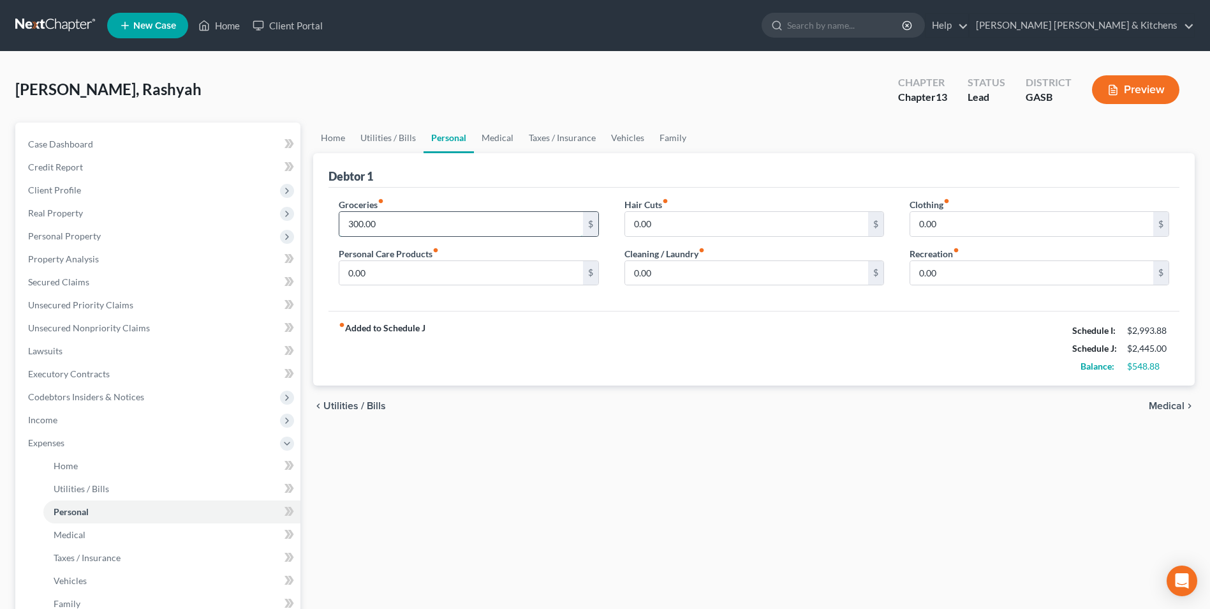
click at [419, 230] on input "300.00" at bounding box center [460, 224] width 243 height 24
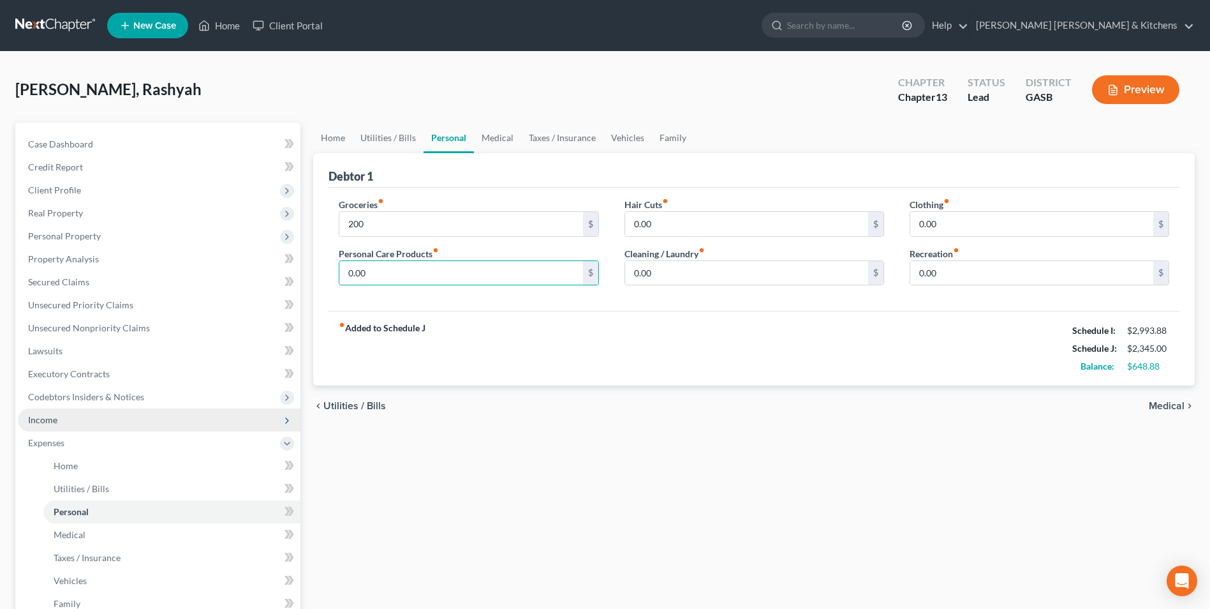
click at [33, 422] on span "Income" at bounding box center [42, 419] width 29 height 11
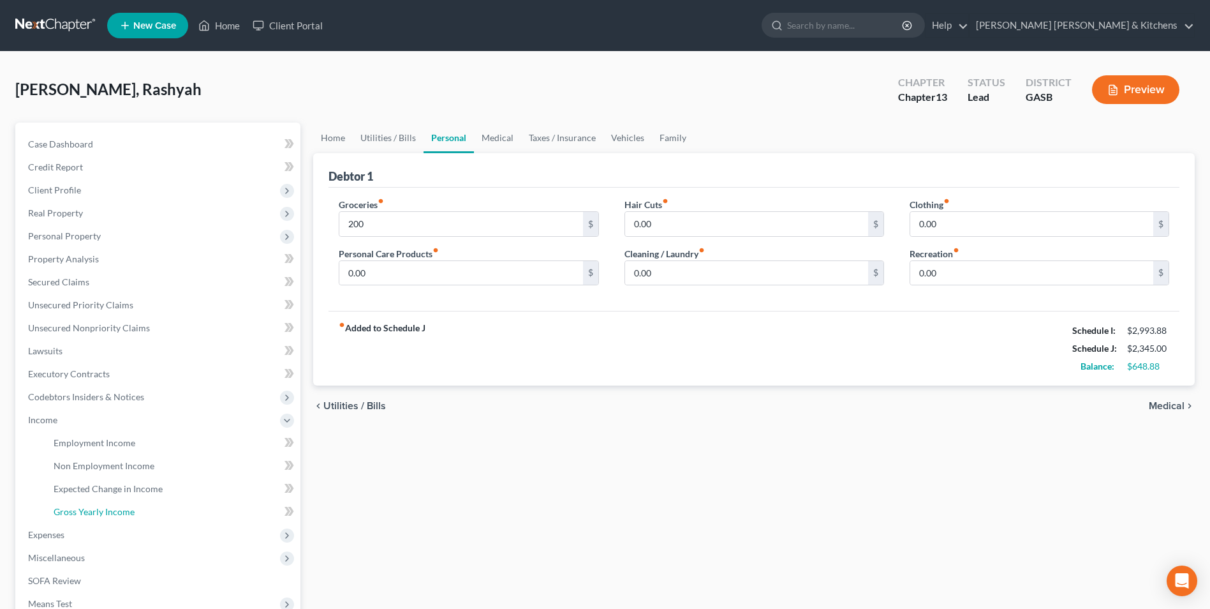
drag, startPoint x: 77, startPoint y: 509, endPoint x: 433, endPoint y: 475, distance: 358.2
click at [77, 509] on span "Gross Yearly Income" at bounding box center [94, 511] width 81 height 11
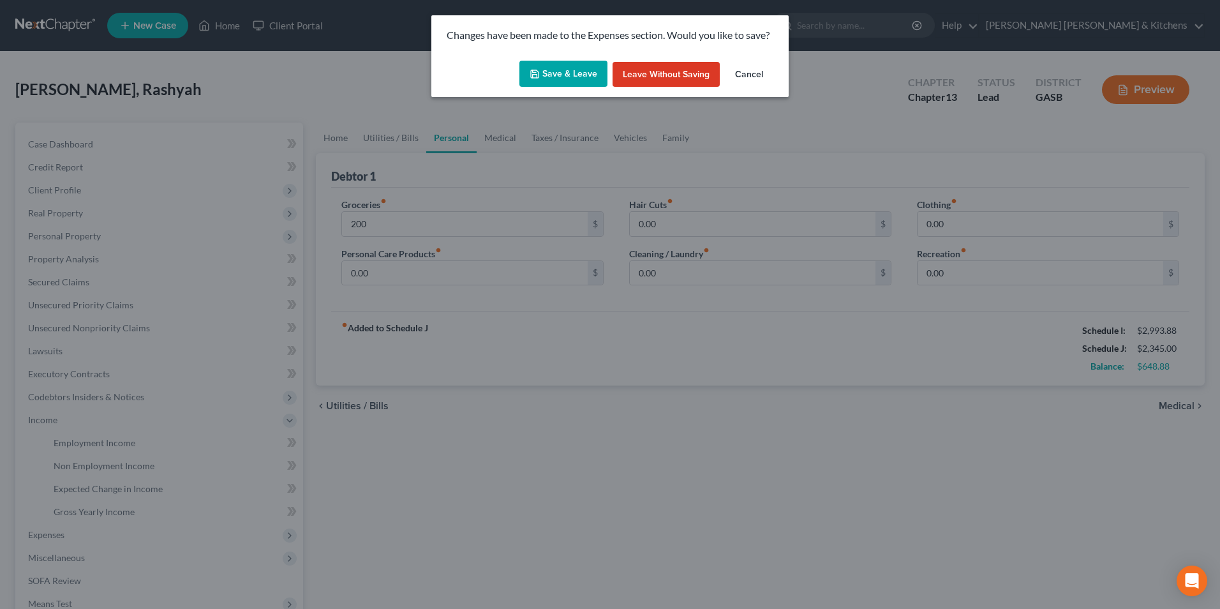
click at [570, 84] on button "Save & Leave" at bounding box center [563, 74] width 88 height 27
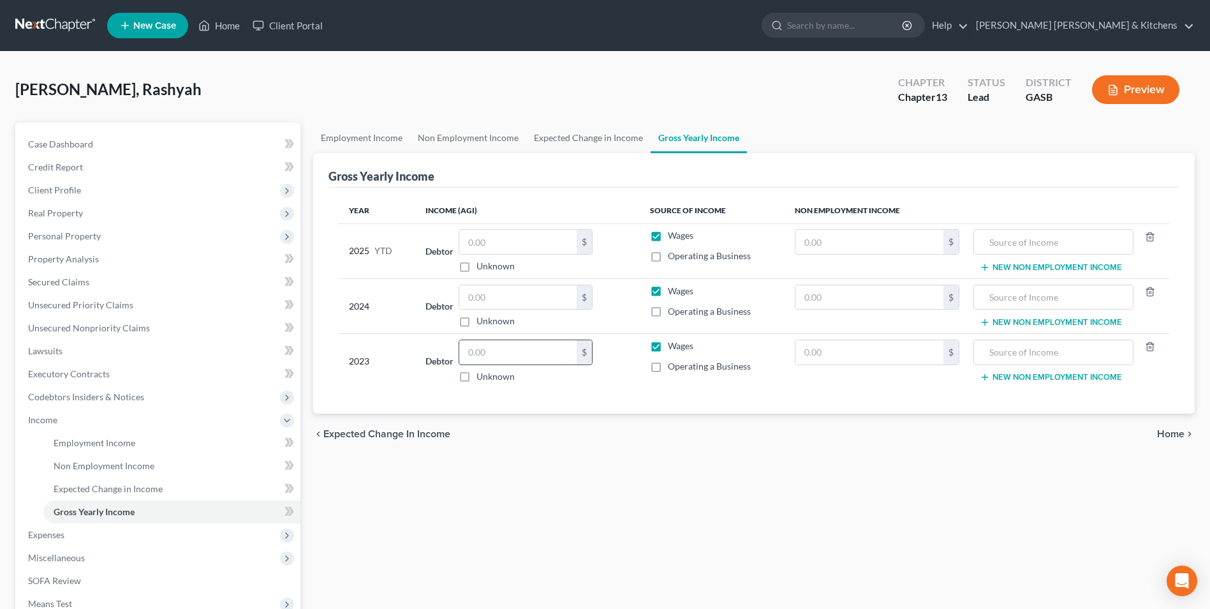
click at [500, 363] on input "text" at bounding box center [517, 352] width 117 height 24
click at [499, 237] on input "text" at bounding box center [517, 242] width 117 height 24
click at [528, 296] on input "text" at bounding box center [517, 297] width 117 height 24
click at [822, 297] on input "text" at bounding box center [869, 297] width 148 height 24
click at [1003, 295] on input "text" at bounding box center [1053, 297] width 146 height 24
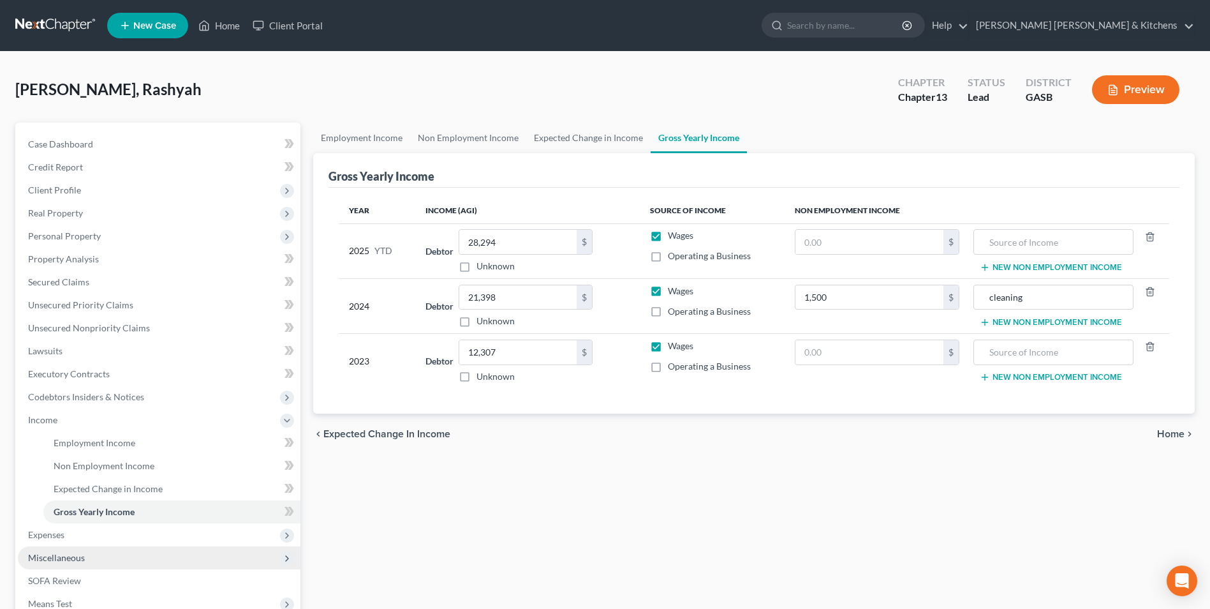
click at [70, 560] on span "Miscellaneous" at bounding box center [56, 557] width 57 height 11
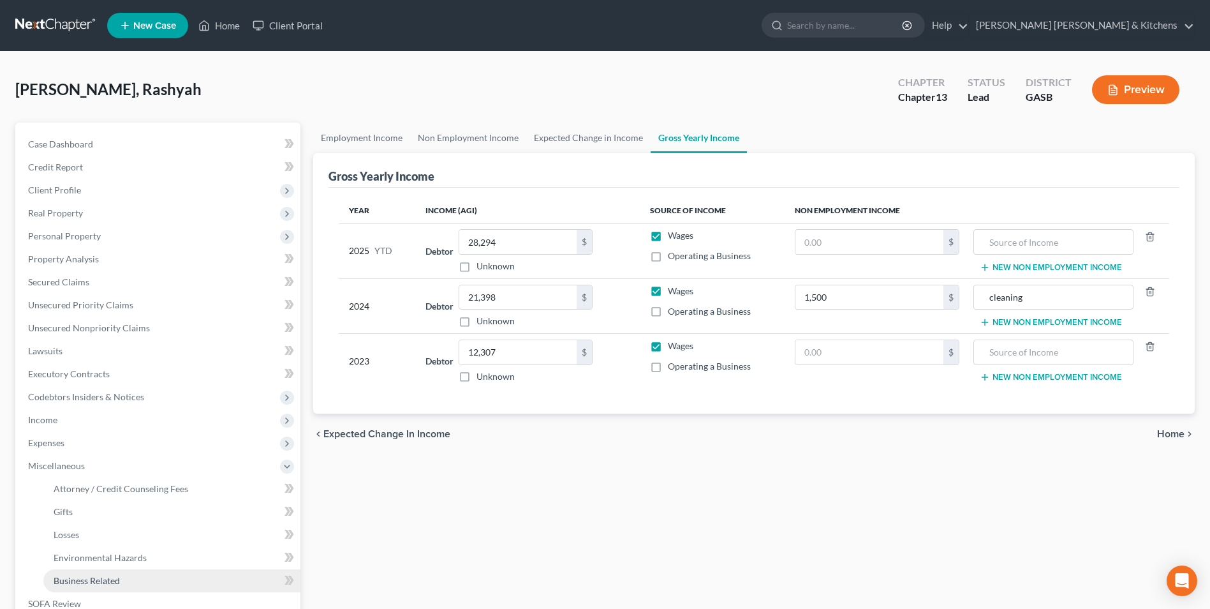
click at [80, 573] on link "Business Related" at bounding box center [171, 580] width 257 height 23
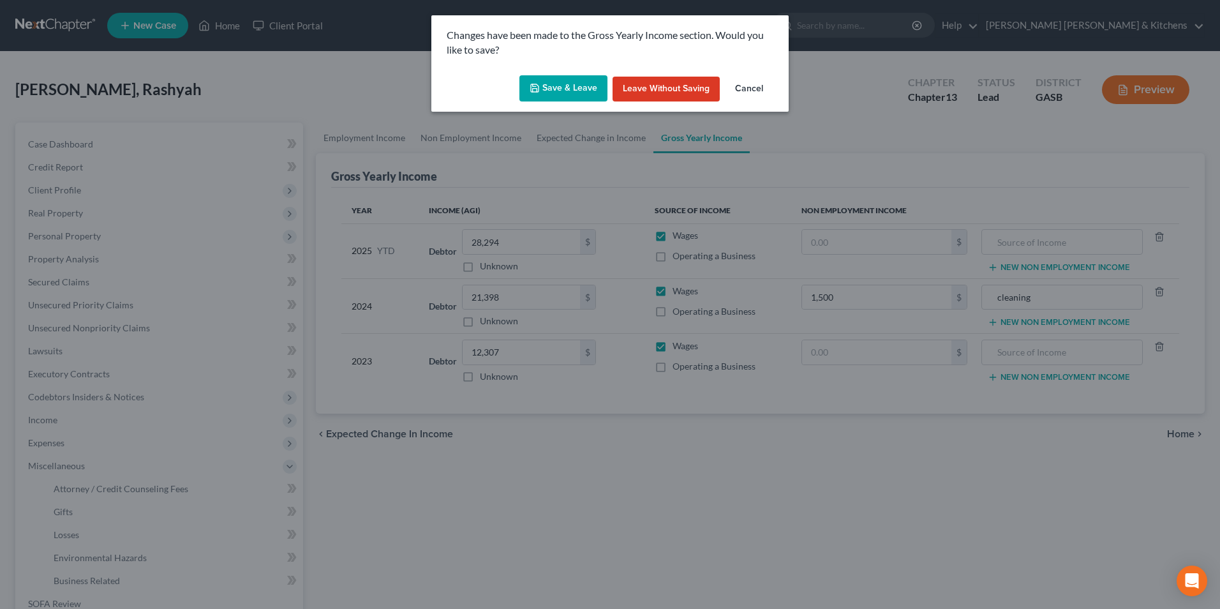
click at [549, 86] on button "Save & Leave" at bounding box center [563, 88] width 88 height 27
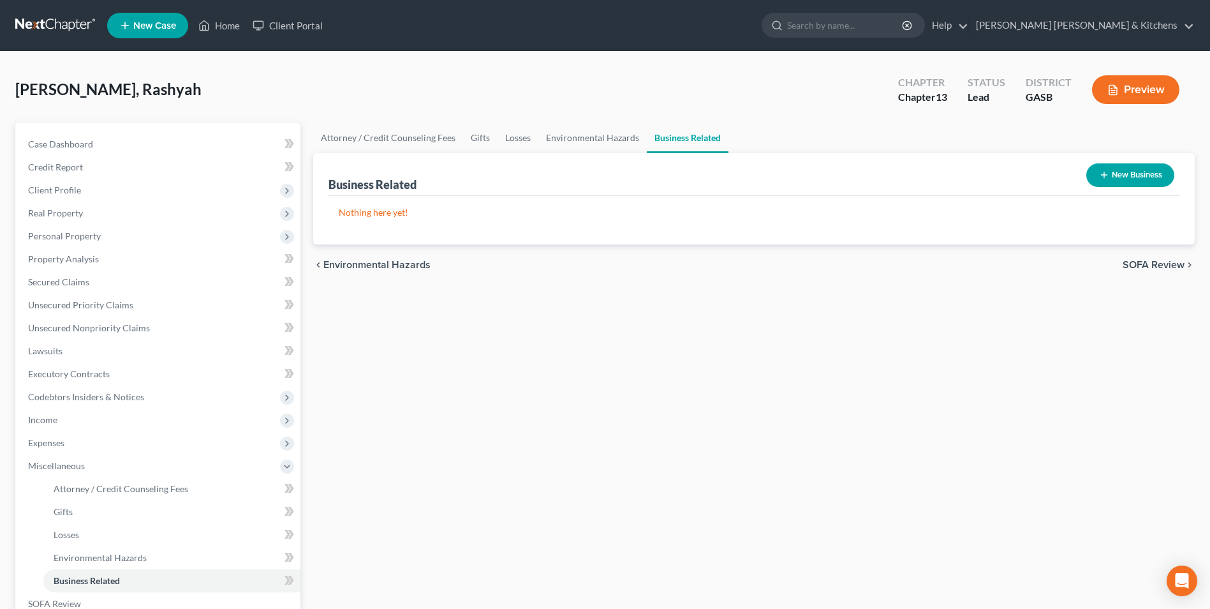
click at [1121, 179] on button "New Business" at bounding box center [1130, 175] width 88 height 24
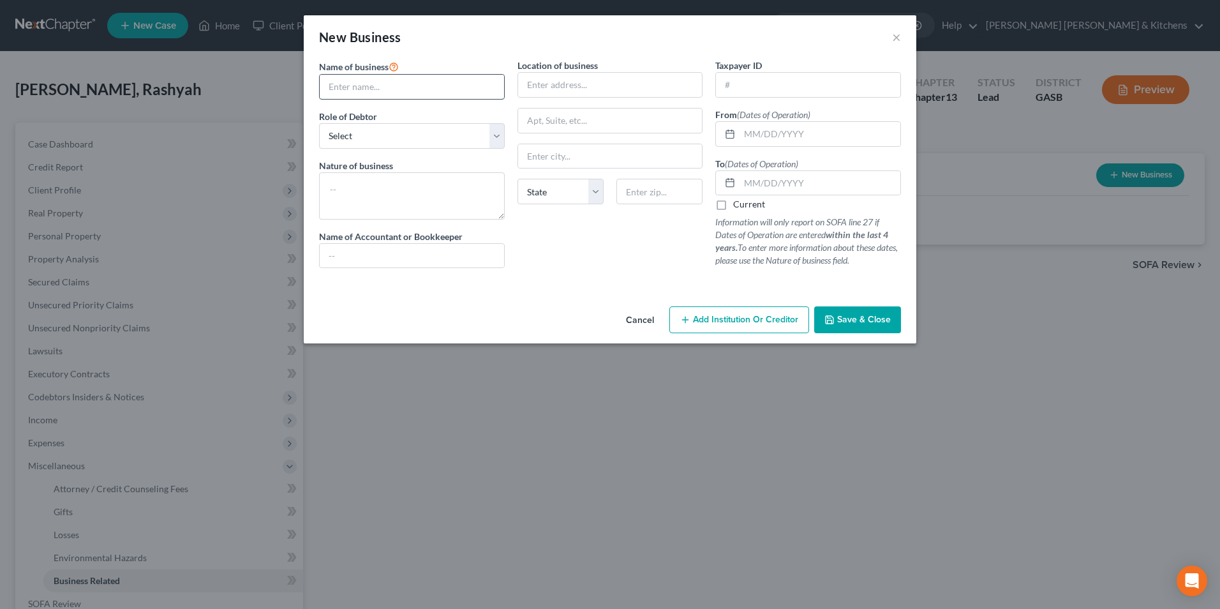
click at [385, 81] on input "text" at bounding box center [412, 87] width 184 height 24
click at [376, 132] on select "Select A member of a limited liability company (LLC) or limited liability partn…" at bounding box center [412, 136] width 186 height 26
click at [319, 123] on select "Select A member of a limited liability company (LLC) or limited liability partn…" at bounding box center [412, 136] width 186 height 26
click at [353, 192] on textarea at bounding box center [412, 195] width 186 height 47
click at [766, 135] on input "text" at bounding box center [819, 134] width 161 height 24
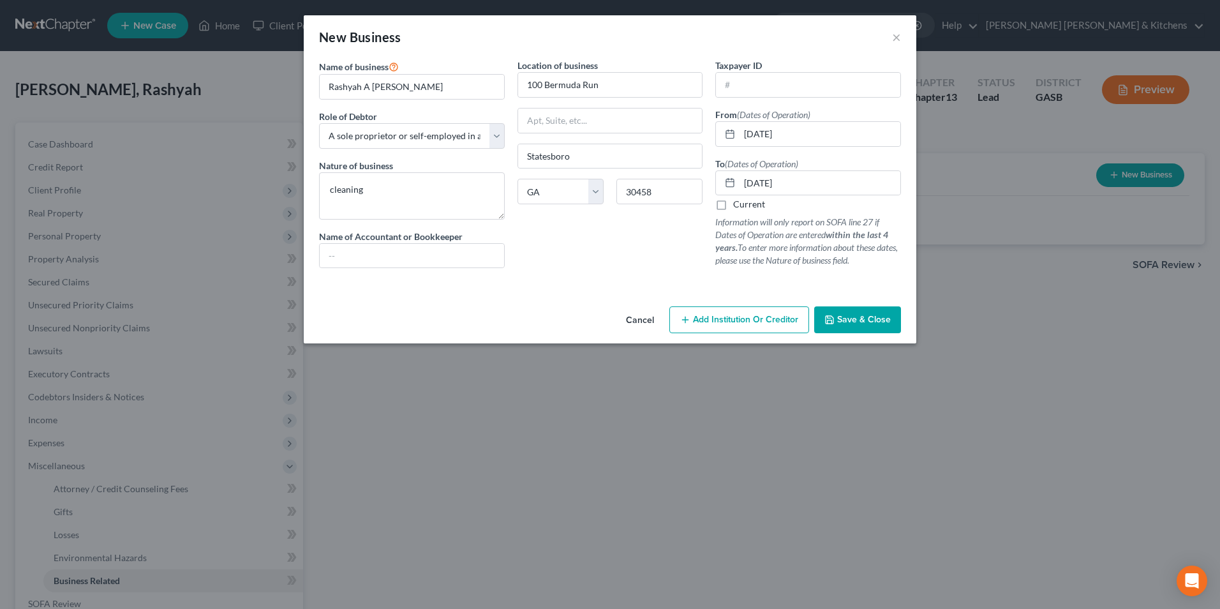
click at [843, 329] on button "Save & Close" at bounding box center [857, 319] width 87 height 27
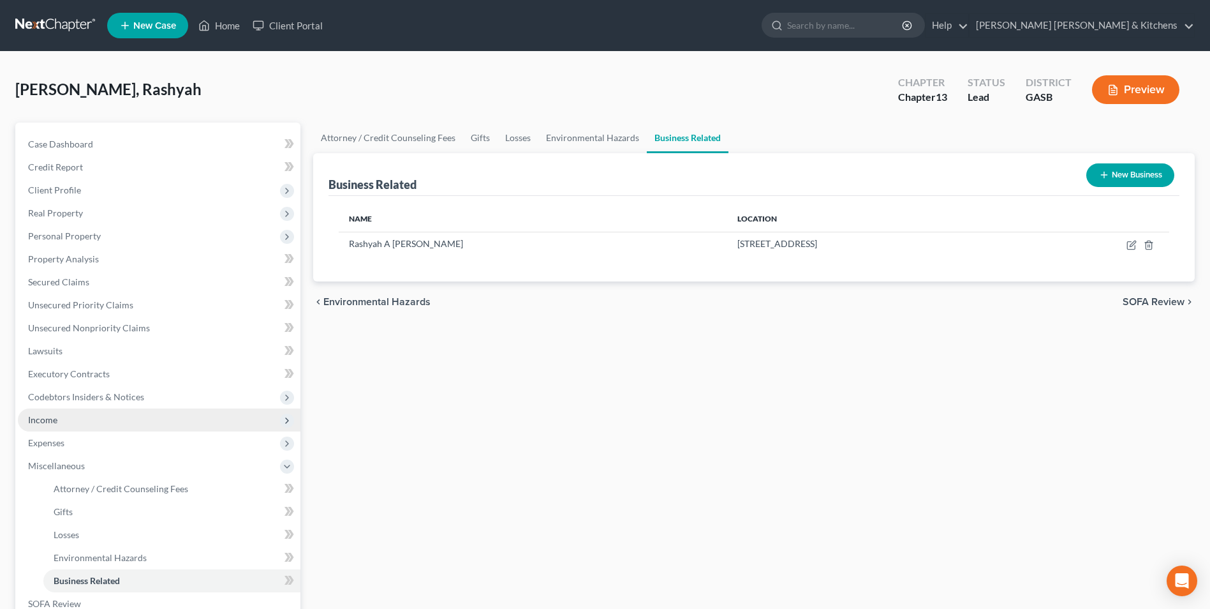
click at [56, 419] on span "Income" at bounding box center [42, 419] width 29 height 11
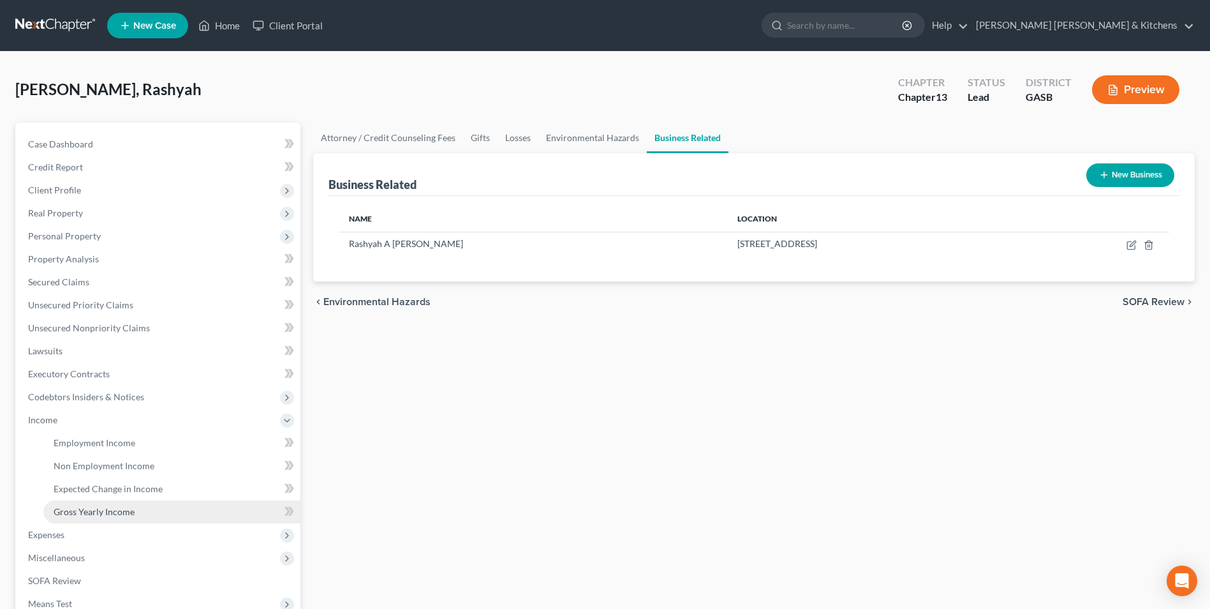
click at [90, 501] on link "Gross Yearly Income" at bounding box center [171, 511] width 257 height 23
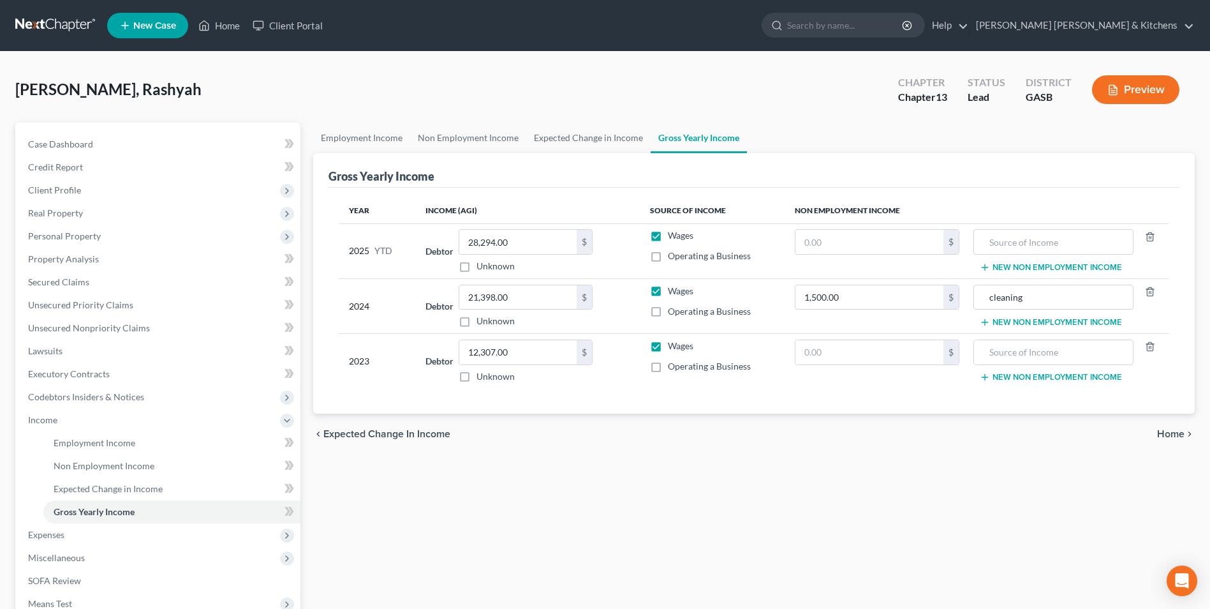
click at [1012, 321] on button "New Non Employment Income" at bounding box center [1051, 322] width 142 height 10
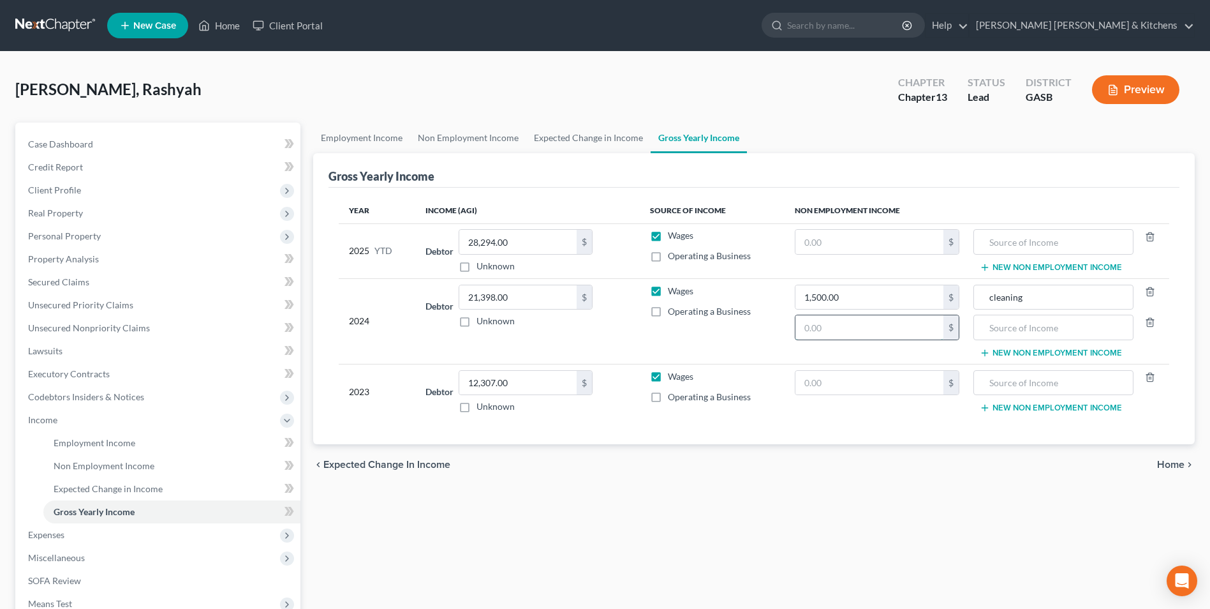
click at [890, 327] on input "text" at bounding box center [869, 327] width 148 height 24
click at [1035, 325] on input "text" at bounding box center [1053, 327] width 146 height 24
click at [866, 239] on input "text" at bounding box center [869, 242] width 148 height 24
click at [1090, 236] on input "text" at bounding box center [1053, 242] width 146 height 24
drag, startPoint x: 52, startPoint y: 285, endPoint x: 216, endPoint y: 368, distance: 184.3
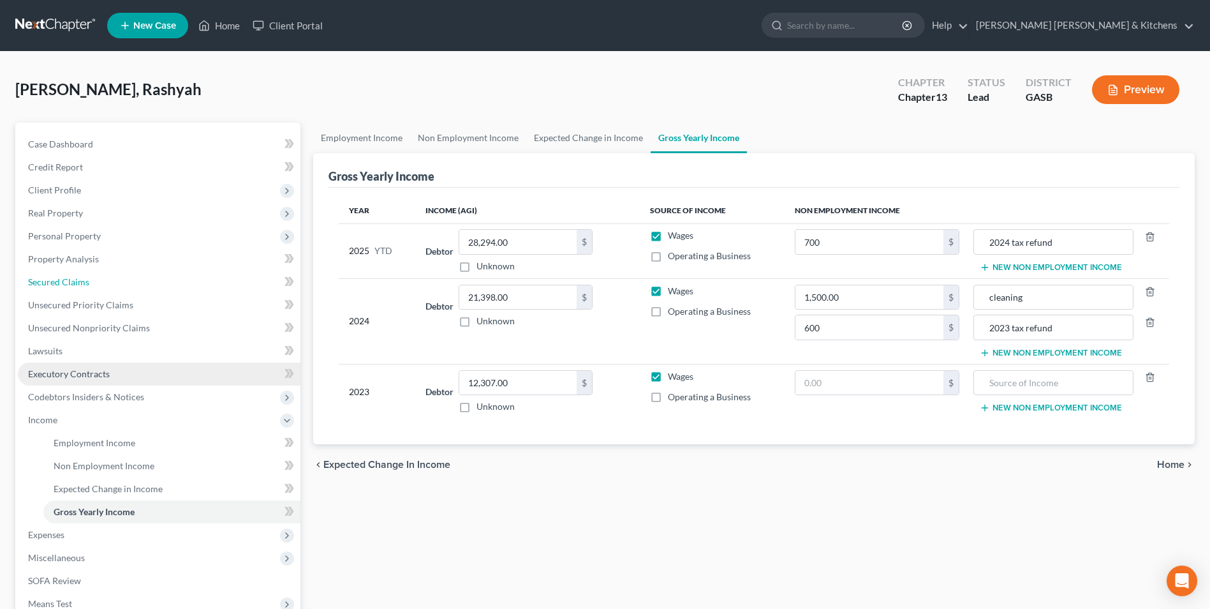
click at [52, 285] on span "Secured Claims" at bounding box center [58, 281] width 61 height 11
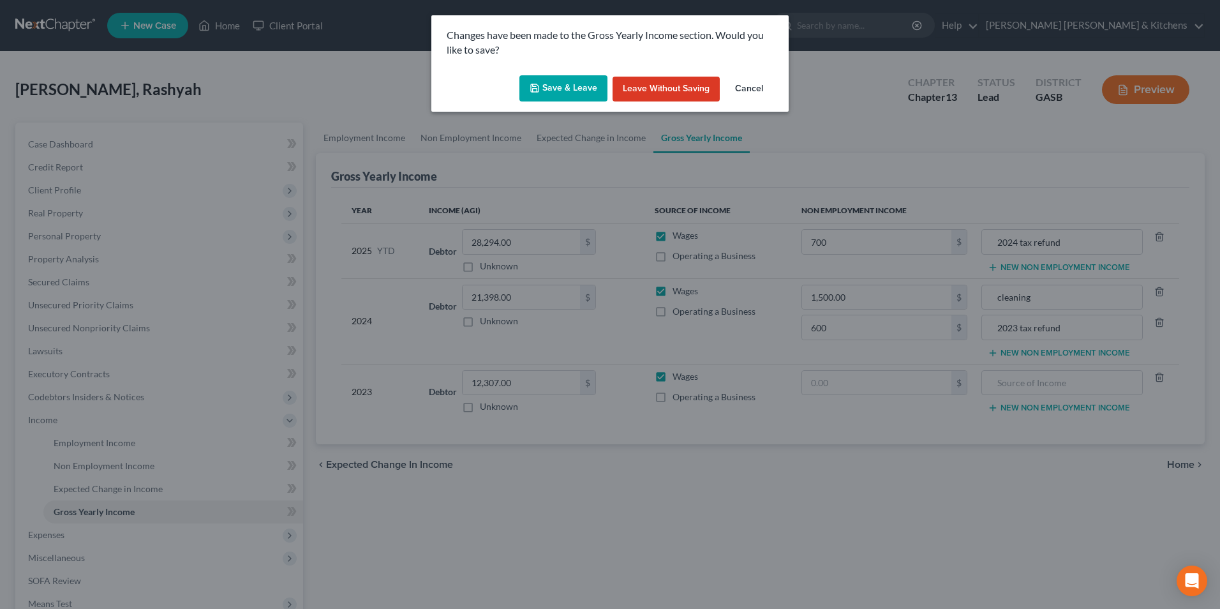
click at [543, 87] on button "Save & Leave" at bounding box center [563, 88] width 88 height 27
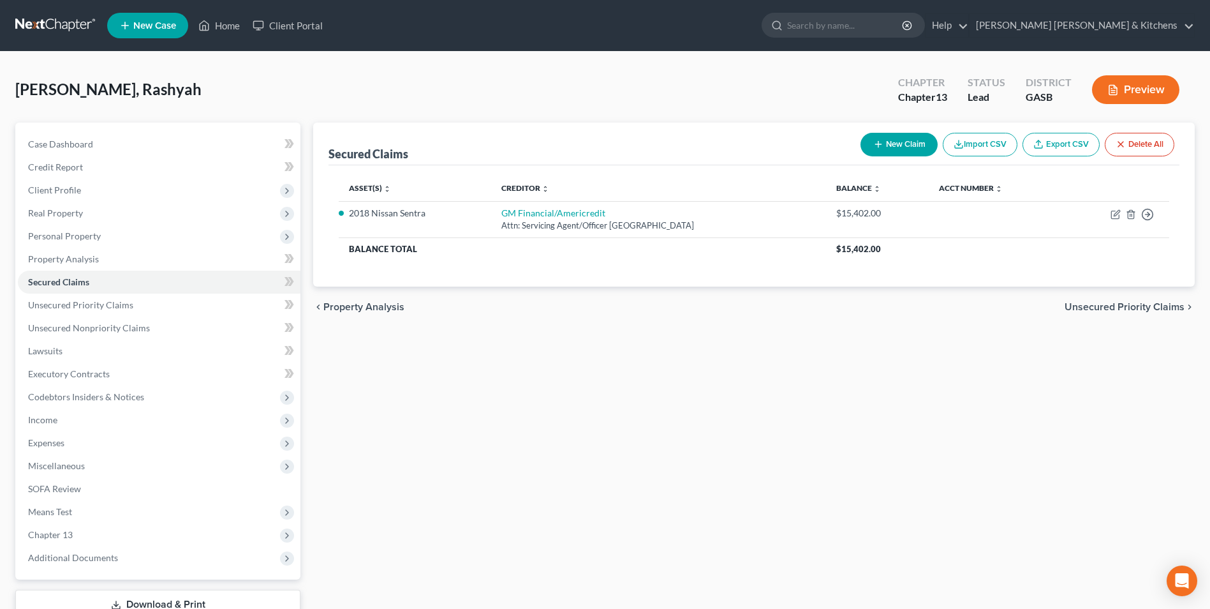
click at [893, 141] on button "New Claim" at bounding box center [899, 145] width 77 height 24
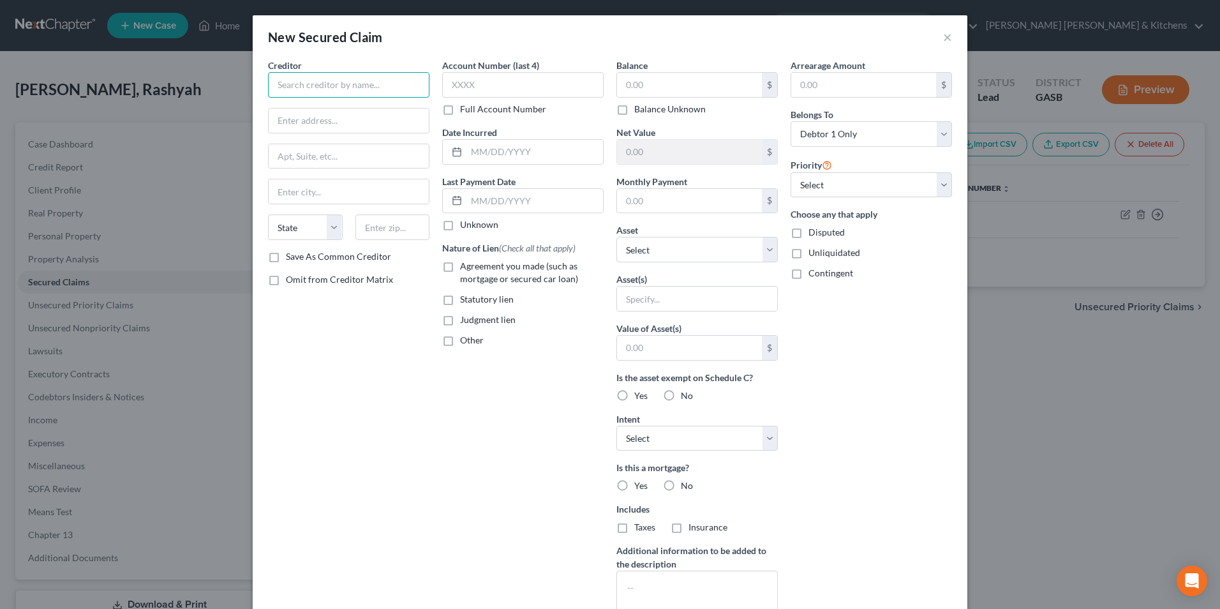
click at [381, 89] on input "text" at bounding box center [348, 85] width 161 height 26
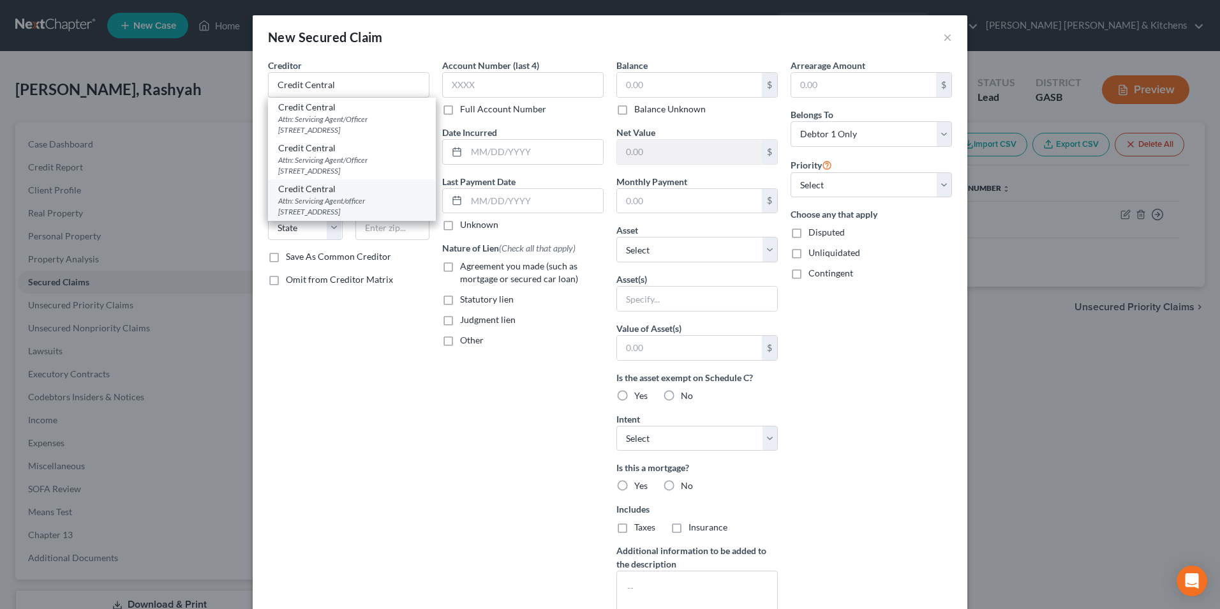
click at [387, 206] on div "Attn: Servicing Agent/officer [STREET_ADDRESS]" at bounding box center [351, 206] width 147 height 22
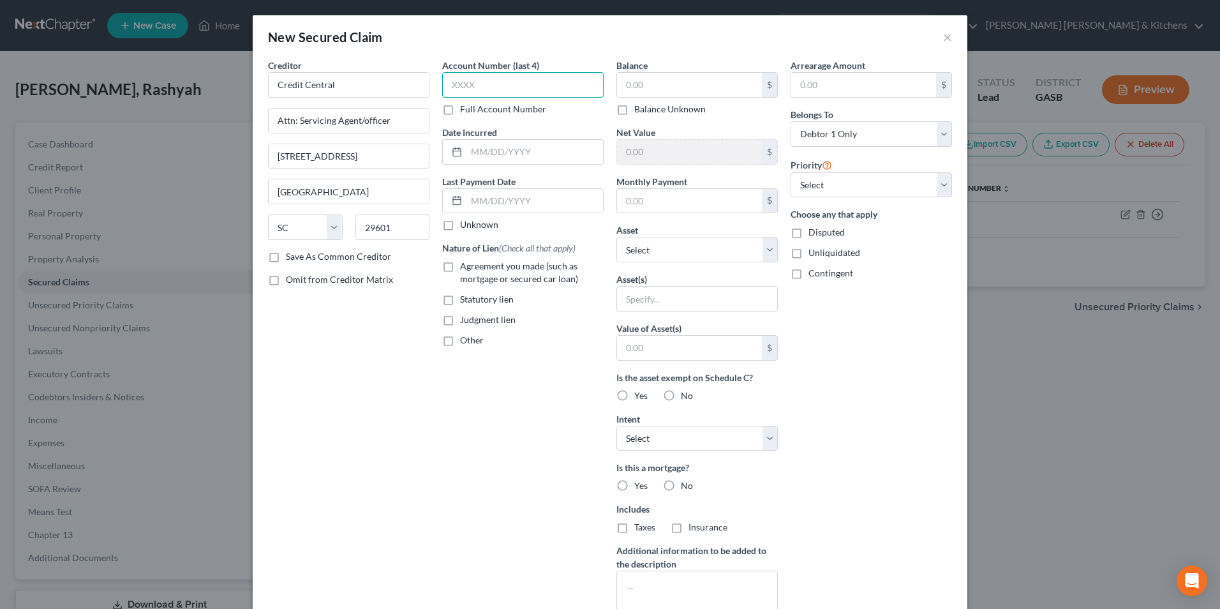
click at [494, 76] on input "text" at bounding box center [522, 85] width 161 height 26
click at [482, 86] on input "94*6" at bounding box center [522, 85] width 161 height 26
drag, startPoint x: 482, startPoint y: 86, endPoint x: 400, endPoint y: 87, distance: 81.7
click at [400, 87] on div "Creditor * Credit Central Attn: Servicing Agent/officer [STREET_ADDRESS][GEOGRA…" at bounding box center [610, 343] width 697 height 569
click at [460, 261] on label "Agreement you made (such as mortgage or secured car loan)" at bounding box center [532, 273] width 144 height 26
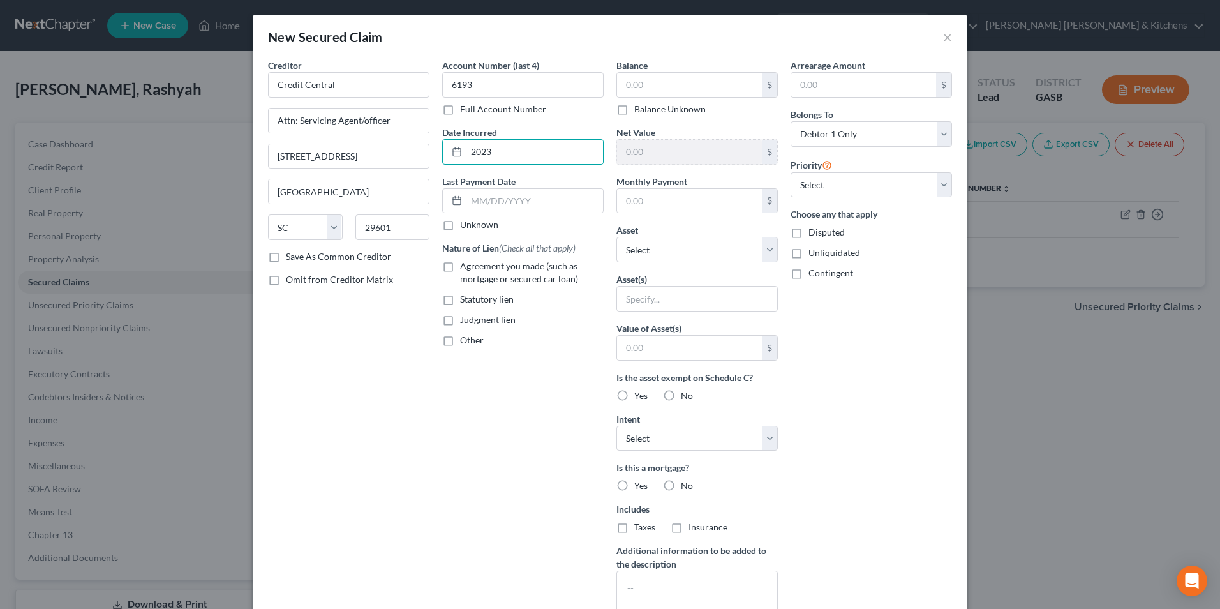
click at [465, 261] on input "Agreement you made (such as mortgage or secured car loan)" at bounding box center [469, 264] width 8 height 8
click at [657, 94] on input "text" at bounding box center [689, 85] width 145 height 24
drag, startPoint x: 651, startPoint y: 296, endPoint x: 650, endPoint y: 306, distance: 9.6
click at [650, 299] on input "text" at bounding box center [697, 298] width 160 height 24
click at [650, 356] on input "text" at bounding box center [689, 348] width 145 height 24
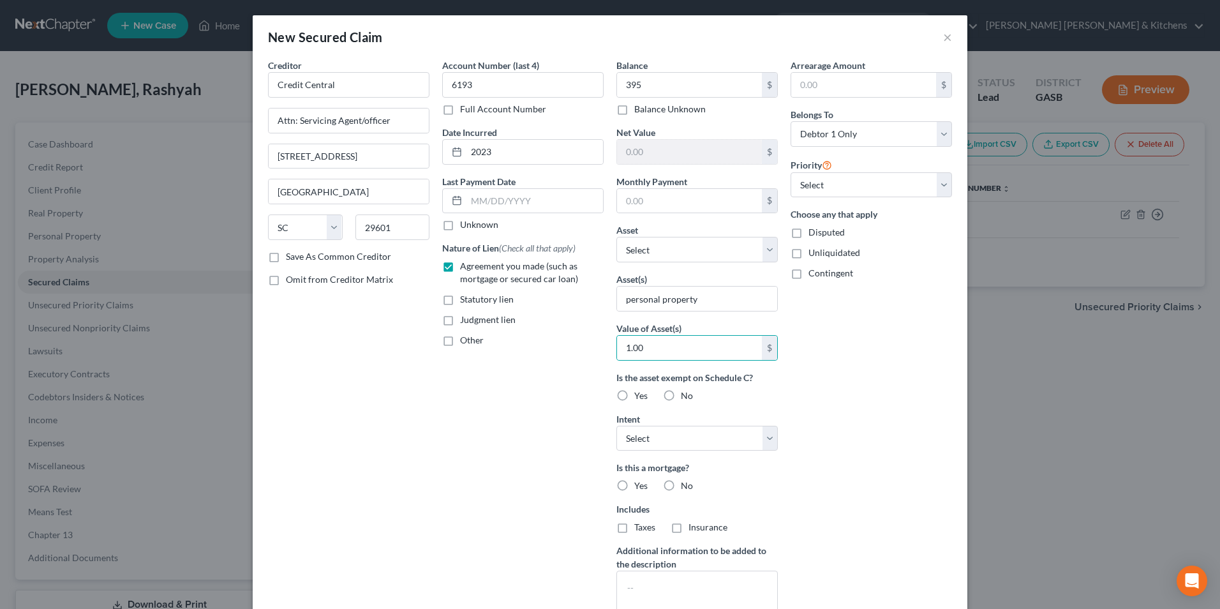
drag, startPoint x: 789, startPoint y: 235, endPoint x: 845, endPoint y: 366, distance: 142.1
click at [808, 234] on label "Disputed" at bounding box center [826, 232] width 36 height 13
click at [813, 234] on input "Disputed" at bounding box center [817, 230] width 8 height 8
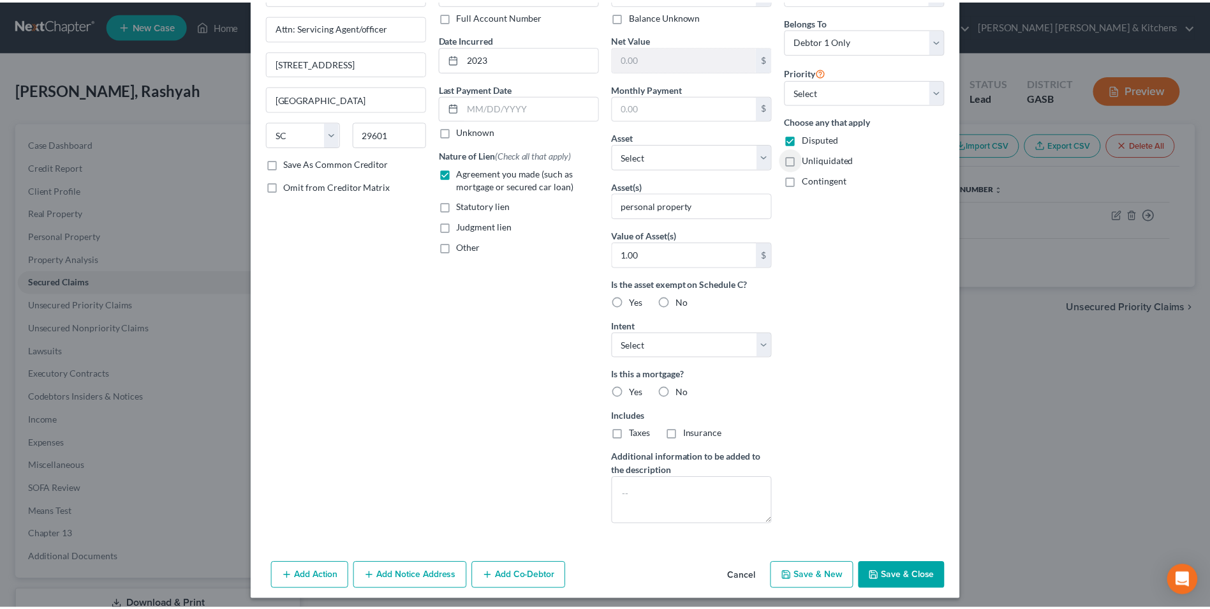
scroll to position [100, 0]
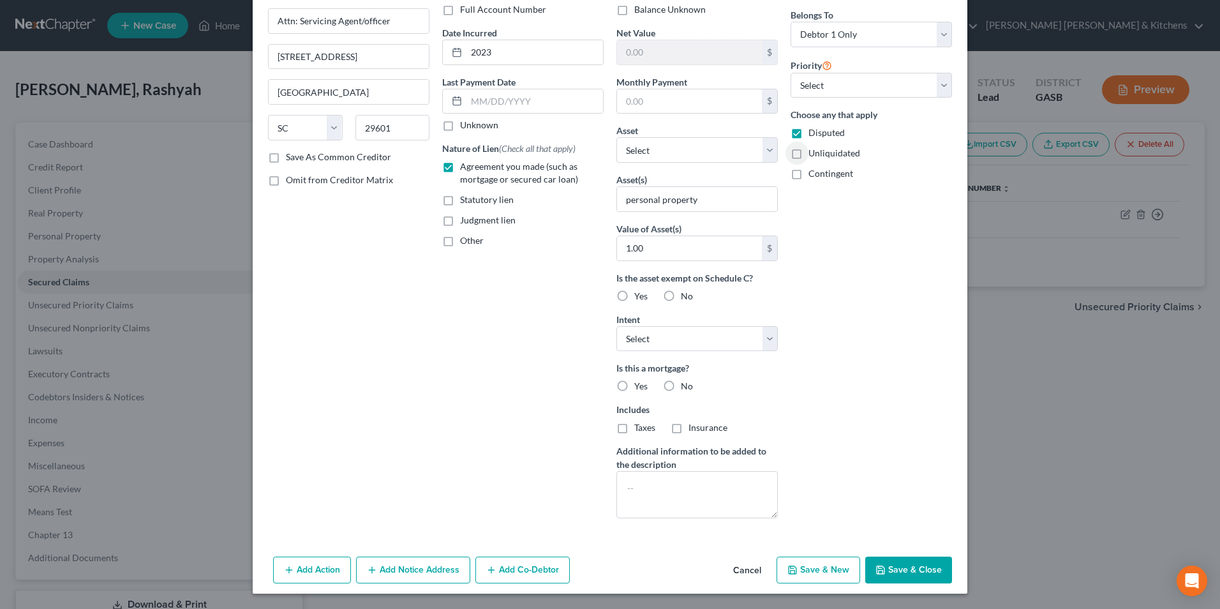
click at [912, 563] on button "Save & Close" at bounding box center [908, 569] width 87 height 27
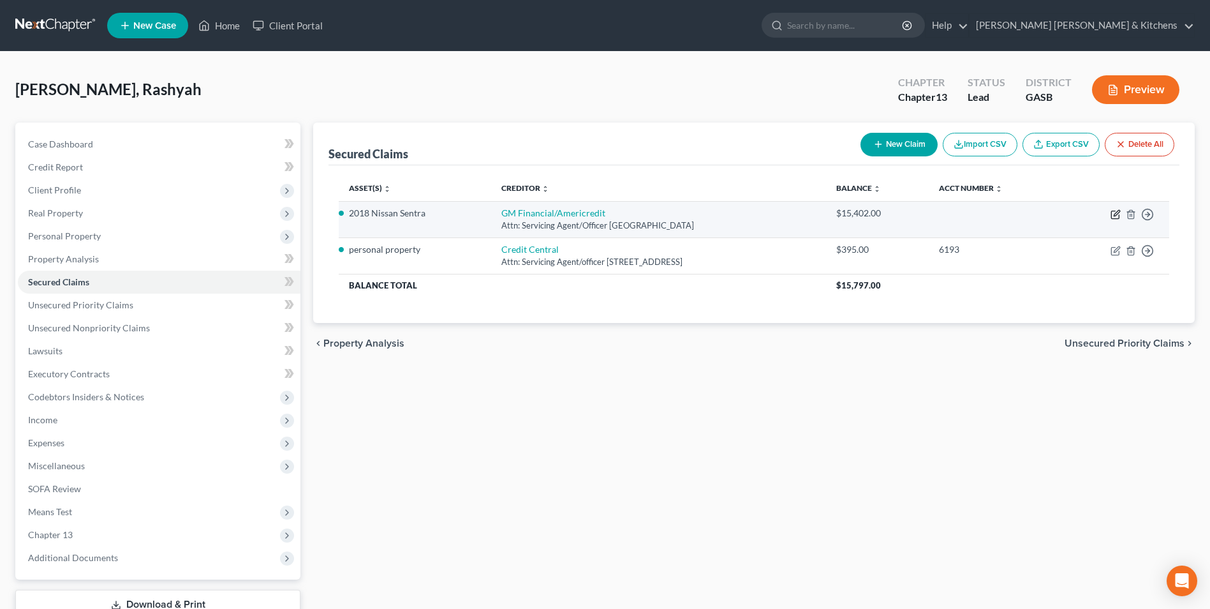
click at [1112, 216] on icon "button" at bounding box center [1116, 214] width 10 height 10
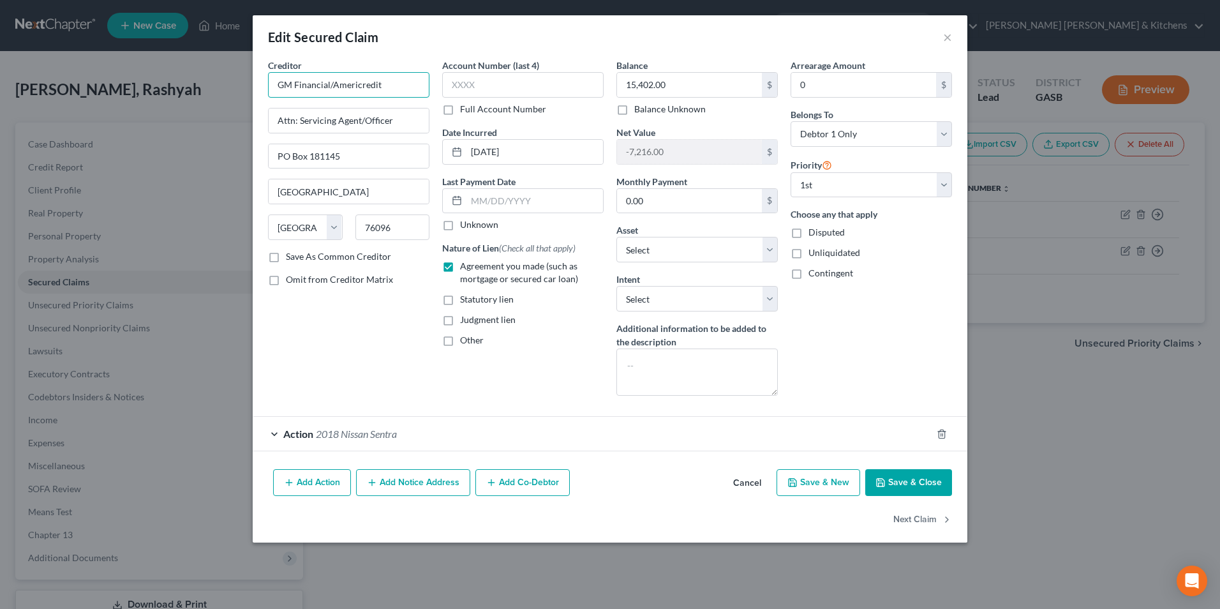
drag, startPoint x: 391, startPoint y: 92, endPoint x: 228, endPoint y: 76, distance: 163.4
click at [231, 77] on div "Edit Secured Claim × Creditor * GM Financial/Americredit Attn: Servicing Agent/…" at bounding box center [610, 304] width 1220 height 609
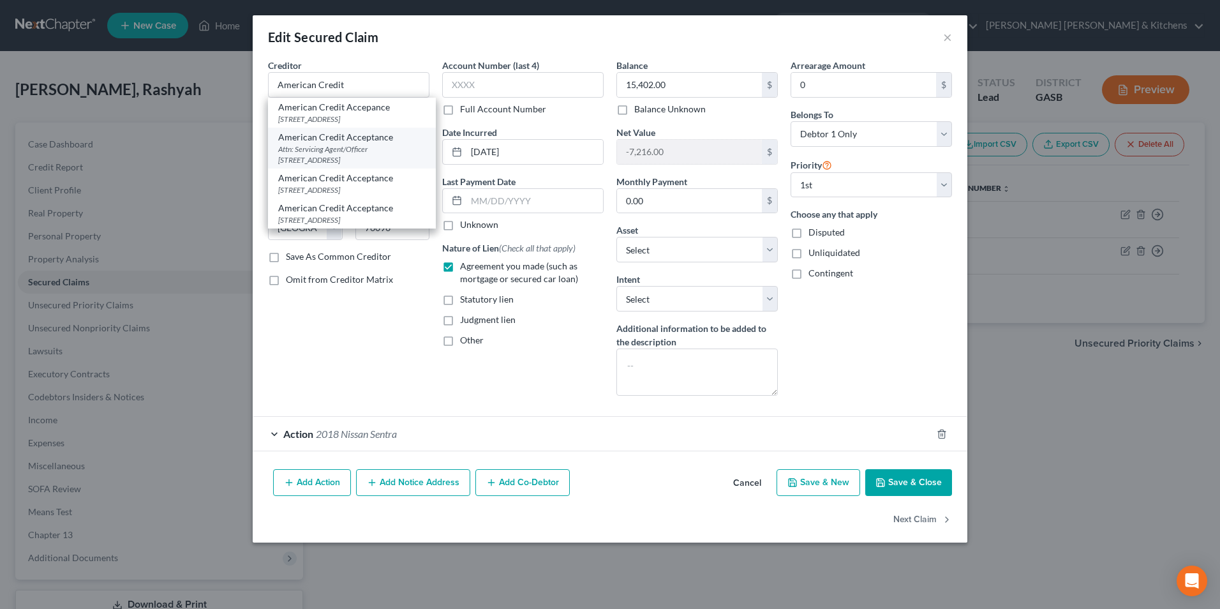
click at [316, 163] on div "Attn: Servicing Agent/Officer [STREET_ADDRESS]" at bounding box center [351, 155] width 147 height 22
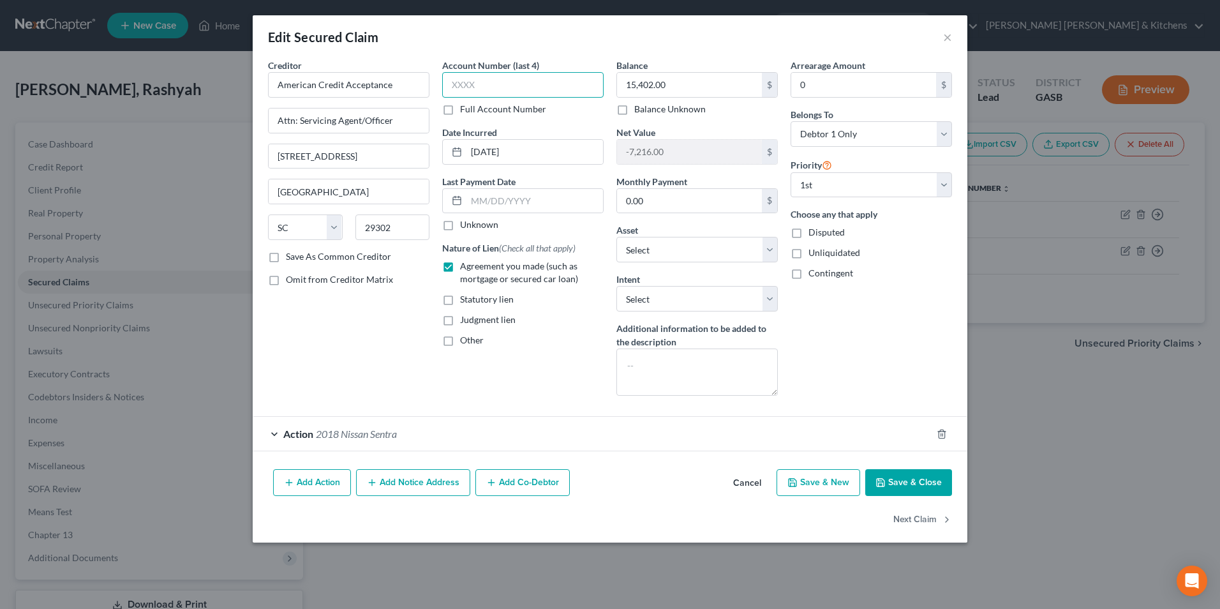
click at [508, 77] on input "text" at bounding box center [522, 85] width 161 height 26
click at [905, 491] on button "Save & Close" at bounding box center [908, 482] width 87 height 27
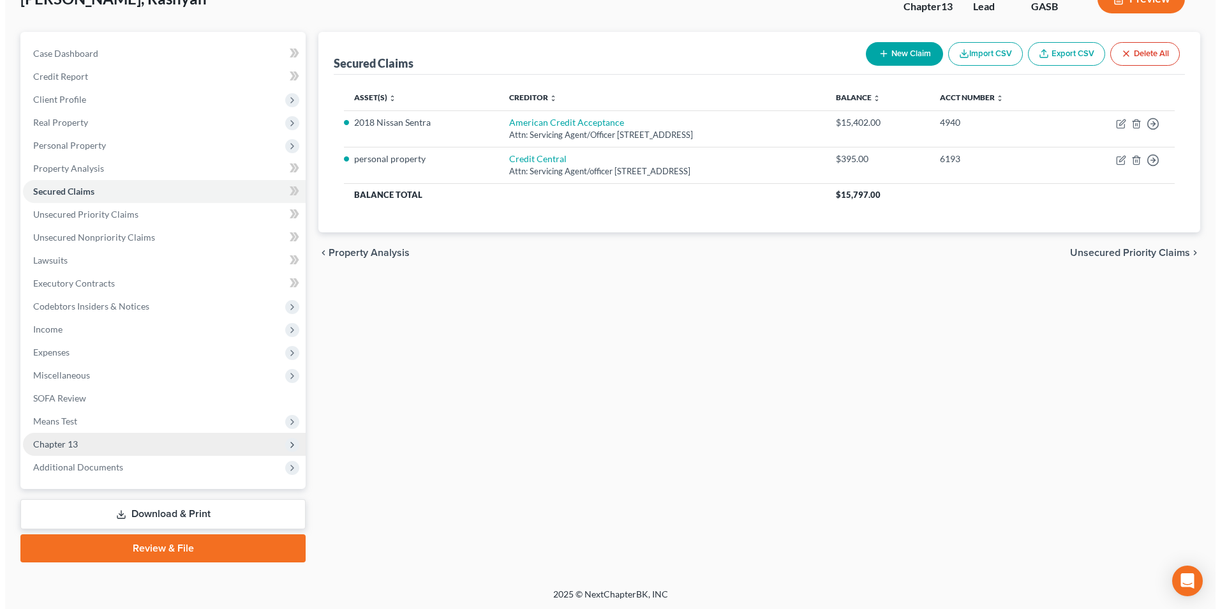
scroll to position [92, 0]
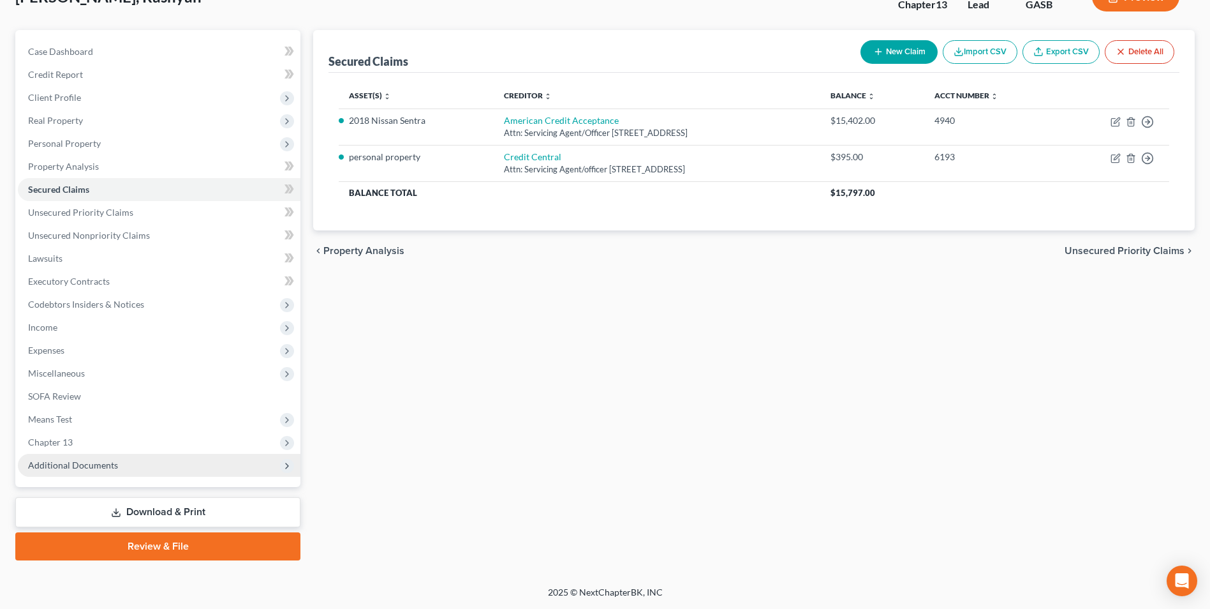
click at [87, 461] on span "Additional Documents" at bounding box center [73, 464] width 90 height 11
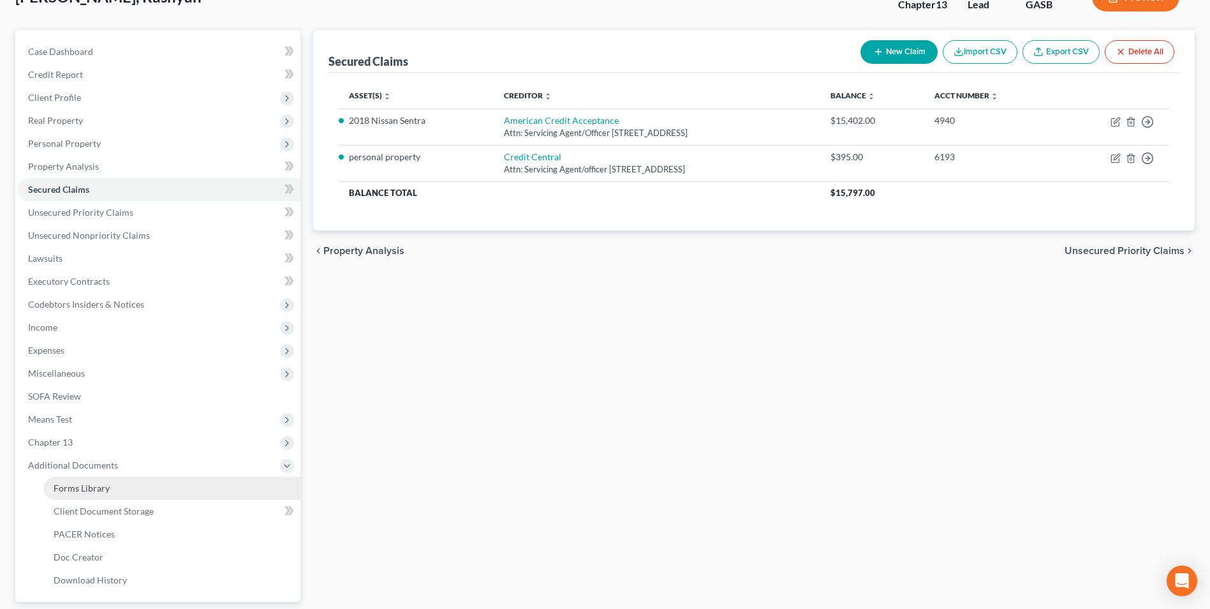
click at [83, 489] on span "Forms Library" at bounding box center [82, 487] width 56 height 11
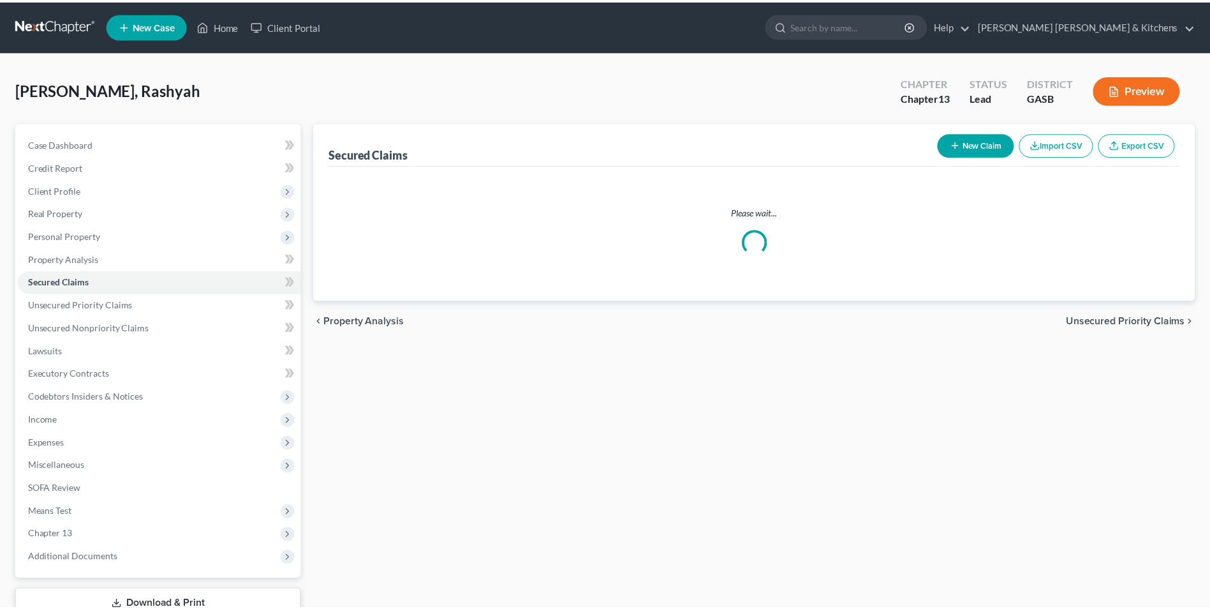
scroll to position [92, 0]
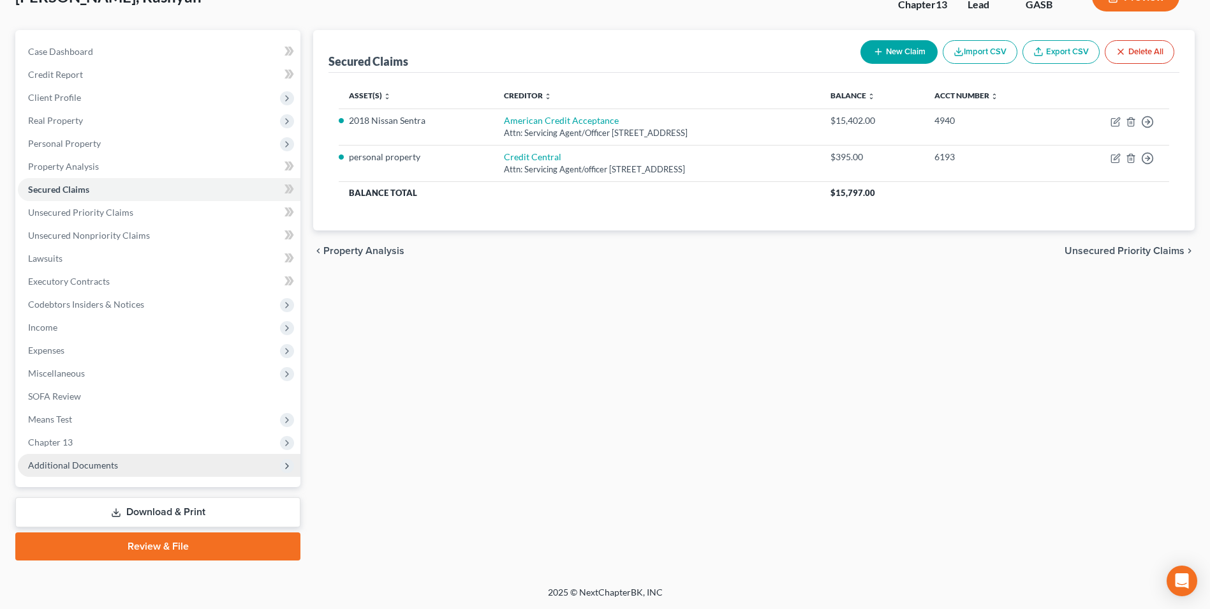
click at [85, 467] on span "Additional Documents" at bounding box center [73, 464] width 90 height 11
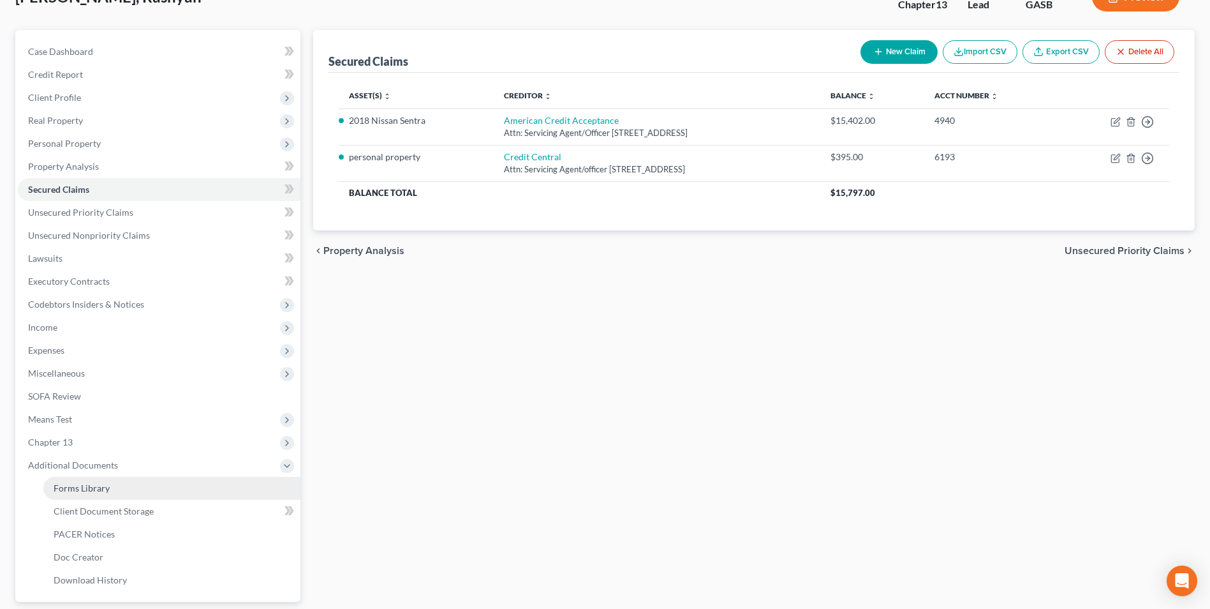
click at [82, 485] on span "Forms Library" at bounding box center [82, 487] width 56 height 11
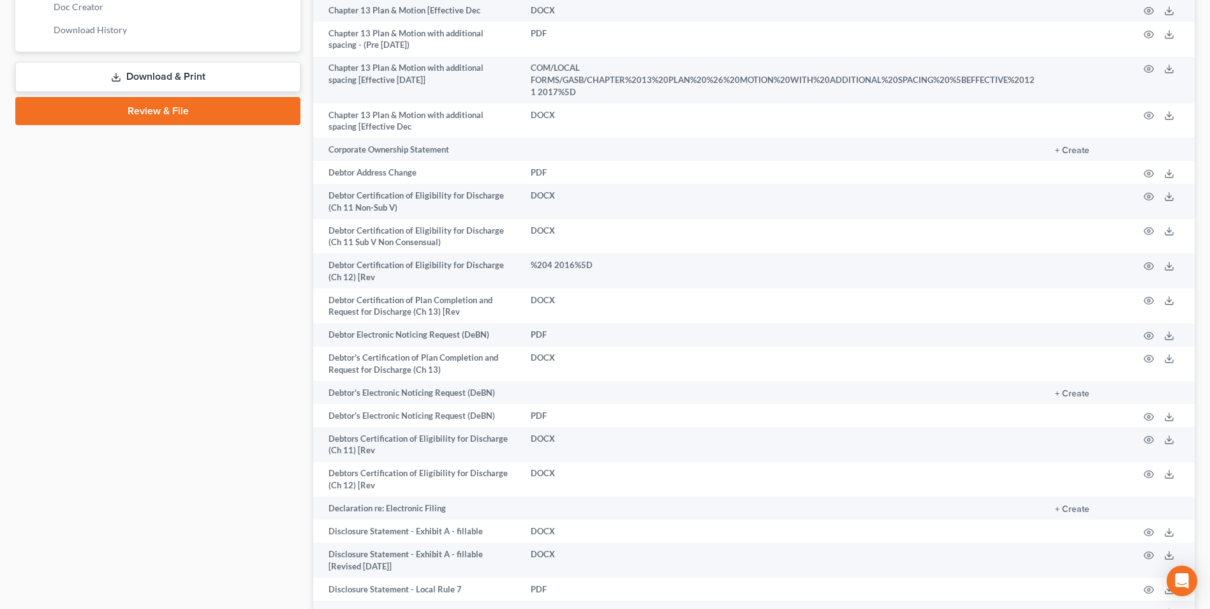
scroll to position [765, 0]
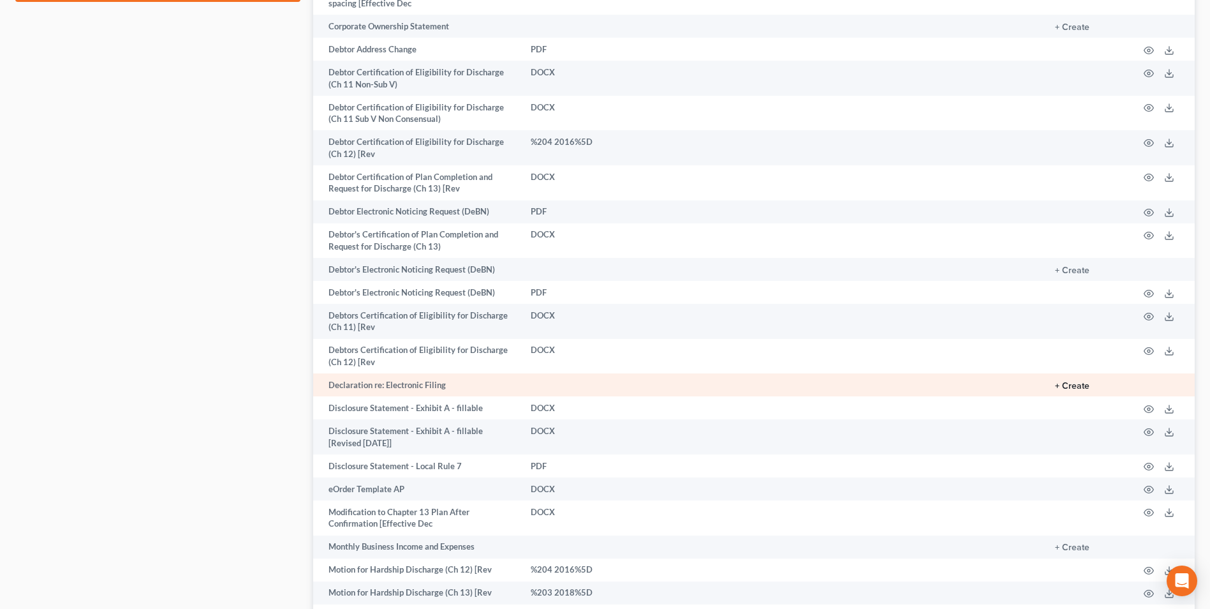
click at [1075, 381] on button "+ Create" at bounding box center [1072, 385] width 34 height 9
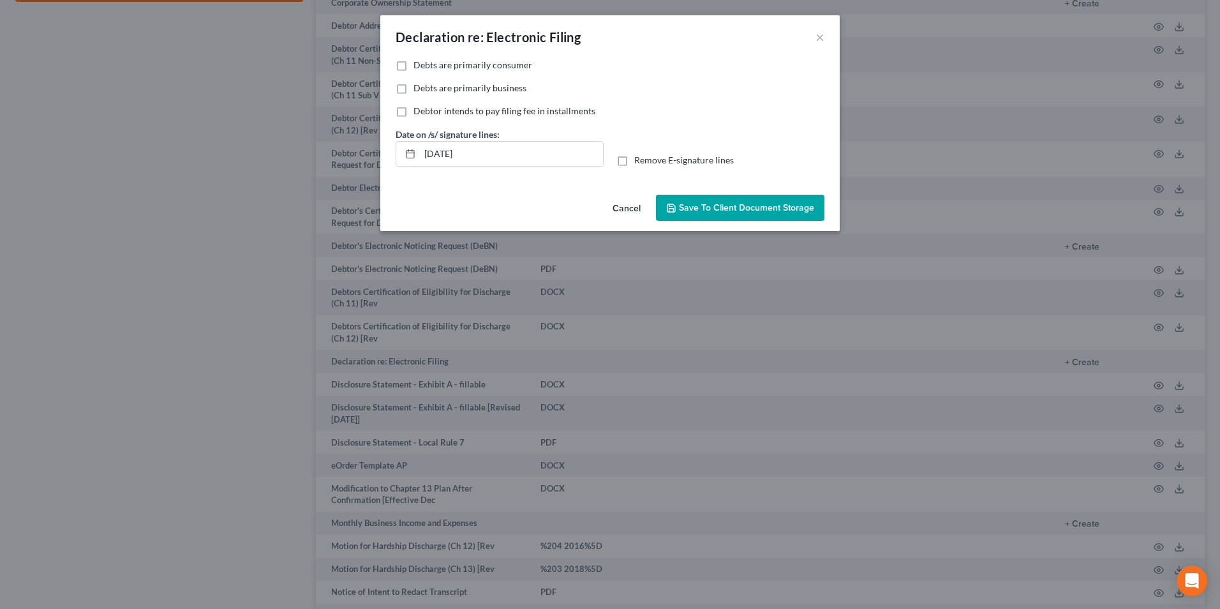
click at [413, 70] on label "Debts are primarily consumer" at bounding box center [472, 65] width 119 height 13
click at [418, 67] on input "Debts are primarily consumer" at bounding box center [422, 63] width 8 height 8
checkbox input "true"
drag, startPoint x: 476, startPoint y: 156, endPoint x: 418, endPoint y: 155, distance: 57.4
click at [418, 155] on div "[DATE]" at bounding box center [499, 154] width 208 height 26
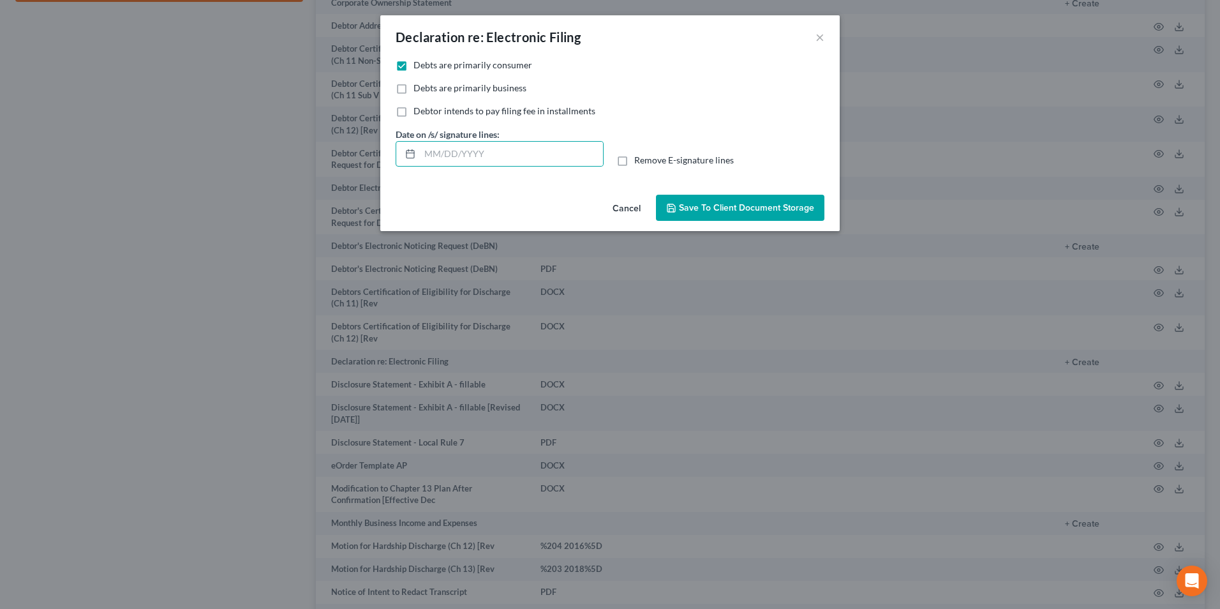
drag, startPoint x: 618, startPoint y: 162, endPoint x: 742, endPoint y: 203, distance: 130.3
click at [634, 162] on label "Remove E-signature lines" at bounding box center [684, 160] width 100 height 13
click at [639, 162] on input "Remove E-signature lines" at bounding box center [643, 158] width 8 height 8
checkbox input "true"
drag, startPoint x: 759, startPoint y: 211, endPoint x: 948, endPoint y: 281, distance: 201.7
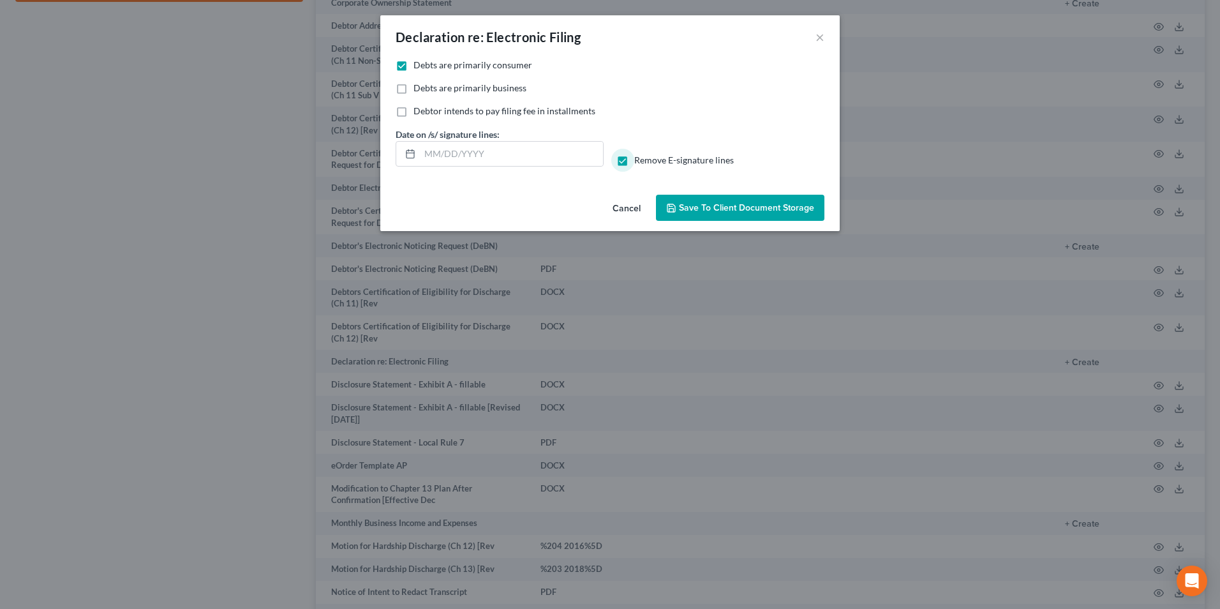
click at [763, 213] on button "Save to Client Document Storage" at bounding box center [740, 208] width 168 height 27
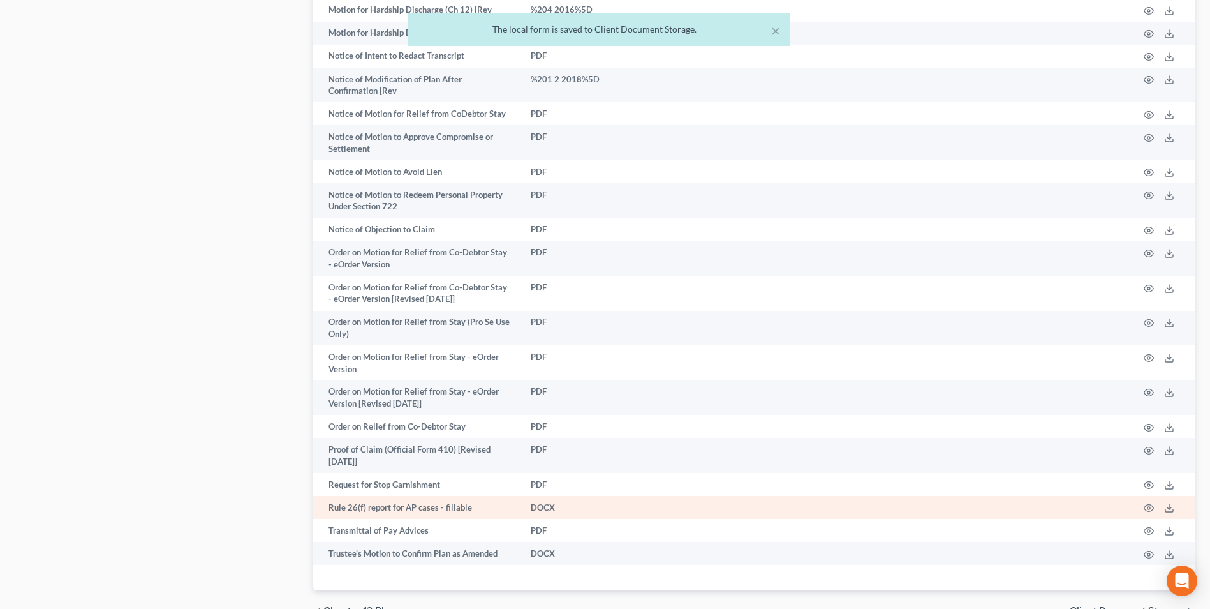
scroll to position [1372, 0]
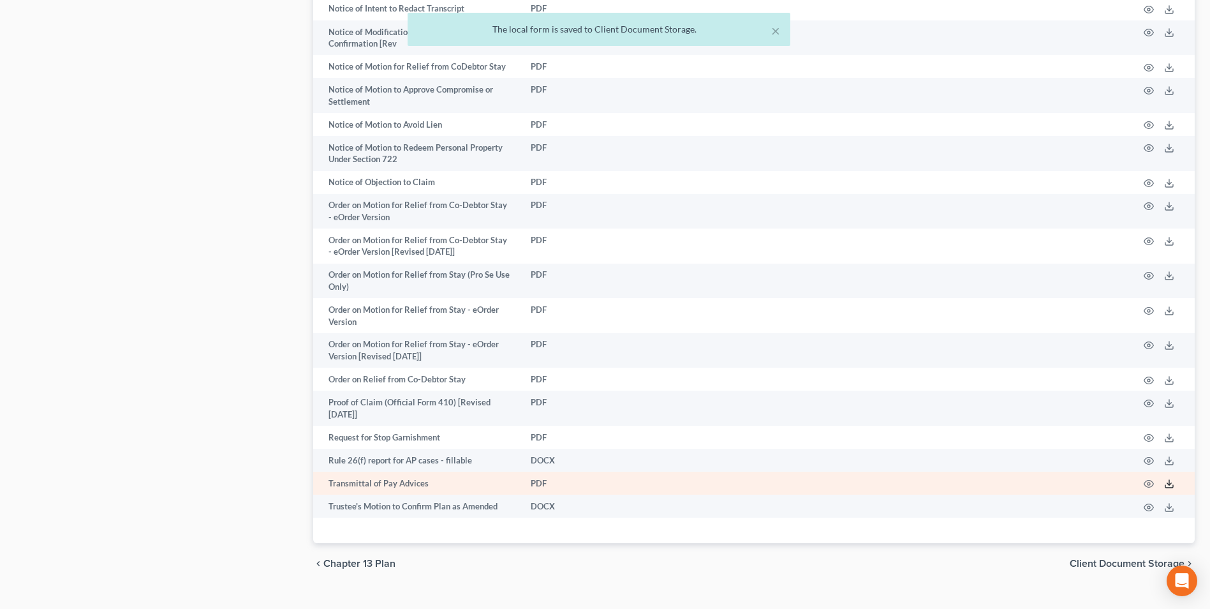
click at [1172, 478] on icon at bounding box center [1169, 483] width 10 height 10
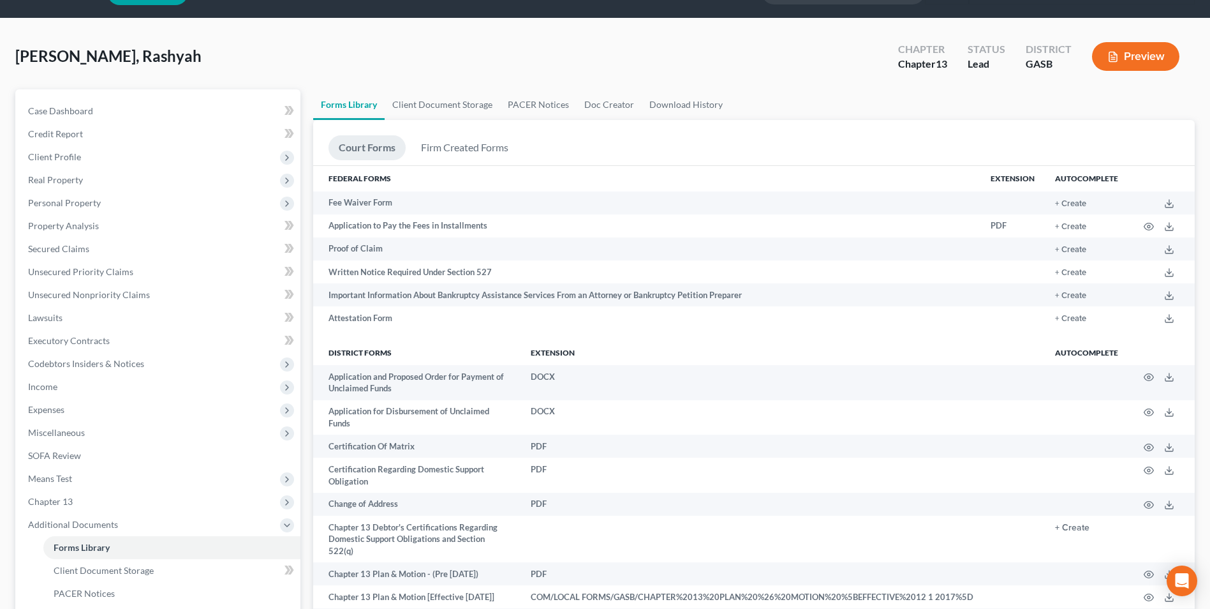
scroll to position [33, 0]
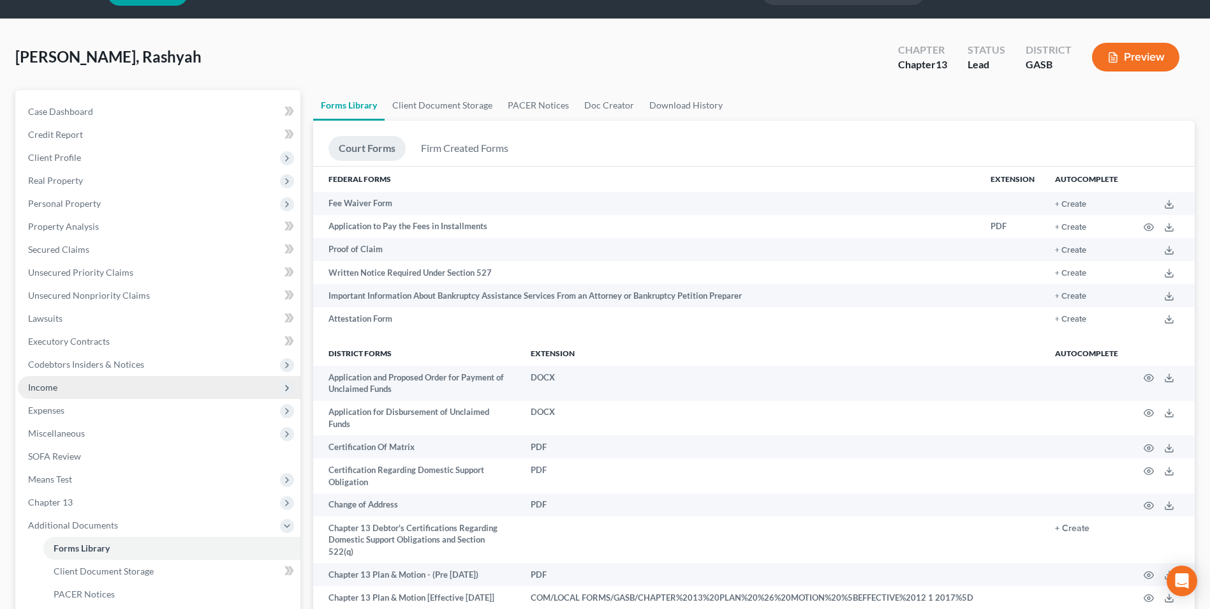
click at [47, 388] on span "Income" at bounding box center [42, 386] width 29 height 11
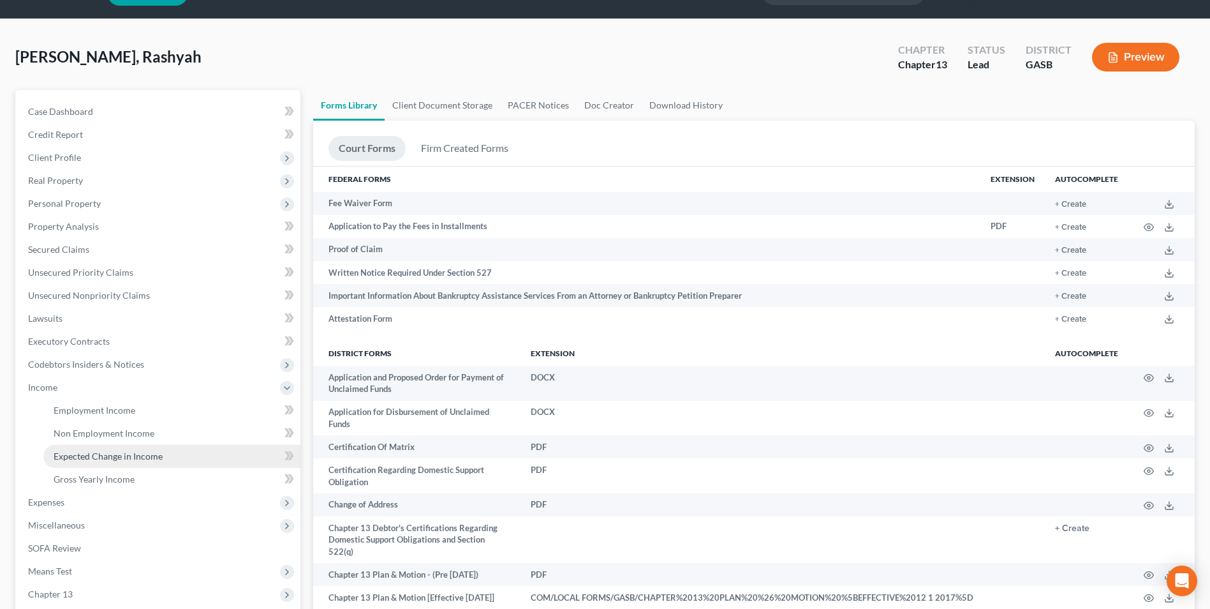
click at [91, 447] on link "Expected Change in Income" at bounding box center [171, 456] width 257 height 23
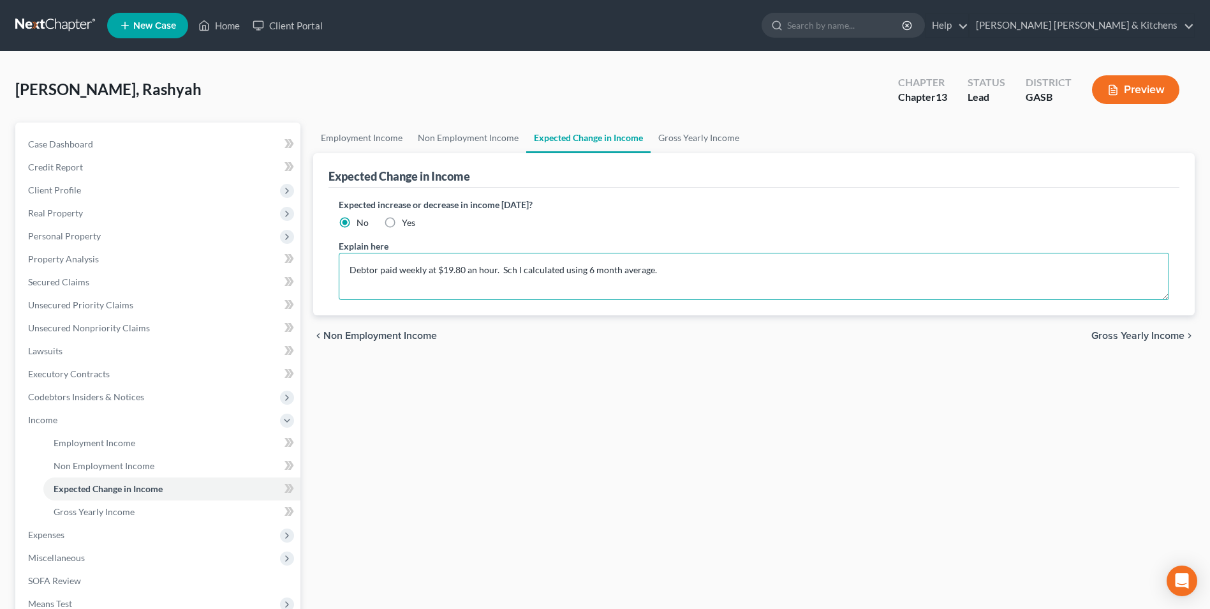
click at [677, 267] on textarea "Debtor paid weekly at $19.80 an hour. Sch I calculated using 6 month average." at bounding box center [754, 276] width 831 height 47
type textarea "Debtor paid weekly at $19.80 an hour. Sch I calculated using 6 month average. 4…"
drag, startPoint x: 78, startPoint y: 280, endPoint x: 97, endPoint y: 289, distance: 20.5
click at [78, 280] on span "Secured Claims" at bounding box center [58, 281] width 61 height 11
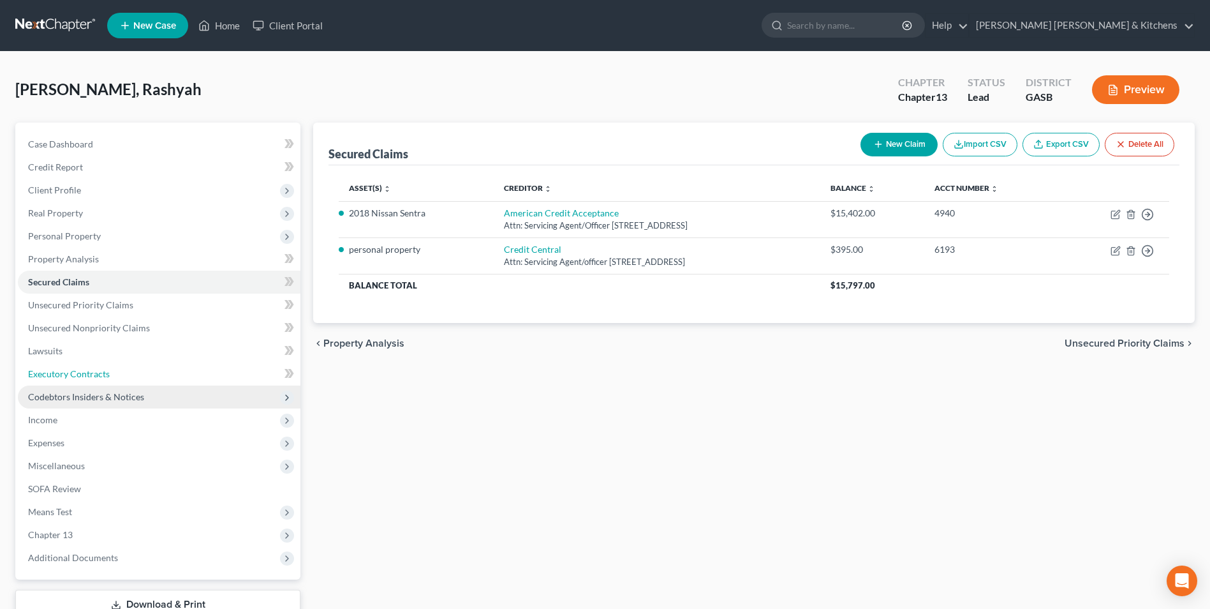
drag, startPoint x: 73, startPoint y: 376, endPoint x: 98, endPoint y: 393, distance: 30.4
click at [73, 376] on span "Executory Contracts" at bounding box center [69, 373] width 82 height 11
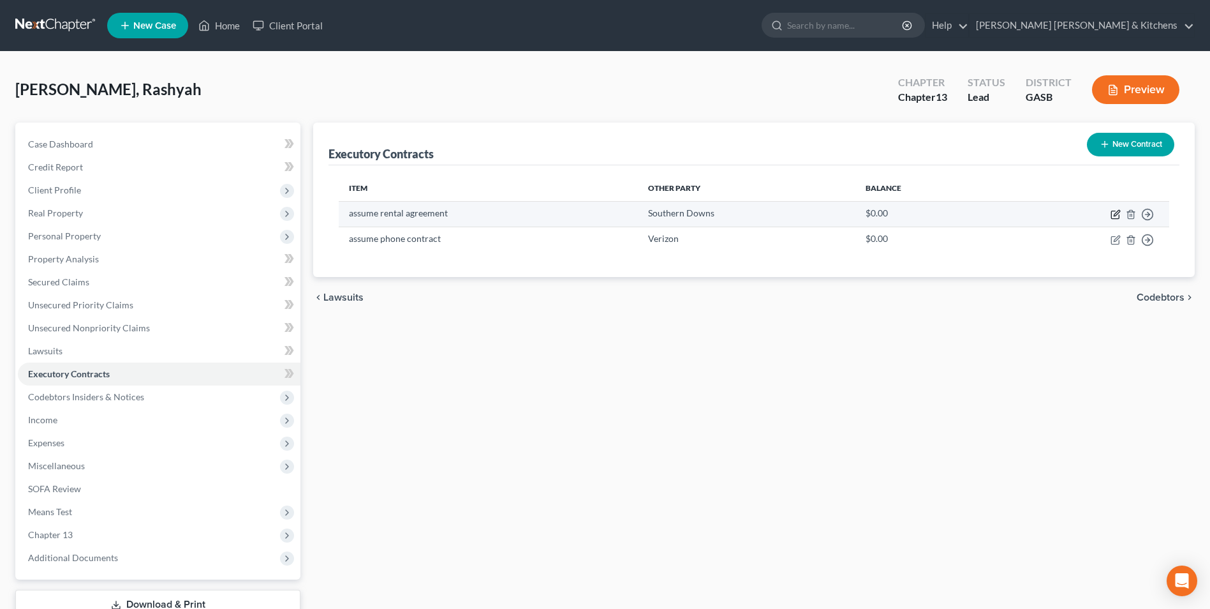
click at [1112, 212] on icon "button" at bounding box center [1116, 214] width 10 height 10
select select "39"
select select "0"
select select "2"
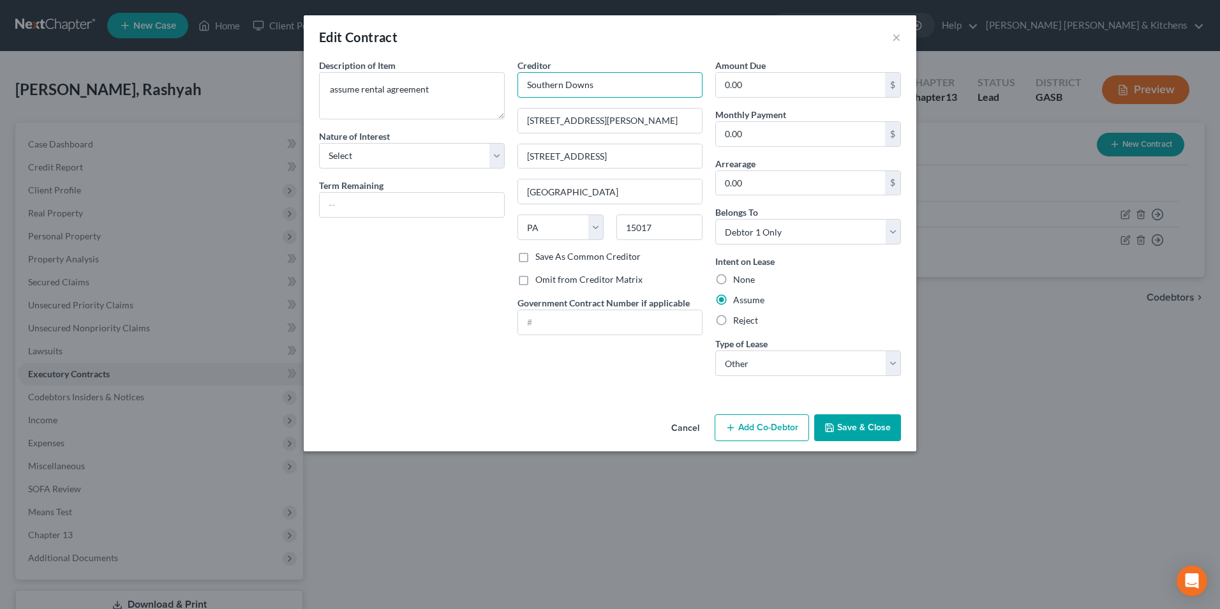
click at [524, 87] on input "Southern Downs" at bounding box center [610, 85] width 186 height 26
type input "Alpha Southern Downs"
click at [861, 422] on button "Save & Close" at bounding box center [857, 427] width 87 height 27
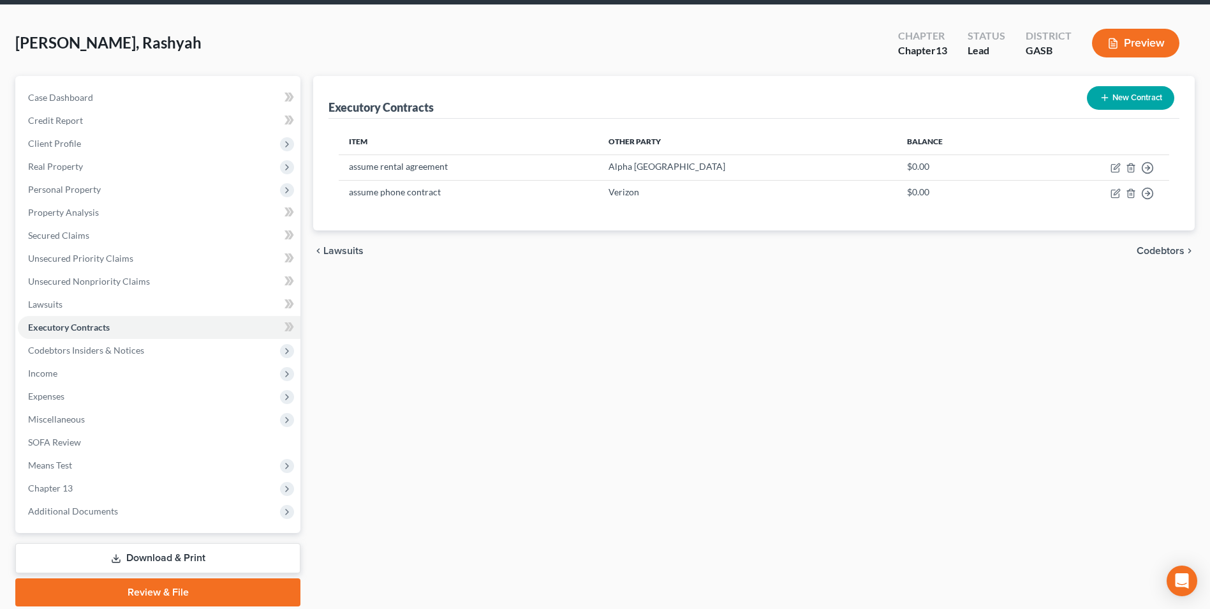
scroll to position [92, 0]
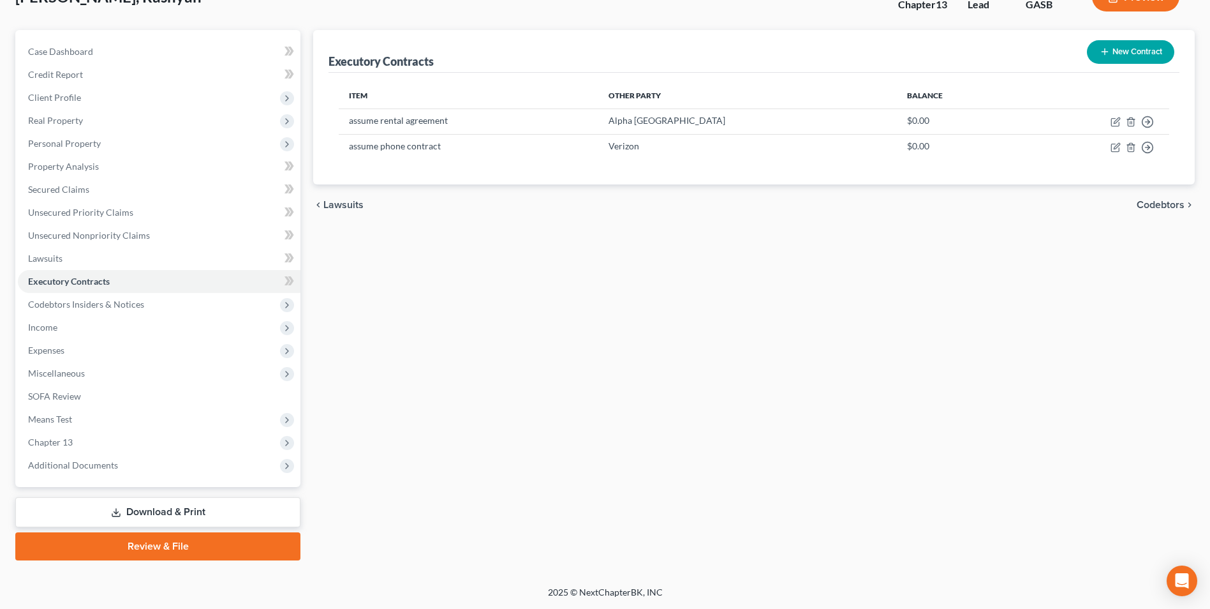
click at [140, 511] on link "Download & Print" at bounding box center [157, 512] width 285 height 30
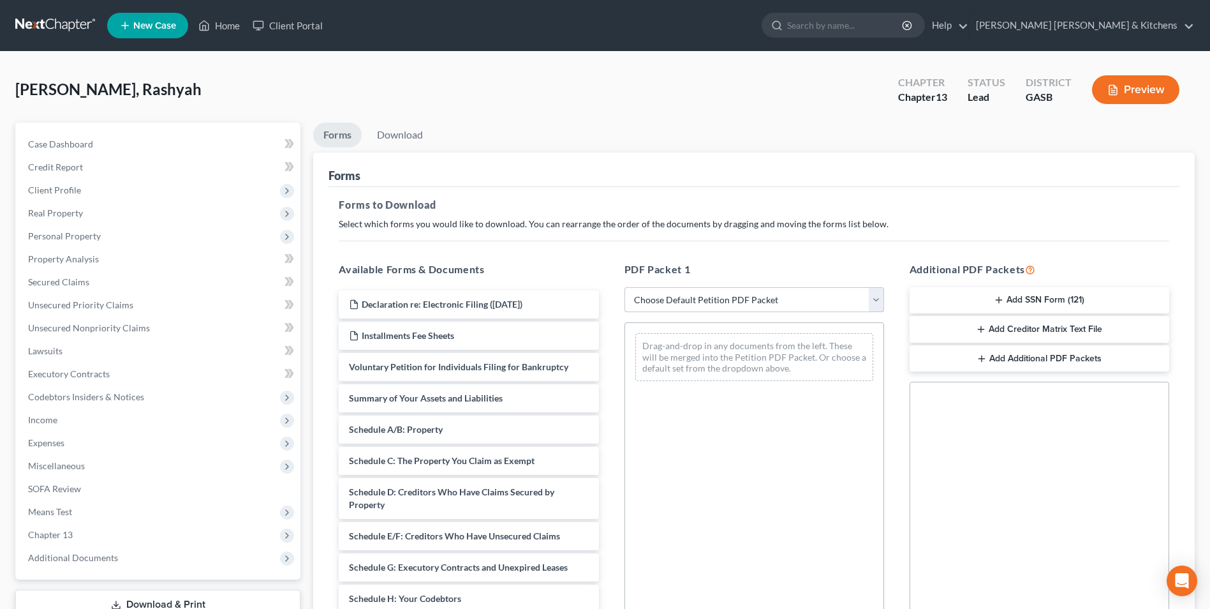
click at [688, 300] on select "Choose Default Petition PDF Packet Complete Bankruptcy Petition (all forms and …" at bounding box center [754, 300] width 260 height 26
select select "0"
click at [624, 287] on select "Choose Default Petition PDF Packet Complete Bankruptcy Petition (all forms and …" at bounding box center [754, 300] width 260 height 26
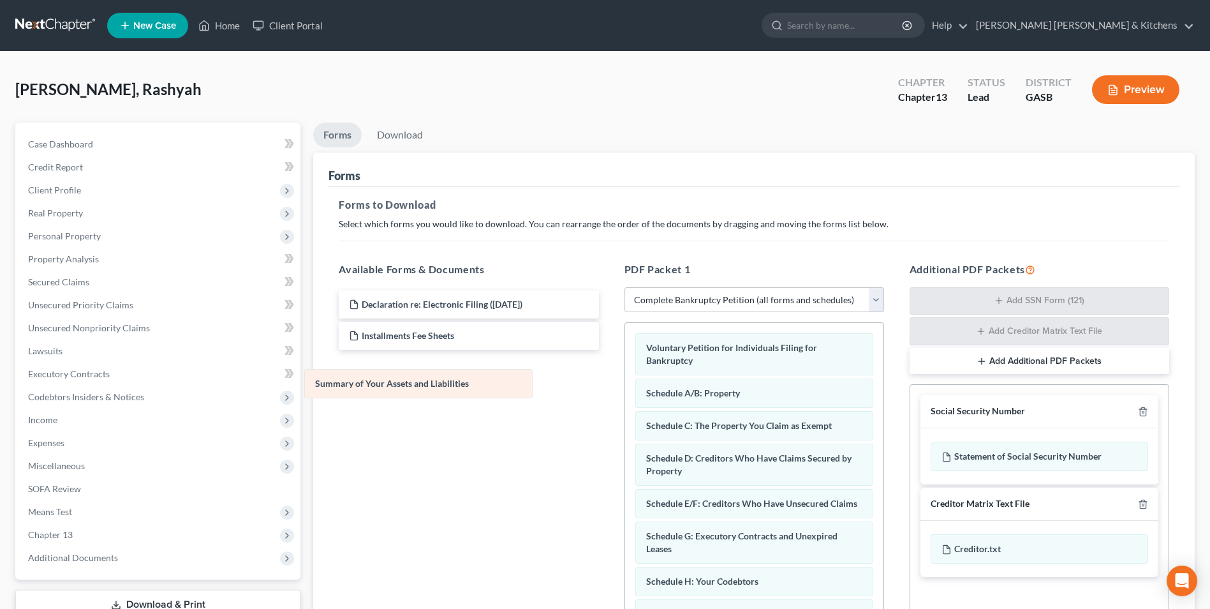
drag, startPoint x: 757, startPoint y: 399, endPoint x: 390, endPoint y: 377, distance: 367.5
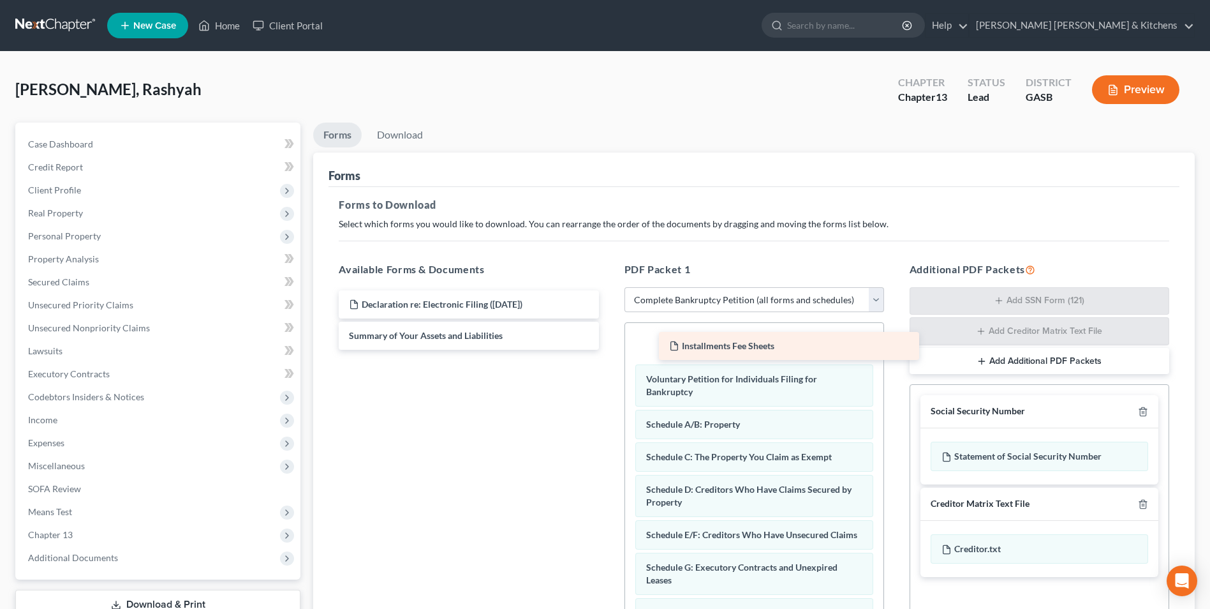
drag, startPoint x: 409, startPoint y: 339, endPoint x: 730, endPoint y: 349, distance: 321.0
click at [609, 349] on div "Installments Fee Sheets Declaration re: Electronic Filing (10/07/2025) Installm…" at bounding box center [469, 319] width 280 height 59
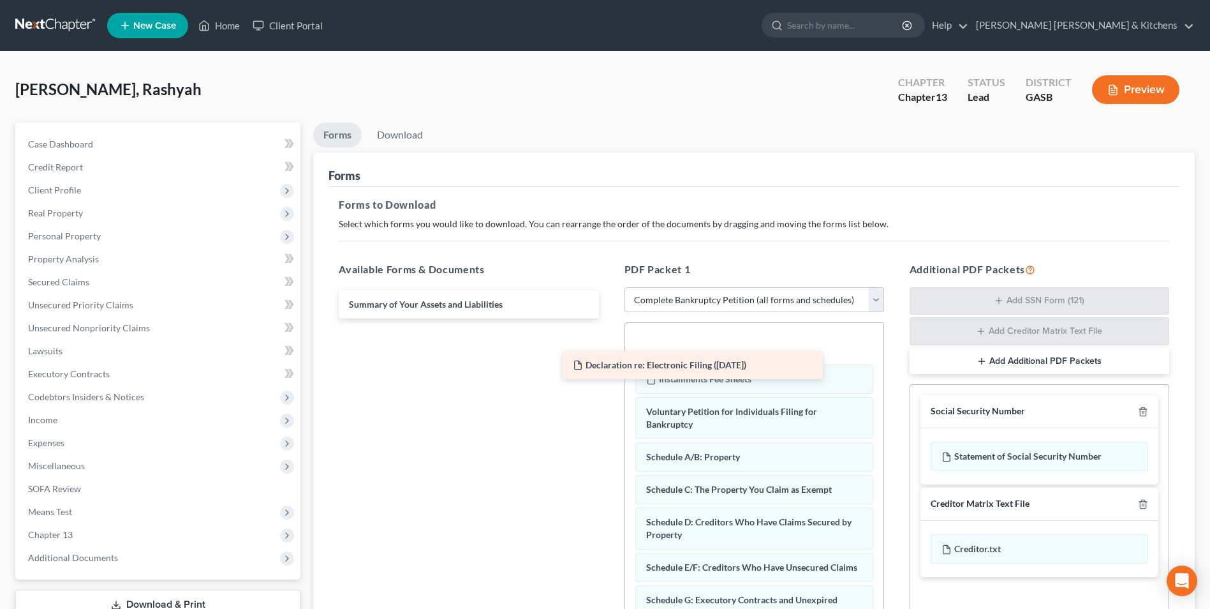
drag, startPoint x: 493, startPoint y: 302, endPoint x: 730, endPoint y: 368, distance: 245.6
click at [609, 318] on div "Declaration re: Electronic Filing (10/07/2025) Declaration re: Electronic Filin…" at bounding box center [469, 304] width 280 height 28
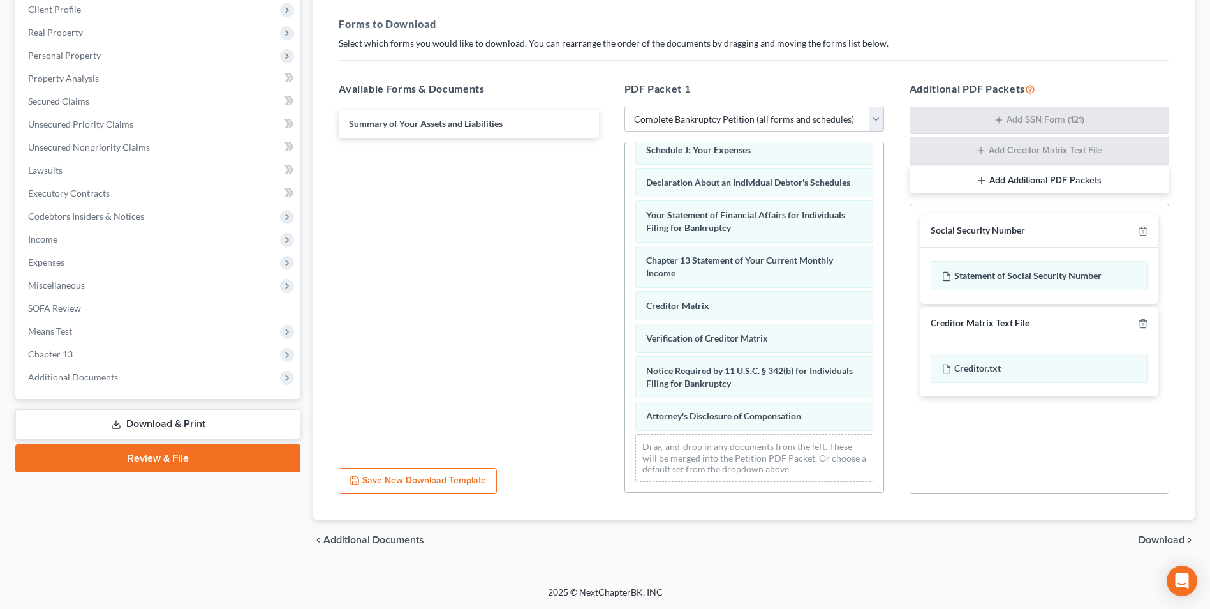
scroll to position [361, 0]
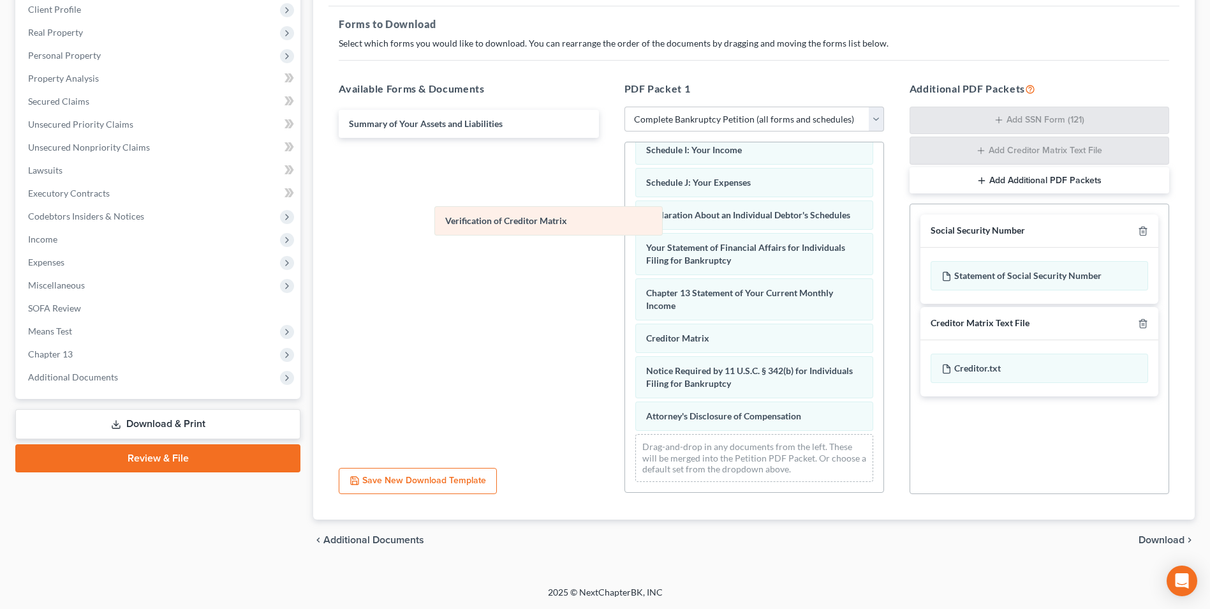
drag, startPoint x: 684, startPoint y: 340, endPoint x: 450, endPoint y: 185, distance: 280.2
click at [625, 193] on div "Verification of Creditor Matrix Declaration re: Electronic Filing (10/07/2025) …" at bounding box center [754, 143] width 258 height 698
click at [1155, 540] on span "Download" at bounding box center [1162, 540] width 46 height 10
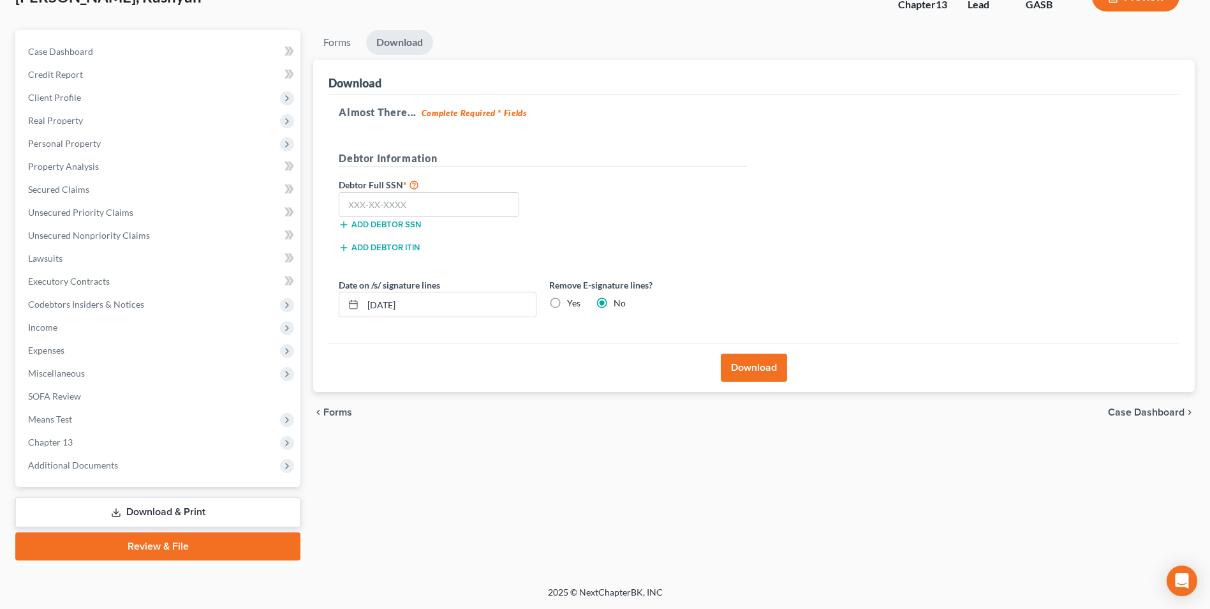
scroll to position [92, 0]
click at [397, 202] on input "text" at bounding box center [429, 205] width 181 height 26
type input "655-09-3954"
drag, startPoint x: 427, startPoint y: 304, endPoint x: 333, endPoint y: 318, distance: 95.4
click at [333, 318] on div "Date on /s/ signature lines 10/07/2025 Remove E-signature lines? Yes No" at bounding box center [542, 302] width 421 height 49
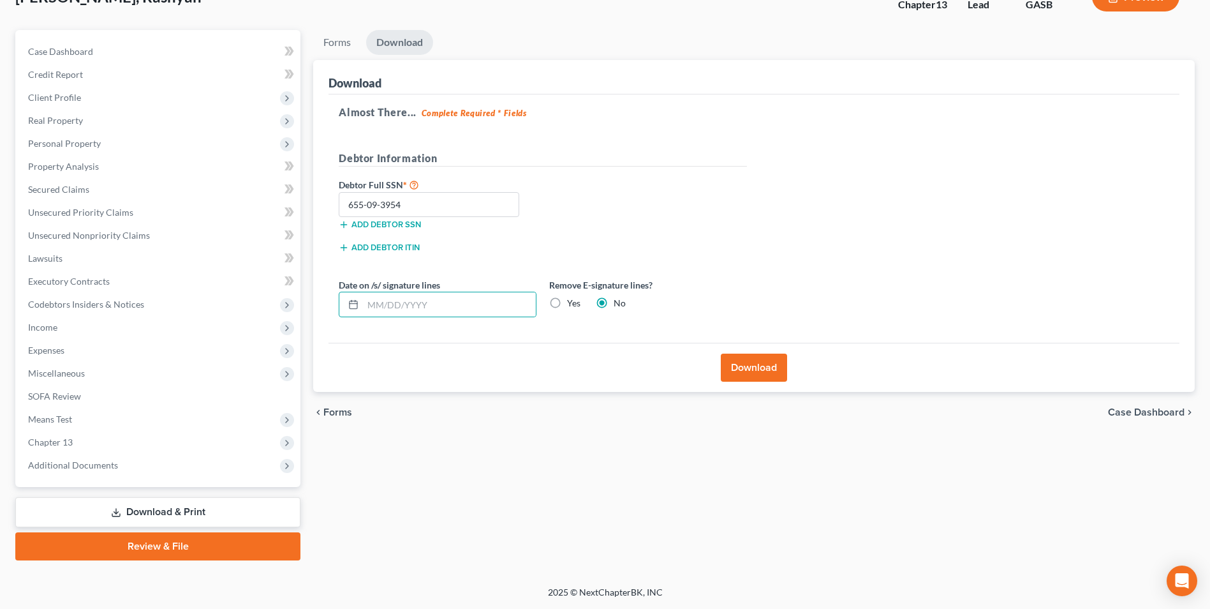
click at [567, 301] on label "Yes" at bounding box center [573, 303] width 13 height 13
click at [572, 301] on input "Yes" at bounding box center [576, 301] width 8 height 8
radio input "true"
radio input "false"
click at [742, 371] on button "Download" at bounding box center [754, 367] width 66 height 28
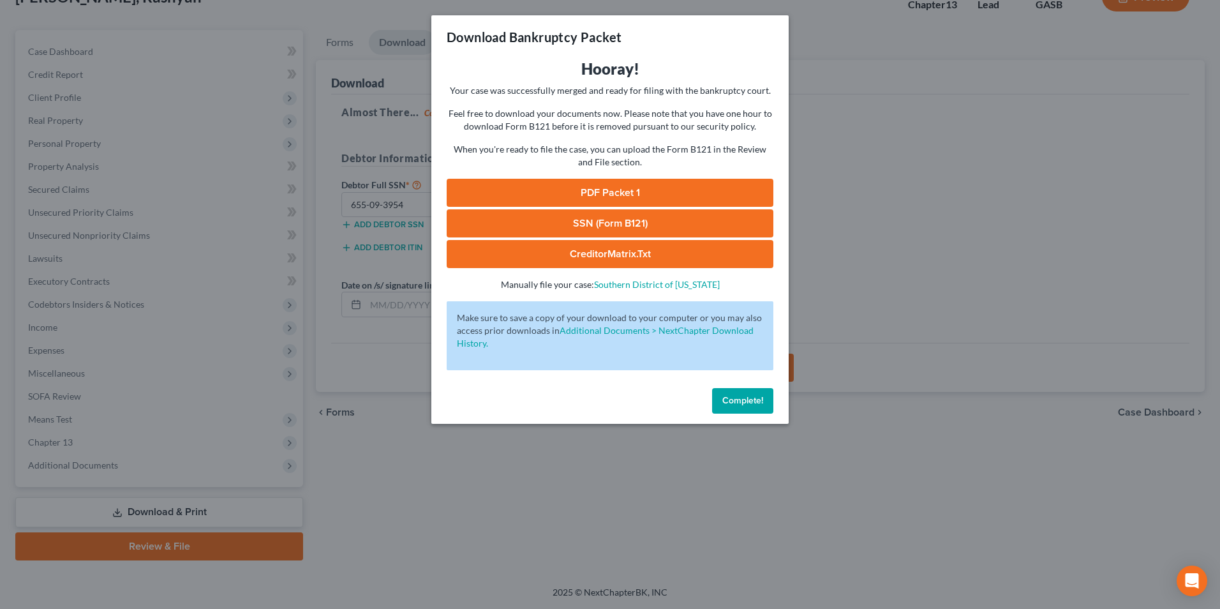
click at [665, 221] on link "SSN (Form B121)" at bounding box center [610, 223] width 327 height 28
click at [571, 181] on link "PDF Packet 1" at bounding box center [610, 193] width 327 height 28
click at [446, 521] on div "Download Bankruptcy Packet Hooray! Your case was successfully merged and ready …" at bounding box center [610, 304] width 1220 height 609
